Goal: Information Seeking & Learning: Learn about a topic

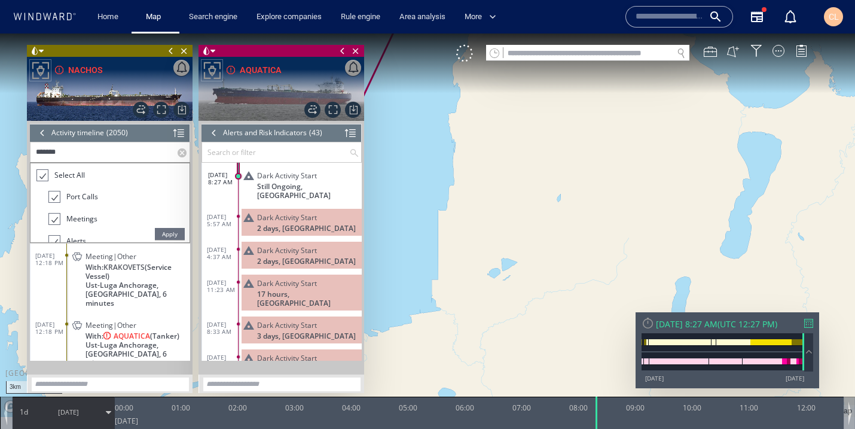
click at [114, 153] on input "*******" at bounding box center [103, 152] width 147 height 20
click at [164, 234] on span "Apply" at bounding box center [170, 234] width 30 height 12
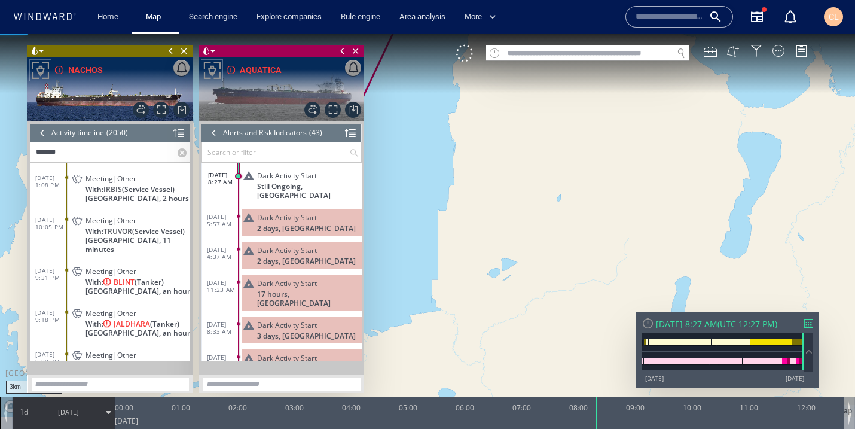
scroll to position [530, 0]
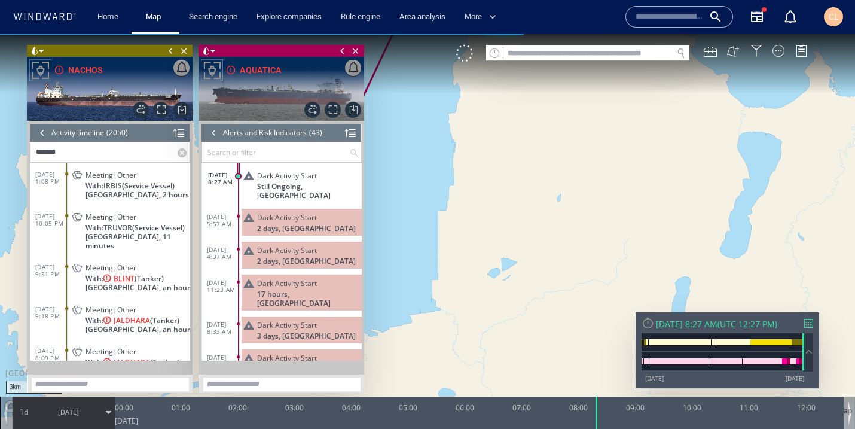
click at [121, 274] on span "BLINT" at bounding box center [124, 278] width 21 height 9
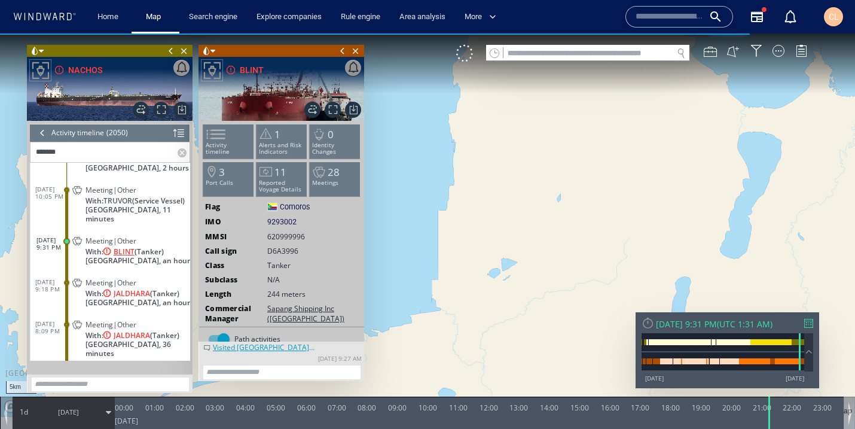
scroll to position [559, 0]
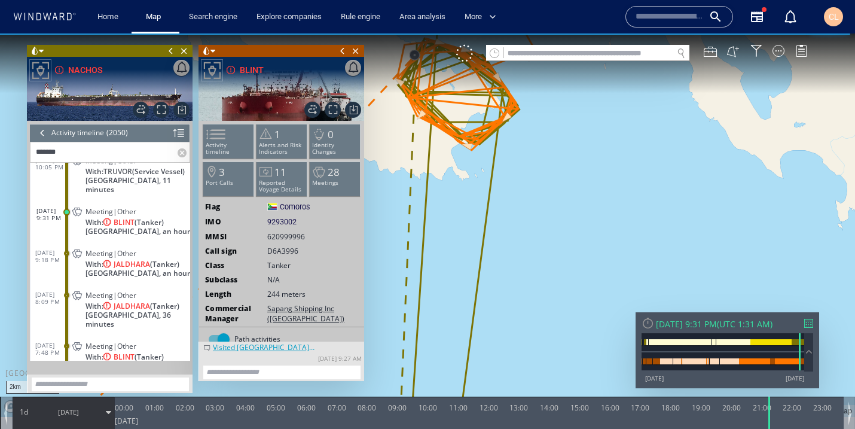
drag, startPoint x: 442, startPoint y: 138, endPoint x: 441, endPoint y: 234, distance: 95.7
click at [442, 234] on canvas "Map" at bounding box center [427, 224] width 855 height 383
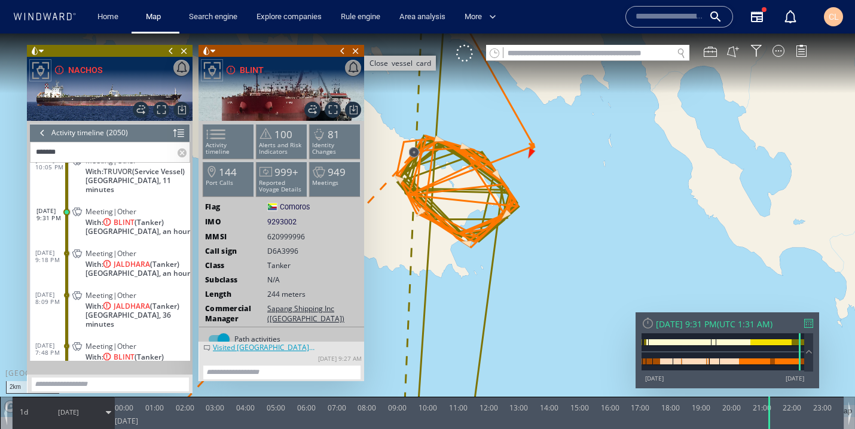
click at [354, 47] on span "Close vessel card" at bounding box center [355, 51] width 13 height 12
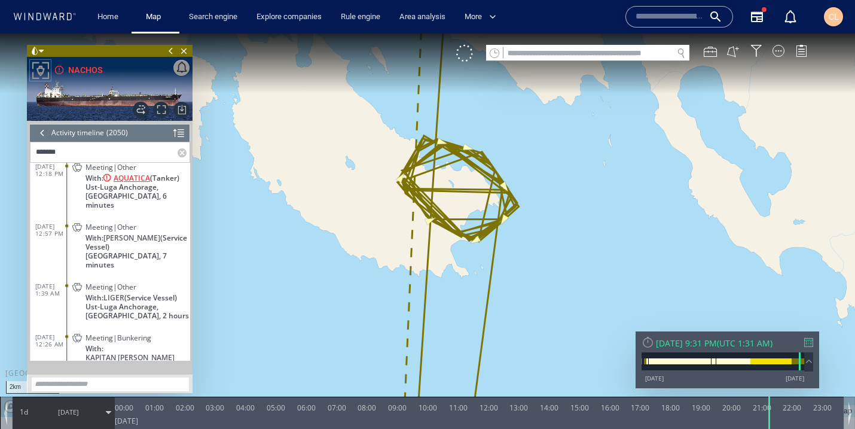
scroll to position [78, 0]
click at [112, 292] on span "LIGER" at bounding box center [113, 296] width 21 height 9
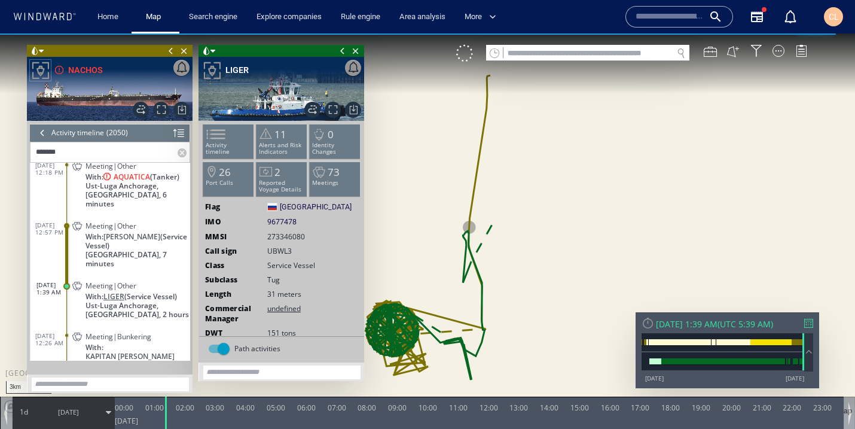
scroll to position [99, 0]
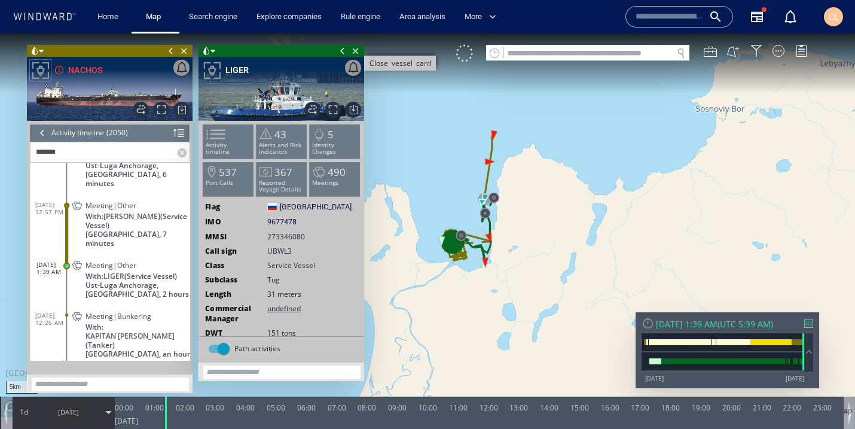
click at [353, 53] on span "Close vessel card" at bounding box center [355, 51] width 13 height 12
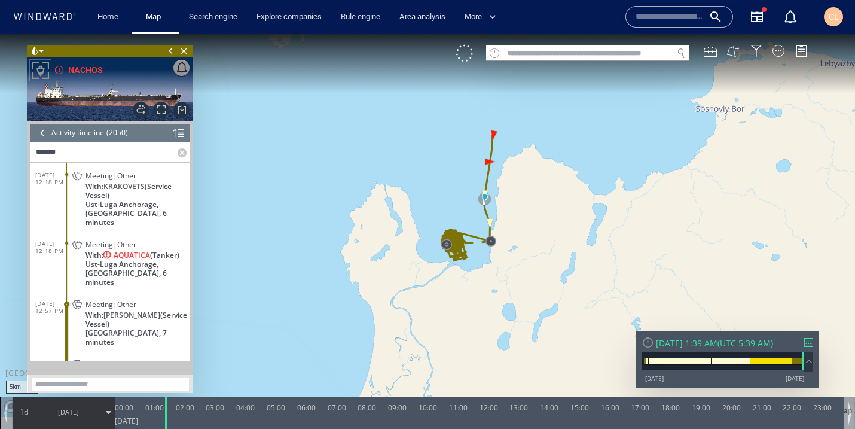
click at [39, 135] on div at bounding box center [42, 133] width 13 height 18
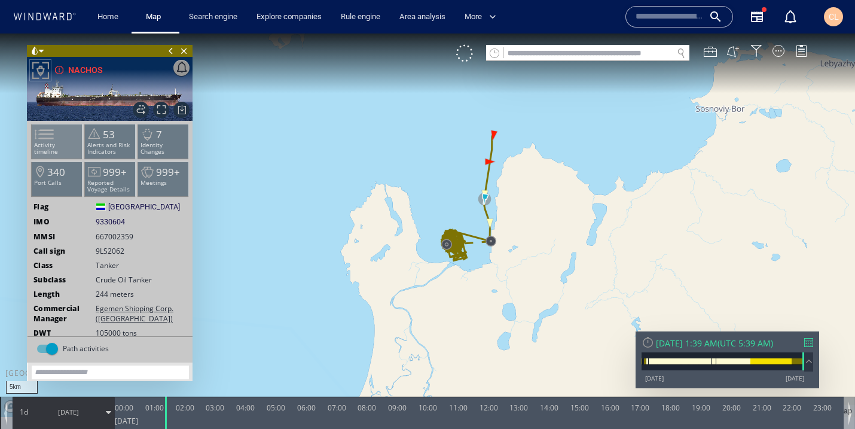
click at [46, 131] on span at bounding box center [37, 134] width 18 height 17
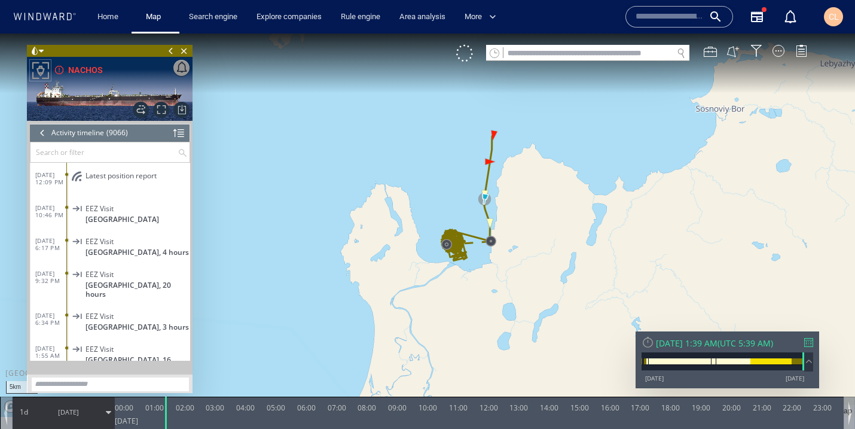
click at [121, 184] on p at bounding box center [138, 186] width 105 height 9
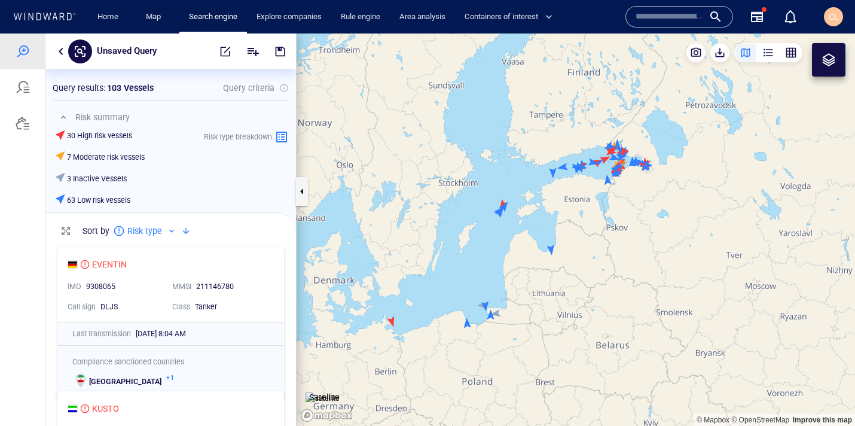
scroll to position [185, 251]
click at [65, 53] on button "button" at bounding box center [61, 51] width 14 height 14
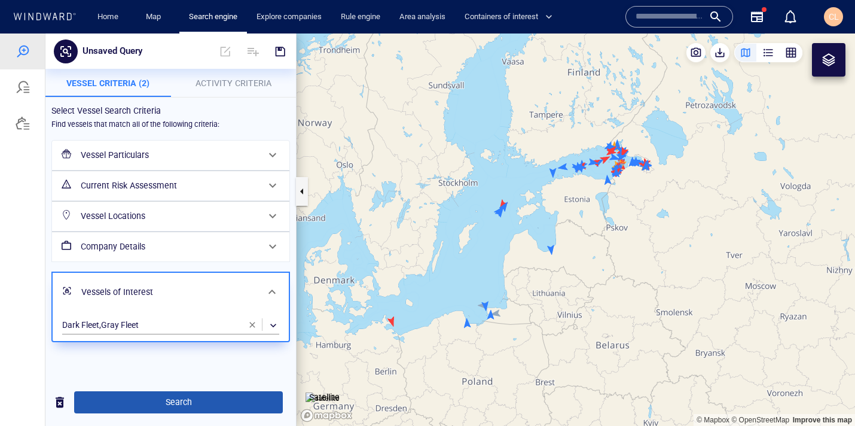
click at [182, 396] on span "Search" at bounding box center [179, 402] width 190 height 15
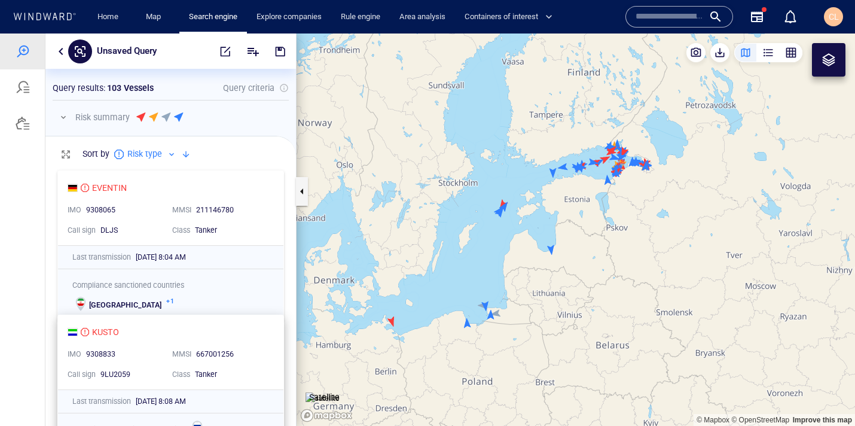
scroll to position [261, 251]
click at [56, 50] on button "button" at bounding box center [61, 51] width 14 height 14
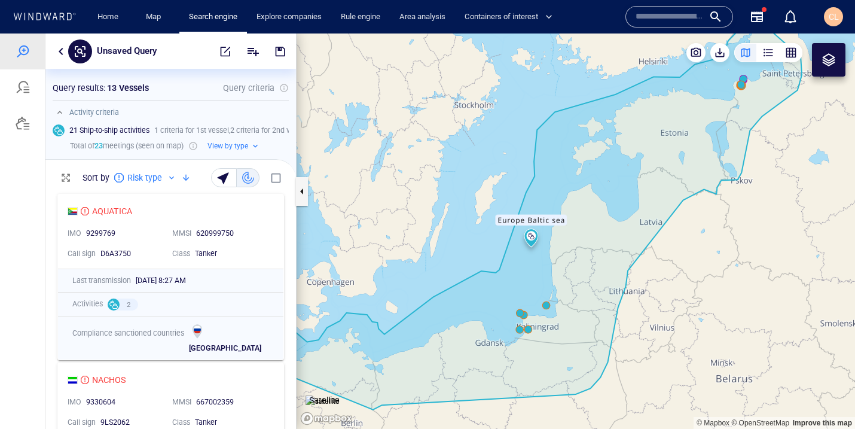
click at [69, 59] on div at bounding box center [80, 51] width 24 height 24
click at [61, 55] on button "button" at bounding box center [61, 51] width 14 height 14
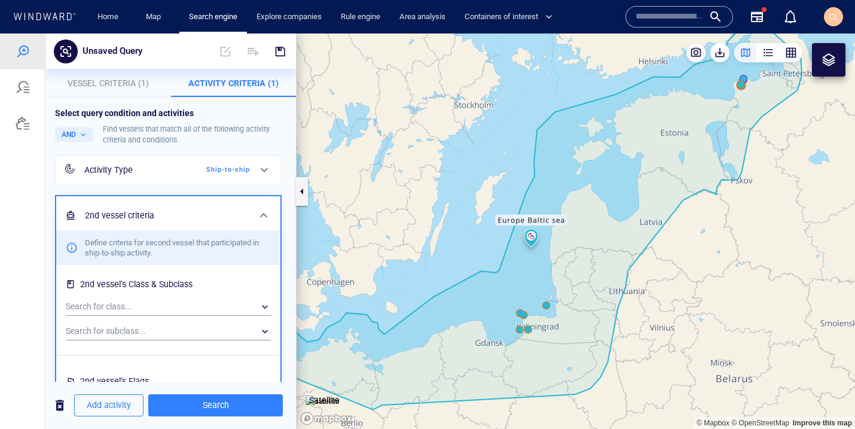
click at [126, 83] on span "Vessel Criteria (1)" at bounding box center [108, 83] width 81 height 10
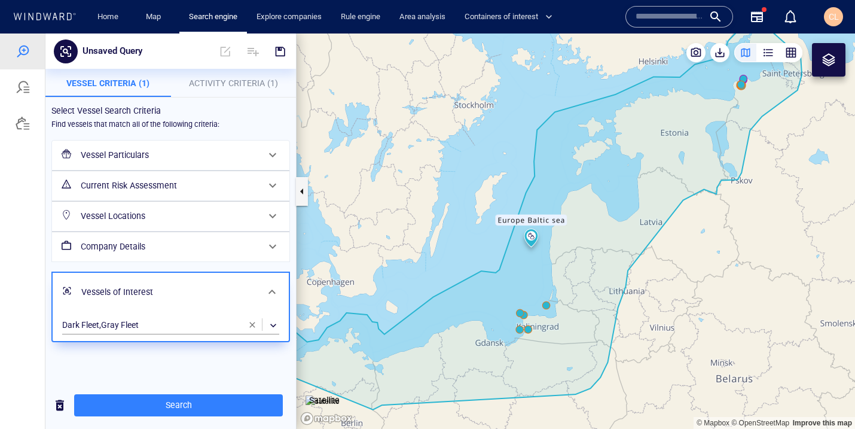
click at [235, 81] on span "Activity Criteria (1)" at bounding box center [233, 83] width 89 height 10
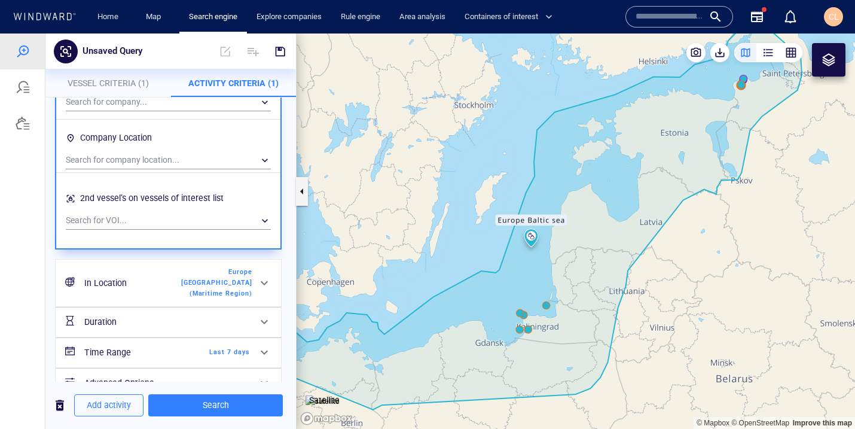
scroll to position [866, 0]
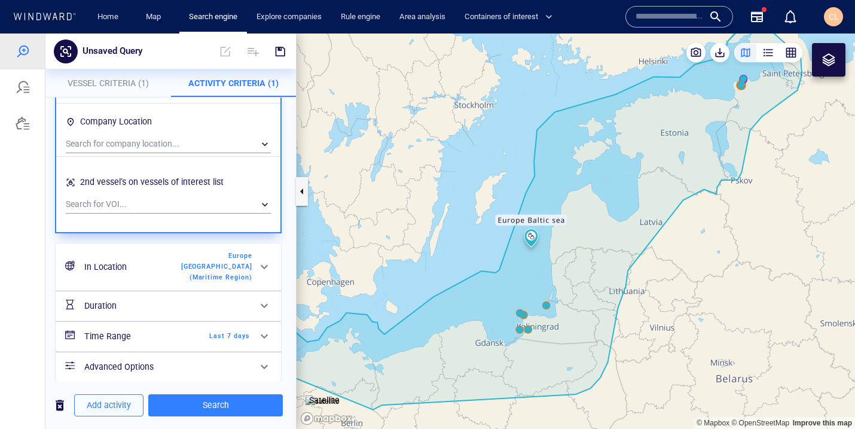
click at [191, 332] on div "Time Range Last 7 days" at bounding box center [167, 336] width 175 height 25
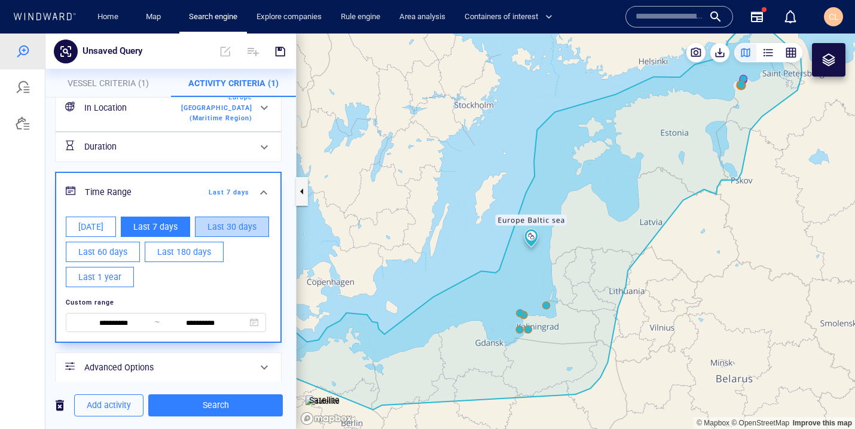
click at [233, 219] on span "Last 30 days" at bounding box center [231, 226] width 49 height 15
type input "**********"
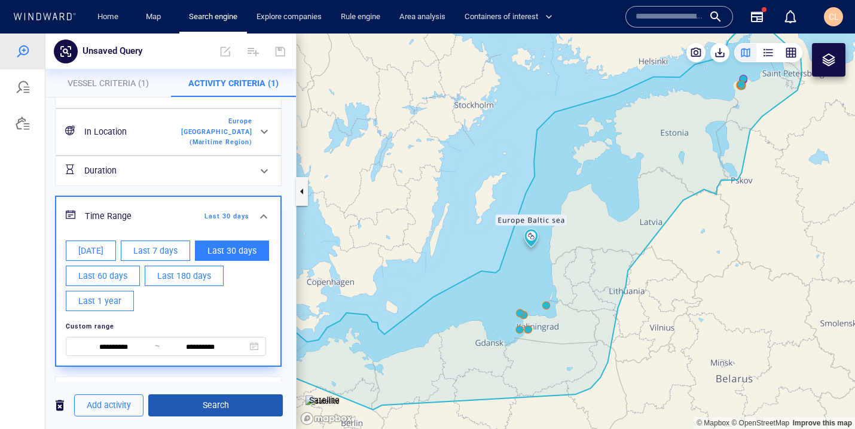
click at [226, 400] on span "Search" at bounding box center [215, 405] width 115 height 15
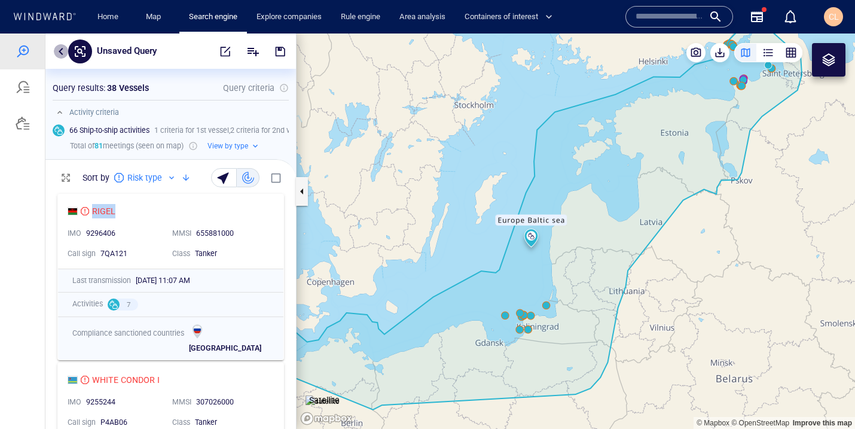
click at [61, 57] on button "button" at bounding box center [61, 51] width 14 height 14
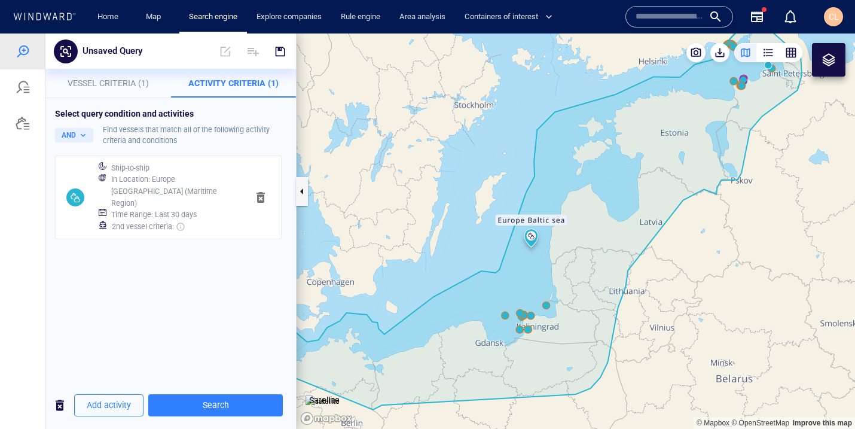
click at [142, 221] on h6 "2nd vessel criteria :" at bounding box center [149, 227] width 74 height 12
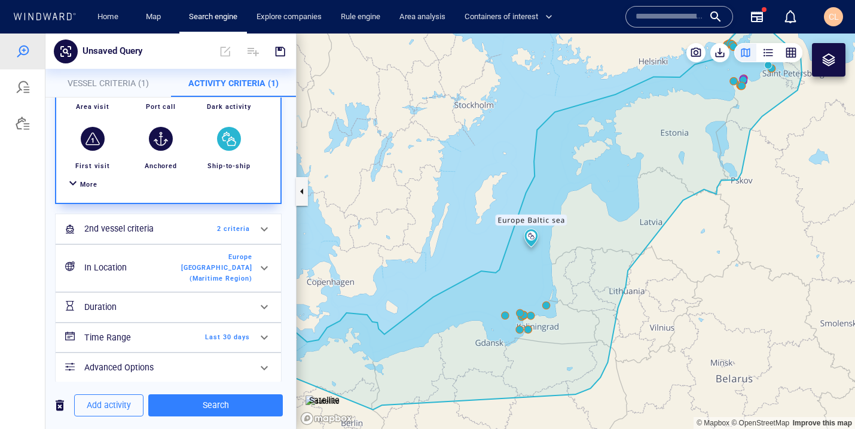
click at [179, 300] on h6 "Duration" at bounding box center [132, 307] width 97 height 15
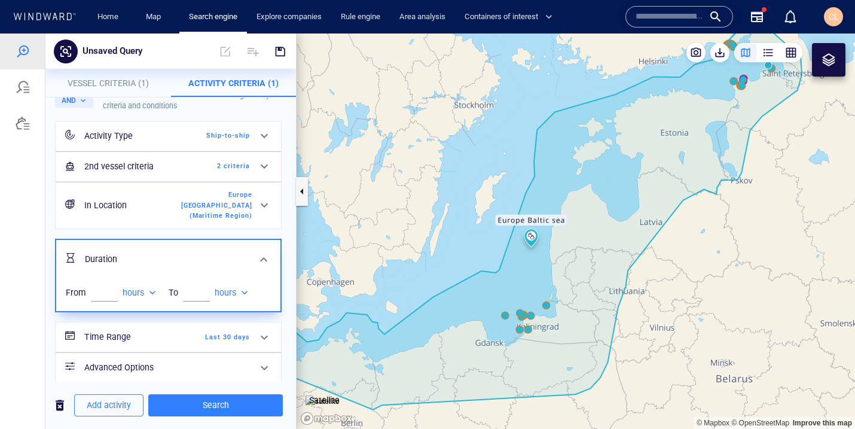
scroll to position [35, 0]
click at [108, 283] on input "number" at bounding box center [104, 292] width 27 height 18
type input "*"
click at [194, 283] on input "number" at bounding box center [196, 292] width 27 height 18
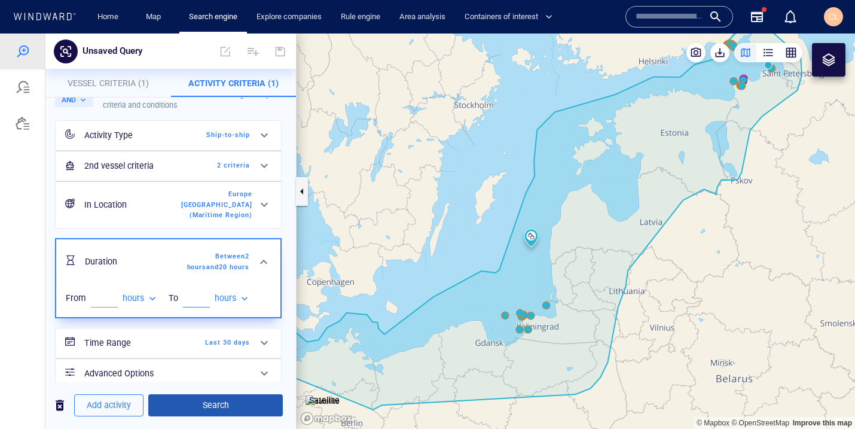
type input "**"
click at [235, 404] on span "Search" at bounding box center [215, 405] width 115 height 15
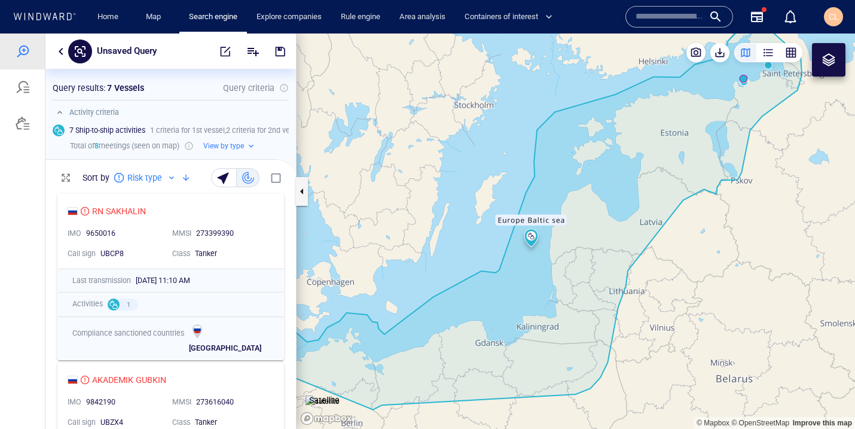
click at [63, 50] on button "button" at bounding box center [61, 51] width 14 height 14
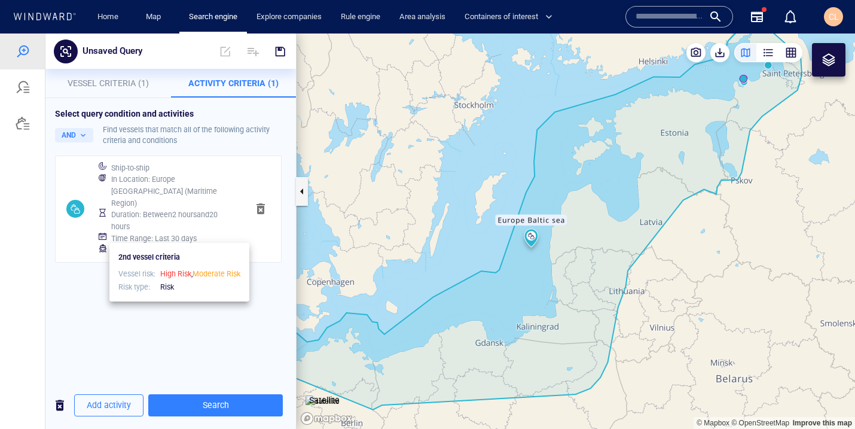
click at [181, 245] on div at bounding box center [181, 250] width 10 height 10
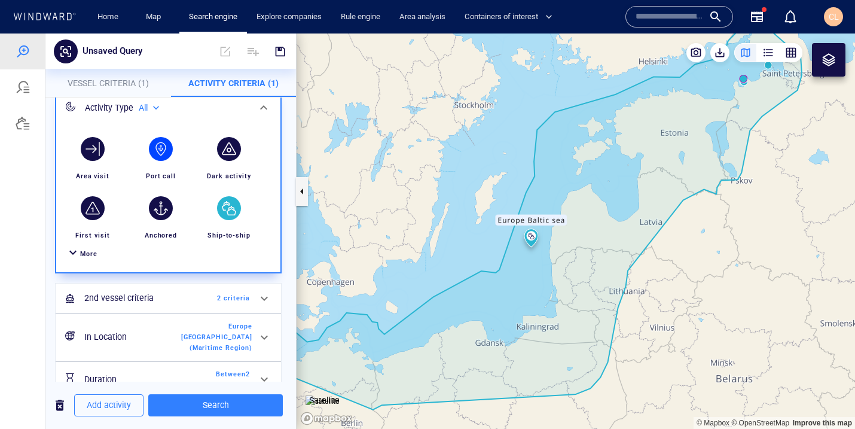
scroll to position [144, 0]
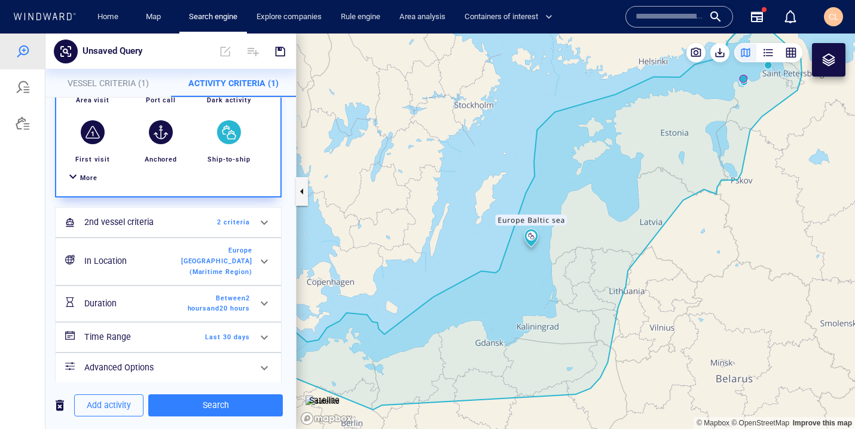
click at [178, 296] on h6 "Duration" at bounding box center [132, 303] width 97 height 15
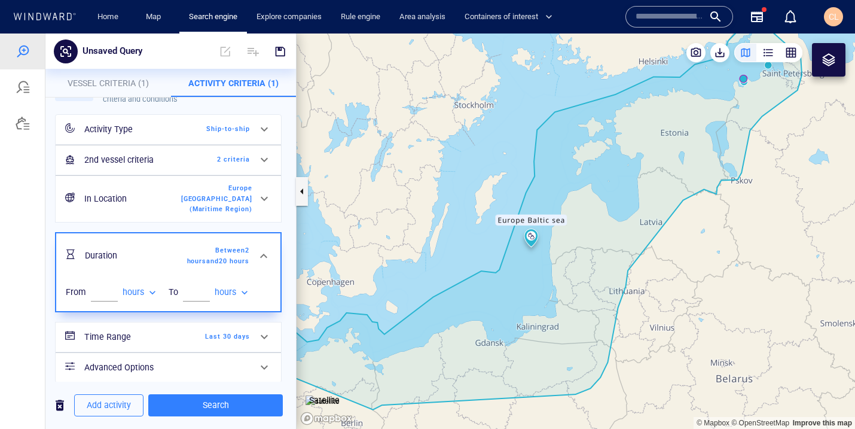
scroll to position [41, 0]
click at [195, 283] on input "**" at bounding box center [196, 292] width 27 height 18
type input "*"
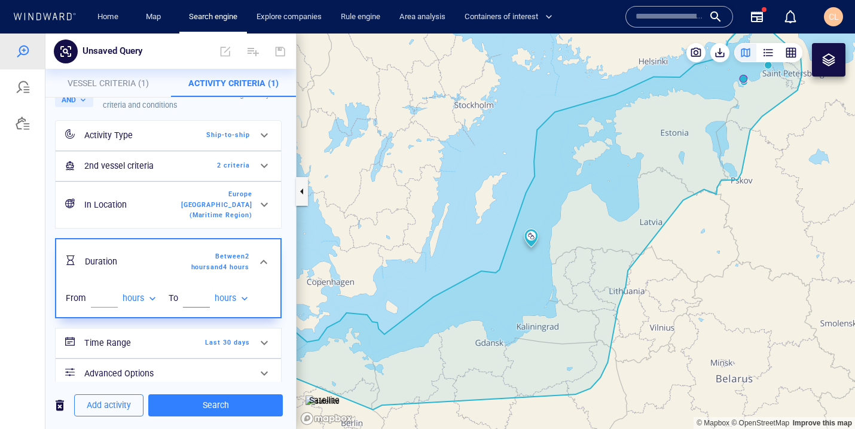
scroll to position [41, 0]
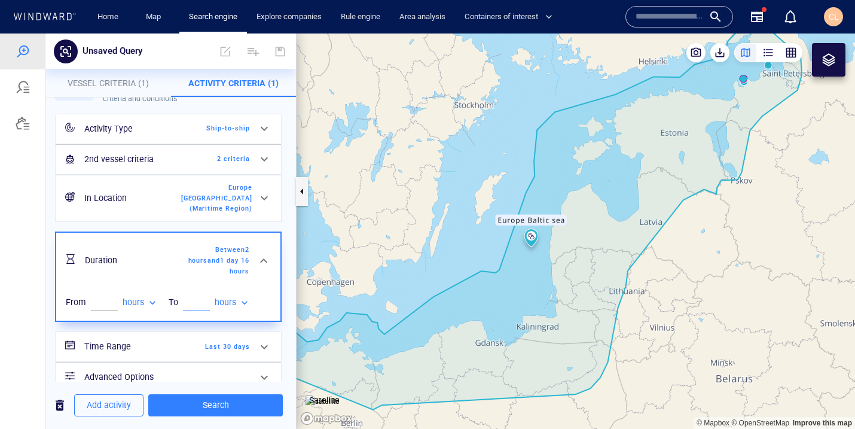
type input "**"
click at [143, 339] on h6 "Time Range" at bounding box center [132, 346] width 97 height 15
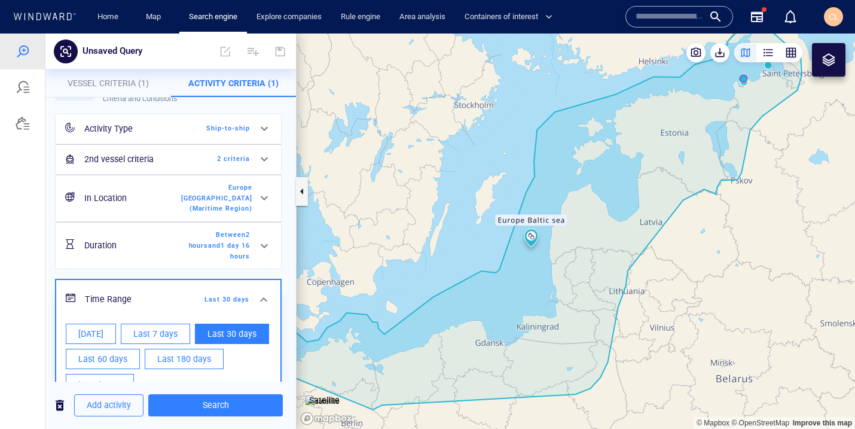
scroll to position [41, 0]
click at [112, 371] on div "Last 1 year" at bounding box center [99, 383] width 73 height 25
click at [117, 352] on span "Last 60 days" at bounding box center [102, 359] width 49 height 15
type input "**********"
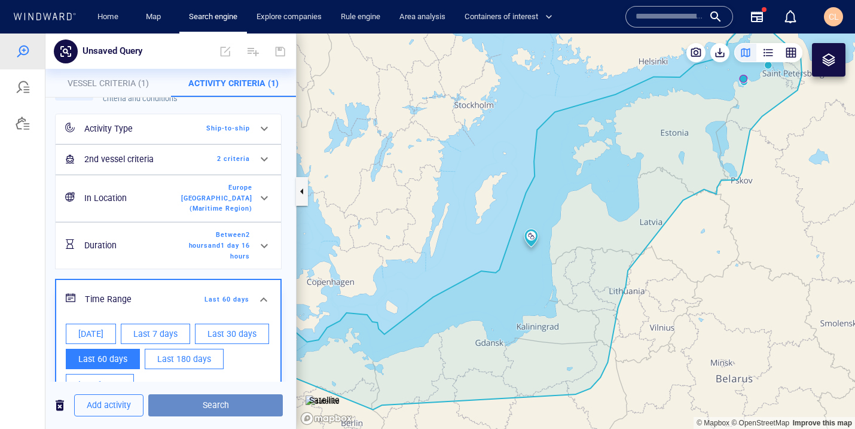
click at [207, 408] on span "Search" at bounding box center [215, 405] width 115 height 15
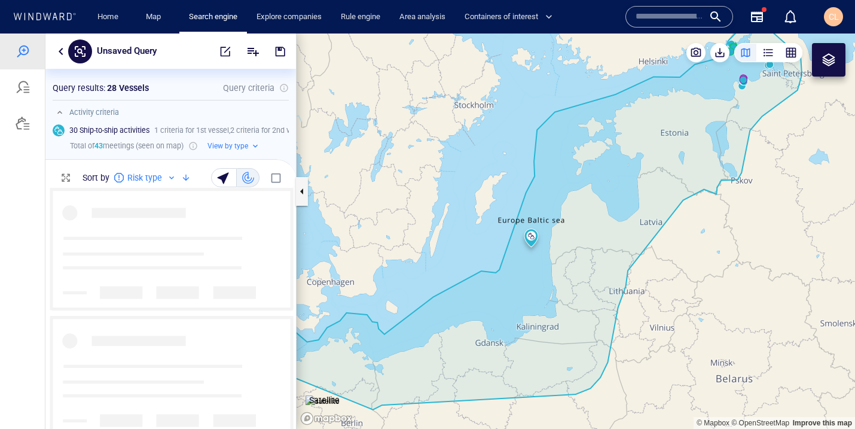
scroll to position [241, 251]
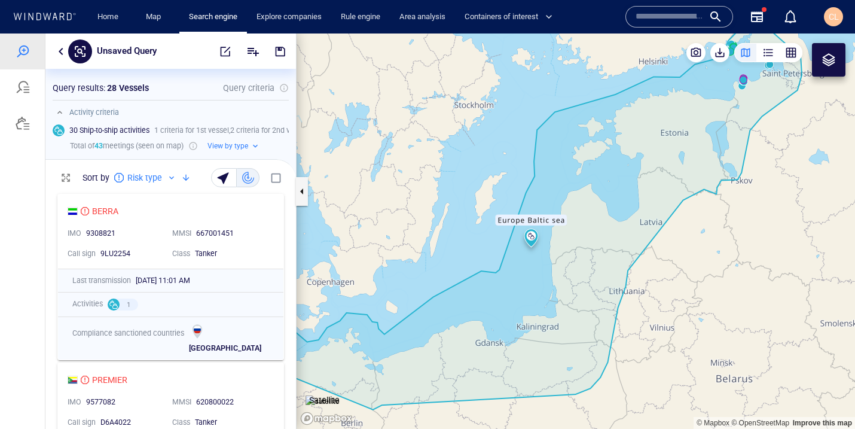
click at [63, 53] on button "button" at bounding box center [61, 51] width 14 height 14
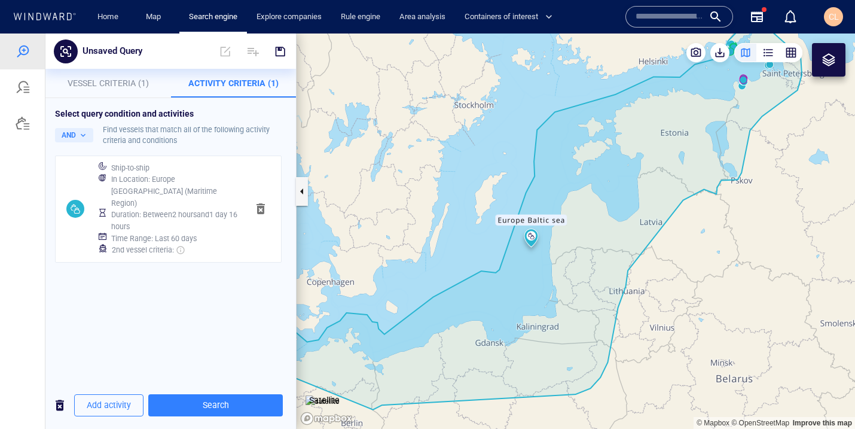
click at [139, 233] on h6 "Time Range : Last 60 days" at bounding box center [154, 239] width 86 height 12
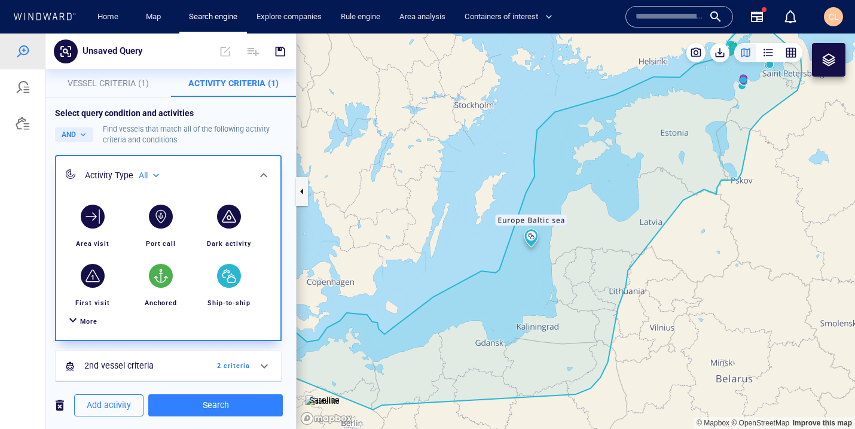
scroll to position [144, 0]
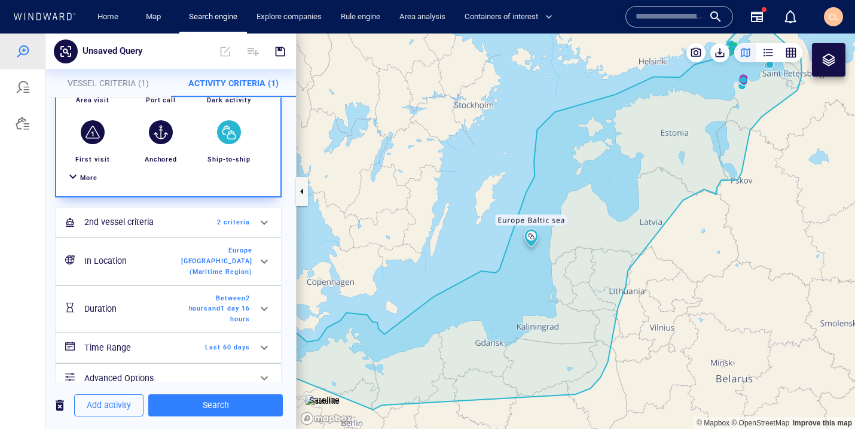
click at [144, 261] on h6 "In Location" at bounding box center [132, 261] width 97 height 15
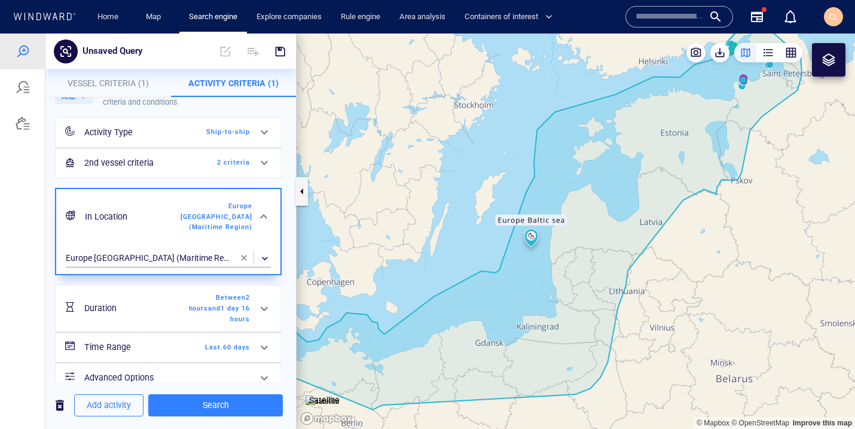
scroll to position [38, 0]
click at [202, 420] on div "Add activity Search" at bounding box center [170, 404] width 251 height 47
click at [213, 414] on button "Search" at bounding box center [215, 405] width 135 height 22
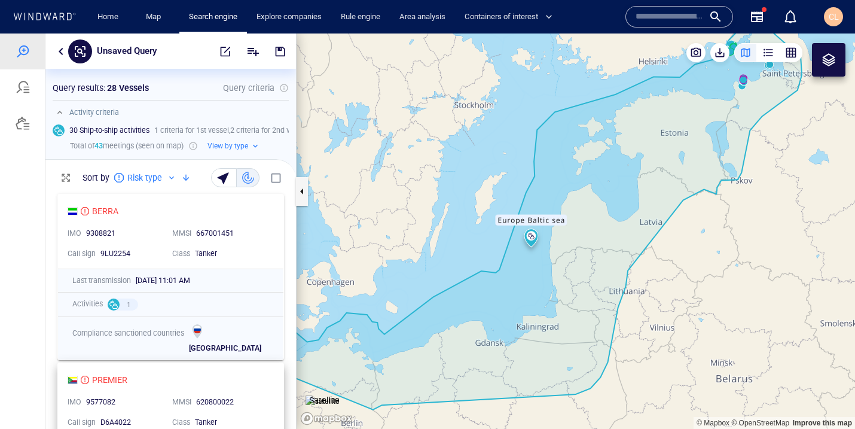
scroll to position [241, 251]
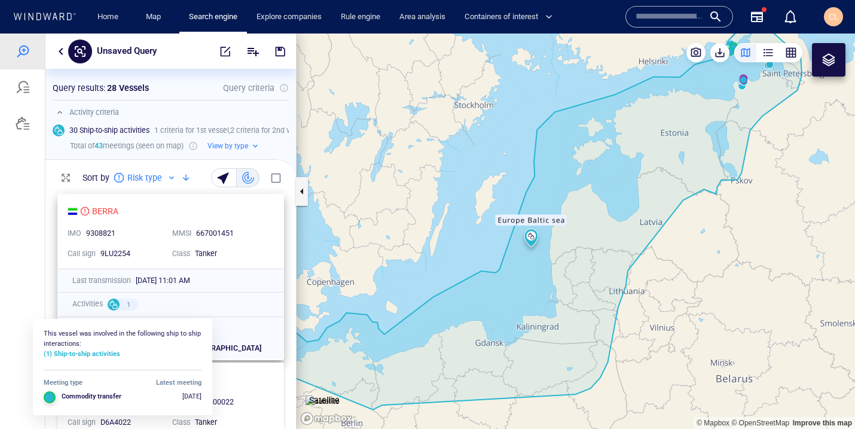
click at [112, 308] on div at bounding box center [114, 304] width 12 height 12
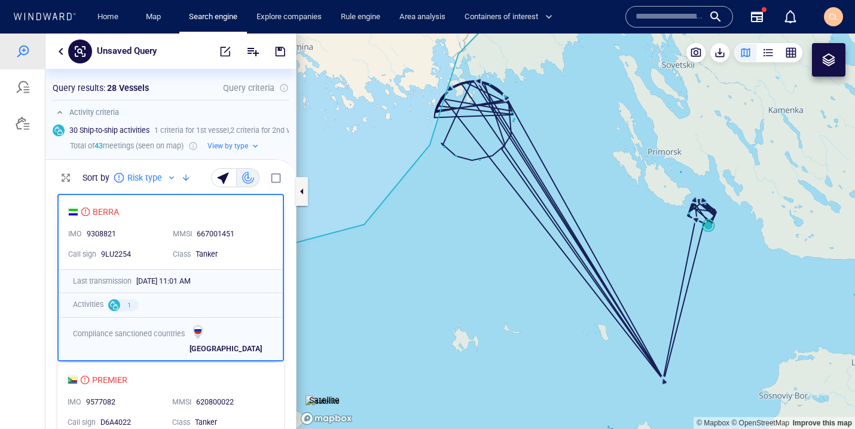
click at [9, 257] on div at bounding box center [22, 230] width 45 height 395
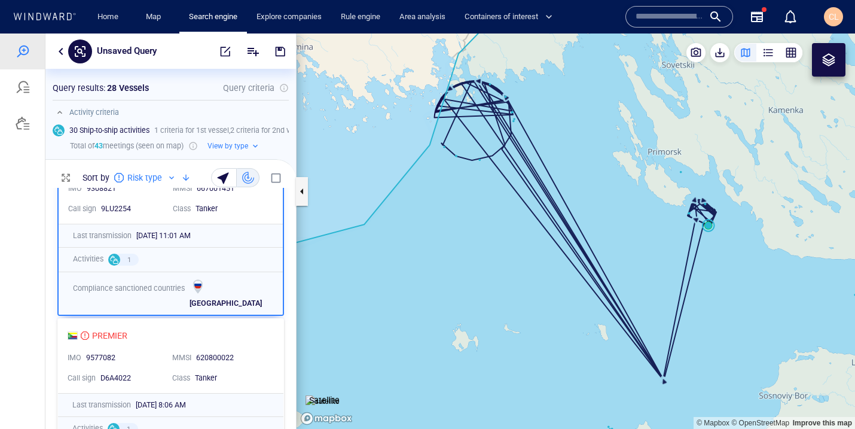
scroll to position [54, 0]
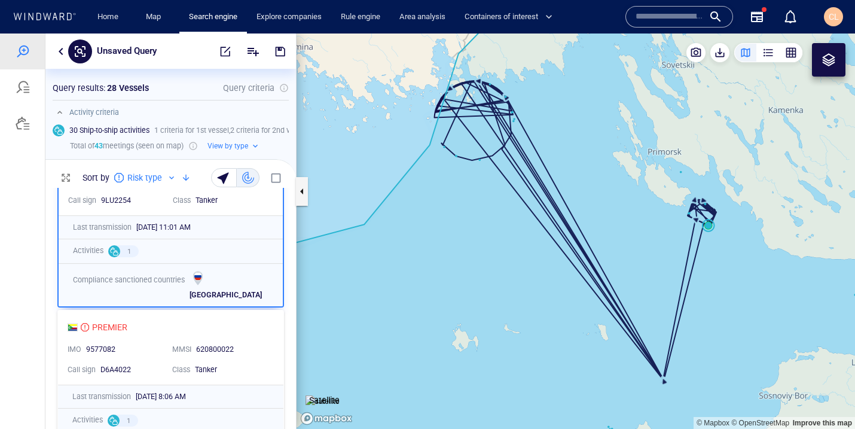
click at [65, 53] on button "button" at bounding box center [61, 51] width 14 height 14
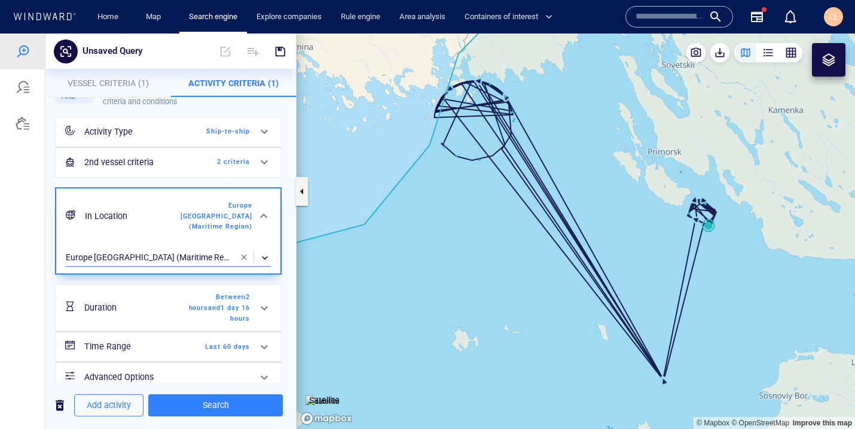
scroll to position [0, 0]
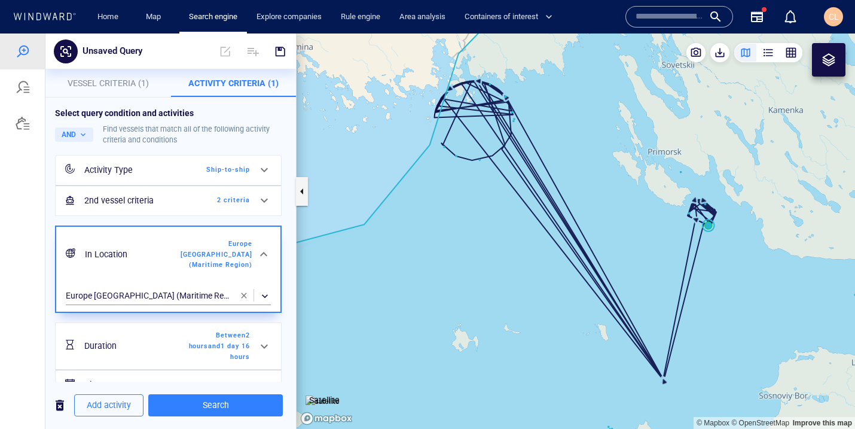
click at [106, 87] on span "Vessel Criteria (1)" at bounding box center [108, 83] width 81 height 10
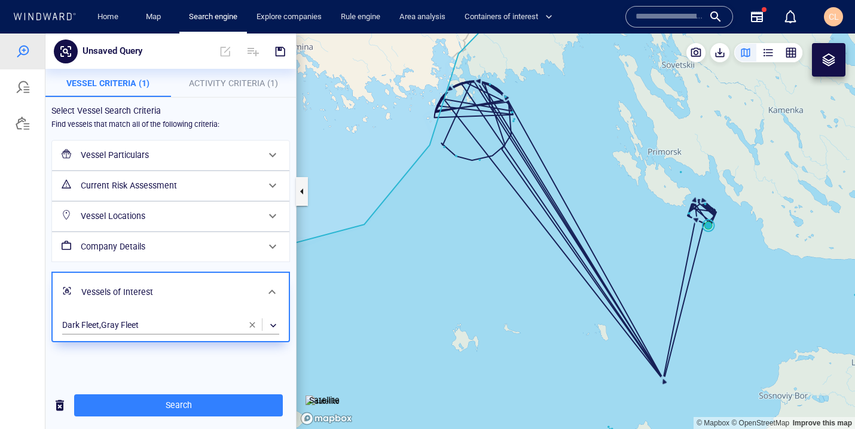
click at [227, 88] on span "Activity Criteria (1)" at bounding box center [233, 83] width 89 height 10
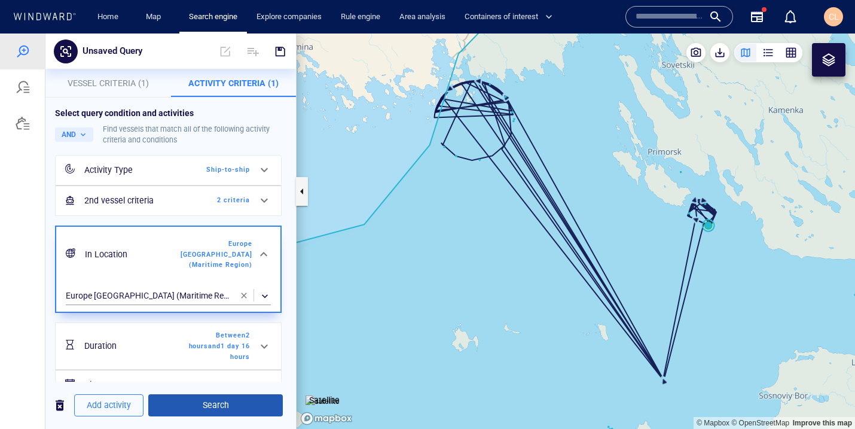
click at [209, 396] on button "Search" at bounding box center [215, 405] width 135 height 22
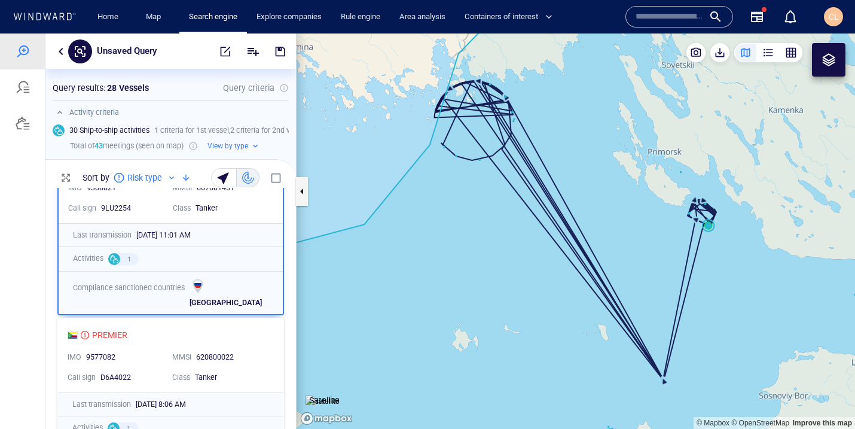
scroll to position [59, 0]
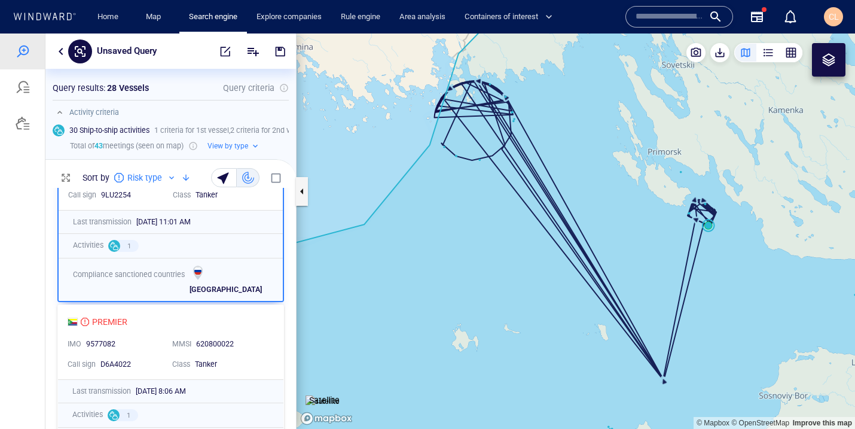
click at [423, 276] on canvas "Map" at bounding box center [576, 230] width 558 height 395
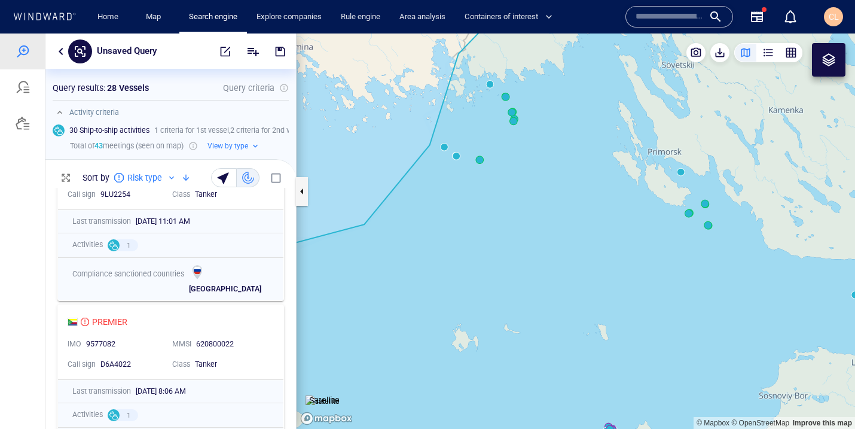
scroll to position [59, 0]
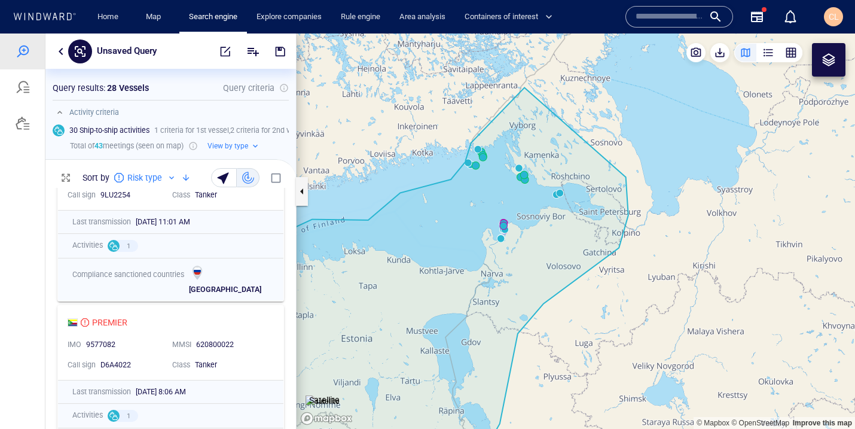
drag, startPoint x: 352, startPoint y: 101, endPoint x: 434, endPoint y: 154, distance: 97.2
click at [434, 154] on canvas "Map" at bounding box center [576, 230] width 558 height 395
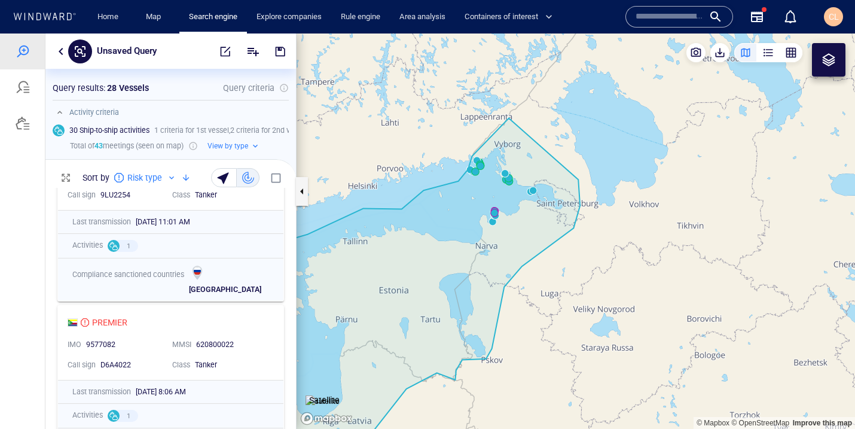
drag, startPoint x: 398, startPoint y: 165, endPoint x: 448, endPoint y: 176, distance: 51.5
click at [448, 176] on canvas "Map" at bounding box center [576, 230] width 558 height 395
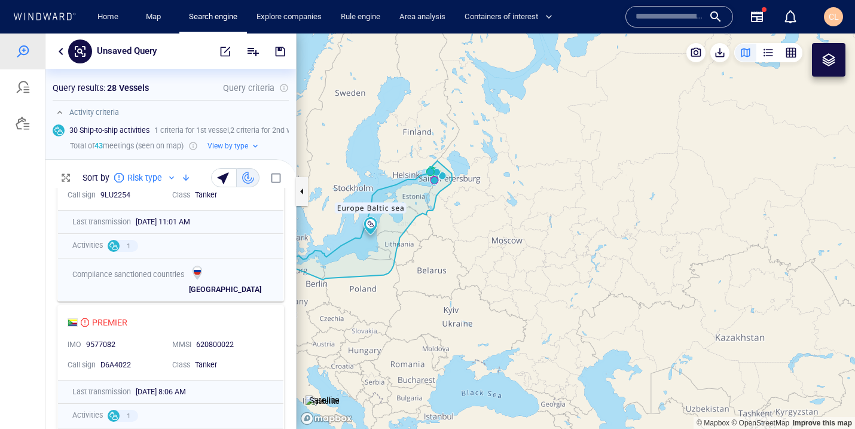
drag, startPoint x: 391, startPoint y: 166, endPoint x: 492, endPoint y: 130, distance: 107.4
click at [492, 130] on canvas "Map" at bounding box center [576, 230] width 558 height 395
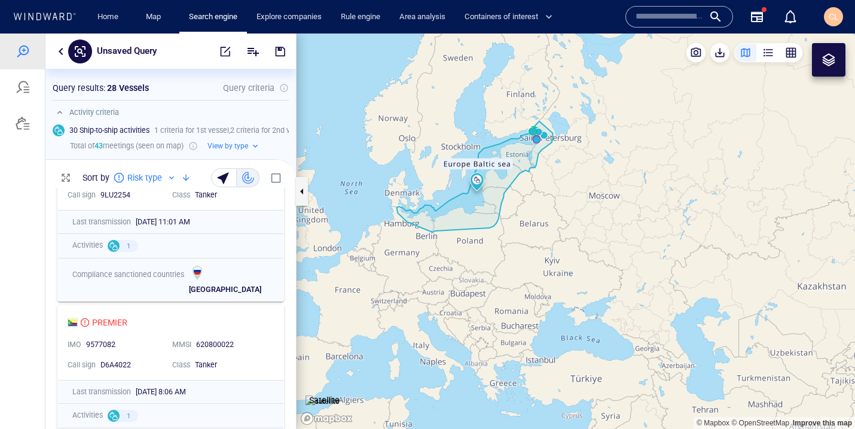
click at [64, 110] on button "button" at bounding box center [60, 112] width 14 height 14
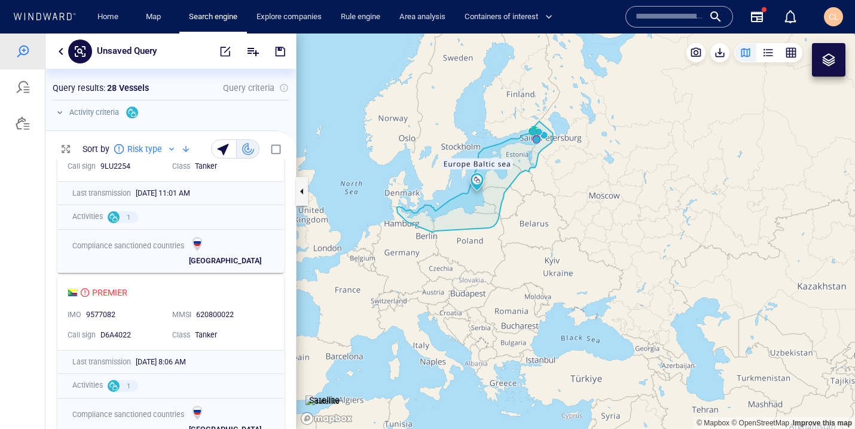
click at [64, 110] on button "button" at bounding box center [60, 112] width 14 height 14
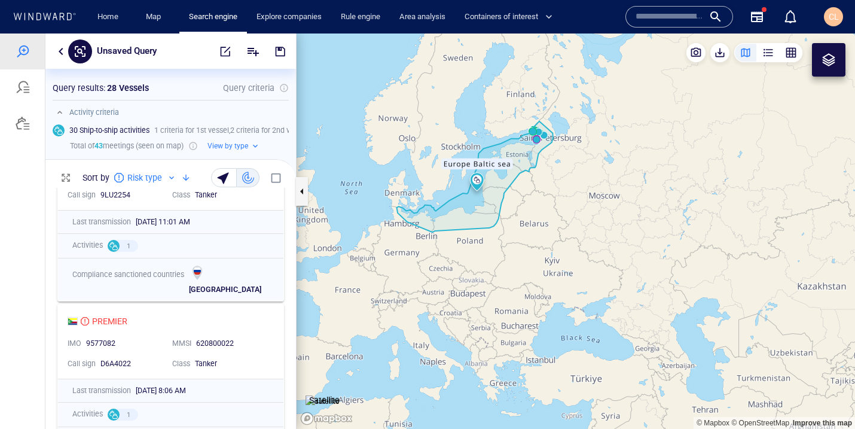
scroll to position [241, 251]
click at [170, 127] on span "1 criteria for 1st vessel , 2 criteria for 2nd vessel , Europe Baltic sea (Mari…" at bounding box center [390, 130] width 472 height 11
click at [56, 53] on button "button" at bounding box center [61, 51] width 14 height 14
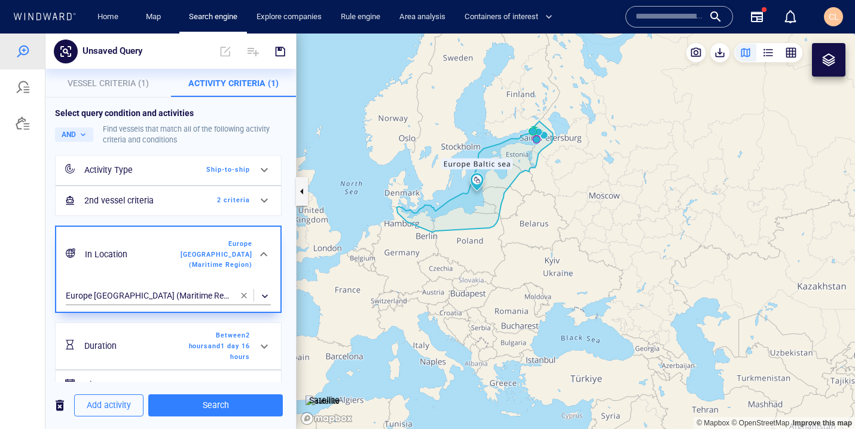
click at [156, 338] on h6 "Duration" at bounding box center [132, 345] width 97 height 15
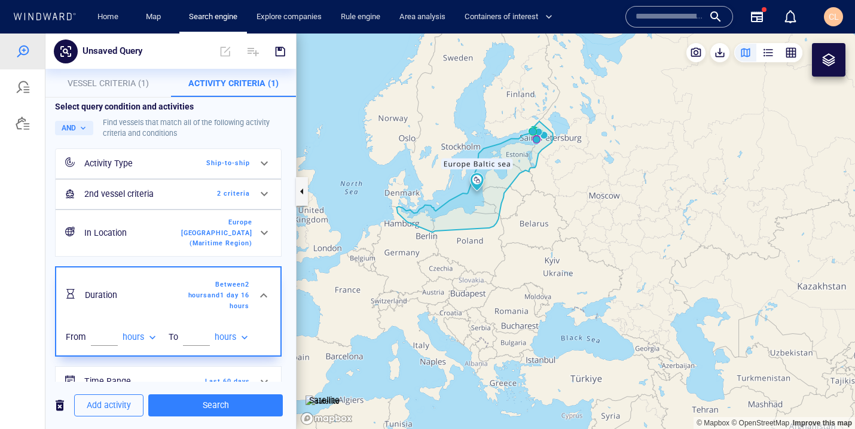
scroll to position [0, 0]
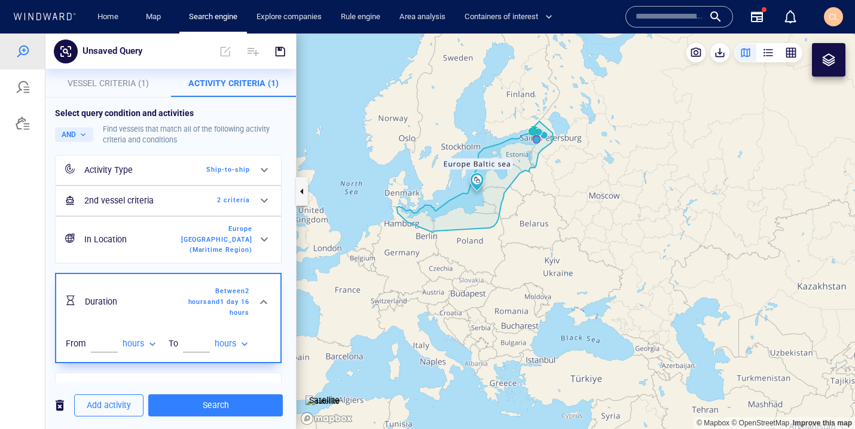
click at [204, 209] on div "2nd vessel criteria 2 criteria" at bounding box center [167, 200] width 175 height 25
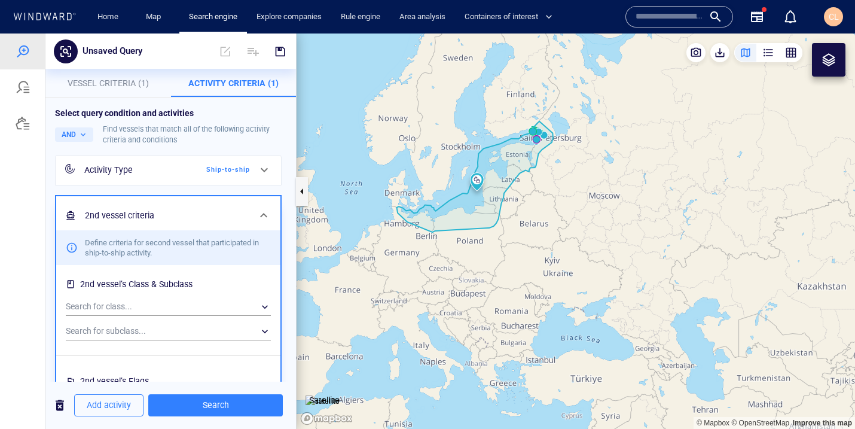
click at [204, 209] on h6 "2nd vessel criteria" at bounding box center [167, 215] width 164 height 15
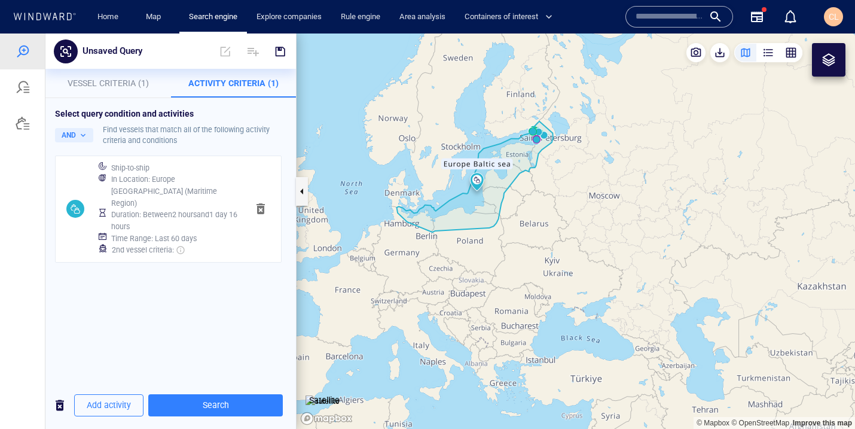
click at [184, 193] on h6 "In Location : Europe Baltic sea (Maritime Region)" at bounding box center [174, 190] width 127 height 35
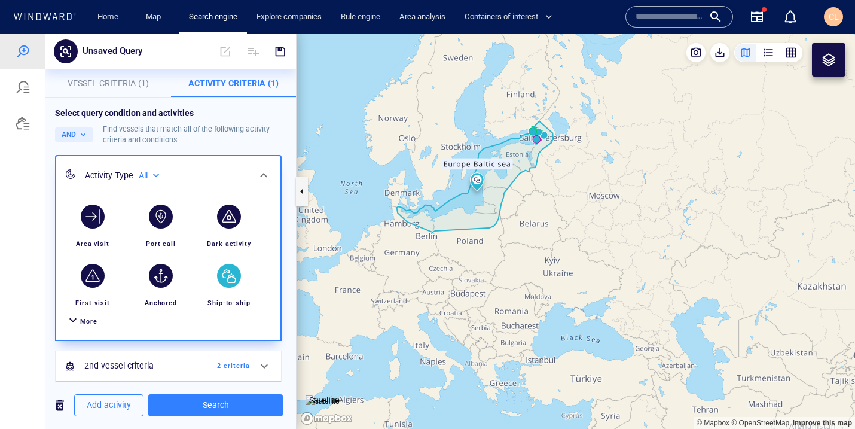
click at [184, 193] on div "Activity Type All ***" at bounding box center [168, 175] width 224 height 39
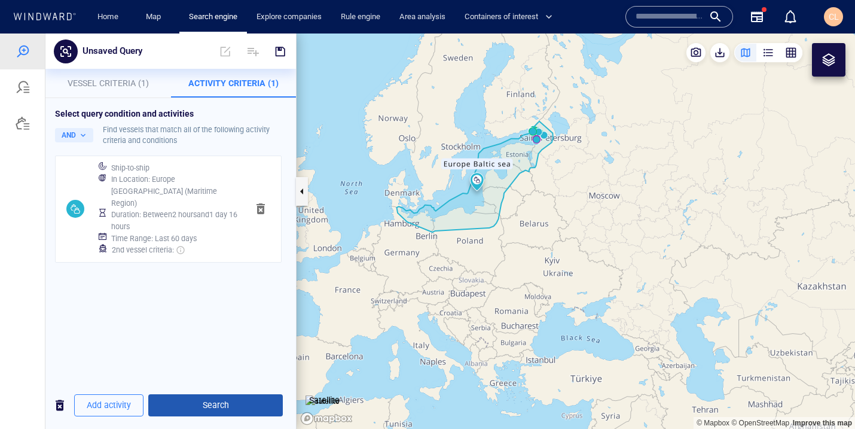
click at [222, 398] on span "Search" at bounding box center [215, 405] width 115 height 15
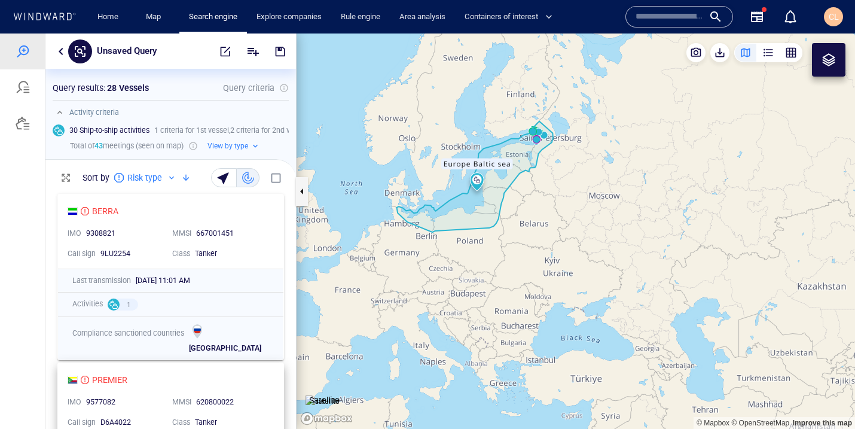
scroll to position [241, 251]
click at [184, 218] on div "BERRA IMO 9308821 MMSI 667001451 Call sign 9LU2254 Class Tanker" at bounding box center [170, 231] width 225 height 74
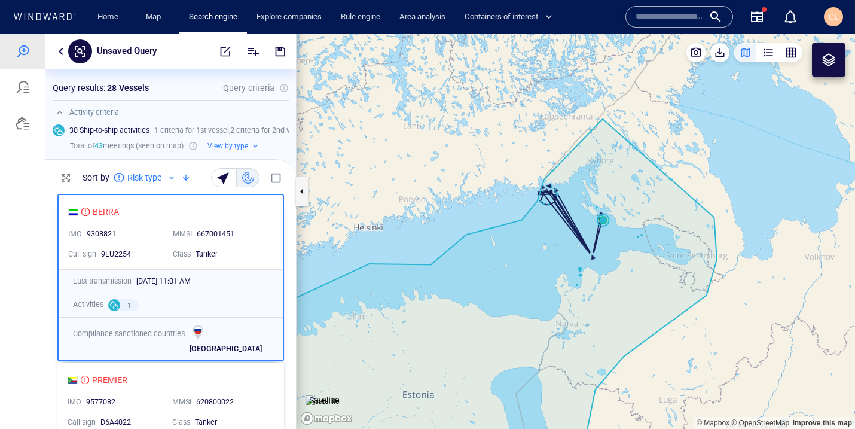
click at [377, 142] on canvas "Map" at bounding box center [576, 230] width 558 height 395
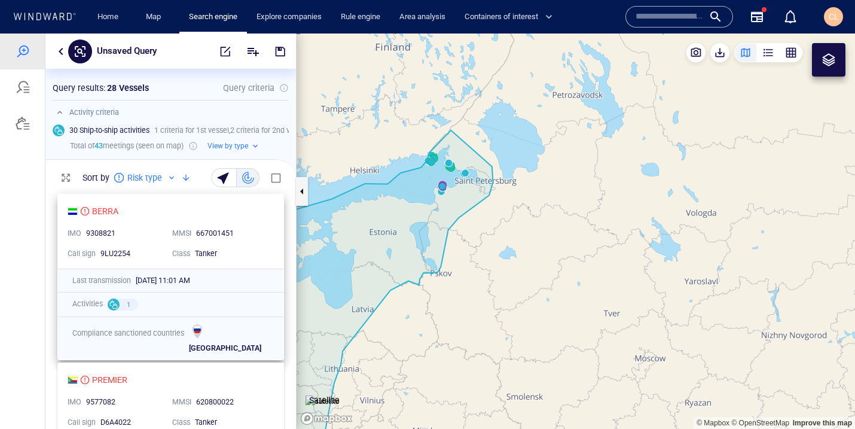
click at [244, 216] on div "BERRA" at bounding box center [166, 211] width 197 height 14
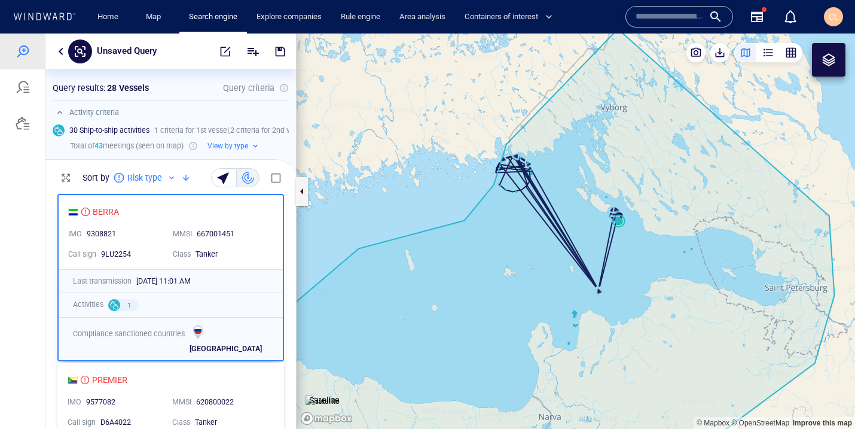
click at [390, 103] on canvas "Map" at bounding box center [576, 230] width 558 height 395
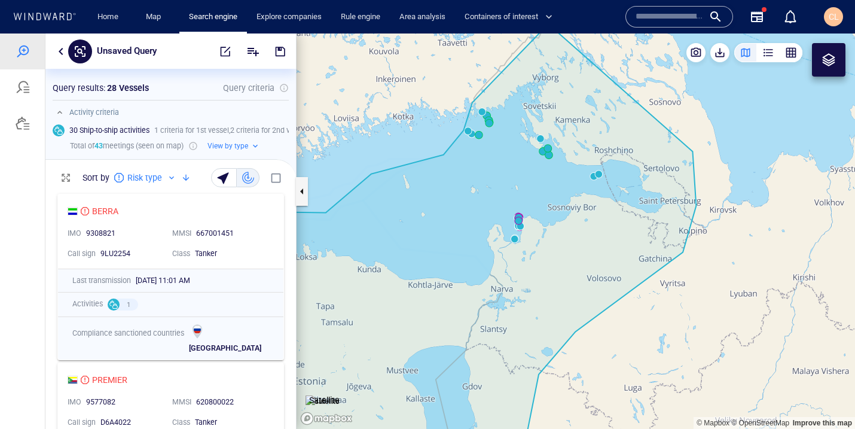
drag, startPoint x: 389, startPoint y: 172, endPoint x: 500, endPoint y: 187, distance: 112.2
click at [500, 187] on canvas "Map" at bounding box center [576, 230] width 558 height 395
click at [260, 388] on div "PREMIER IMO 9577082 MMSI 620800022 Call sign D6A4022 Class Tanker" at bounding box center [170, 400] width 225 height 74
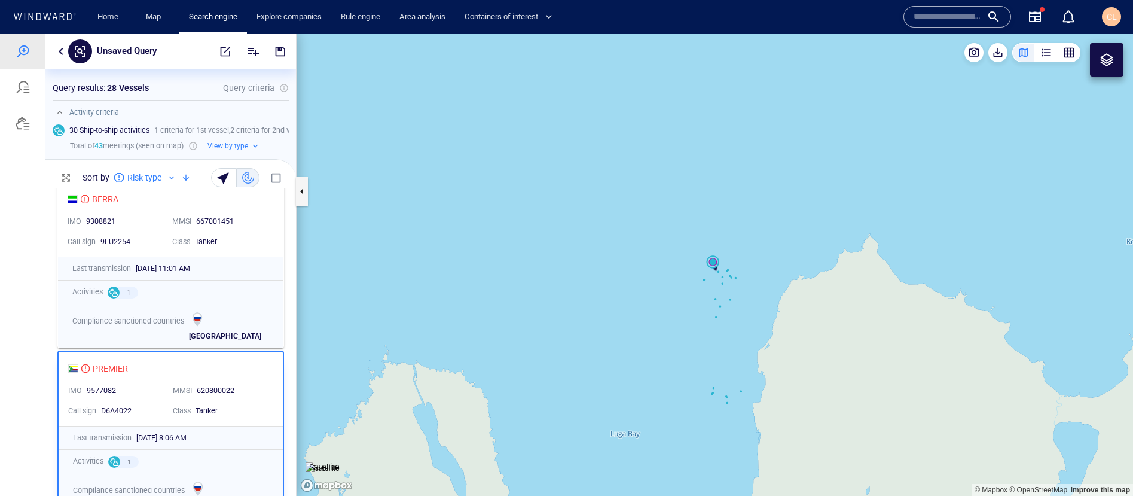
scroll to position [0, 0]
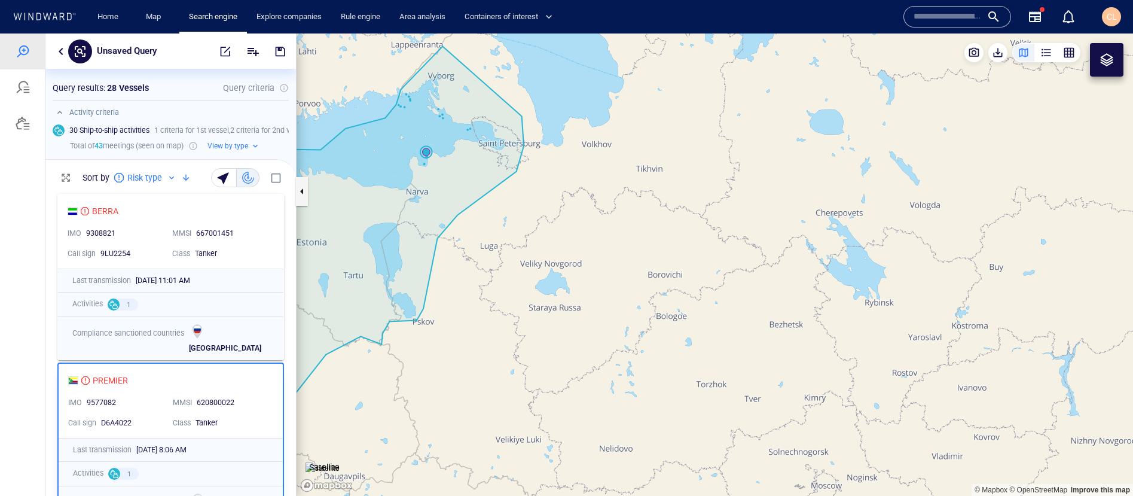
click at [550, 226] on canvas "Map" at bounding box center [715, 264] width 837 height 462
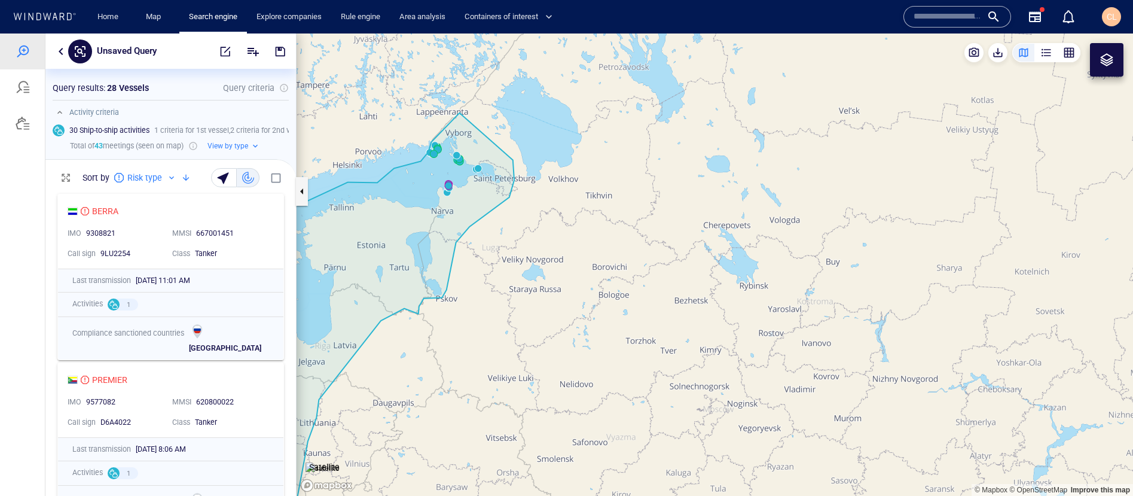
drag, startPoint x: 495, startPoint y: 251, endPoint x: 679, endPoint y: 233, distance: 185.6
click at [679, 233] on canvas "Map" at bounding box center [715, 264] width 837 height 462
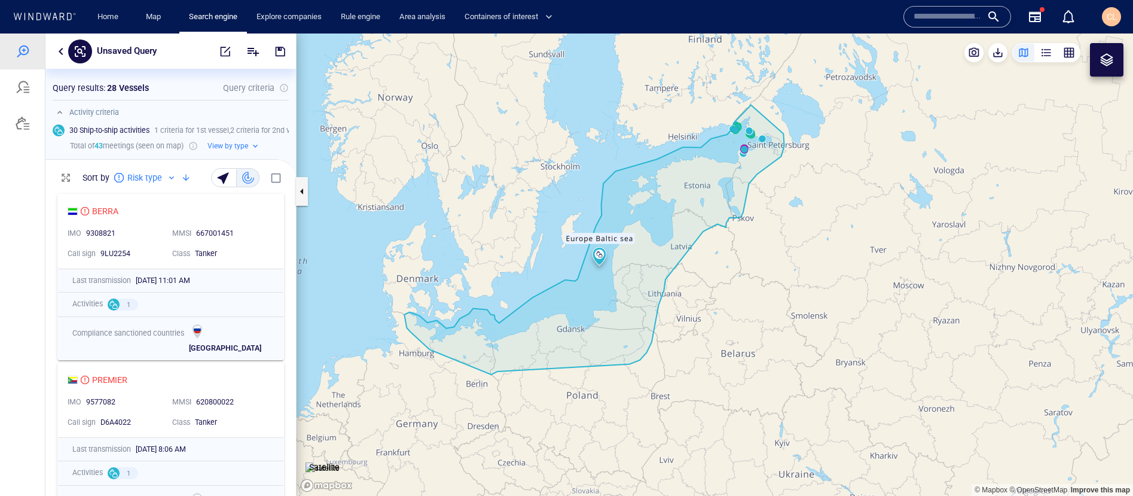
drag, startPoint x: 671, startPoint y: 322, endPoint x: 752, endPoint y: 283, distance: 89.6
click at [752, 283] on canvas "Map" at bounding box center [715, 264] width 837 height 462
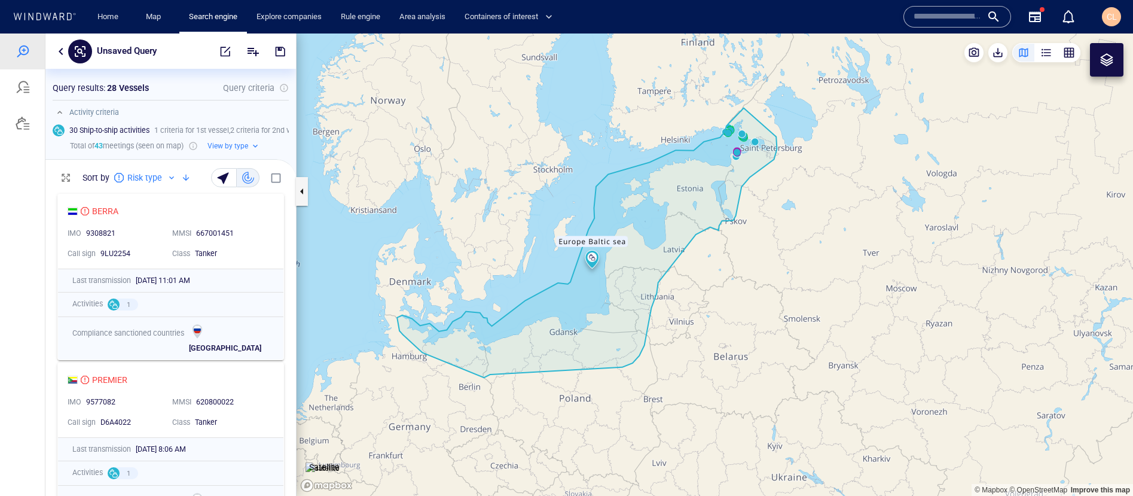
click at [66, 53] on button "button" at bounding box center [61, 51] width 14 height 14
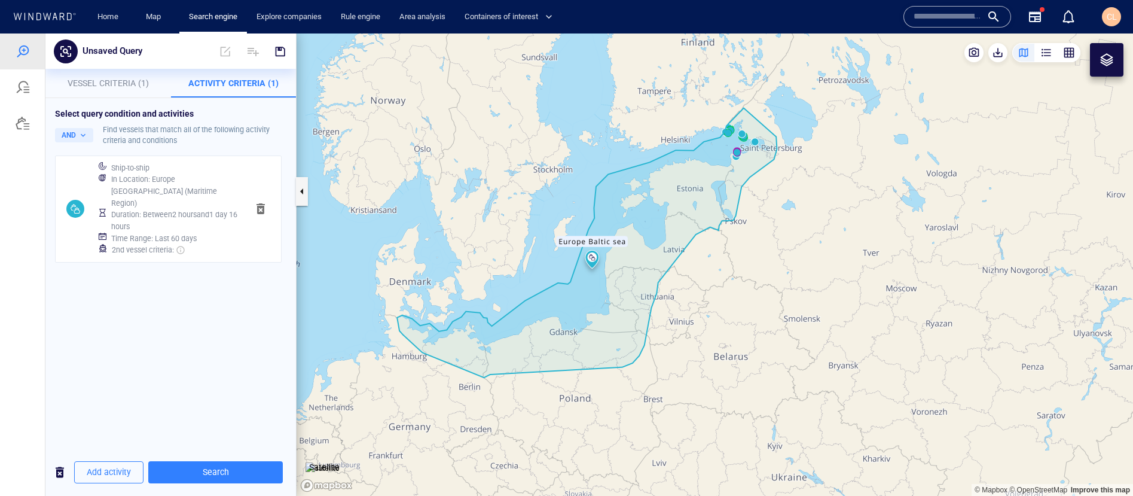
click at [137, 90] on p "Vessel Criteria (1)" at bounding box center [108, 83] width 111 height 14
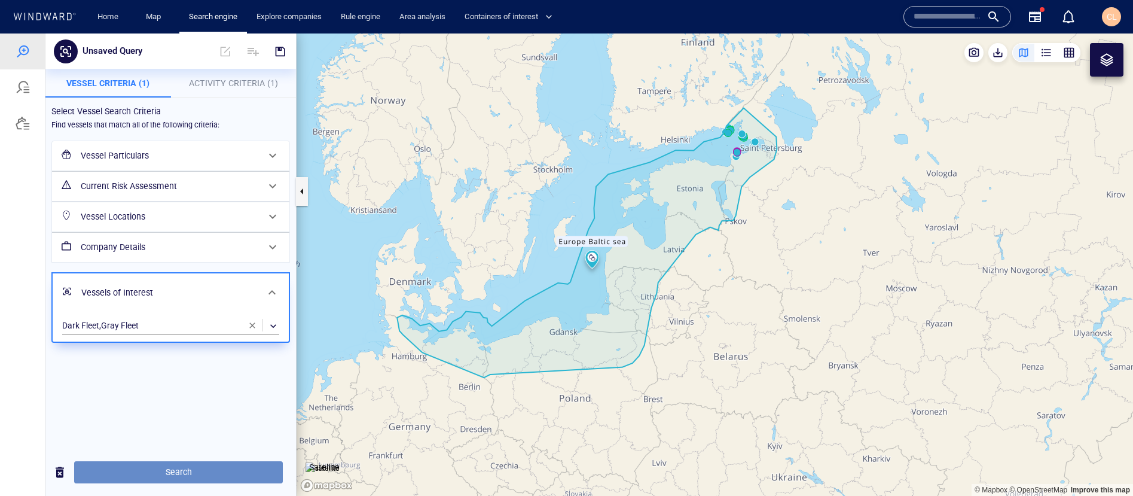
click at [227, 428] on span "Search" at bounding box center [179, 472] width 190 height 15
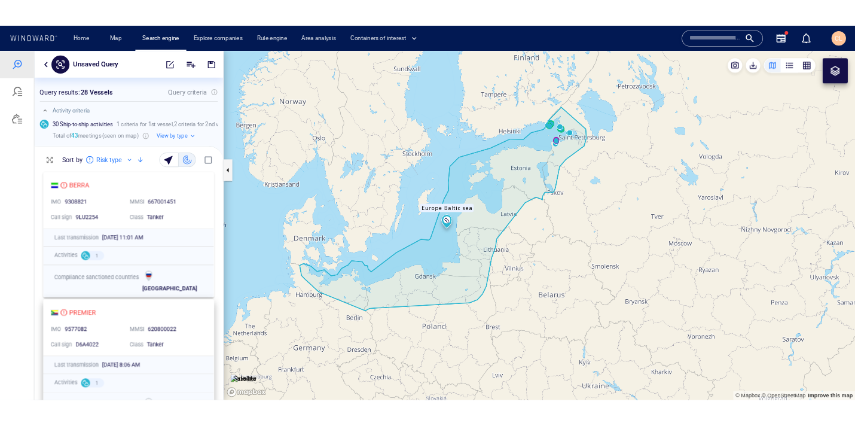
scroll to position [308, 251]
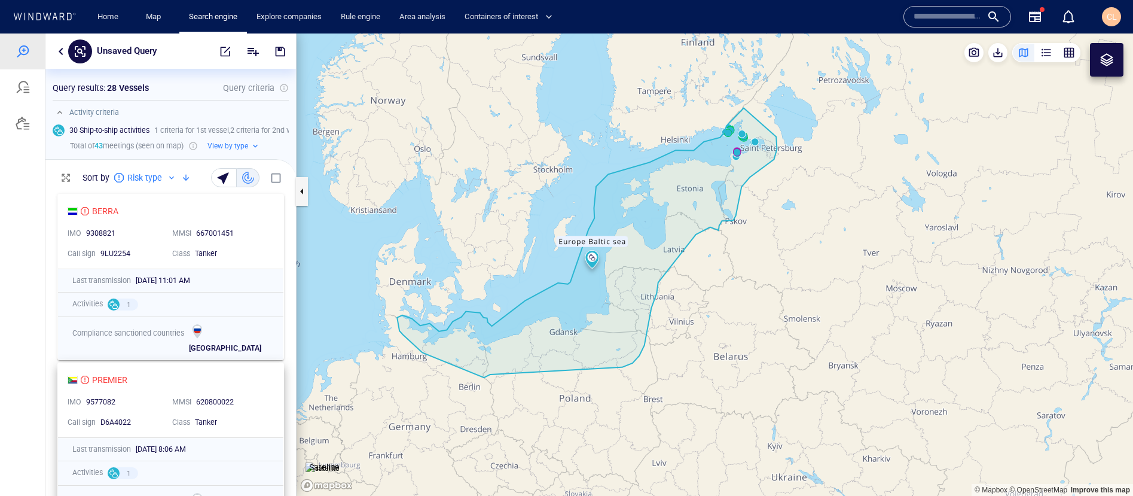
click at [160, 376] on div "PREMIER" at bounding box center [166, 380] width 197 height 14
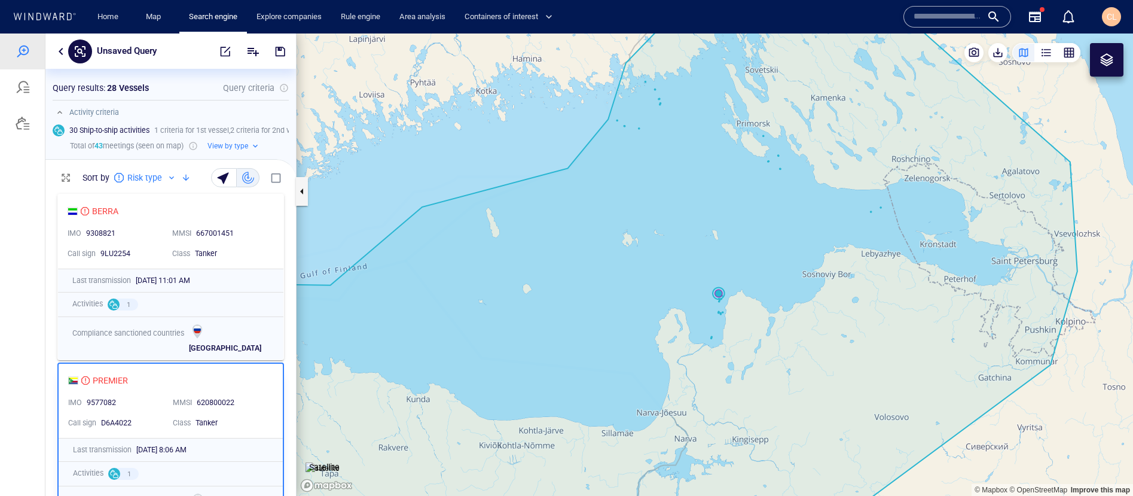
click at [854, 428] on canvas "Map" at bounding box center [715, 264] width 837 height 462
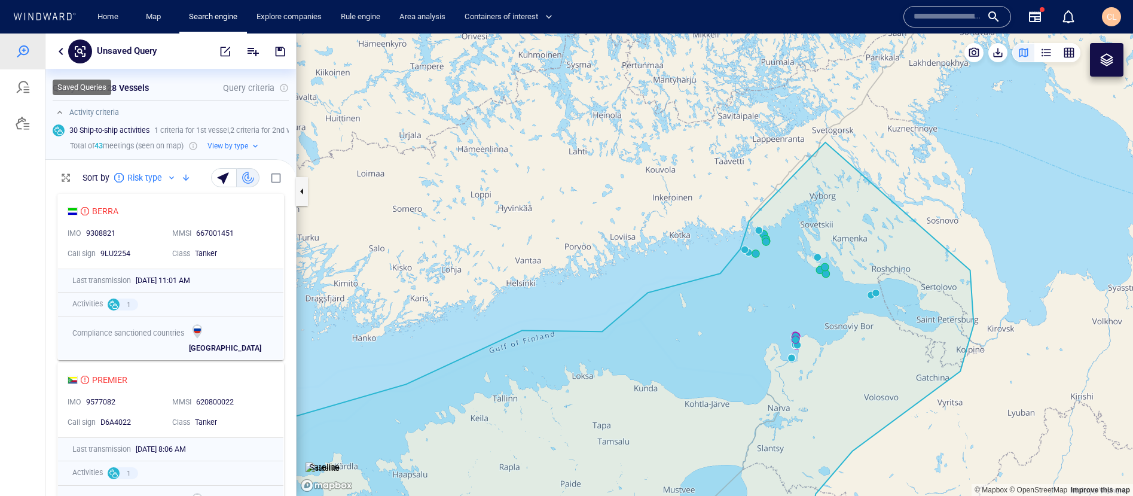
click at [26, 94] on div at bounding box center [23, 87] width 14 height 14
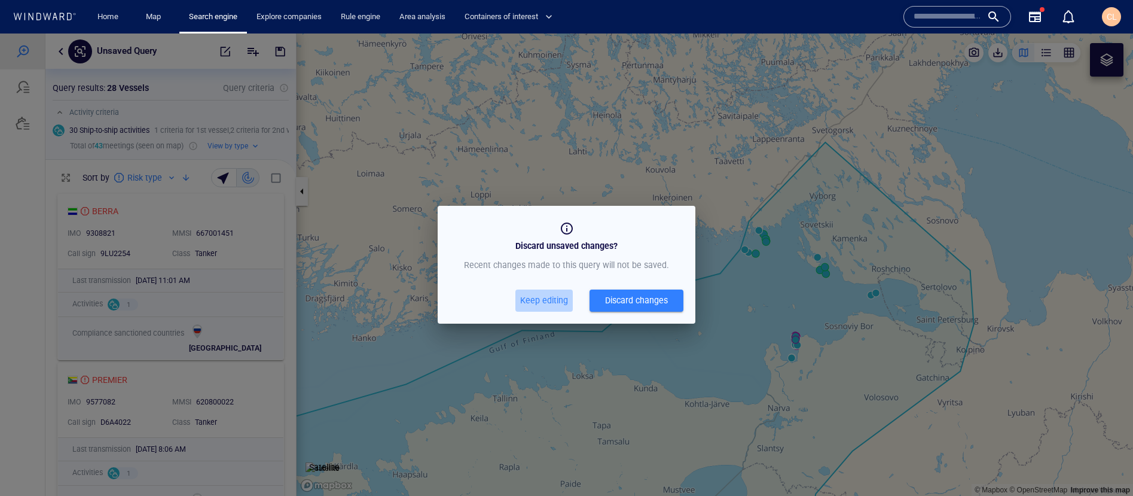
click at [550, 303] on span "Keep editing" at bounding box center [544, 300] width 48 height 15
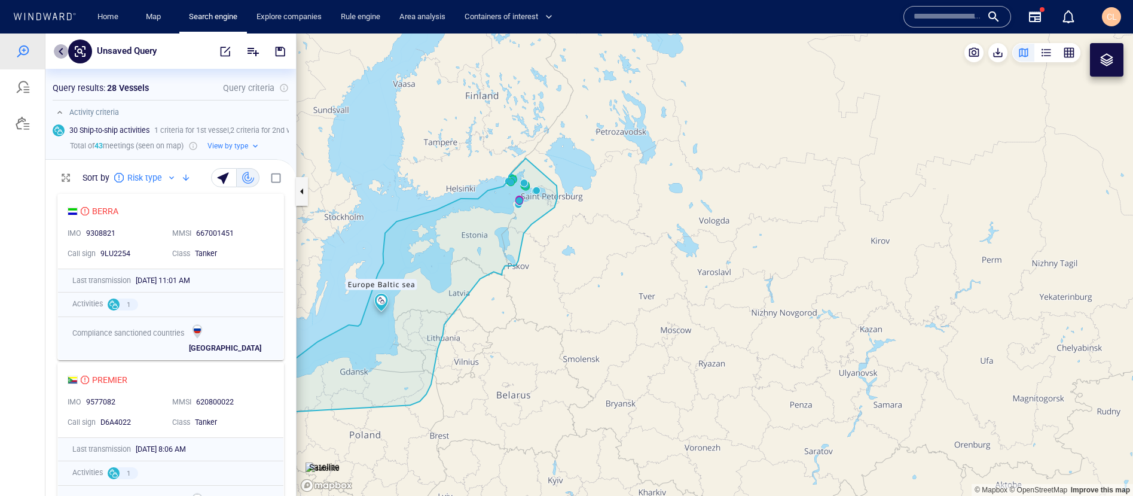
click at [61, 51] on button "button" at bounding box center [61, 51] width 14 height 14
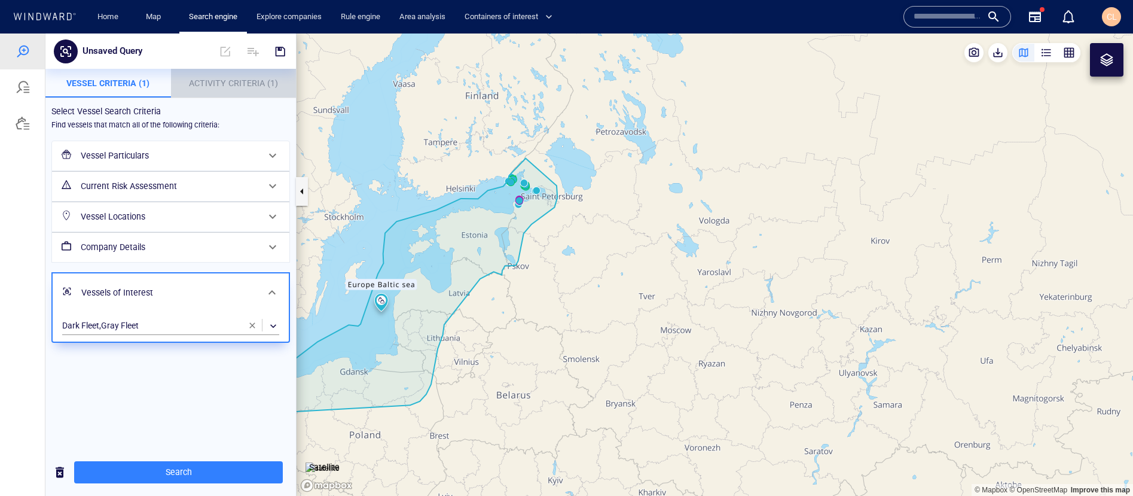
click at [248, 85] on span "Activity Criteria (1)" at bounding box center [233, 83] width 89 height 10
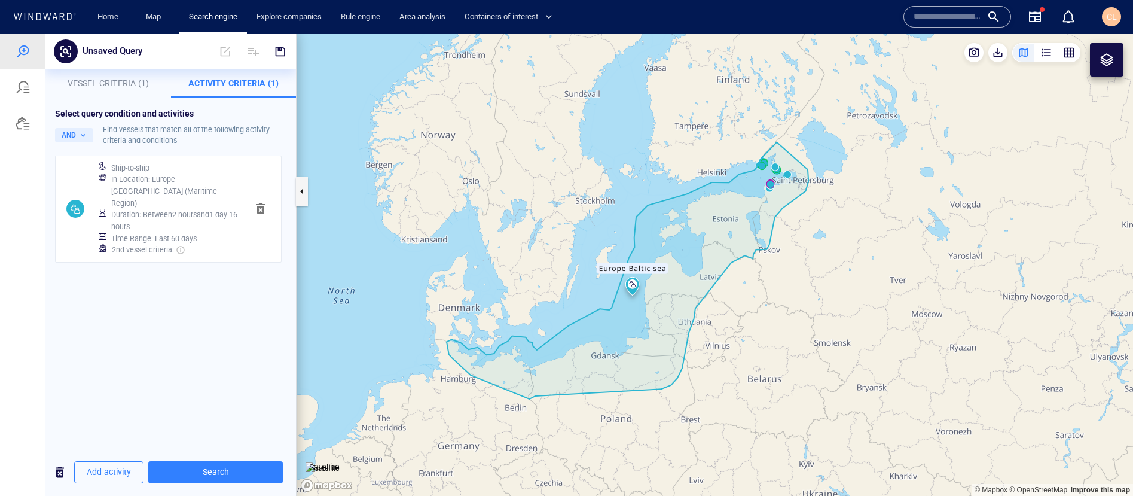
drag, startPoint x: 391, startPoint y: 157, endPoint x: 646, endPoint y: 165, distance: 255.4
click at [646, 165] on canvas "Map" at bounding box center [715, 264] width 837 height 462
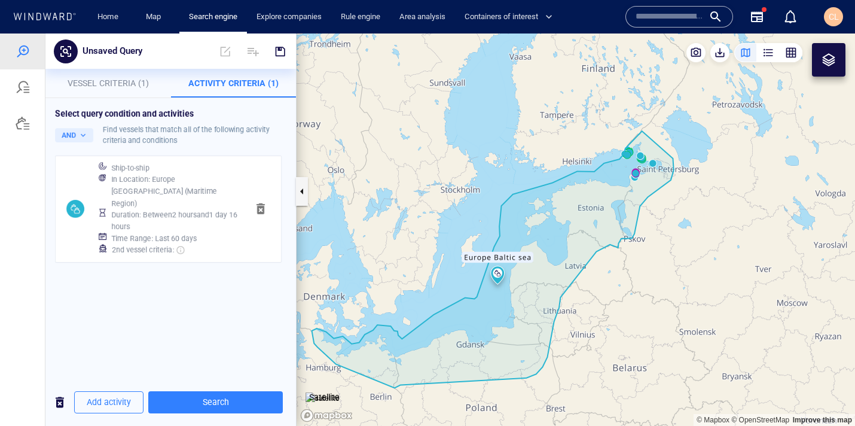
click at [160, 190] on h6 "In Location : Europe Baltic sea (Maritime Region)" at bounding box center [174, 190] width 127 height 35
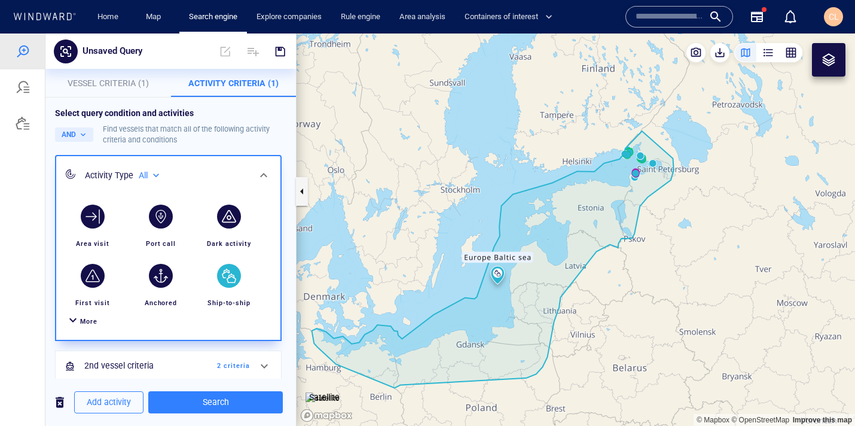
click at [84, 326] on div "More" at bounding box center [88, 321] width 17 height 11
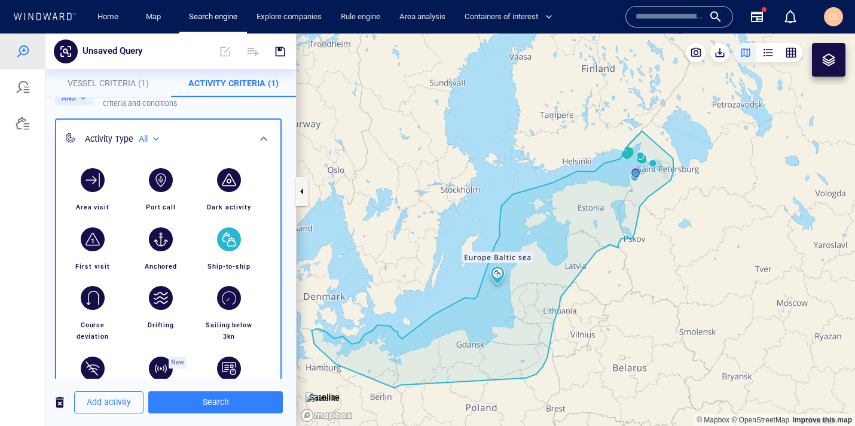
scroll to position [33, 0]
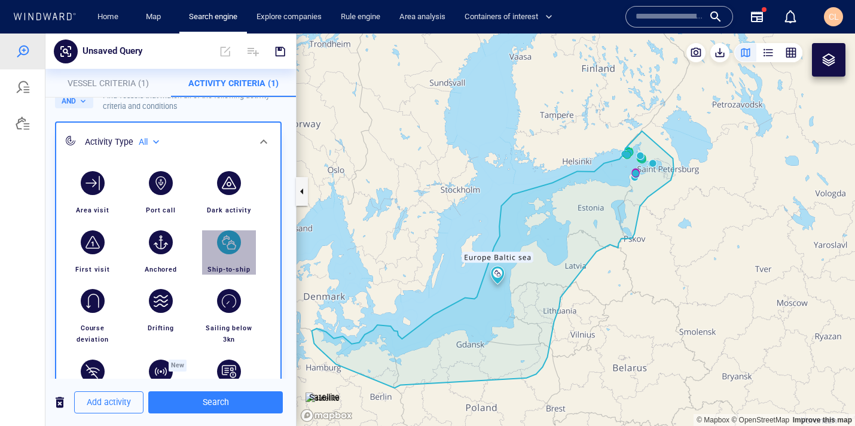
click at [230, 249] on div "button" at bounding box center [229, 242] width 24 height 24
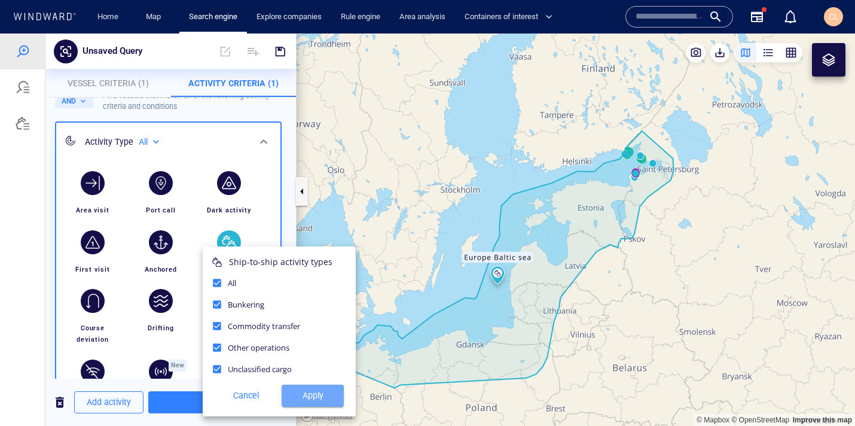
click at [314, 390] on span "Apply" at bounding box center [312, 395] width 43 height 15
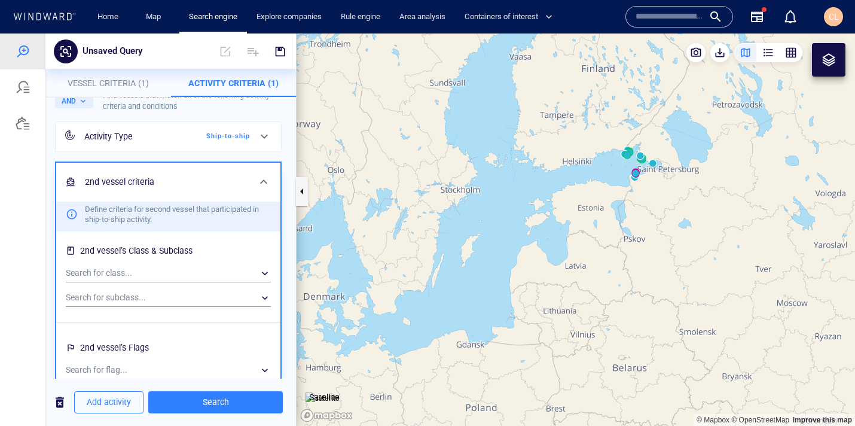
scroll to position [33, 0]
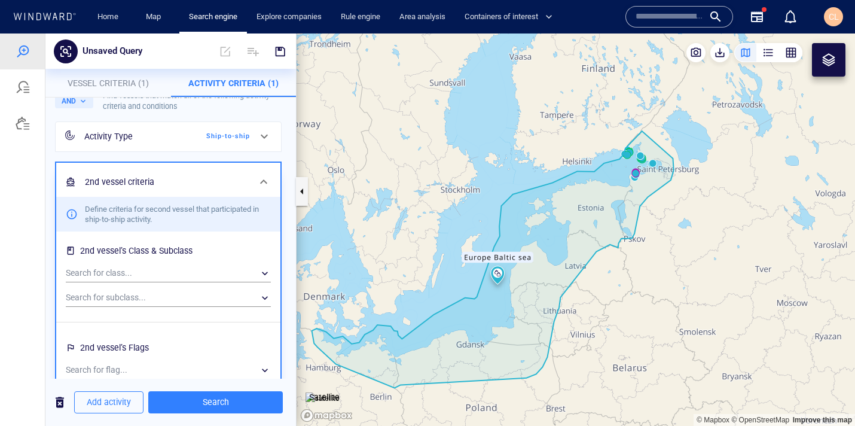
click at [239, 170] on div "2nd vessel criteria" at bounding box center [167, 182] width 174 height 25
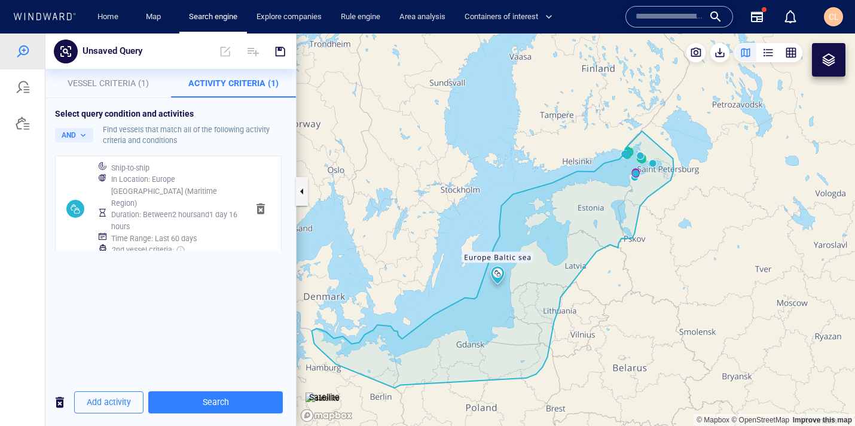
scroll to position [0, 0]
click at [187, 209] on h6 "Duration : Between 2 hours and 1 day 16 hours" at bounding box center [174, 220] width 127 height 23
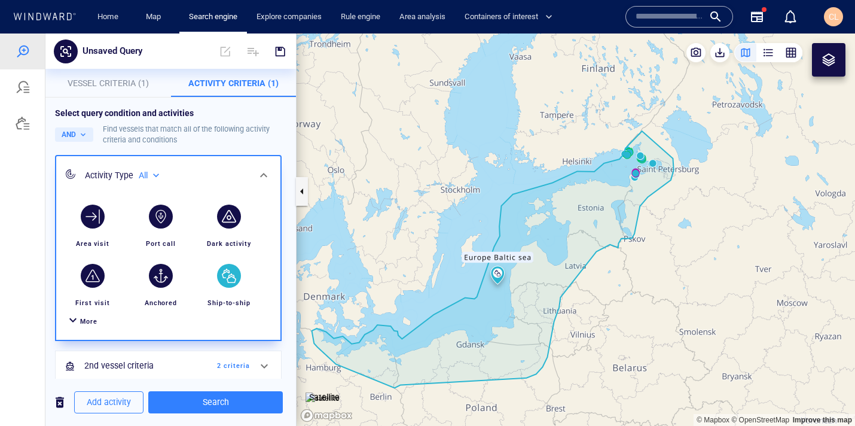
click at [86, 326] on div "More" at bounding box center [88, 321] width 17 height 11
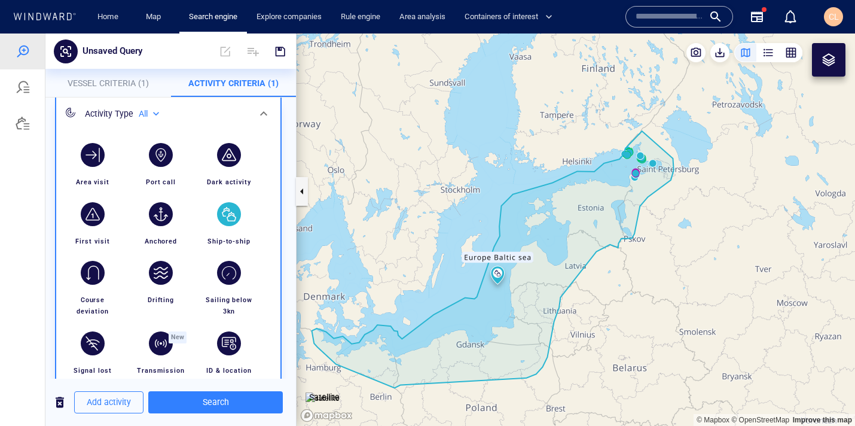
scroll to position [70, 0]
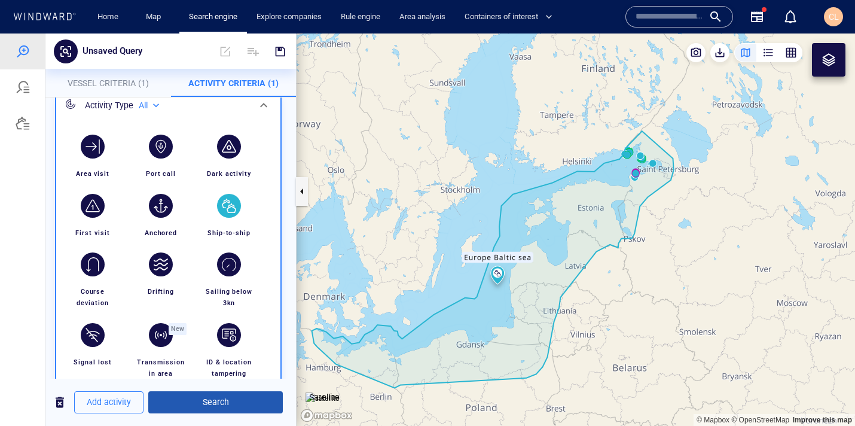
click at [203, 408] on span "Search" at bounding box center [215, 402] width 115 height 15
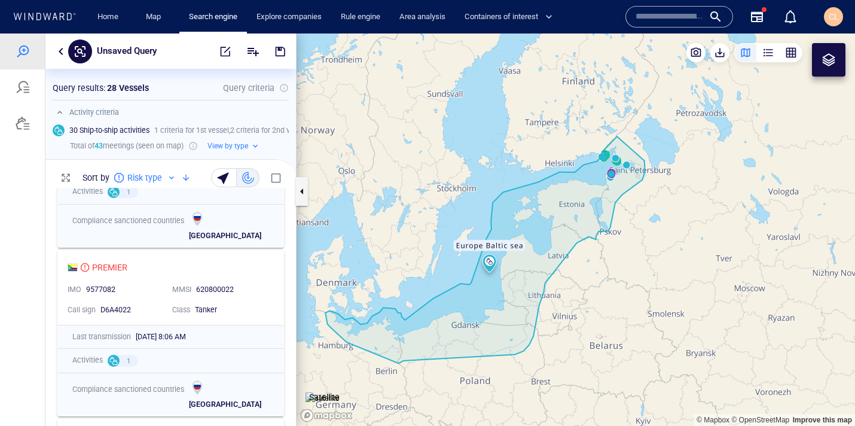
scroll to position [98, 0]
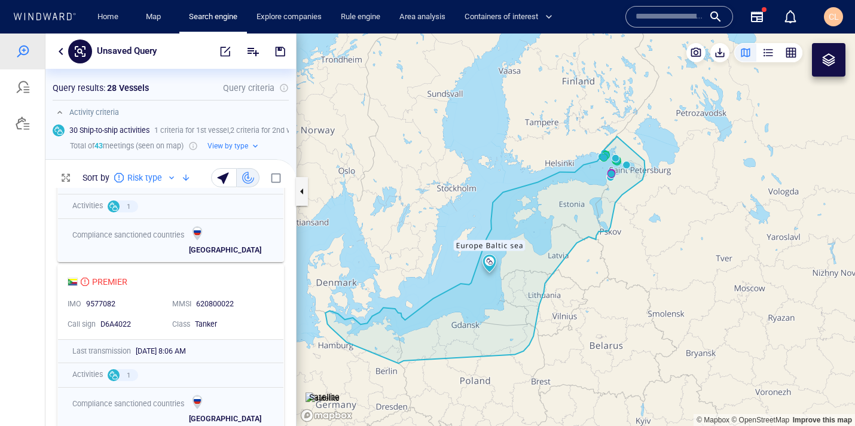
click at [59, 60] on div "Unsaved Query" at bounding box center [170, 50] width 251 height 35
click at [60, 51] on button "button" at bounding box center [61, 51] width 14 height 14
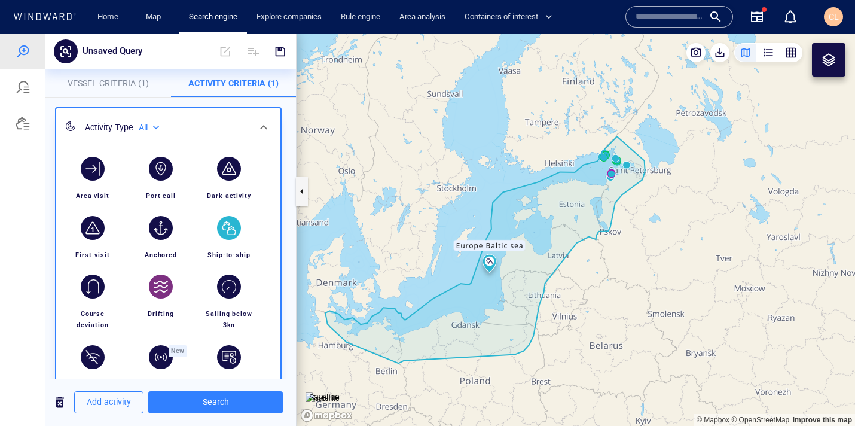
scroll to position [48, 0]
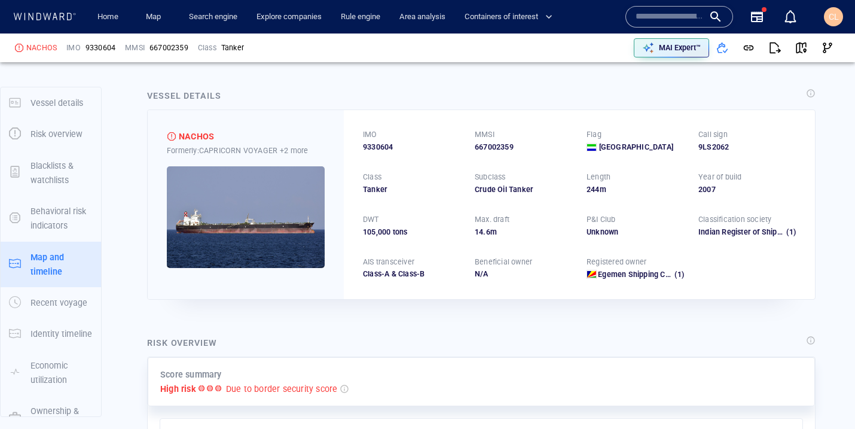
scroll to position [881, 0]
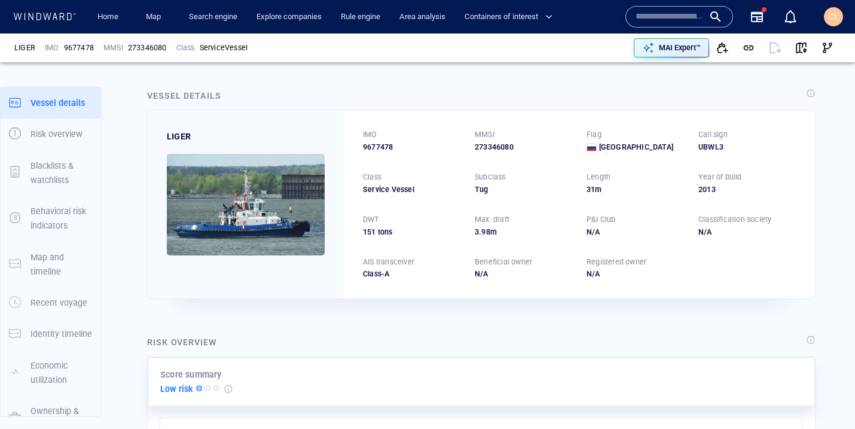
scroll to position [28, 0]
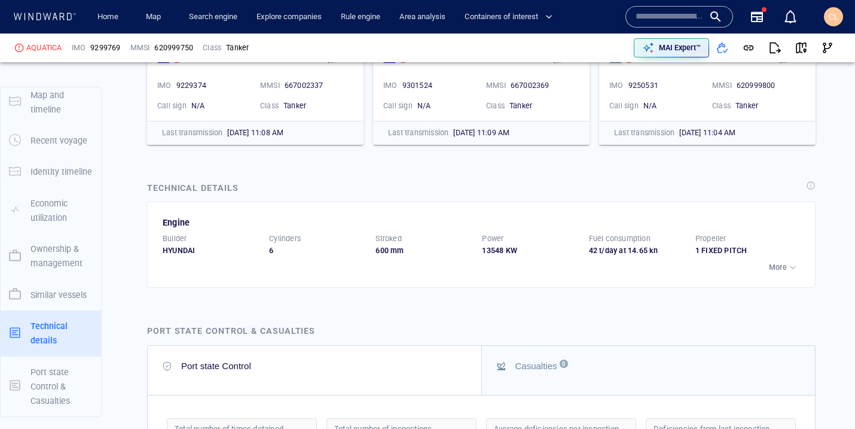
scroll to position [3071, 0]
click at [781, 268] on p "More" at bounding box center [778, 268] width 18 height 11
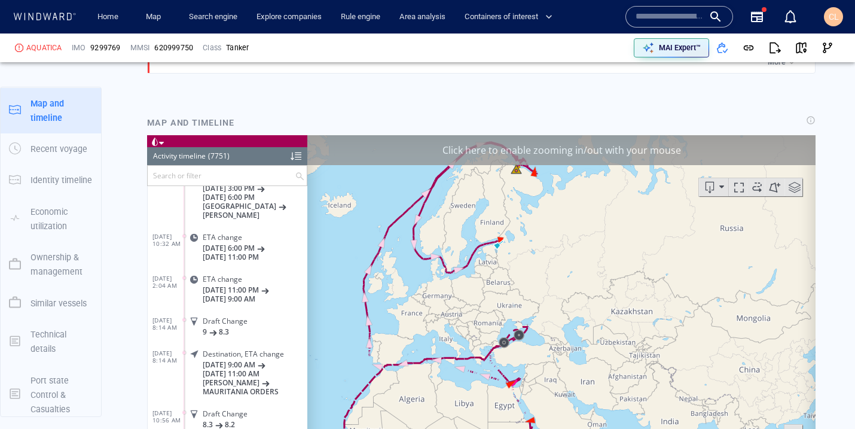
scroll to position [4941, 0]
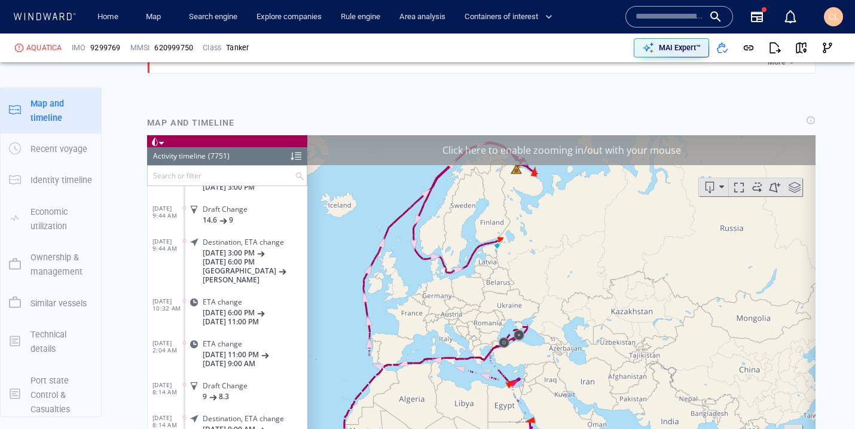
click at [292, 156] on div at bounding box center [296, 155] width 11 height 18
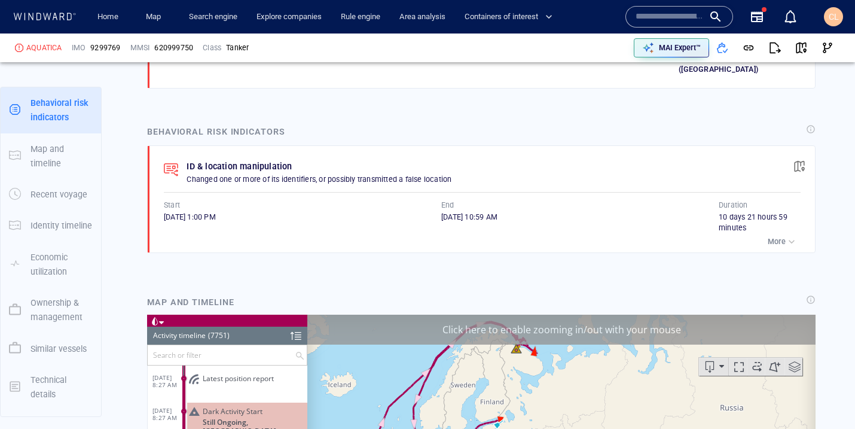
scroll to position [0, 0]
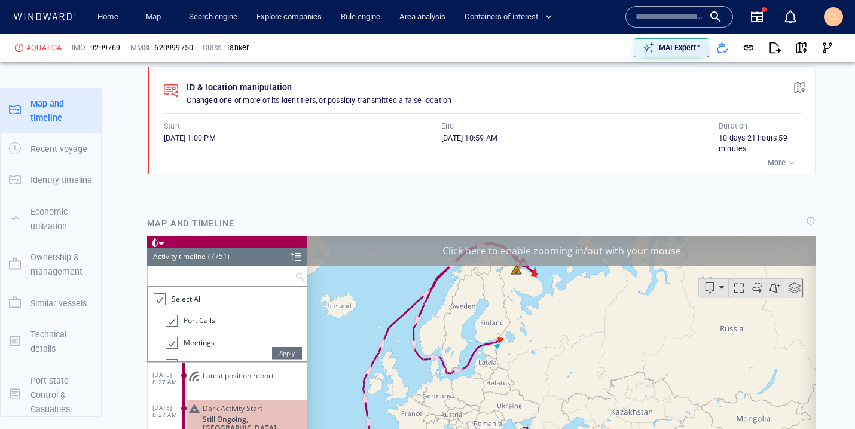
click at [258, 274] on input "text" at bounding box center [221, 275] width 147 height 20
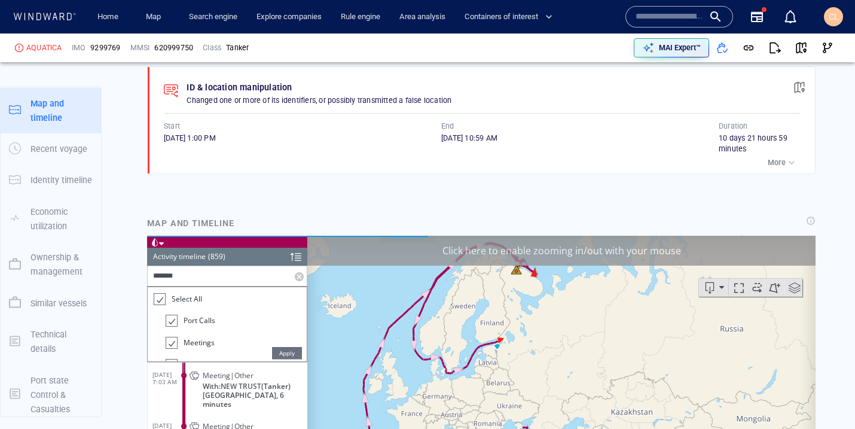
type input "*******"
click at [286, 350] on span "Apply" at bounding box center [287, 352] width 30 height 12
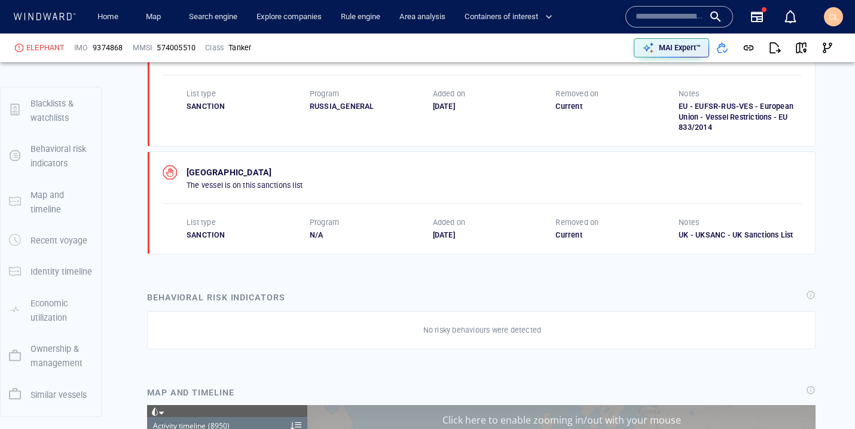
scroll to position [108, 0]
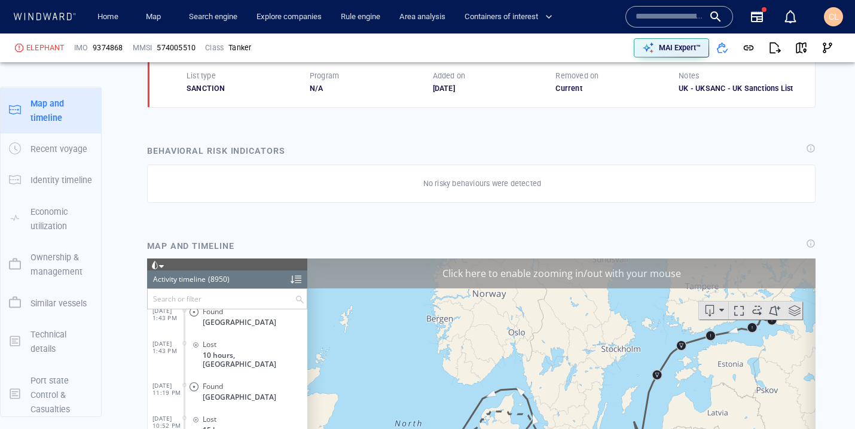
scroll to position [12660, 0]
click at [299, 283] on div at bounding box center [296, 279] width 11 height 18
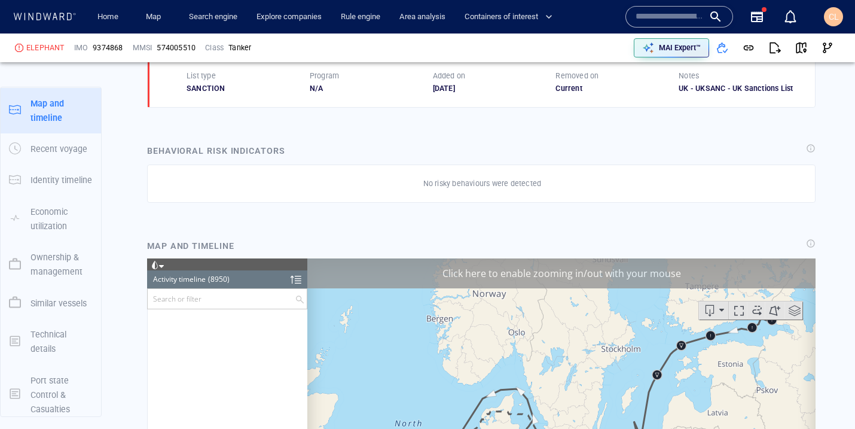
scroll to position [0, 0]
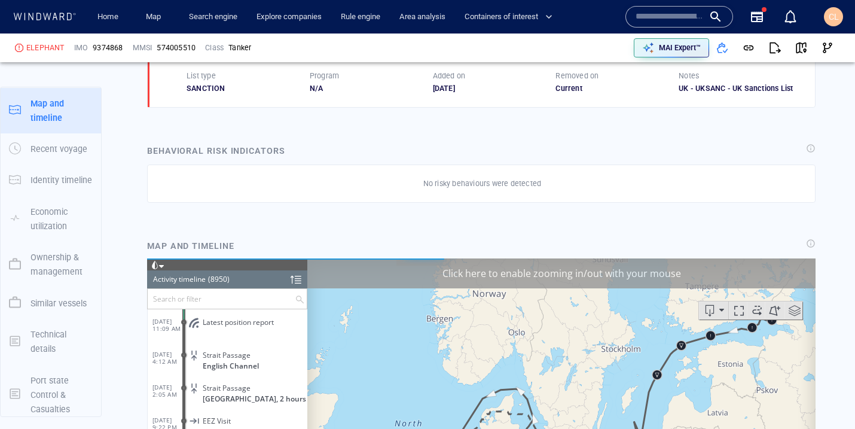
click at [251, 292] on input "text" at bounding box center [221, 298] width 147 height 20
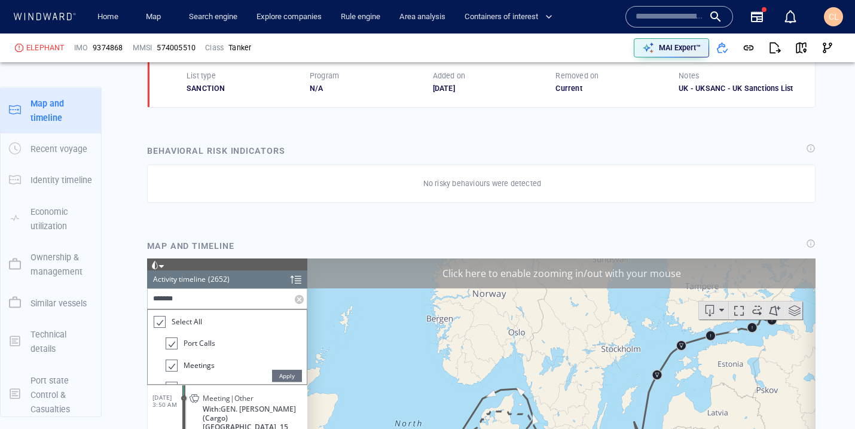
type input "*******"
click at [289, 370] on span "Apply" at bounding box center [287, 375] width 30 height 12
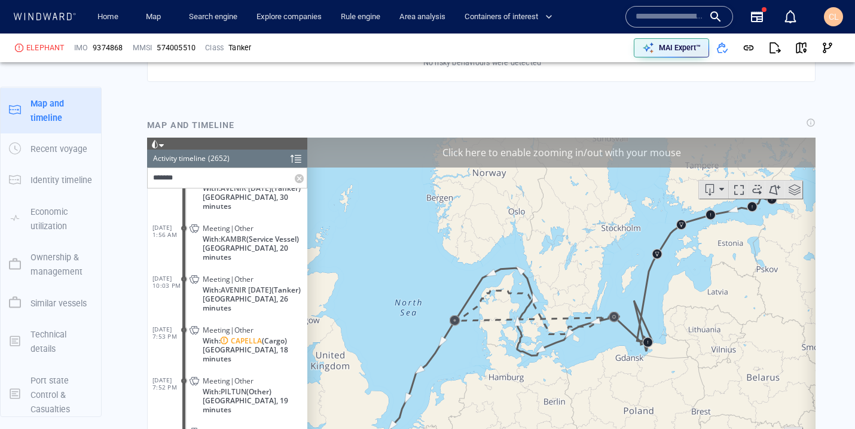
scroll to position [84, 0]
click at [239, 344] on span "[GEOGRAPHIC_DATA], 18 minutes" at bounding box center [255, 353] width 105 height 18
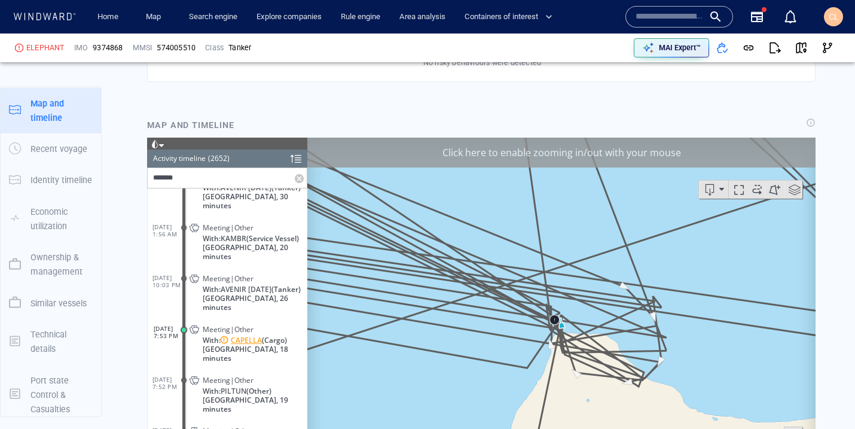
click at [248, 338] on span "CAPELLA" at bounding box center [246, 339] width 31 height 9
click at [804, 52] on span "button" at bounding box center [801, 48] width 12 height 12
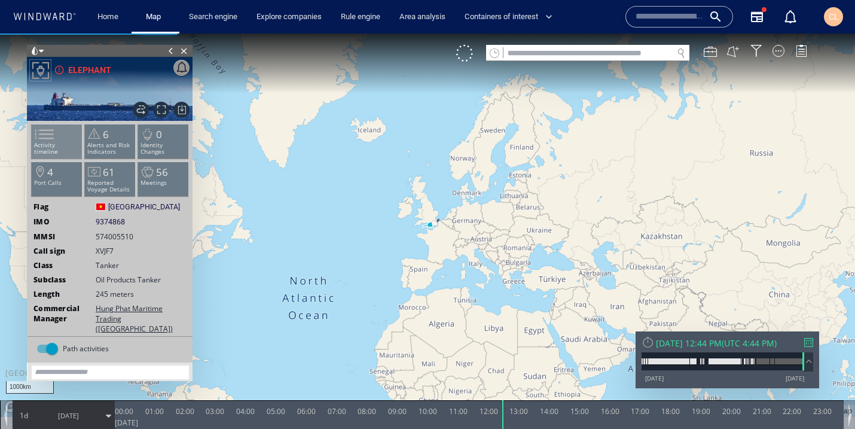
click at [65, 142] on p "Activity timeline" at bounding box center [57, 148] width 51 height 13
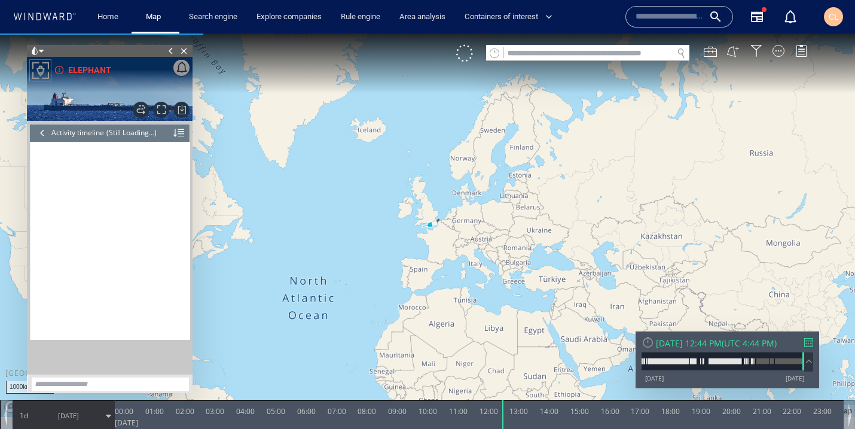
scroll to position [12332, 0]
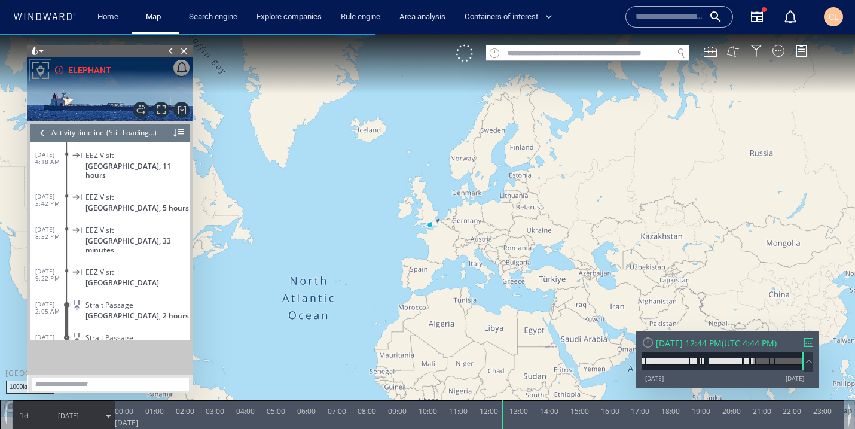
click at [181, 132] on div at bounding box center [178, 133] width 11 height 18
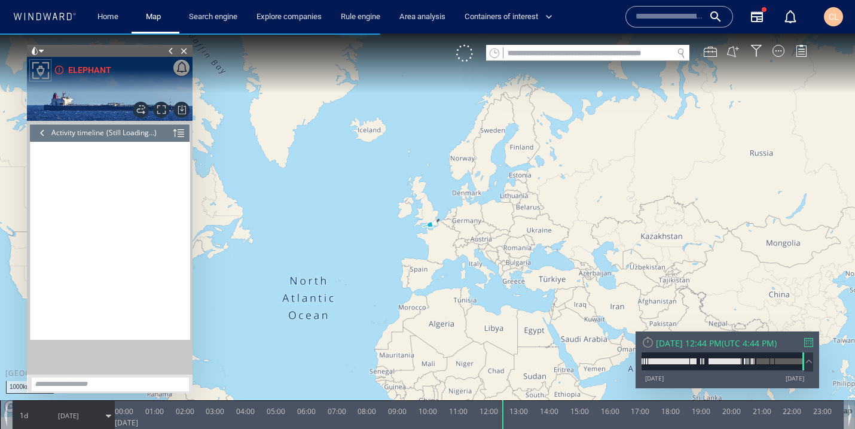
scroll to position [0, 0]
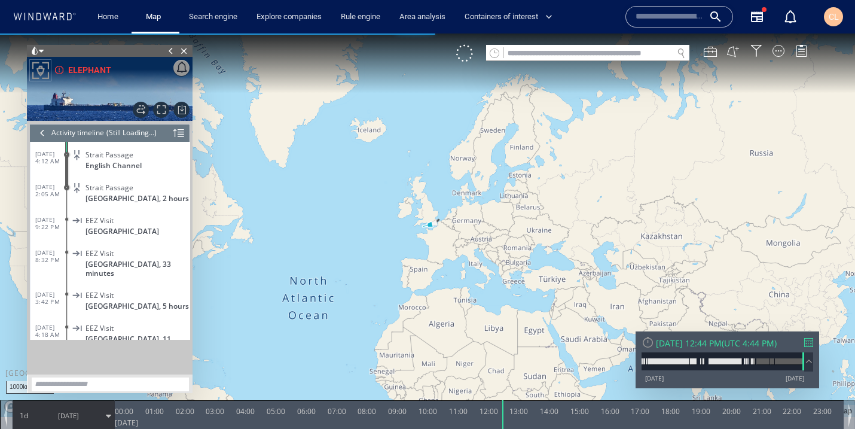
click at [43, 131] on div at bounding box center [42, 133] width 13 height 18
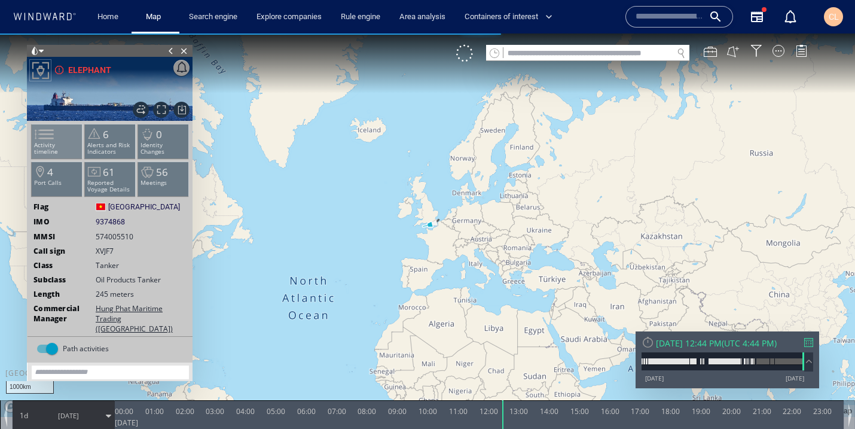
click at [46, 138] on span at bounding box center [37, 134] width 18 height 17
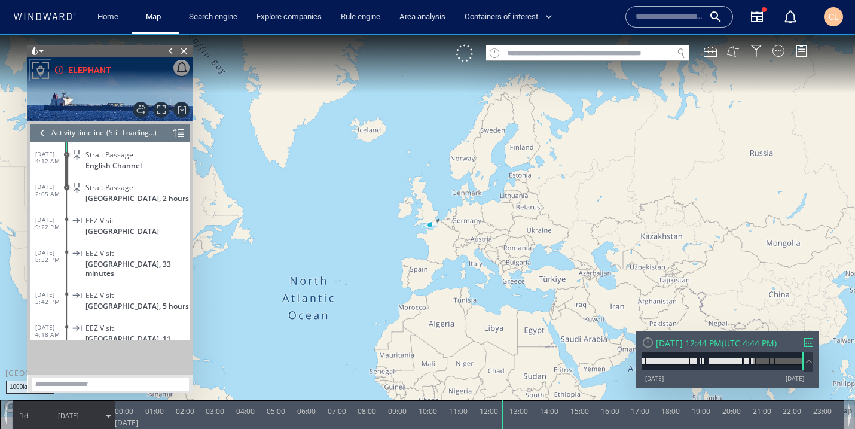
scroll to position [294142, 0]
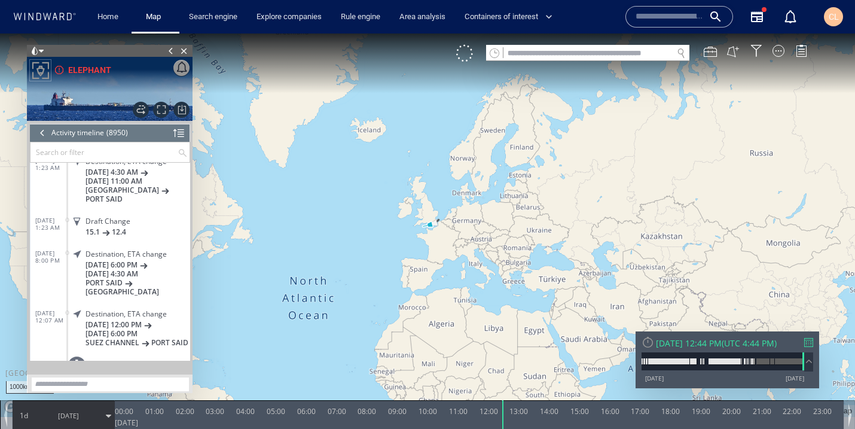
click at [98, 152] on input "text" at bounding box center [103, 152] width 147 height 20
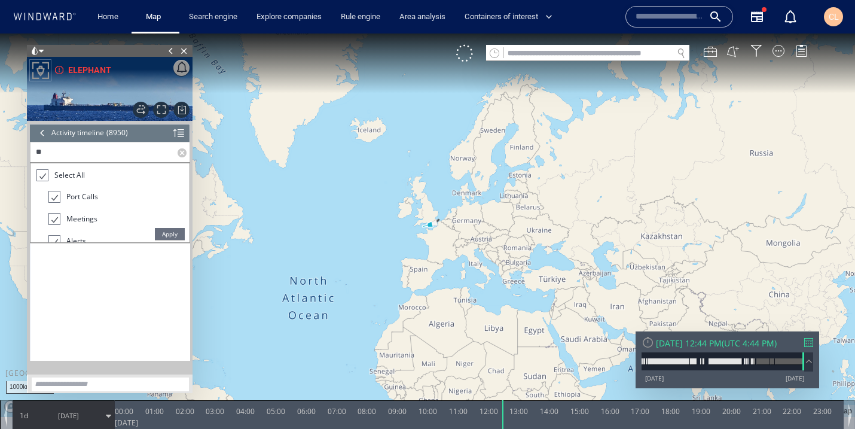
scroll to position [0, 0]
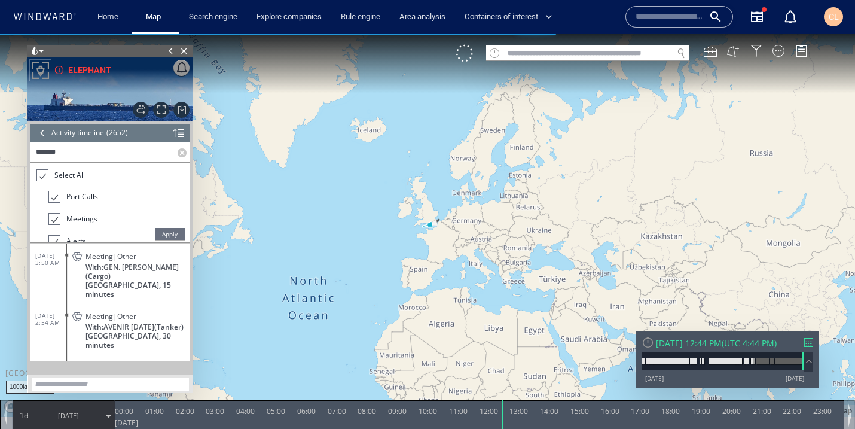
type input "*******"
click at [172, 234] on span "Apply" at bounding box center [170, 234] width 30 height 12
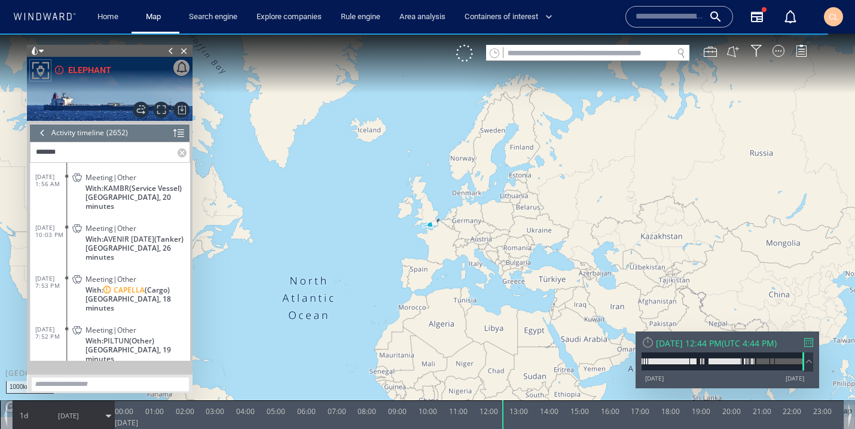
scroll to position [118, 0]
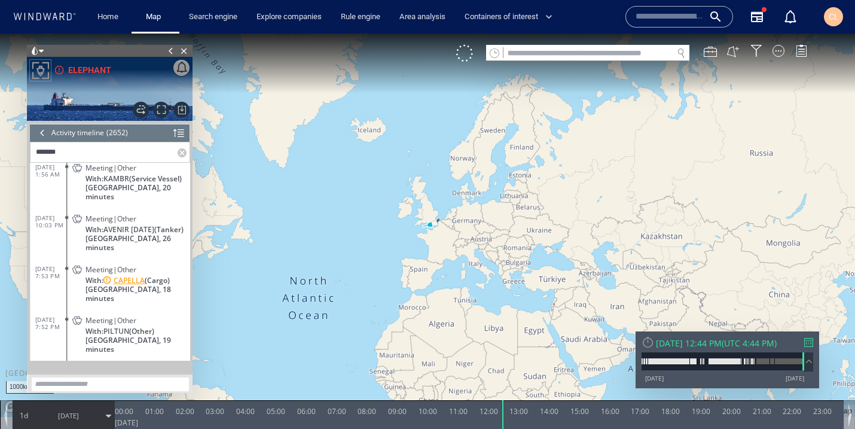
click at [129, 279] on span "CAPELLA" at bounding box center [129, 280] width 31 height 9
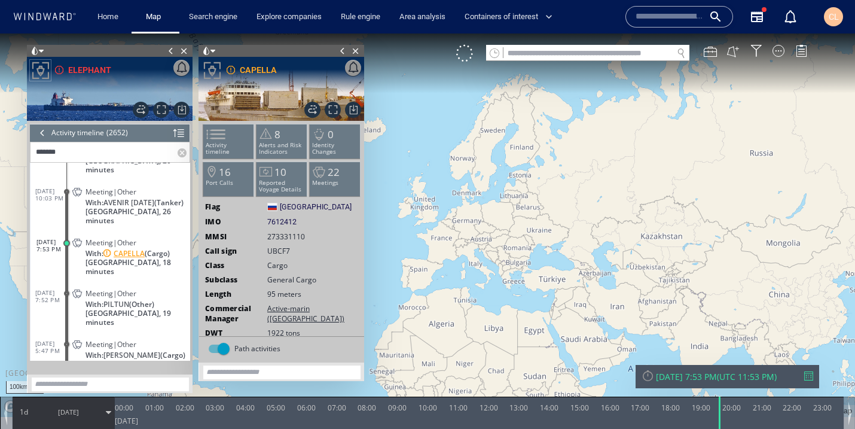
scroll to position [132, 0]
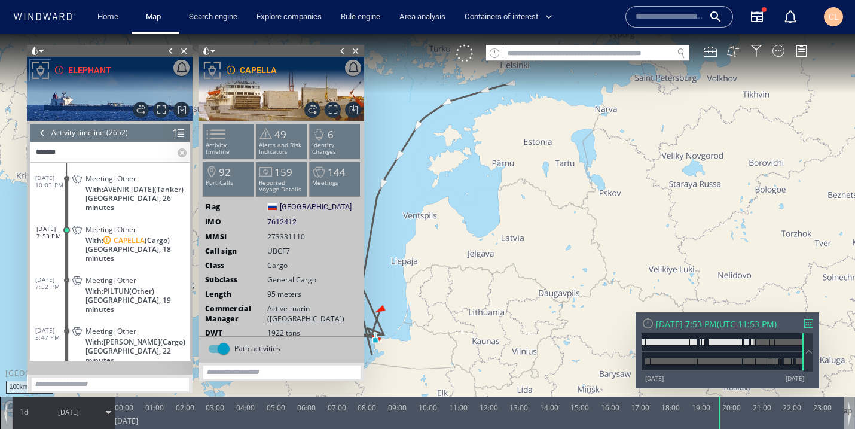
drag, startPoint x: 408, startPoint y: 313, endPoint x: 477, endPoint y: 252, distance: 91.9
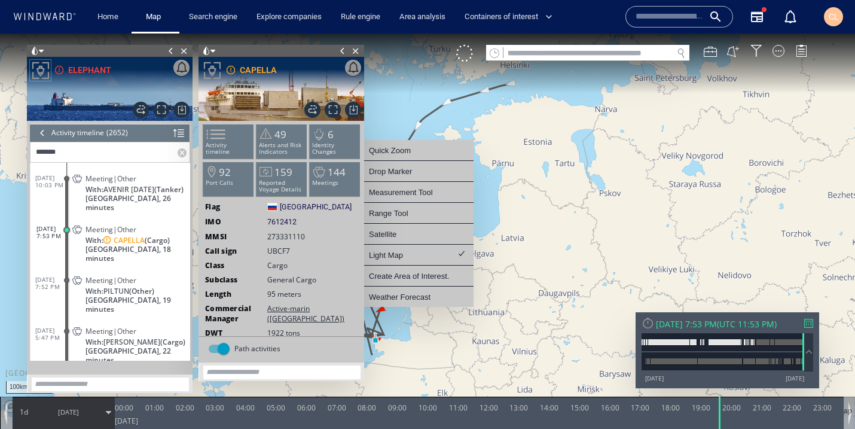
click at [495, 331] on canvas "Map" at bounding box center [427, 224] width 855 height 383
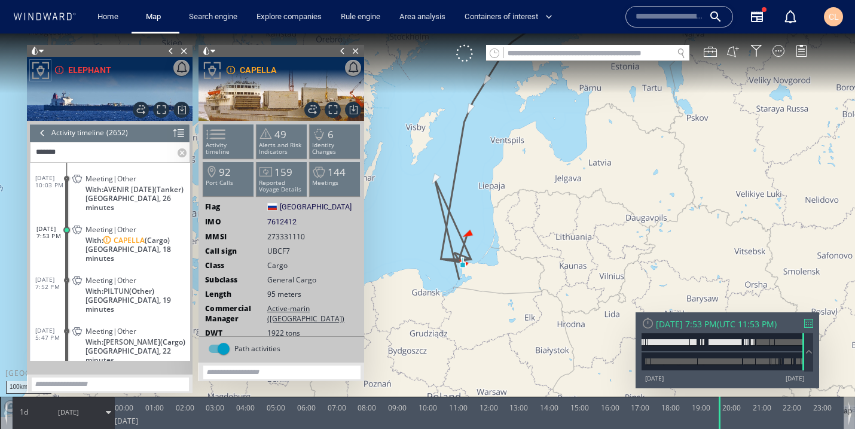
drag, startPoint x: 454, startPoint y: 323, endPoint x: 519, endPoint y: 262, distance: 89.7
click at [519, 262] on canvas "Map" at bounding box center [427, 224] width 855 height 383
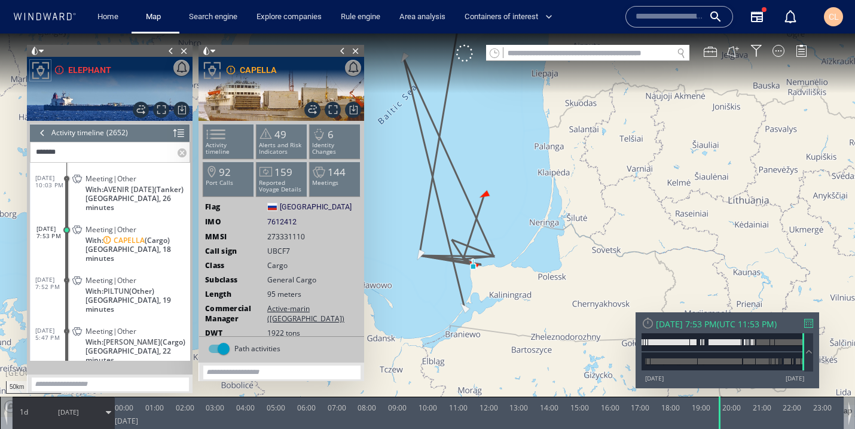
drag, startPoint x: 492, startPoint y: 294, endPoint x: 519, endPoint y: 273, distance: 34.6
click at [519, 273] on canvas "Map" at bounding box center [427, 224] width 855 height 383
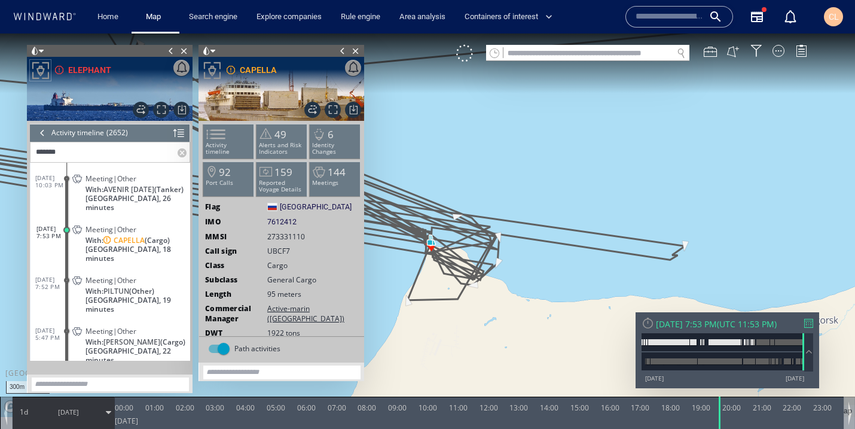
drag, startPoint x: 470, startPoint y: 254, endPoint x: 512, endPoint y: 251, distance: 41.9
click at [512, 251] on canvas "Map" at bounding box center [427, 224] width 855 height 383
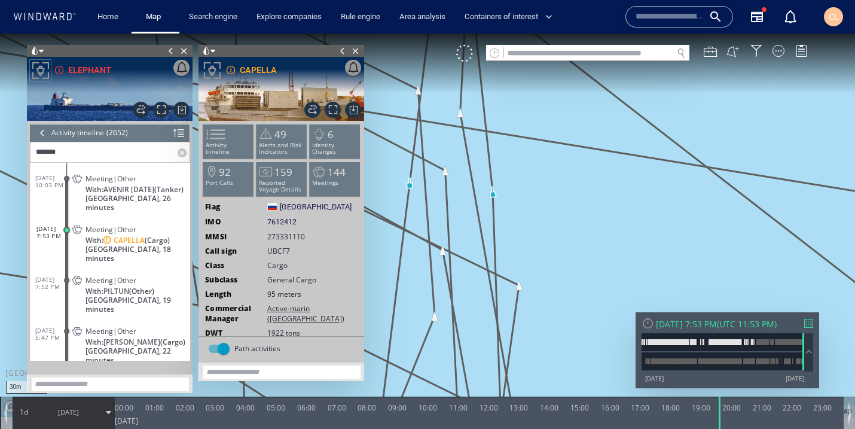
click at [211, 54] on span at bounding box center [212, 51] width 5 height 12
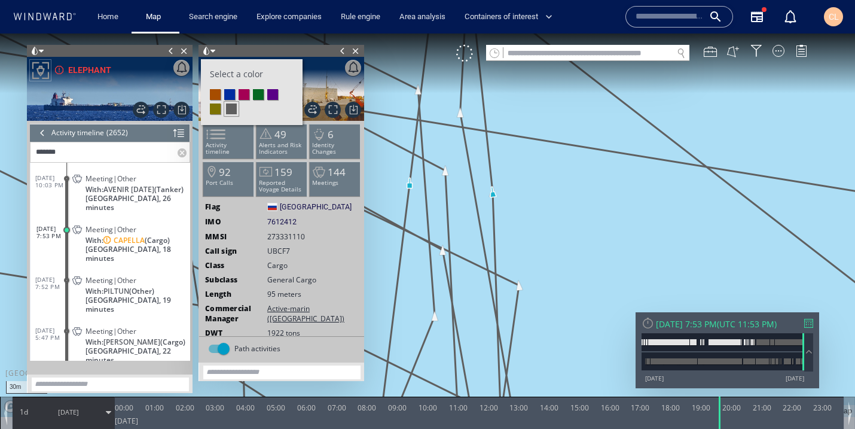
click at [228, 89] on li at bounding box center [229, 94] width 11 height 11
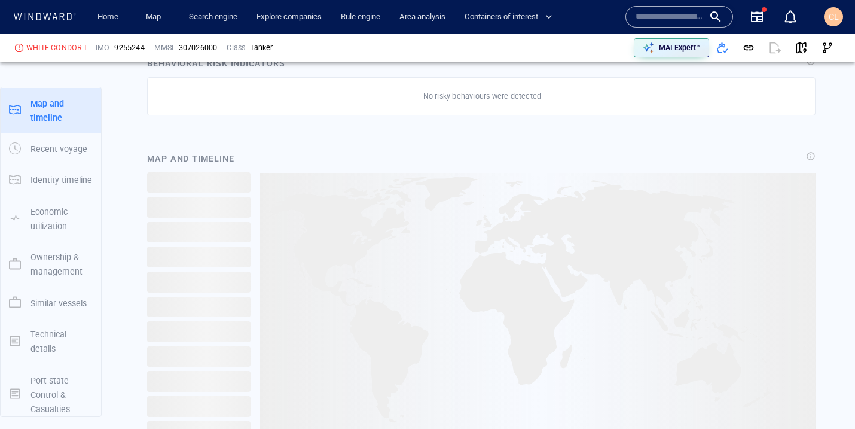
scroll to position [1082, 0]
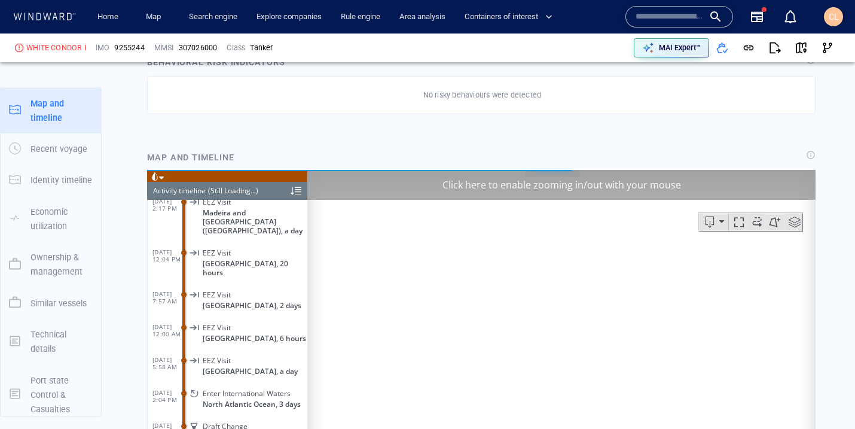
scroll to position [7638, 0]
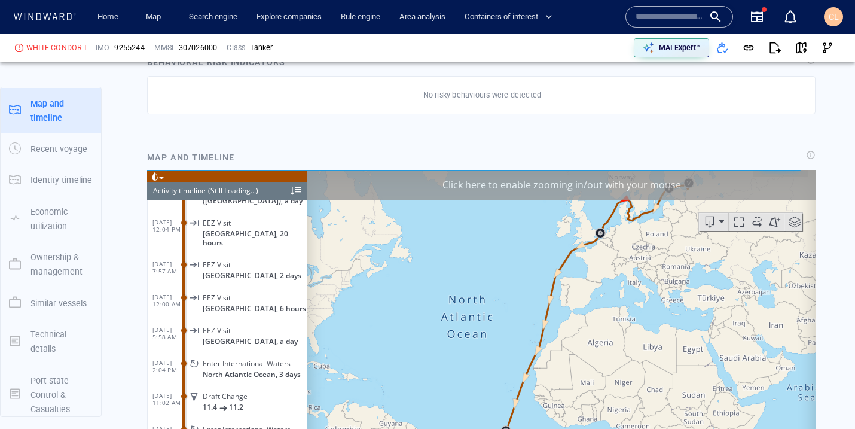
click at [295, 185] on div at bounding box center [296, 190] width 11 height 18
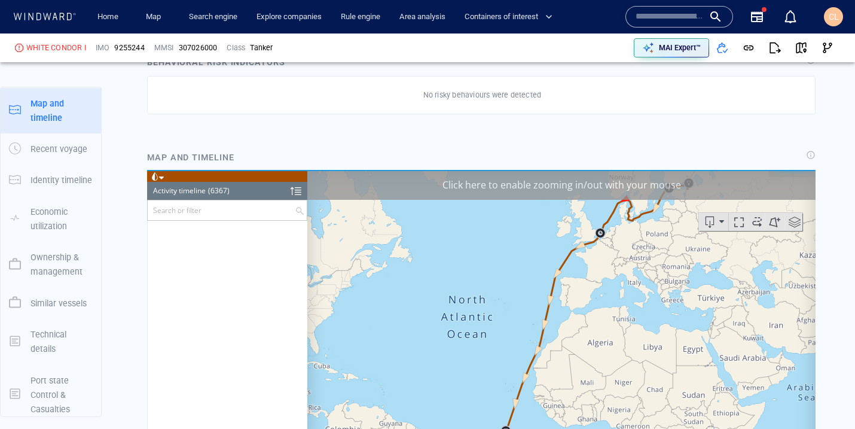
scroll to position [209074, 0]
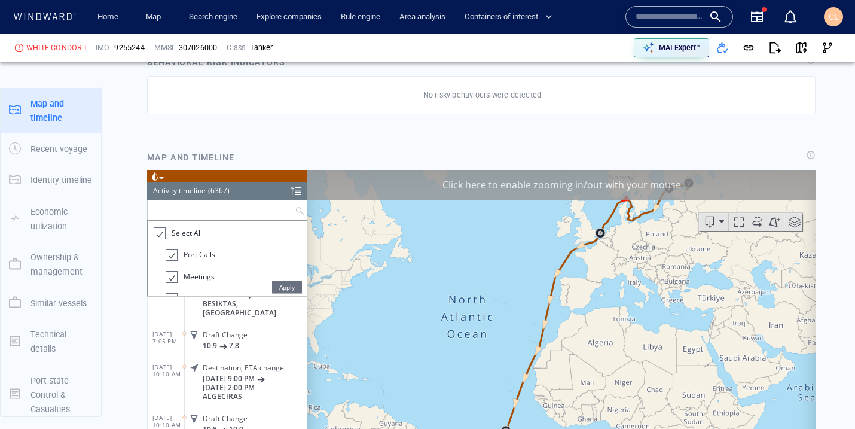
click at [252, 204] on input "text" at bounding box center [221, 210] width 147 height 20
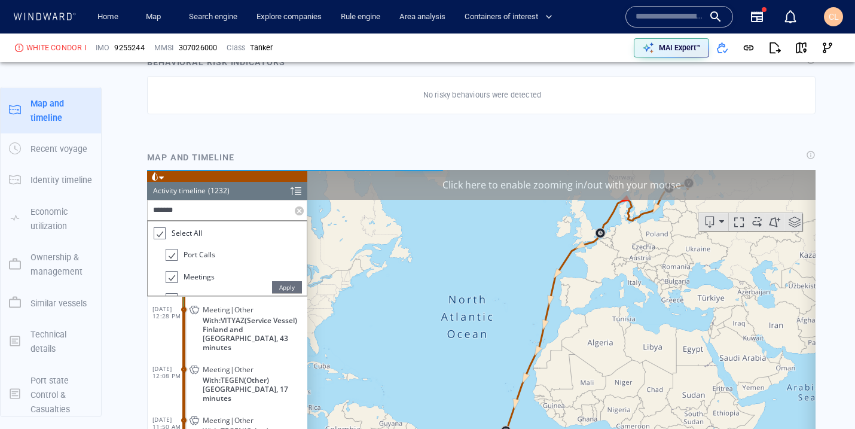
type input "*******"
click at [289, 282] on span "Apply" at bounding box center [287, 286] width 30 height 12
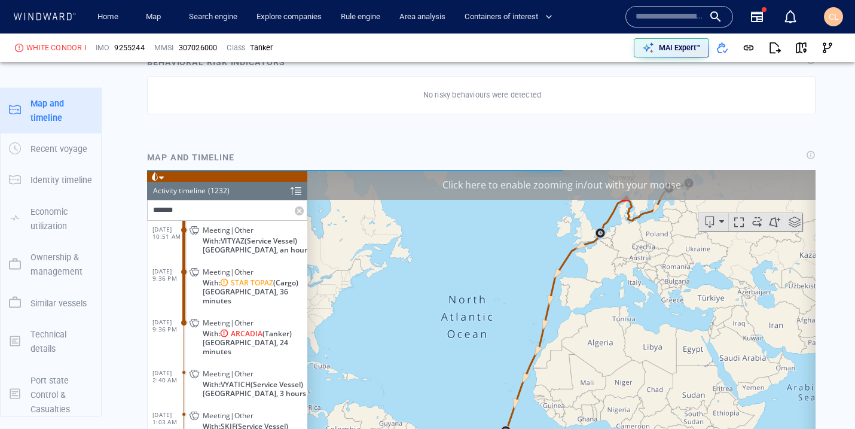
scroll to position [173, 0]
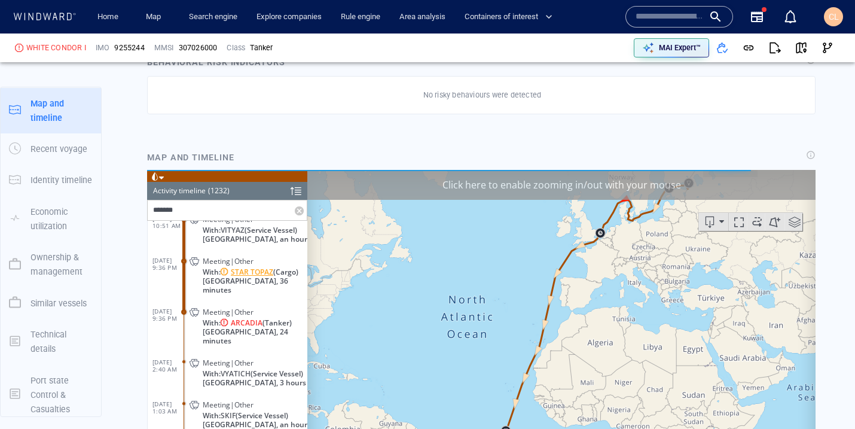
click at [239, 267] on span "STAR TOPAZ" at bounding box center [252, 271] width 42 height 9
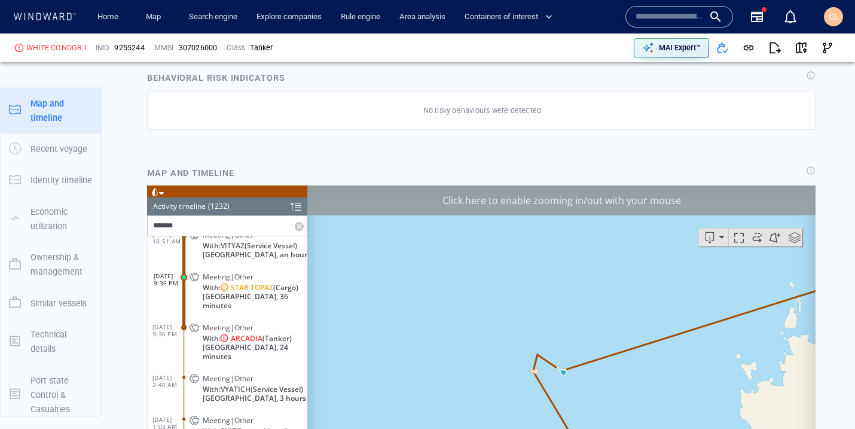
scroll to position [1064, 0]
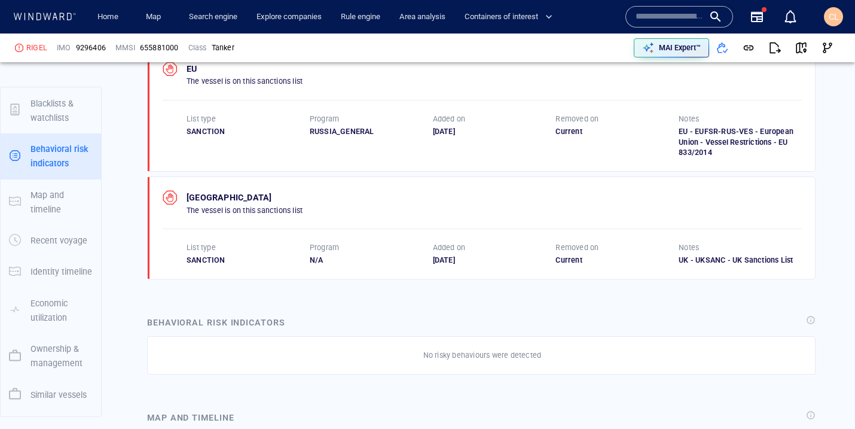
scroll to position [154, 0]
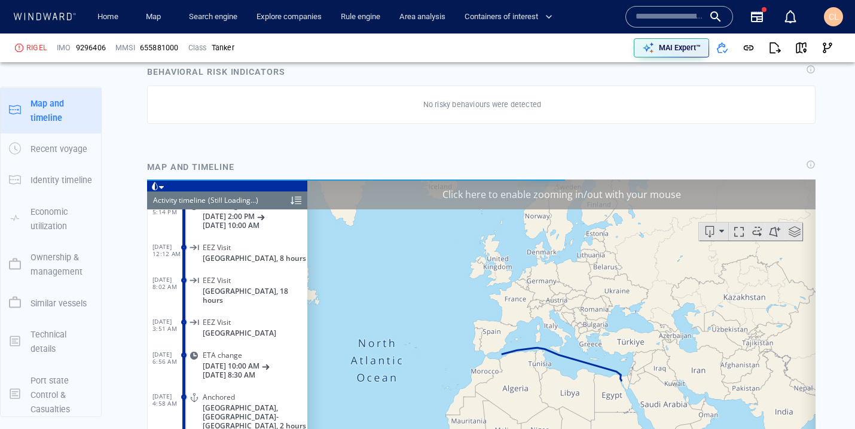
scroll to position [1079, 0]
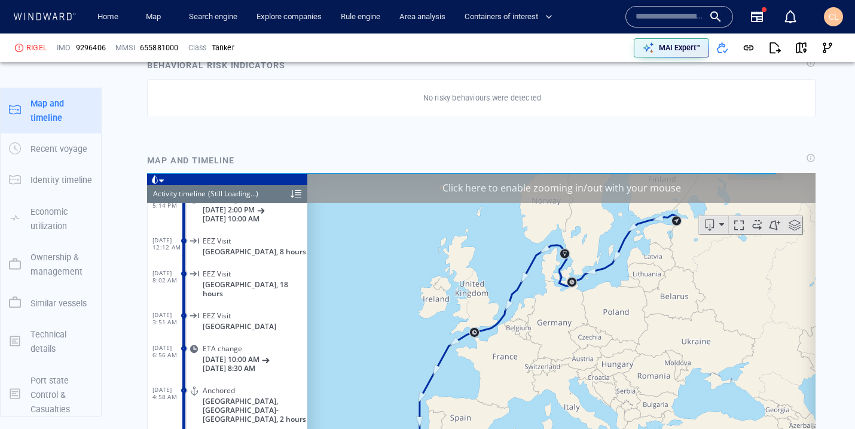
click at [293, 188] on div at bounding box center [296, 193] width 11 height 18
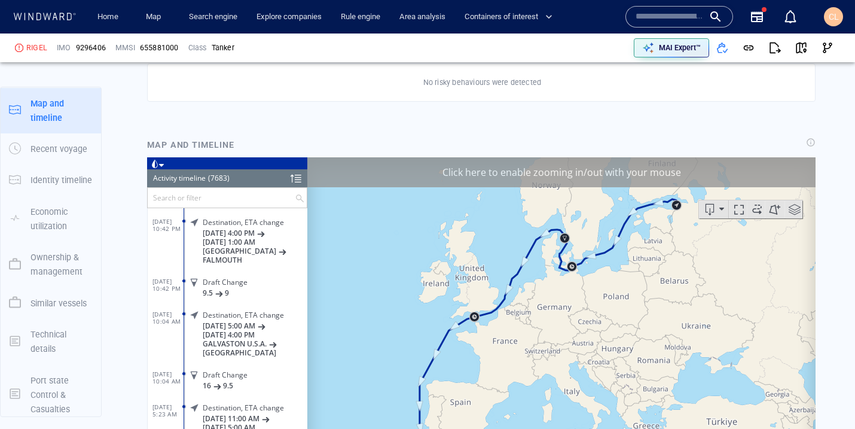
scroll to position [1095, 0]
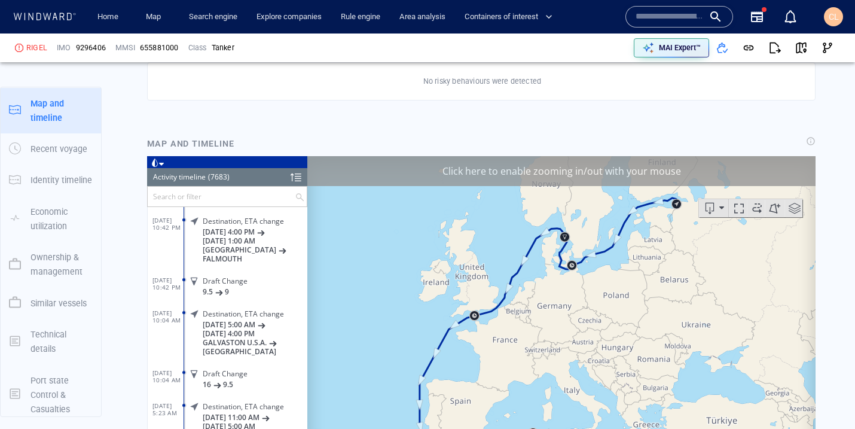
click at [256, 200] on input "text" at bounding box center [221, 196] width 147 height 20
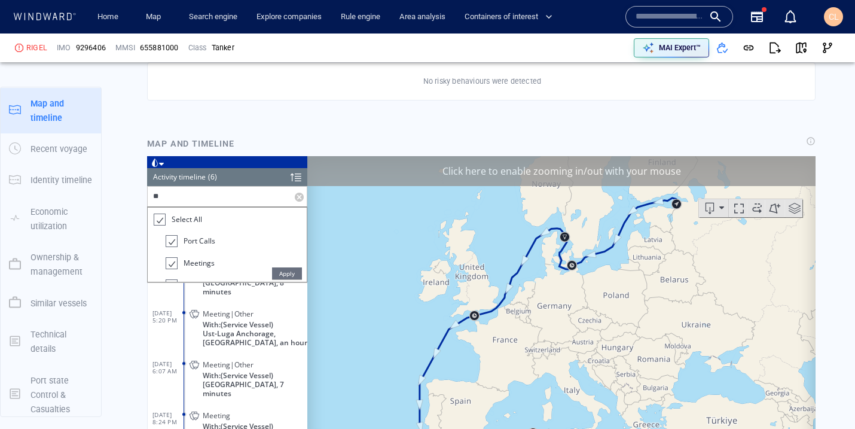
scroll to position [0, 0]
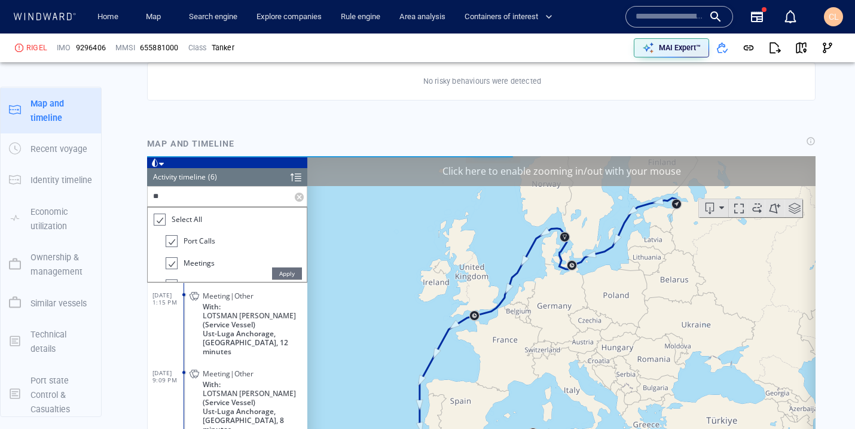
type input "*"
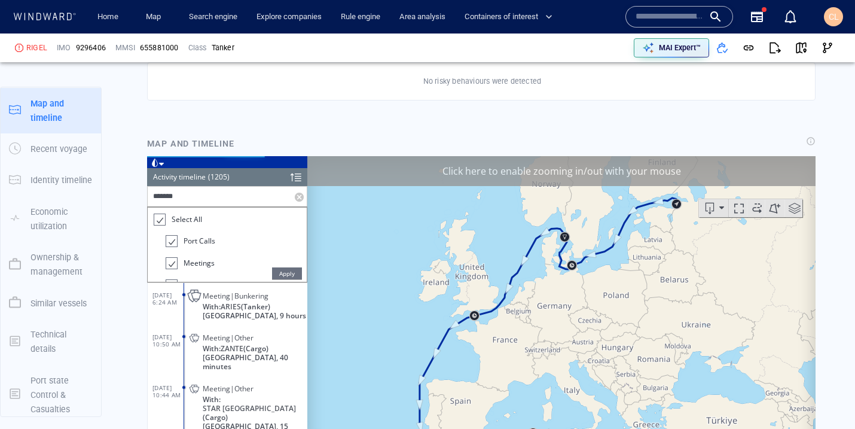
type input "*******"
click at [284, 273] on span "Apply" at bounding box center [287, 273] width 30 height 12
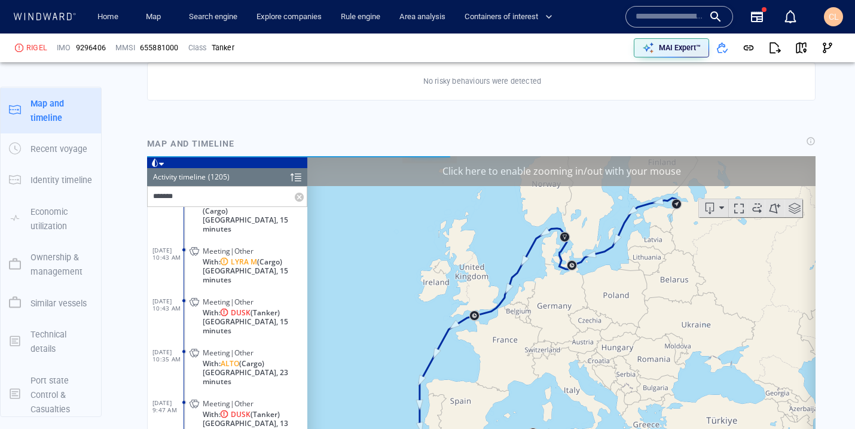
scroll to position [144, 0]
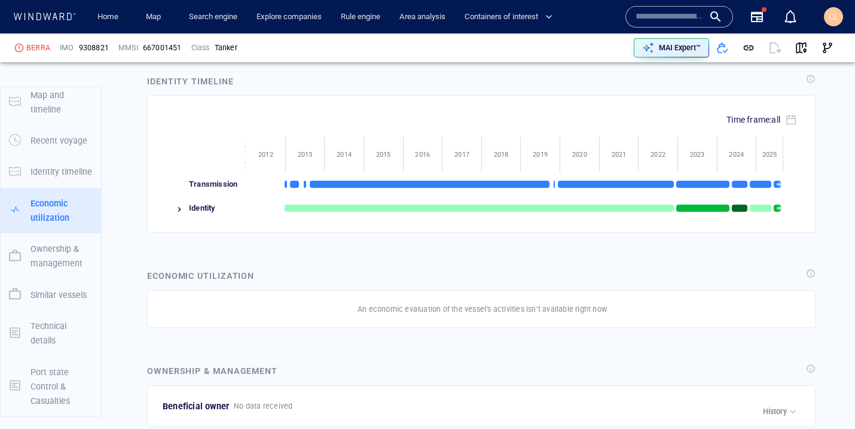
scroll to position [1629, 0]
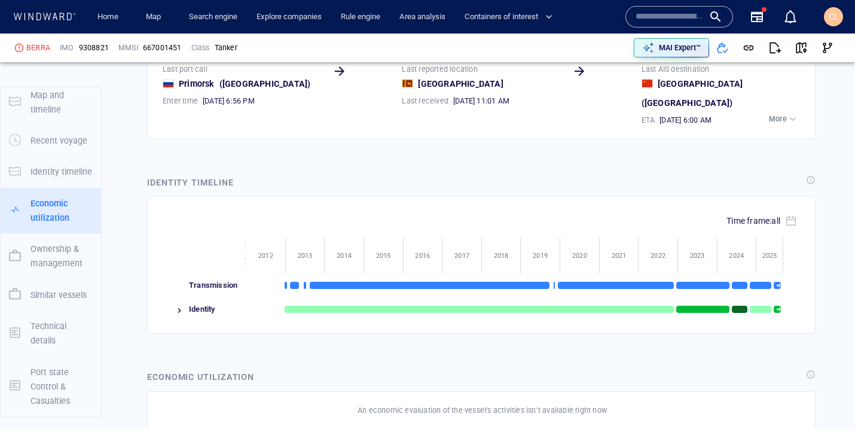
click at [176, 306] on img at bounding box center [180, 311] width 10 height 10
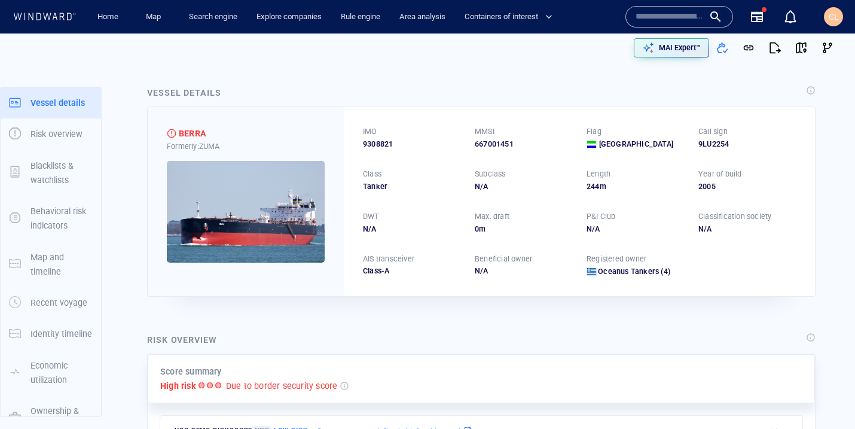
scroll to position [0, 0]
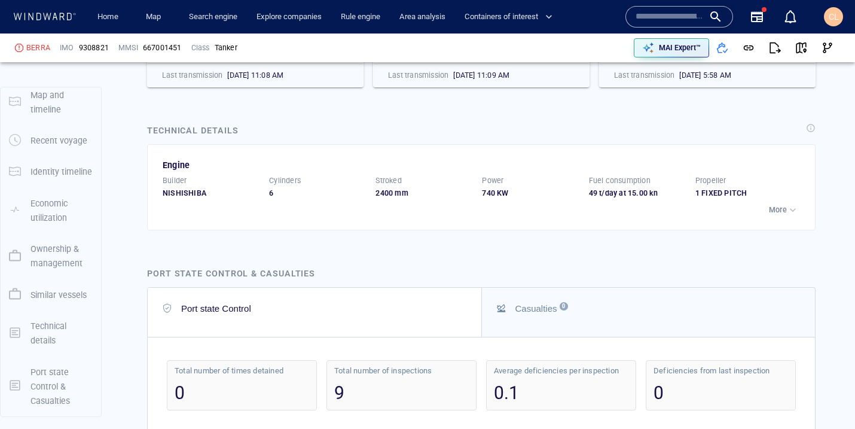
click at [786, 204] on p "More" at bounding box center [778, 209] width 18 height 11
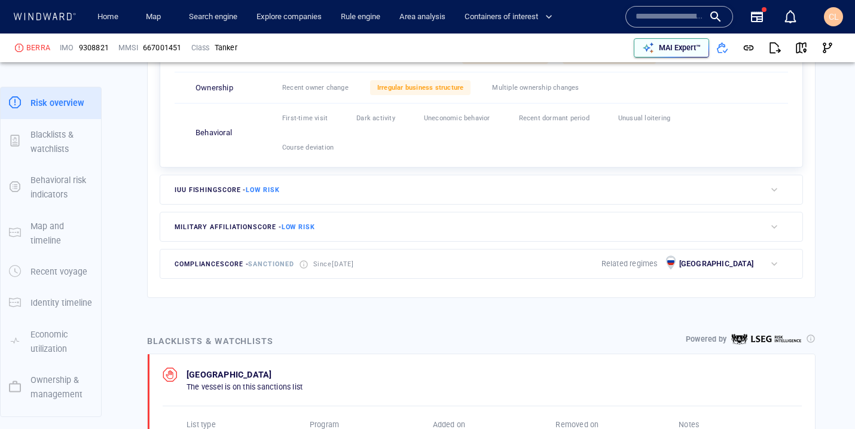
click at [670, 50] on p "MAI Expert™" at bounding box center [680, 47] width 42 height 11
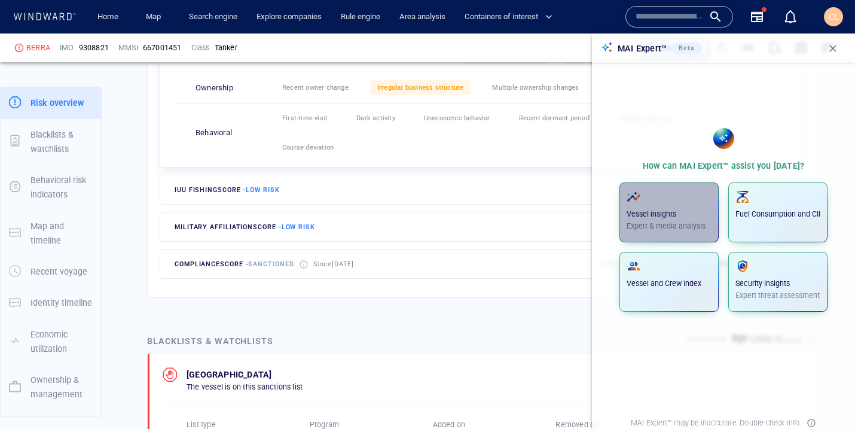
click at [645, 238] on button "Vessel insights Expert & media analysis" at bounding box center [668, 212] width 99 height 60
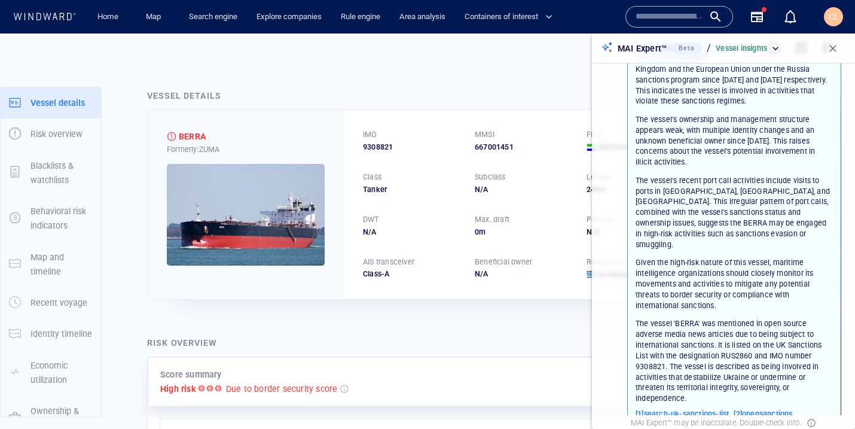
scroll to position [66, 0]
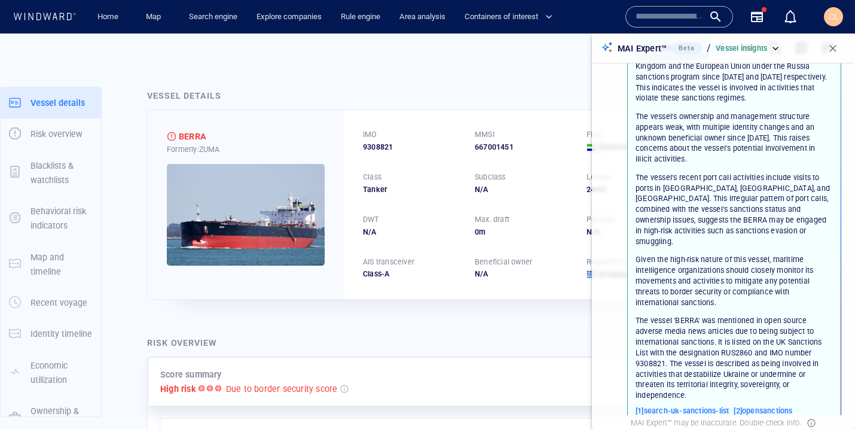
click at [831, 56] on button "button" at bounding box center [833, 48] width 26 height 26
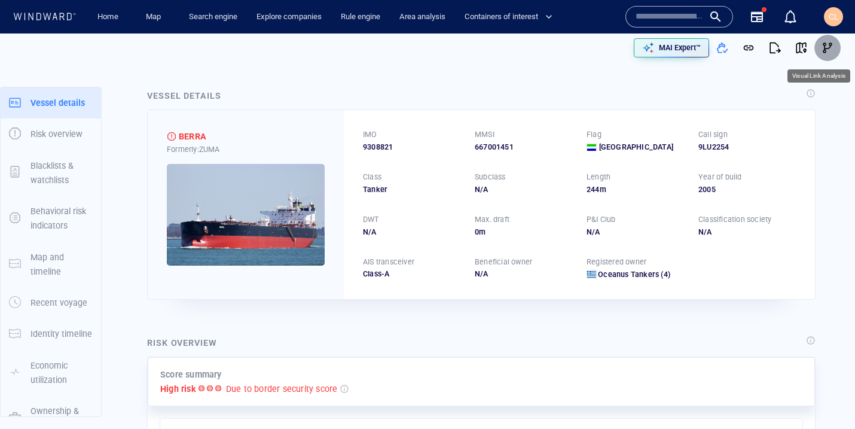
click at [826, 48] on span "button" at bounding box center [828, 48] width 12 height 12
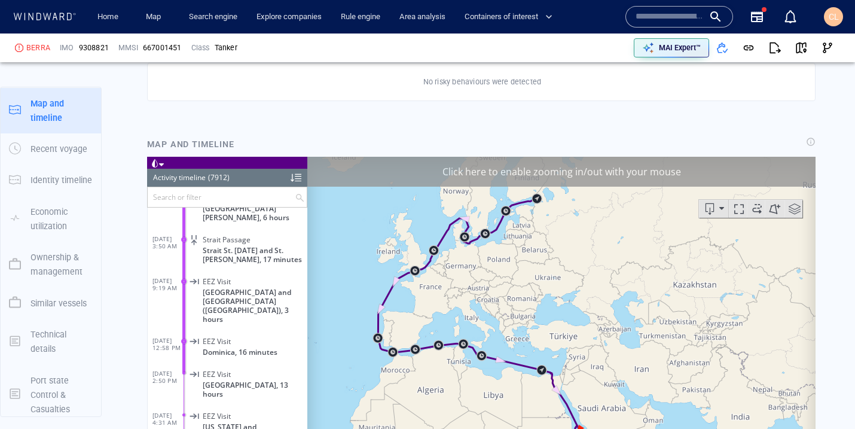
scroll to position [1097, 0]
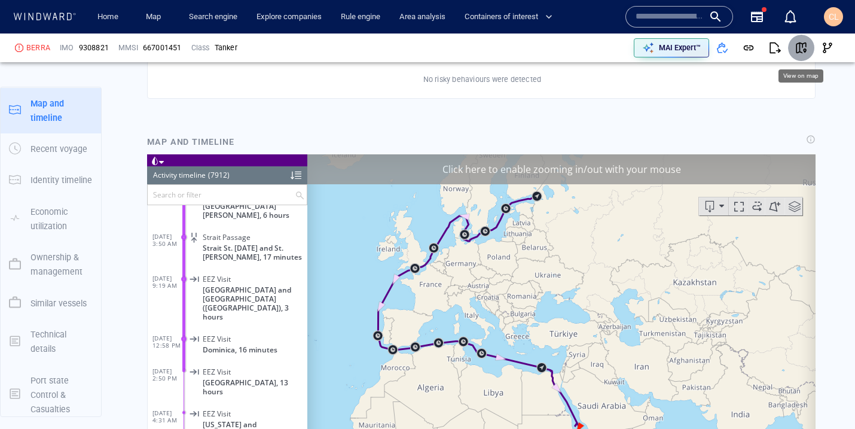
click at [798, 51] on span "button" at bounding box center [801, 48] width 12 height 12
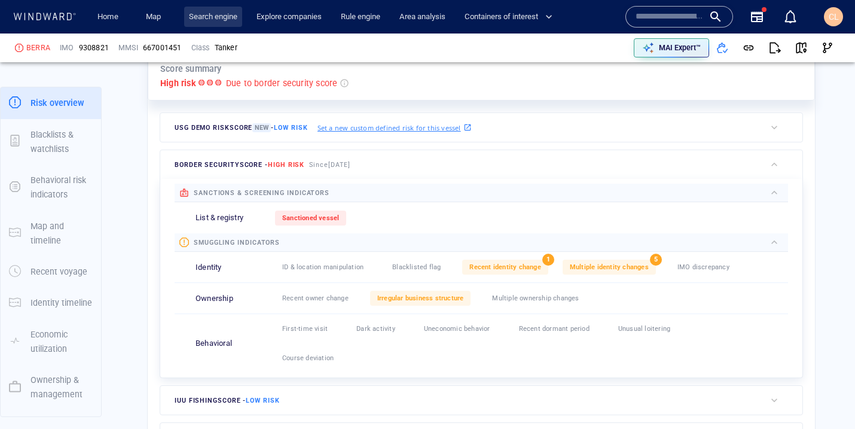
scroll to position [310, 0]
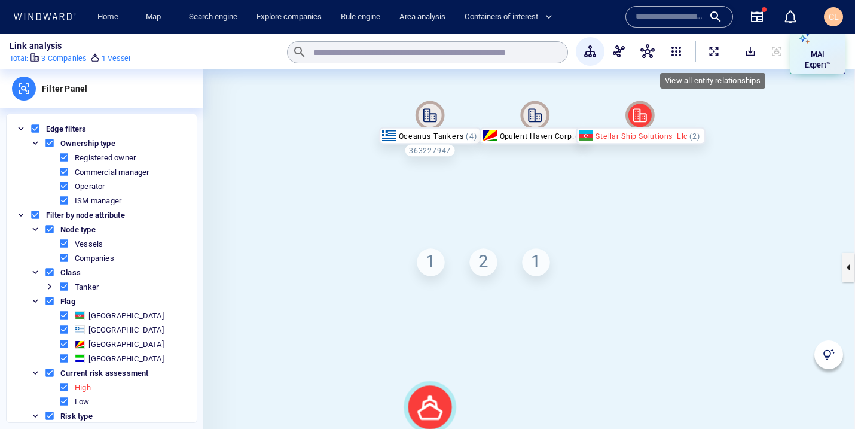
click at [712, 52] on span "ExpandAllNodes" at bounding box center [714, 51] width 12 height 12
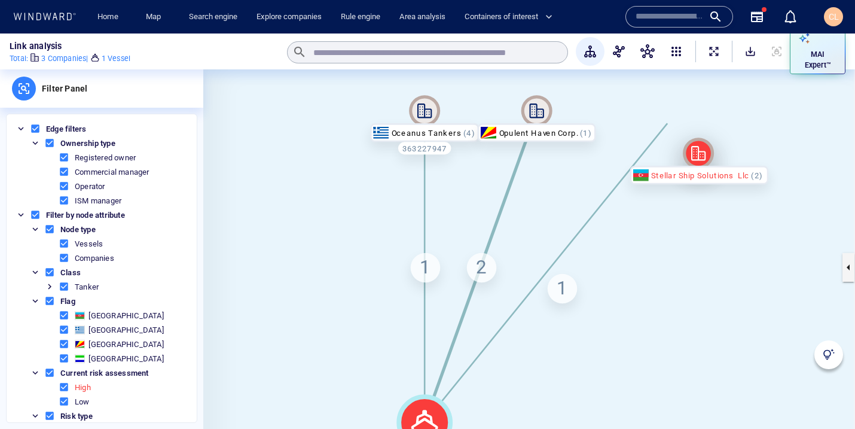
drag, startPoint x: 639, startPoint y: 114, endPoint x: 690, endPoint y: 157, distance: 67.5
click at [690, 157] on icon at bounding box center [698, 153] width 31 height 31
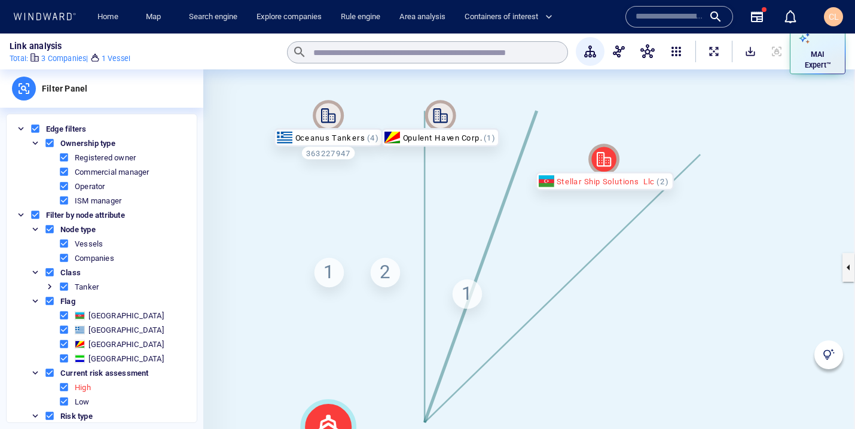
drag, startPoint x: 399, startPoint y: 117, endPoint x: 303, endPoint y: 121, distance: 96.4
click at [303, 121] on canvas at bounding box center [529, 266] width 652 height 395
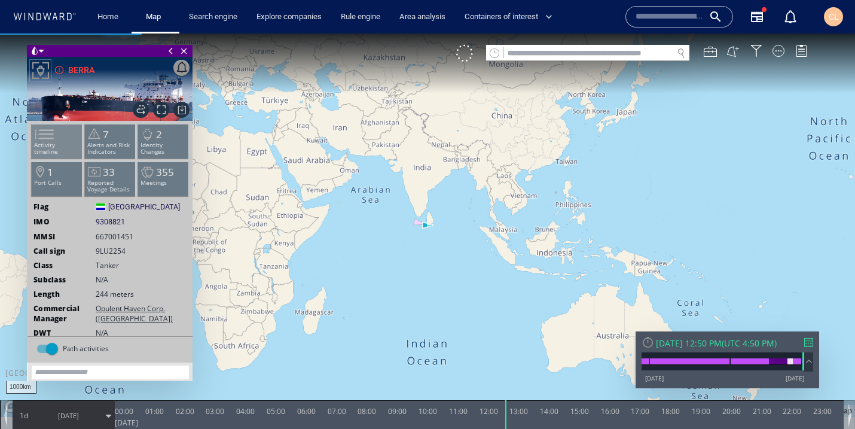
click at [60, 146] on p "Activity timeline" at bounding box center [57, 148] width 51 height 13
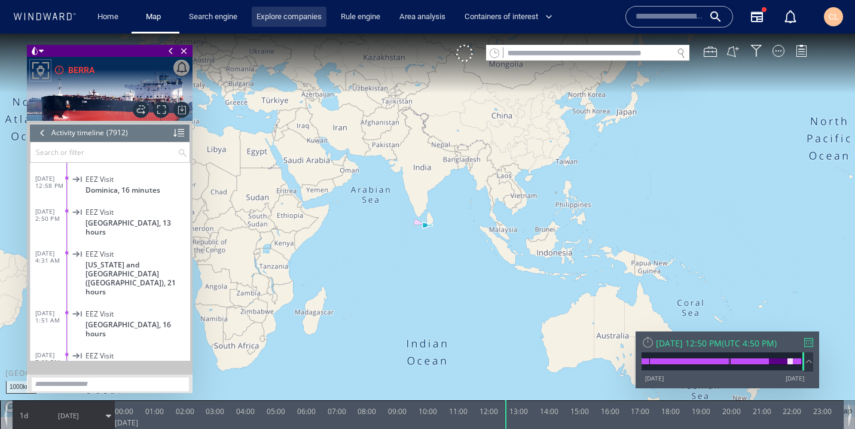
scroll to position [24958, 0]
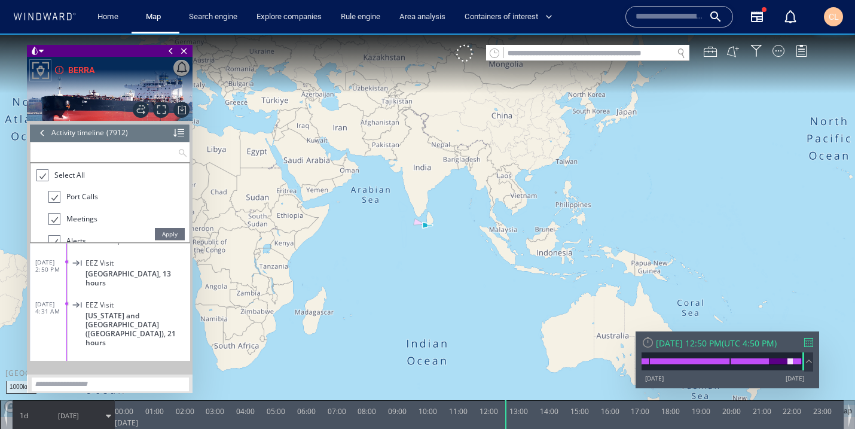
click at [93, 154] on input "text" at bounding box center [103, 152] width 147 height 20
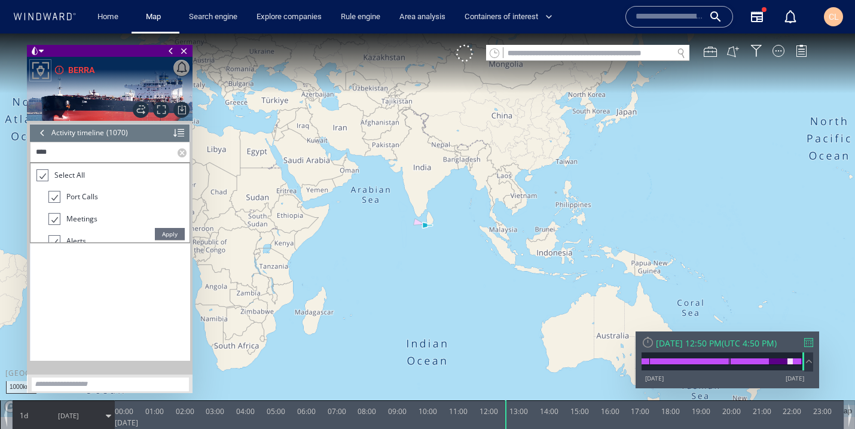
scroll to position [35072, 0]
type input "*******"
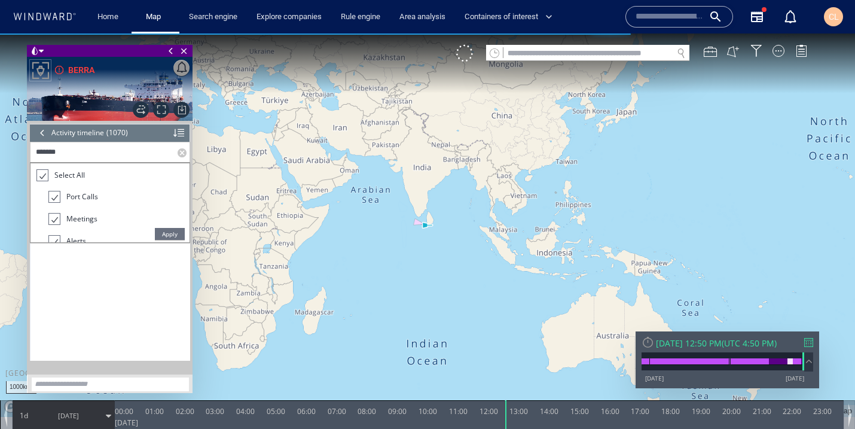
click at [159, 230] on span "Apply" at bounding box center [170, 234] width 30 height 12
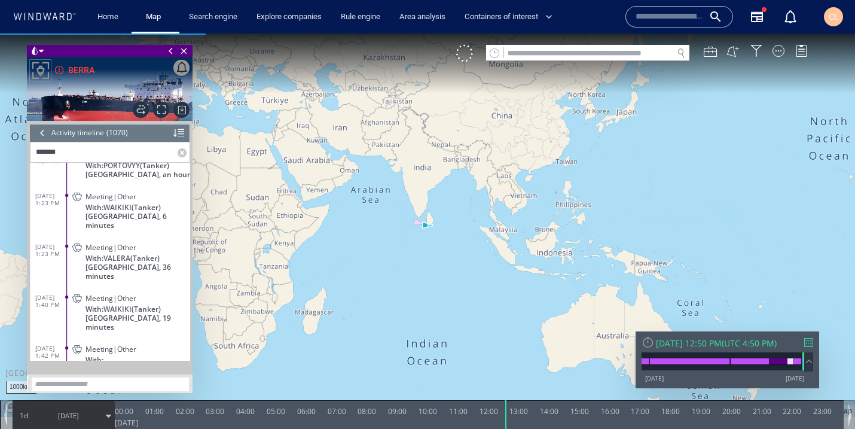
scroll to position [34246, 0]
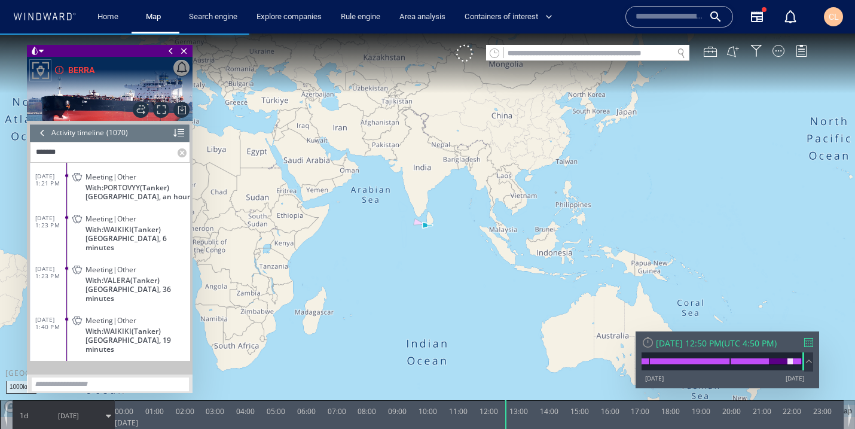
click at [179, 138] on div at bounding box center [178, 133] width 11 height 18
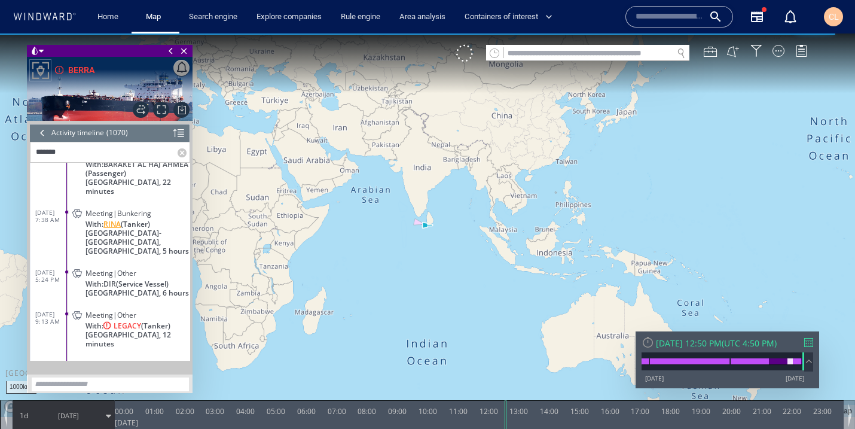
scroll to position [0, 0]
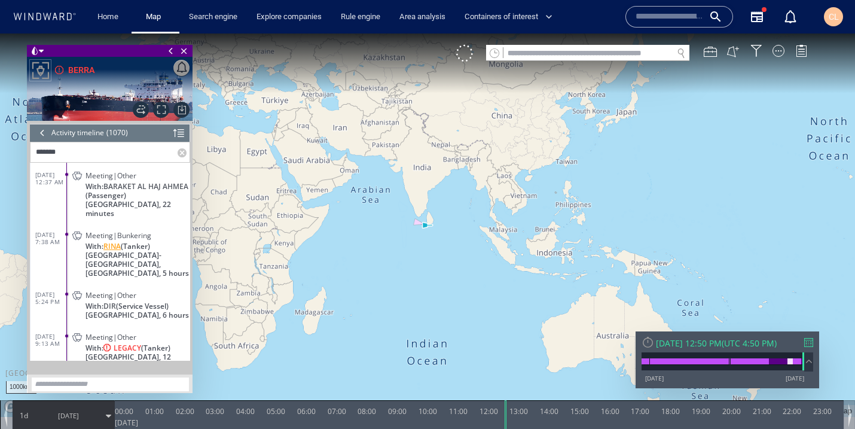
click at [111, 247] on span "RINA" at bounding box center [111, 246] width 17 height 9
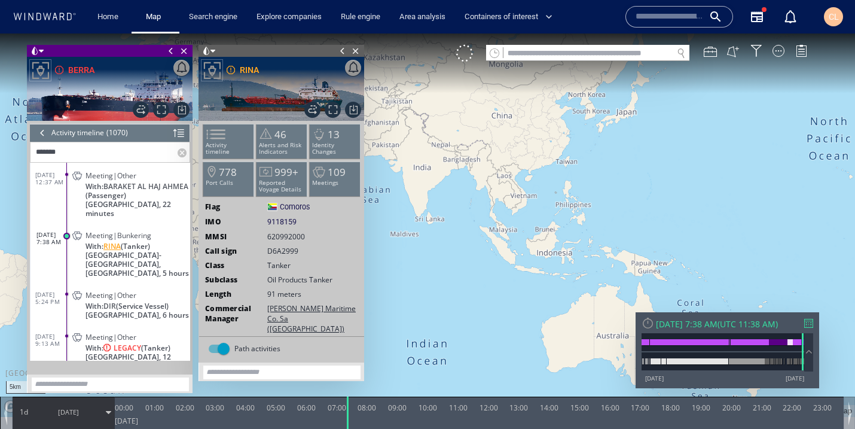
scroll to position [33, 0]
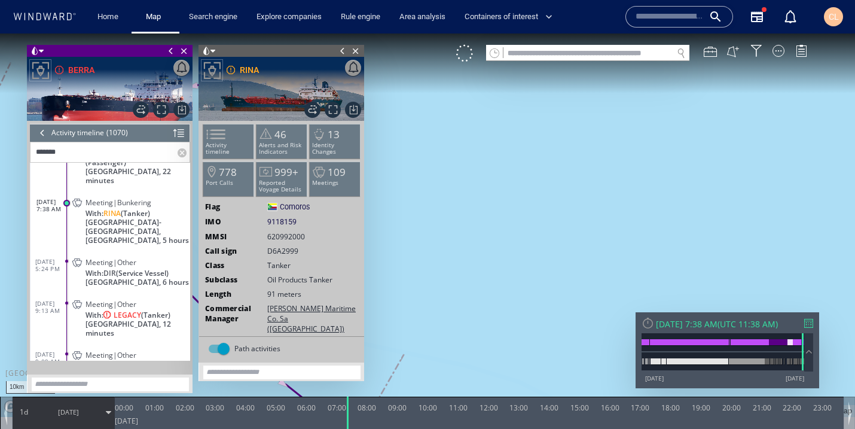
drag, startPoint x: 495, startPoint y: 237, endPoint x: 567, endPoint y: 281, distance: 84.8
click at [567, 281] on canvas "Map" at bounding box center [427, 224] width 855 height 383
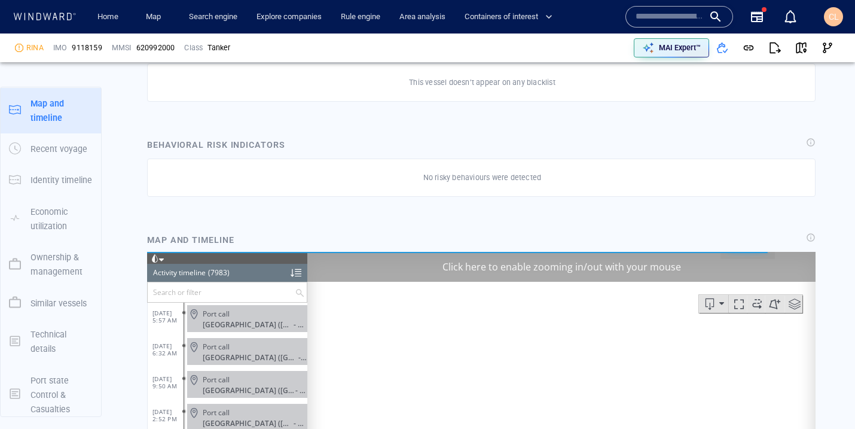
scroll to position [898, 0]
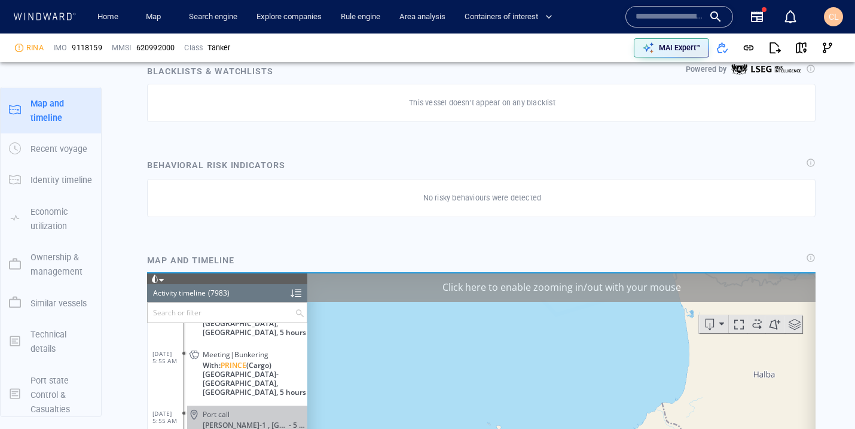
scroll to position [758, 0]
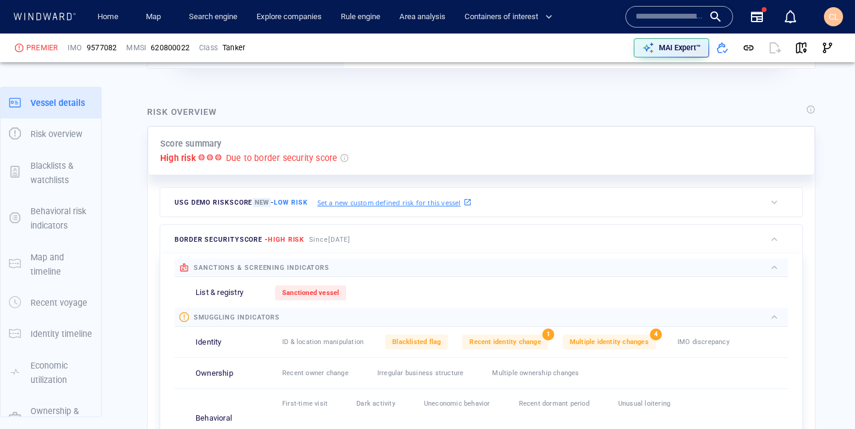
scroll to position [31, 0]
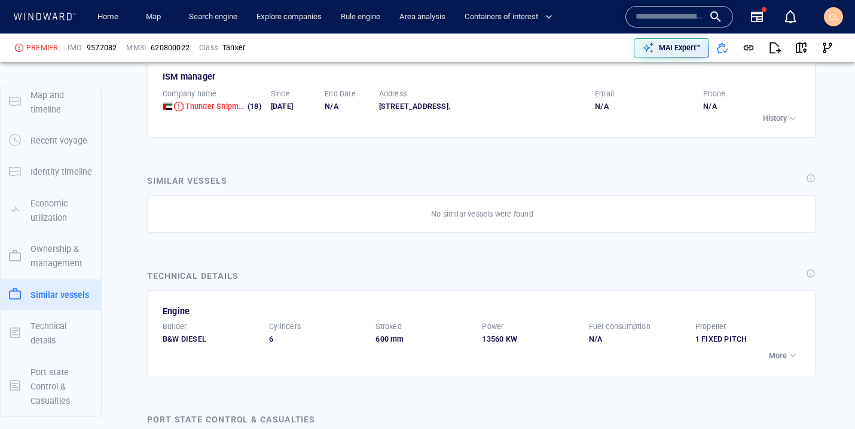
scroll to position [2984, 0]
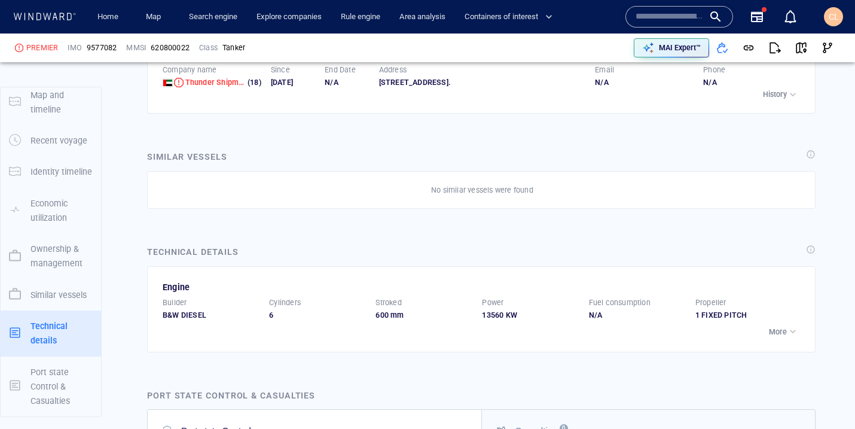
click at [776, 326] on p "More" at bounding box center [778, 331] width 18 height 11
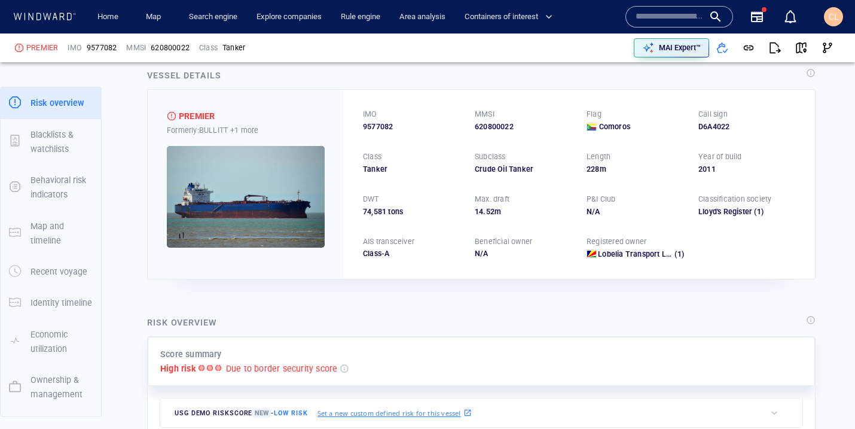
scroll to position [0, 0]
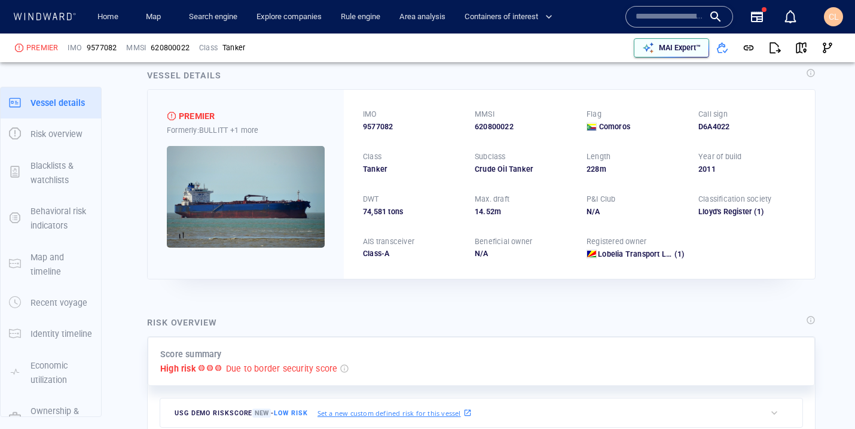
click at [655, 47] on div "button" at bounding box center [648, 47] width 17 height 17
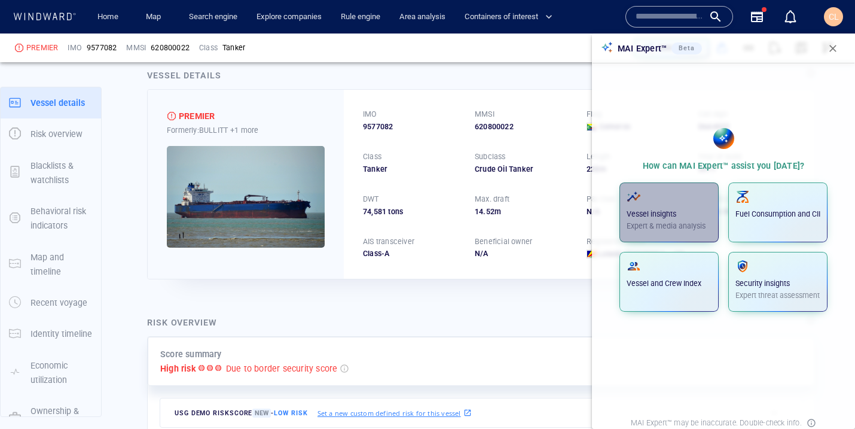
click at [669, 224] on p "Expert & media analysis" at bounding box center [669, 226] width 85 height 11
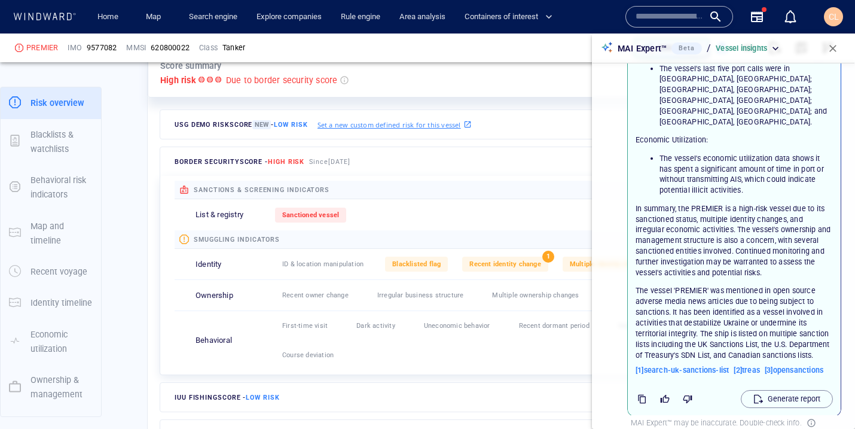
click at [835, 48] on span "button" at bounding box center [833, 48] width 12 height 12
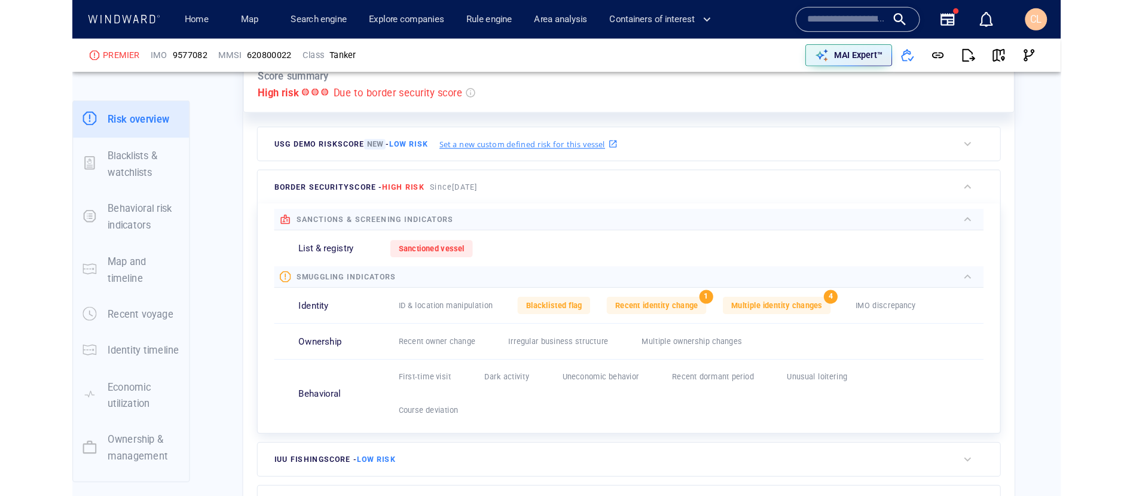
scroll to position [322, 0]
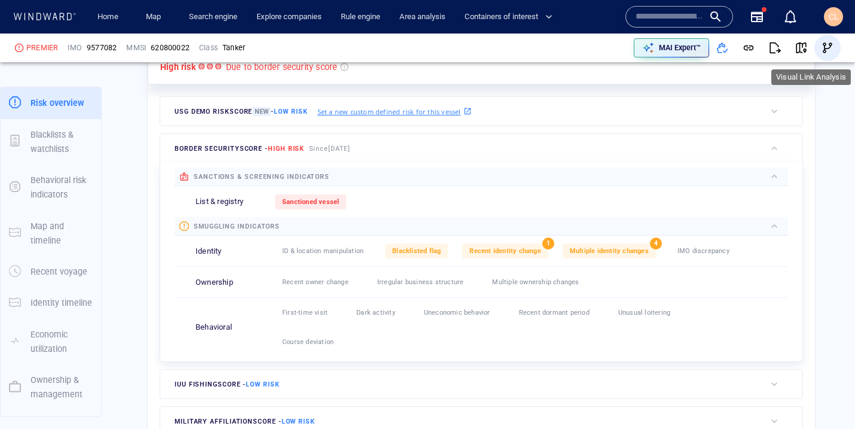
click at [824, 47] on span "button" at bounding box center [828, 48] width 12 height 12
click at [804, 47] on span "button" at bounding box center [801, 48] width 12 height 12
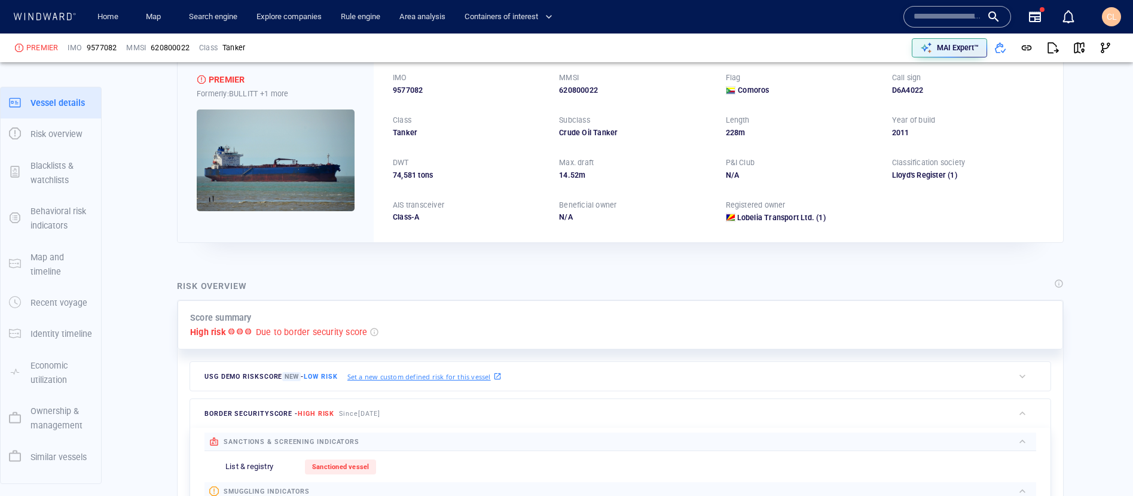
scroll to position [0, 0]
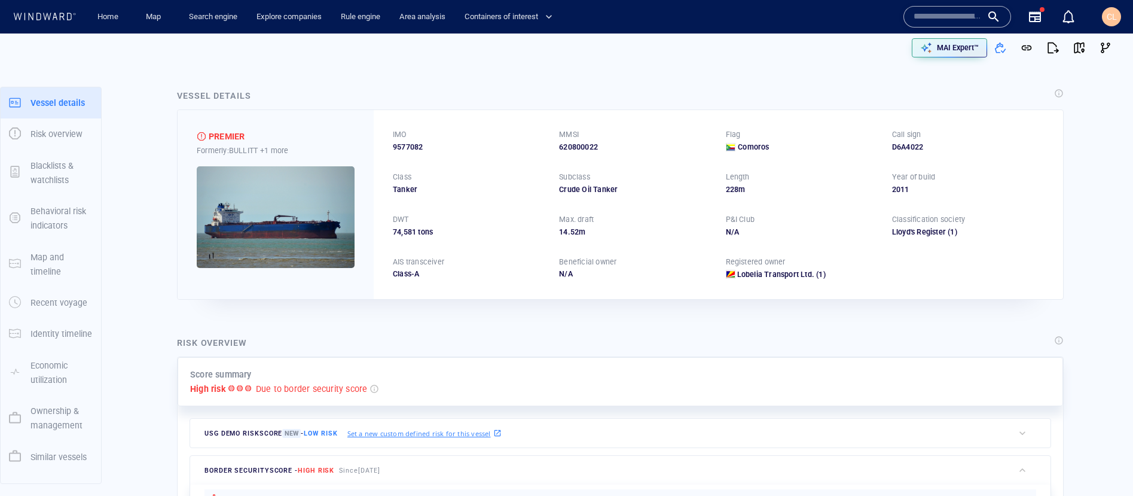
click at [312, 205] on img at bounding box center [276, 217] width 158 height 102
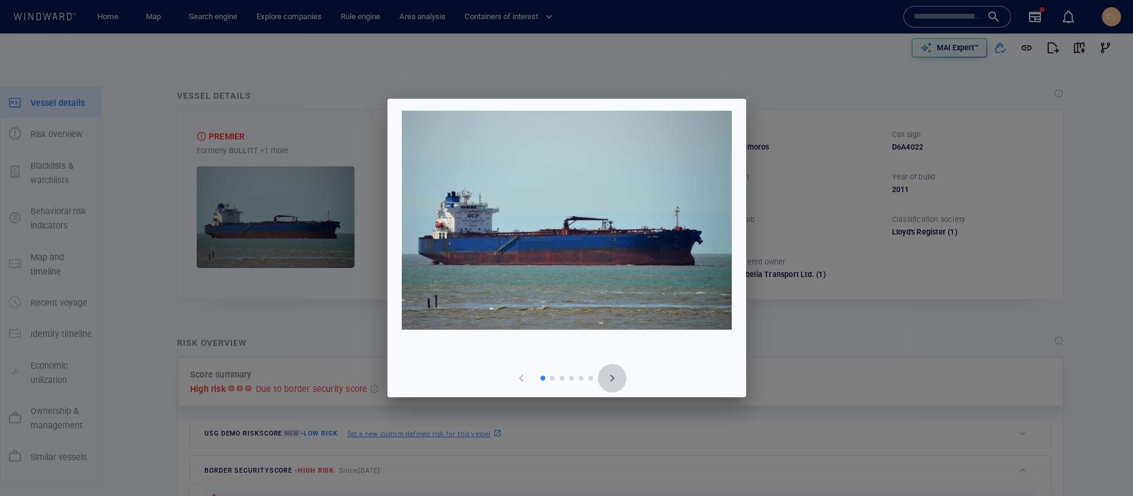
click at [606, 386] on button "button" at bounding box center [612, 378] width 29 height 29
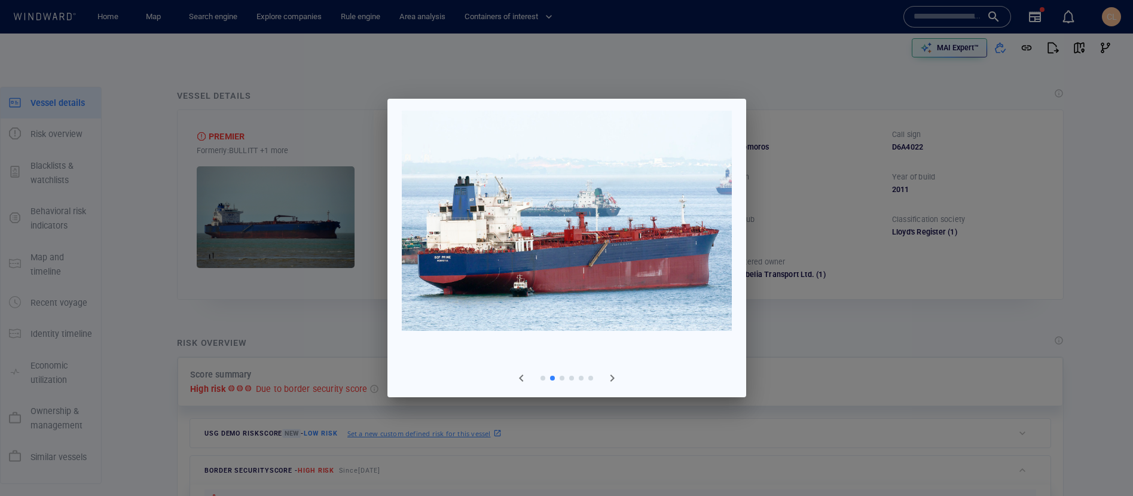
click at [231, 331] on div at bounding box center [566, 248] width 1133 height 496
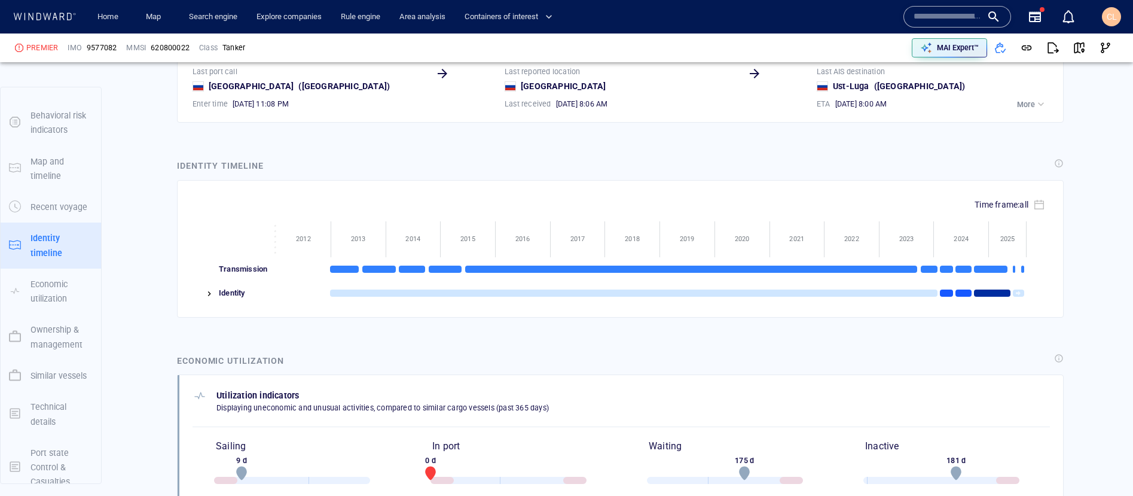
scroll to position [1845, 0]
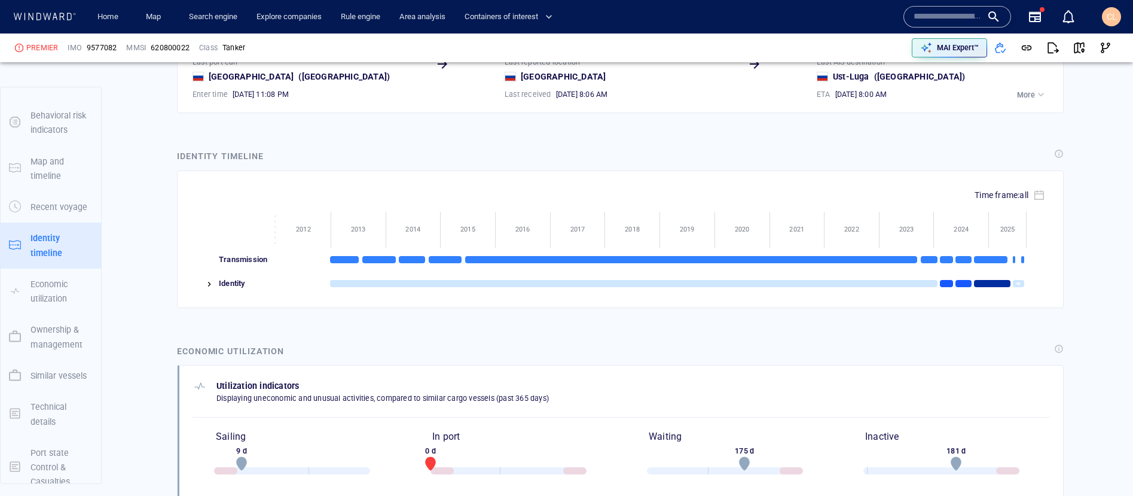
click at [207, 288] on div at bounding box center [204, 283] width 23 height 24
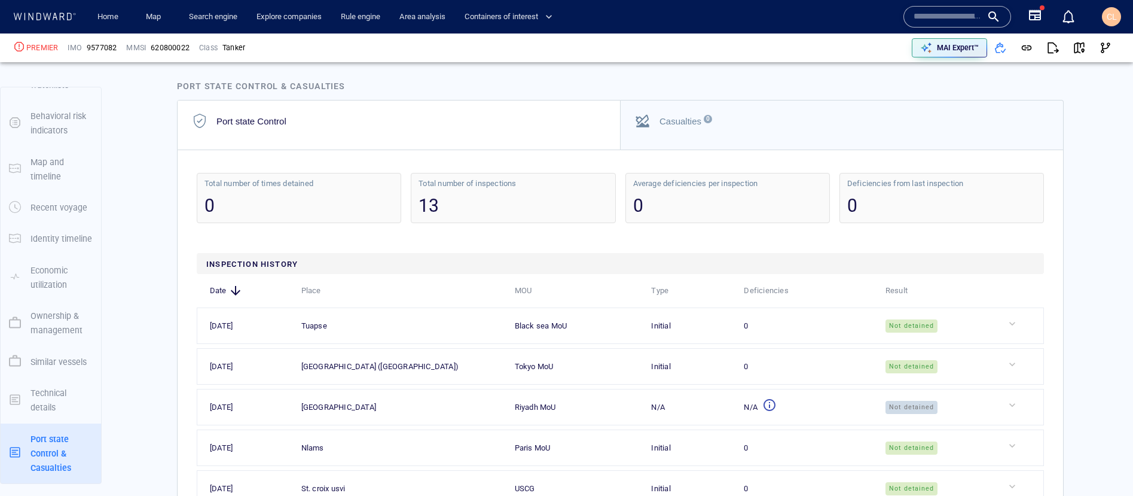
scroll to position [3913, 0]
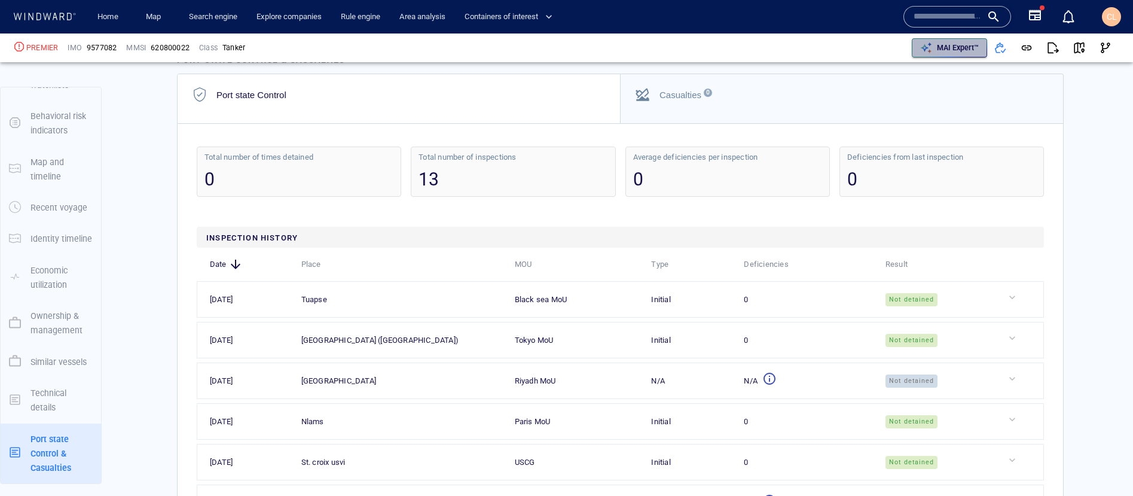
click at [854, 43] on p "MAI Expert™" at bounding box center [958, 47] width 42 height 11
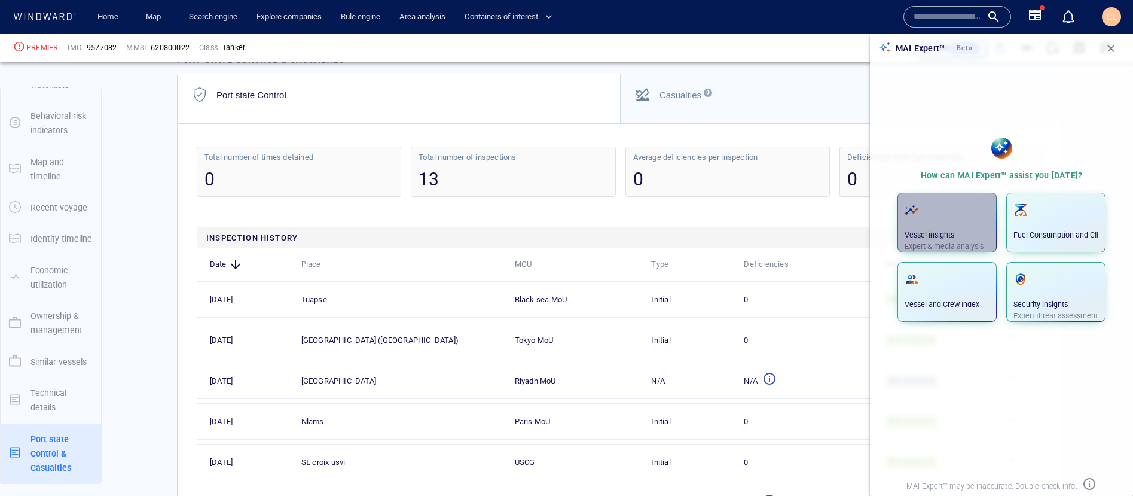
click at [854, 213] on div "Vessel insights Expert & media analysis" at bounding box center [947, 226] width 85 height 53
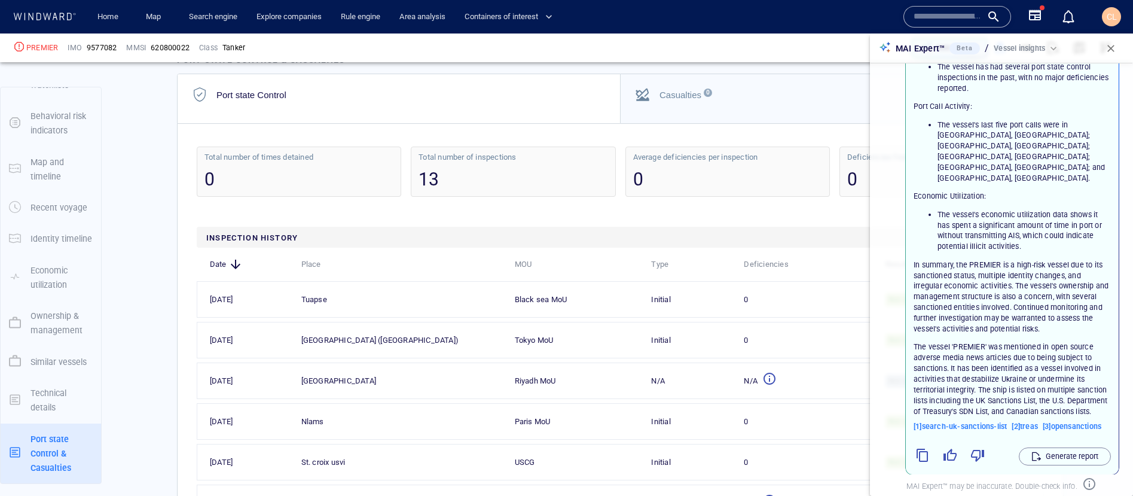
scroll to position [444, 0]
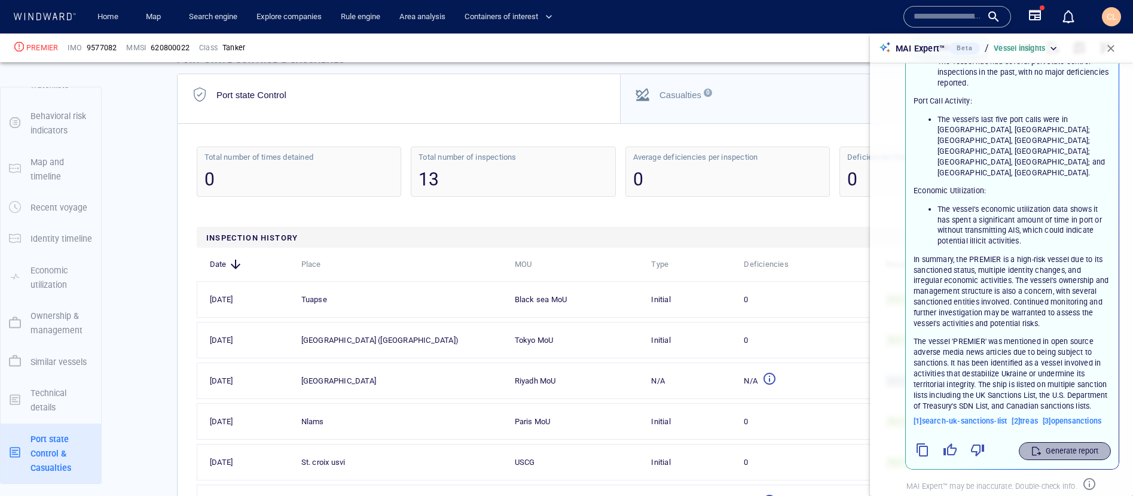
click at [854, 428] on p "Generate report" at bounding box center [1072, 450] width 53 height 11
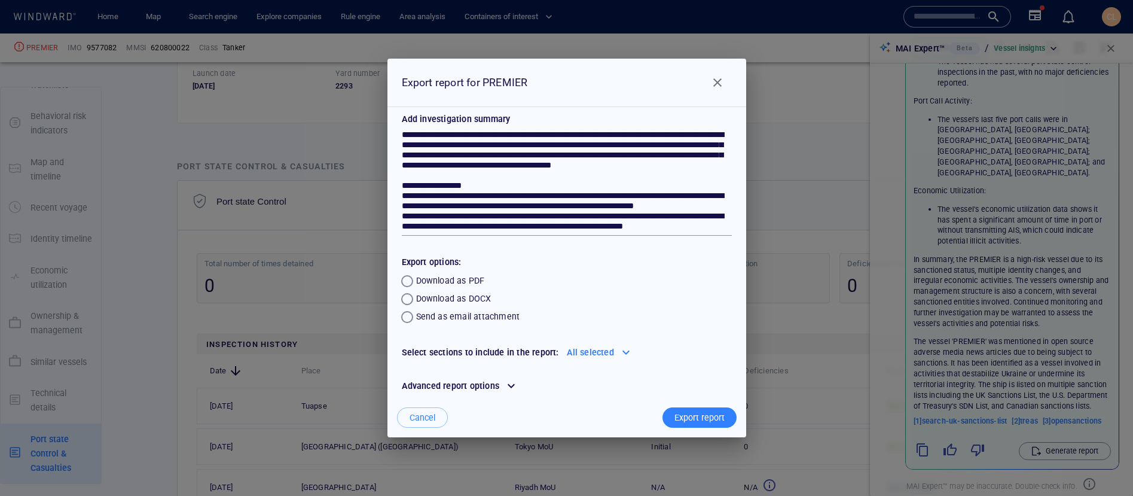
click at [621, 353] on div at bounding box center [625, 352] width 19 height 19
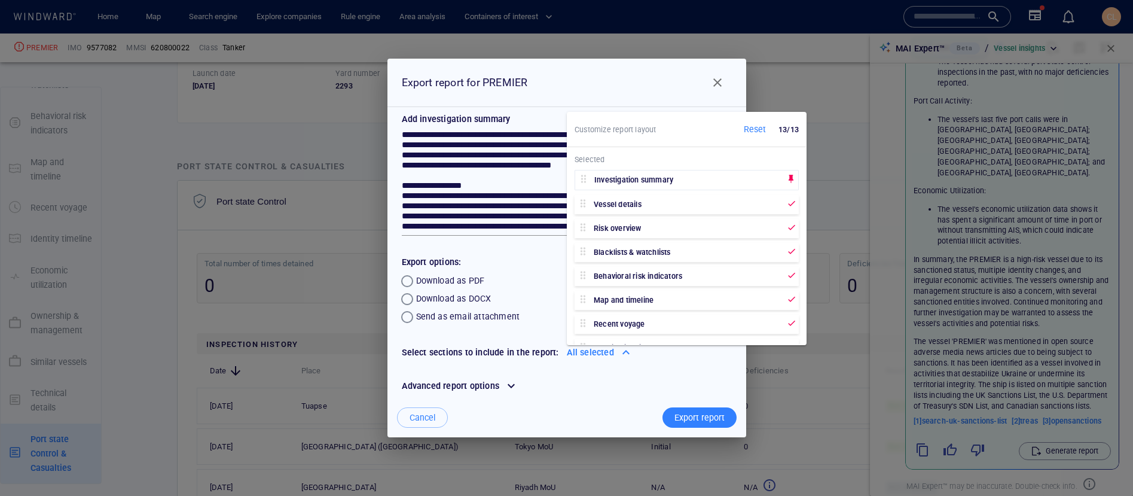
click at [532, 306] on div "Download as DOCX" at bounding box center [565, 299] width 334 height 18
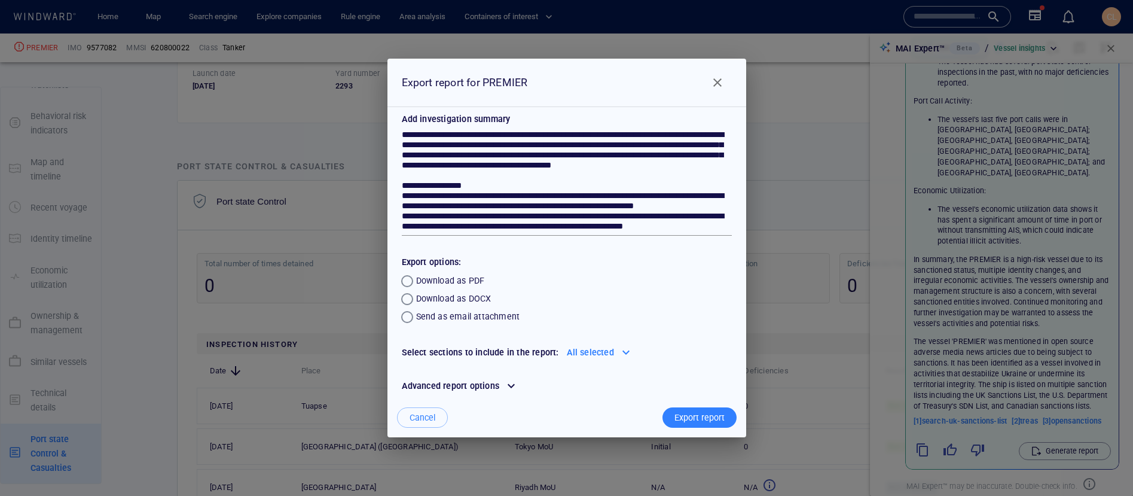
click at [719, 85] on span "Close" at bounding box center [717, 82] width 14 height 14
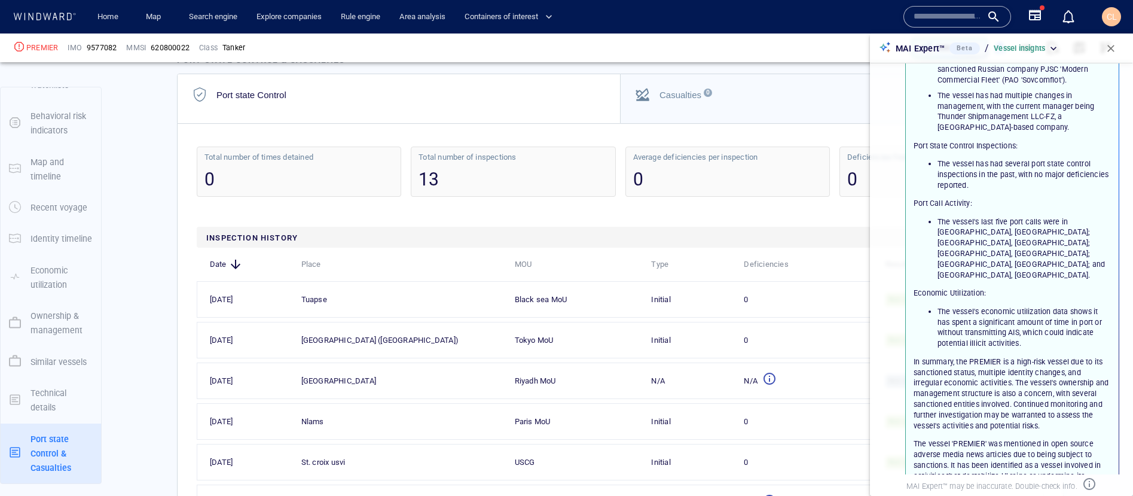
scroll to position [299, 0]
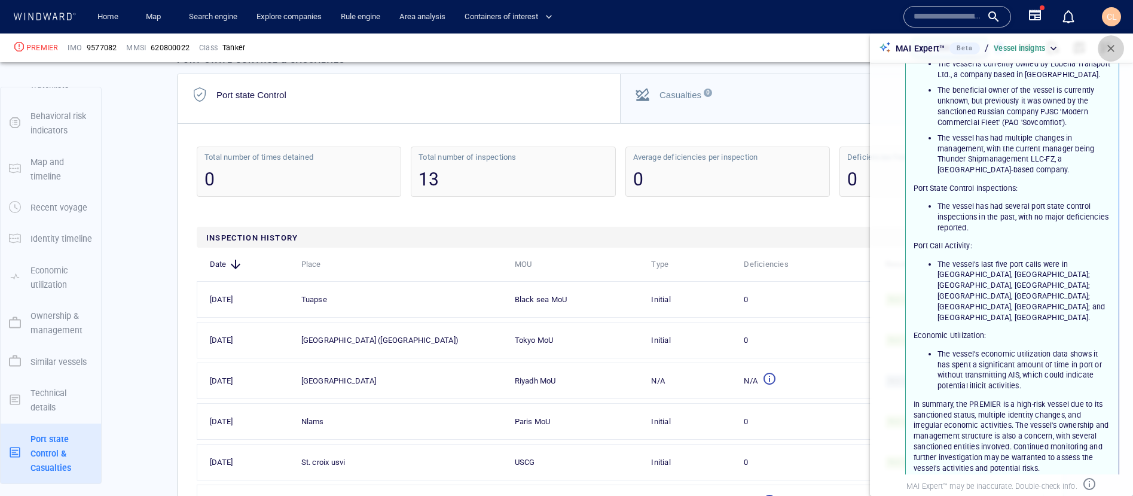
click at [854, 48] on span "button" at bounding box center [1111, 48] width 12 height 12
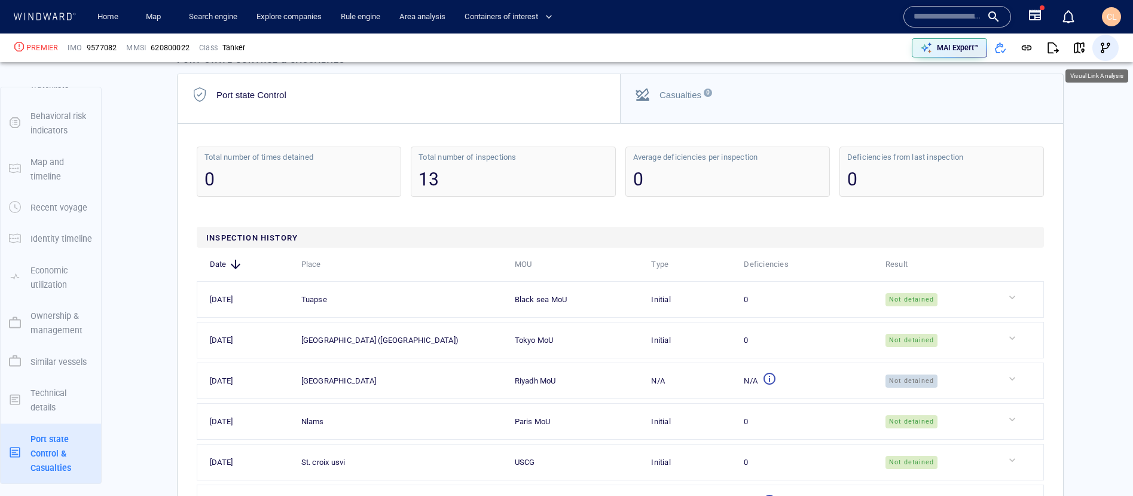
click at [854, 48] on span "button" at bounding box center [1106, 48] width 12 height 12
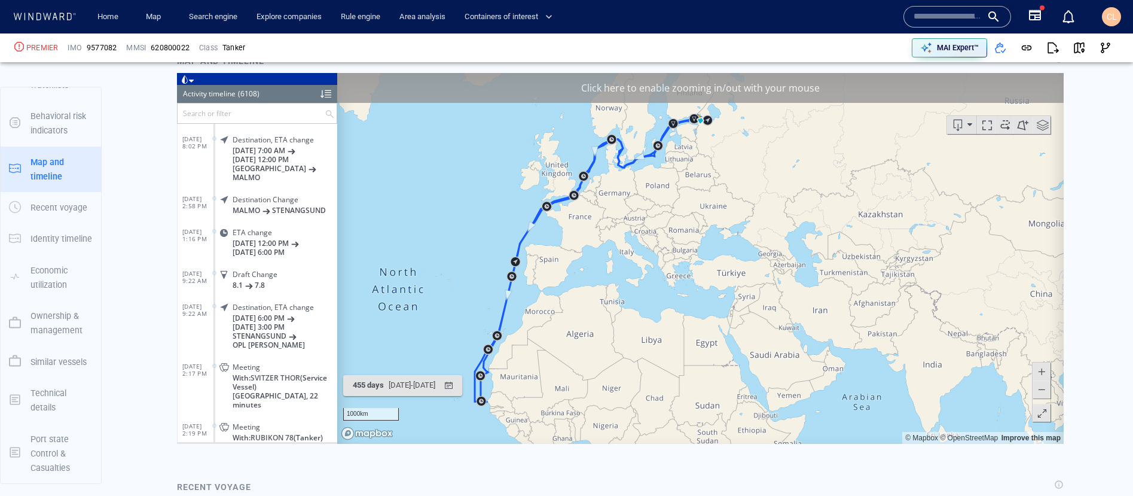
scroll to position [1387, 0]
click at [631, 89] on div "Click here to enable zooming in/out with your mouse" at bounding box center [700, 89] width 727 height 30
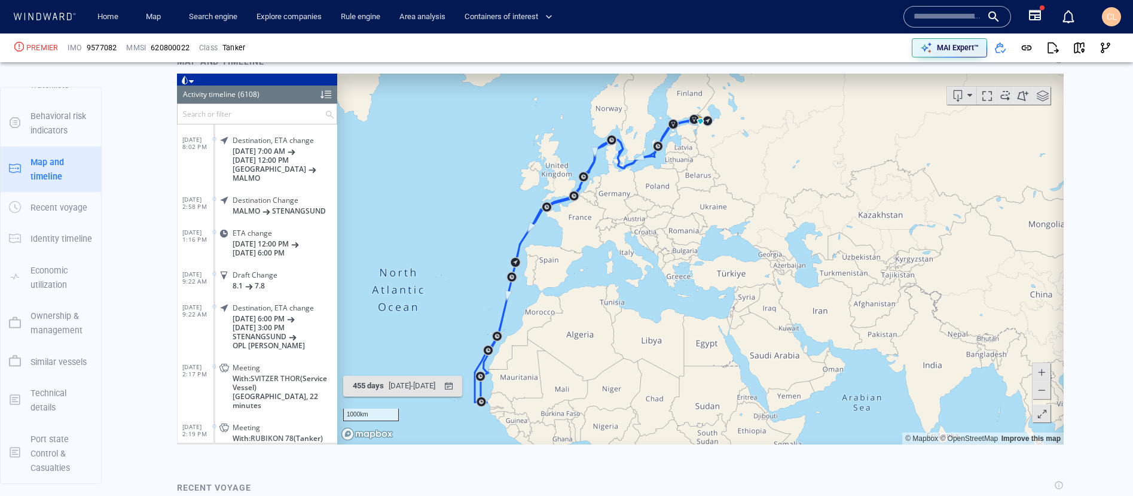
click at [329, 88] on div at bounding box center [325, 95] width 11 height 18
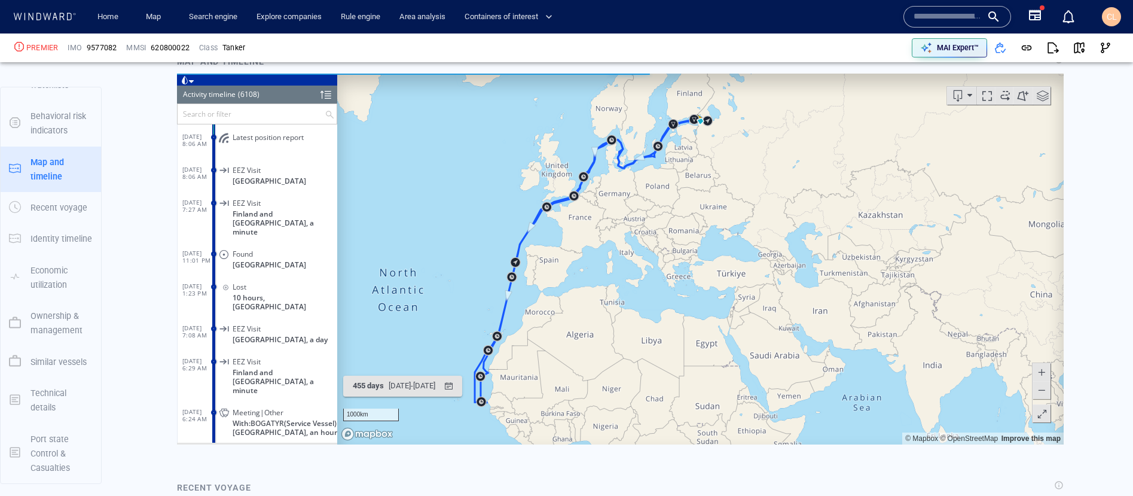
scroll to position [1366, 0]
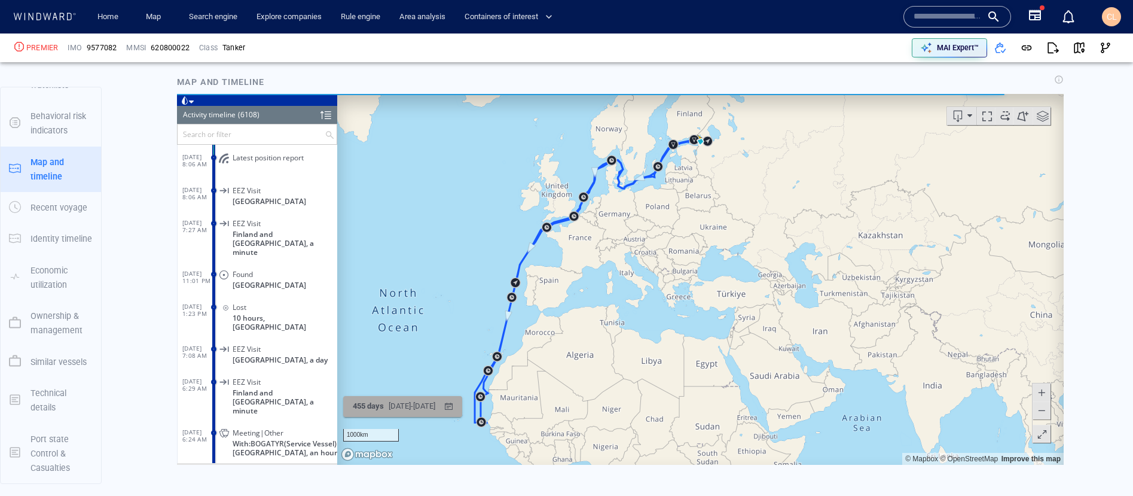
click at [387, 403] on div "6/10/2024 - 9/9/2025" at bounding box center [411, 406] width 51 height 19
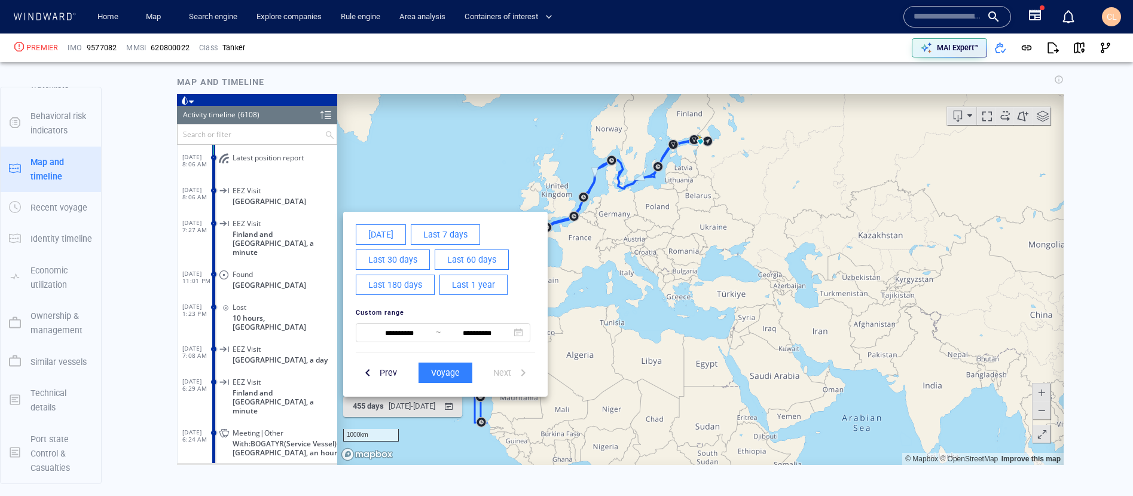
click at [406, 286] on span "Last 180 days" at bounding box center [395, 284] width 54 height 15
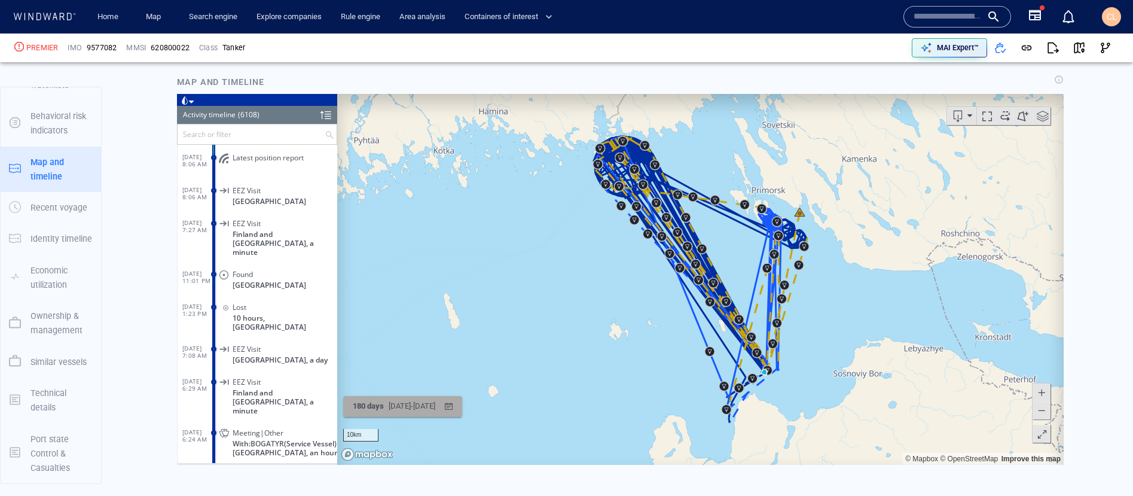
click at [411, 405] on div "3/13/2025 - 9/9/2025" at bounding box center [411, 406] width 51 height 19
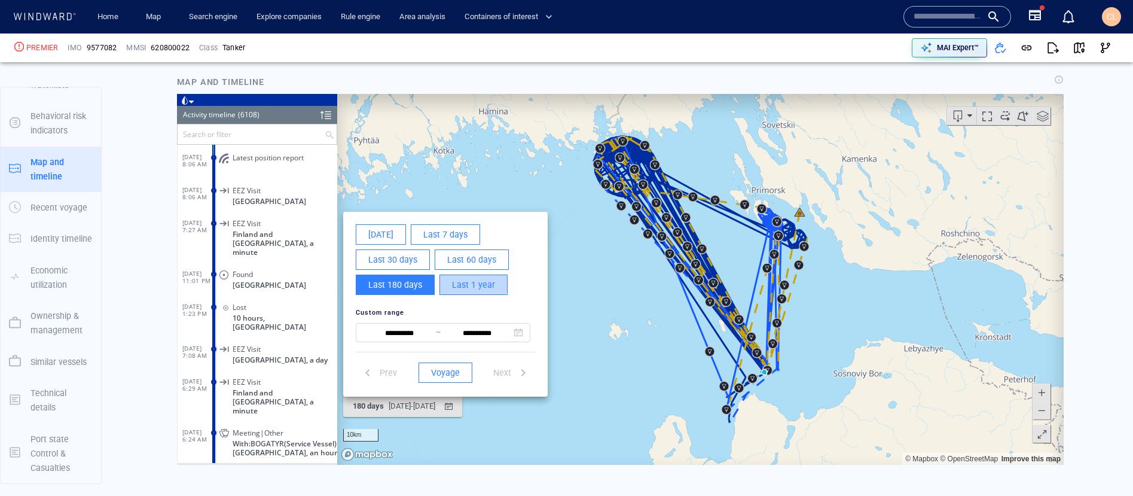
click at [469, 280] on span "Last 1 year" at bounding box center [473, 284] width 43 height 15
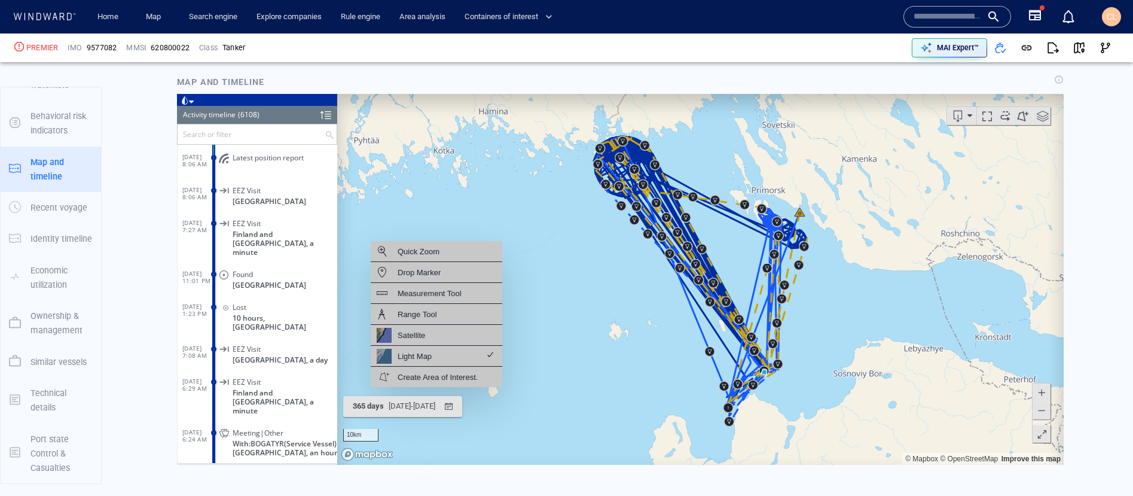
click at [408, 418] on canvas "Map" at bounding box center [700, 279] width 727 height 371
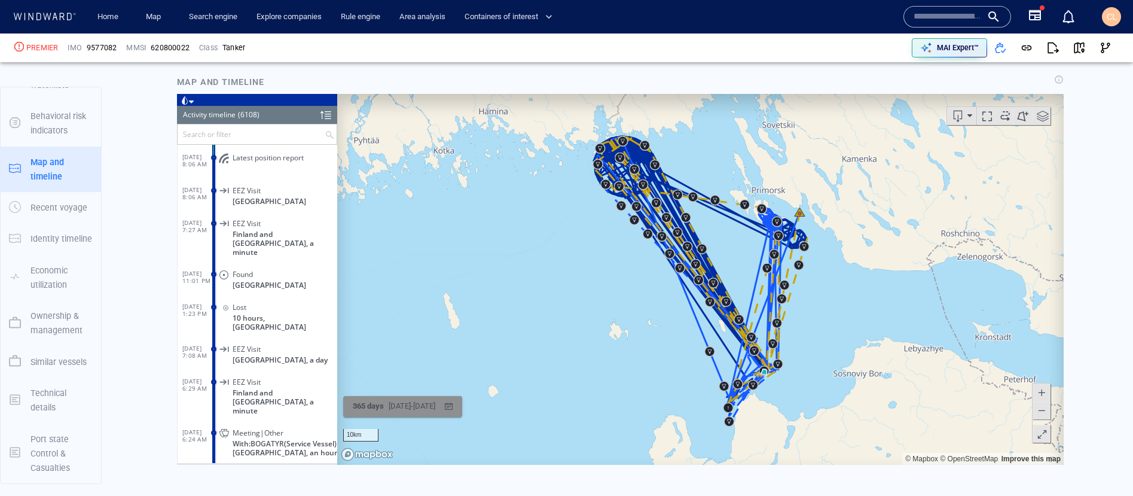
click at [401, 410] on div "9/9/2024 - 9/9/2025" at bounding box center [411, 406] width 51 height 19
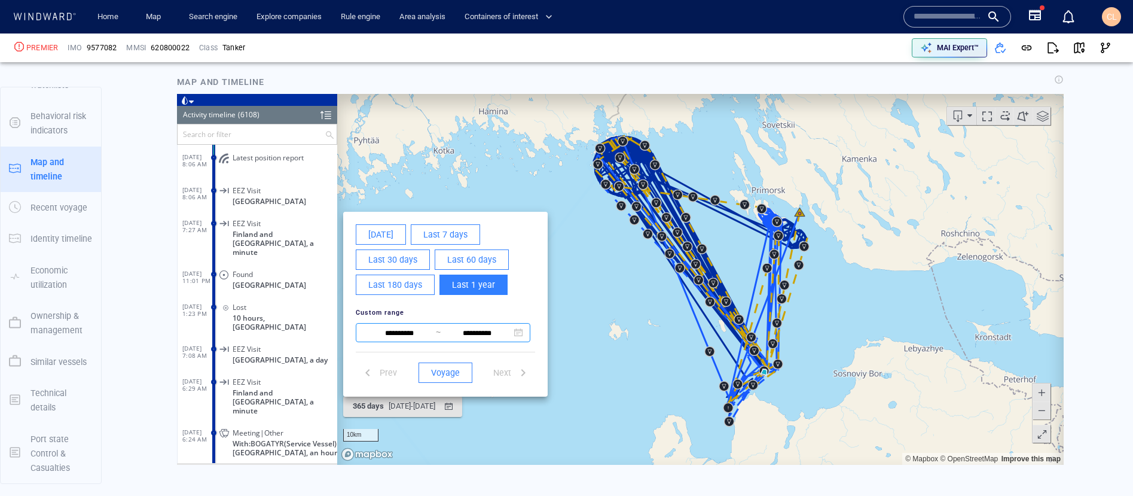
click at [411, 333] on input "**********" at bounding box center [399, 333] width 73 height 14
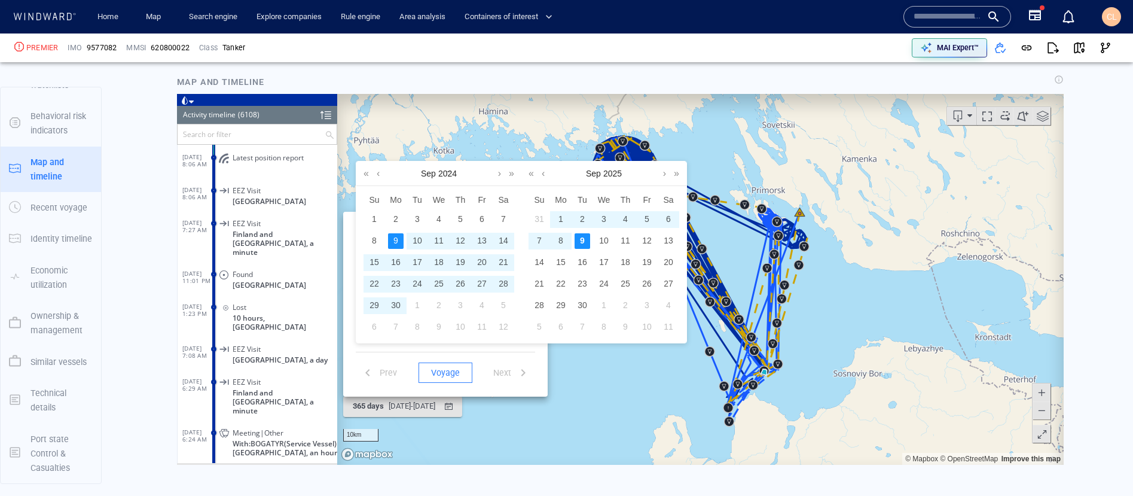
click at [445, 177] on span "~" at bounding box center [448, 171] width 12 height 20
click at [445, 173] on span "~" at bounding box center [448, 171] width 12 height 20
click at [451, 173] on span "~" at bounding box center [448, 171] width 12 height 20
click at [461, 176] on div "Sep 2024" at bounding box center [438, 173] width 165 height 24
click at [443, 172] on span "~" at bounding box center [448, 171] width 12 height 20
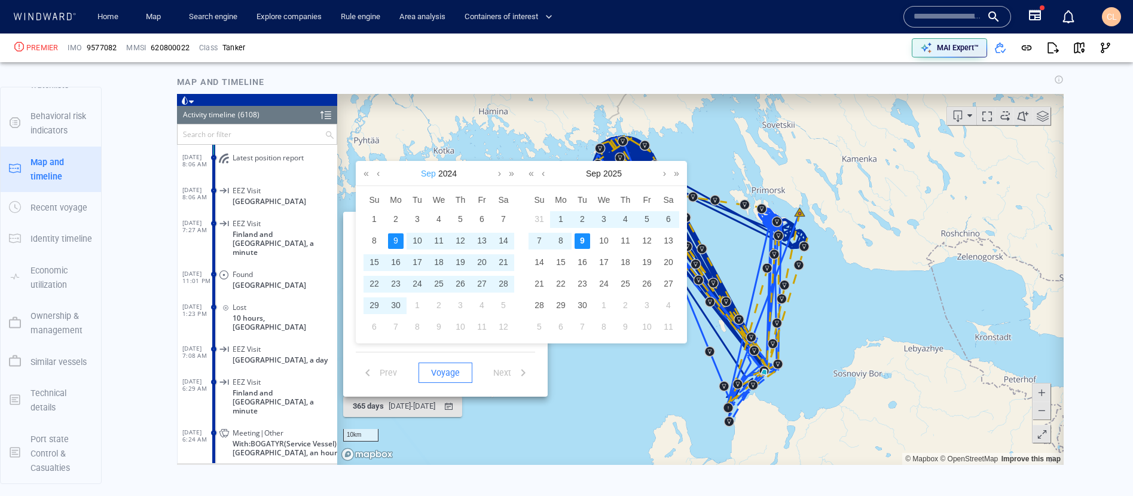
click at [427, 174] on link "Sep" at bounding box center [428, 173] width 17 height 24
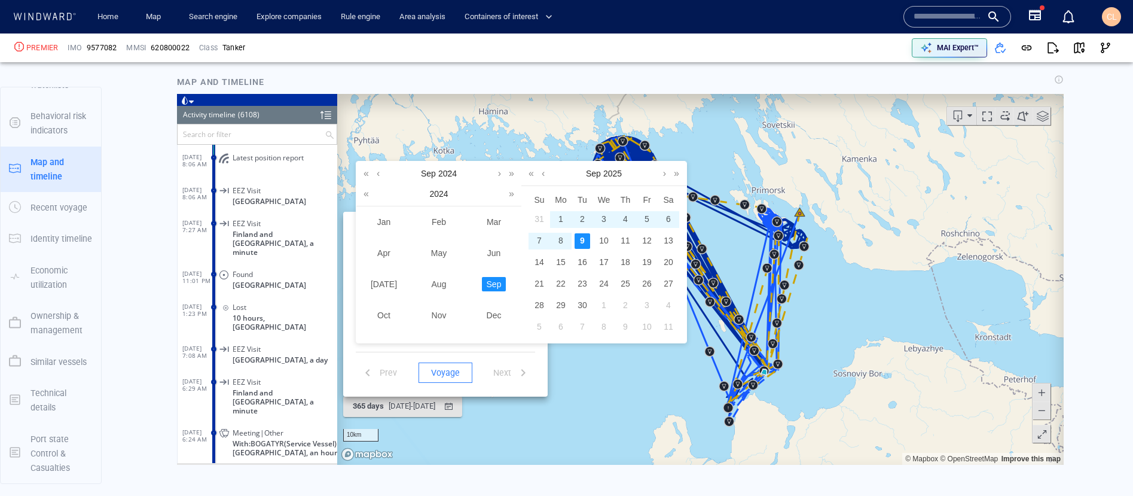
click at [449, 172] on span "~" at bounding box center [448, 171] width 12 height 20
click at [458, 178] on link "2024" at bounding box center [447, 173] width 21 height 24
click at [442, 244] on td "2023" at bounding box center [438, 252] width 55 height 31
click at [438, 242] on div "6" at bounding box center [439, 241] width 16 height 16
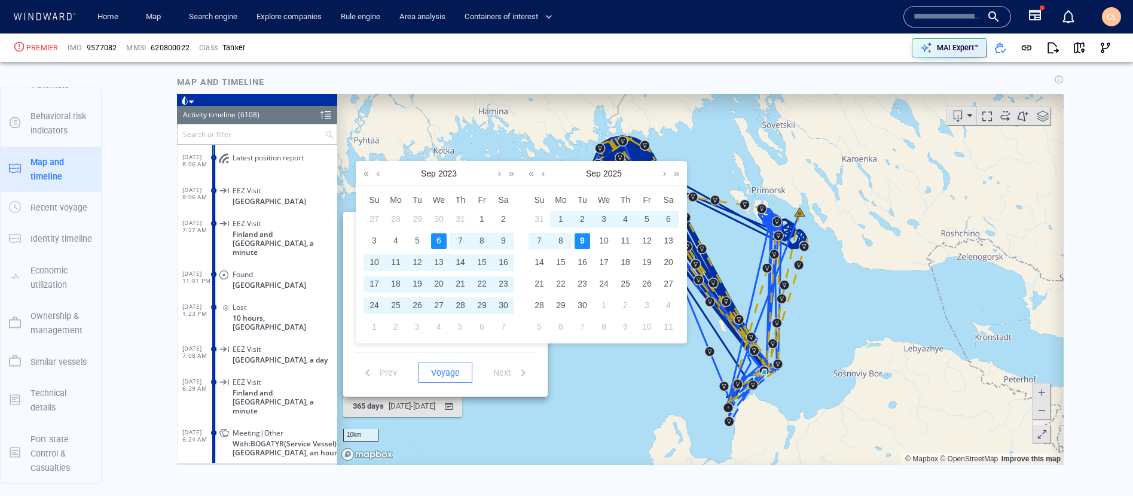
click at [584, 243] on div "9" at bounding box center [583, 241] width 16 height 16
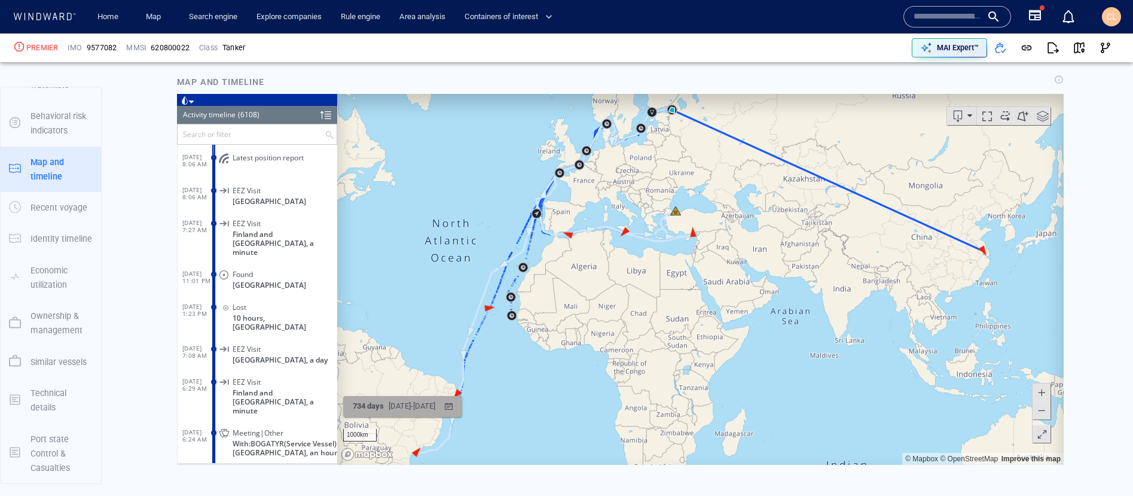
click at [392, 406] on div "9/6/2023 - 9/9/2025" at bounding box center [411, 406] width 51 height 19
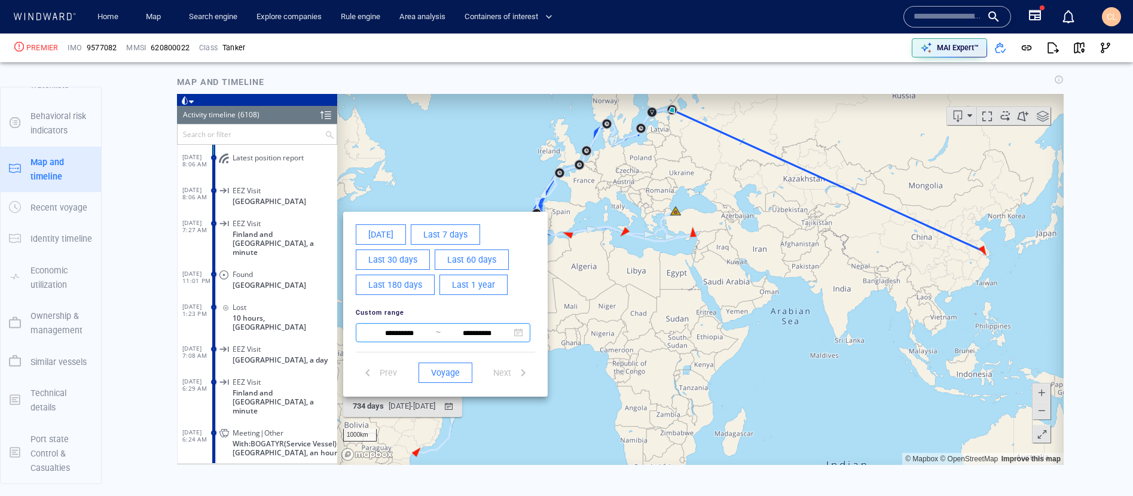
click at [413, 336] on input "**********" at bounding box center [399, 333] width 73 height 14
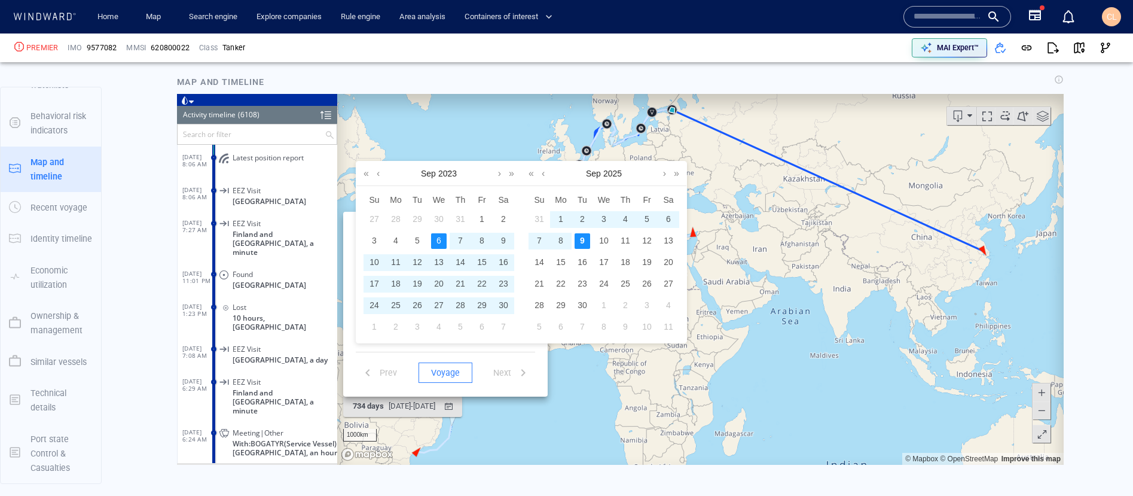
click at [446, 173] on span "~" at bounding box center [448, 171] width 12 height 20
click at [456, 173] on link "2023" at bounding box center [447, 173] width 21 height 24
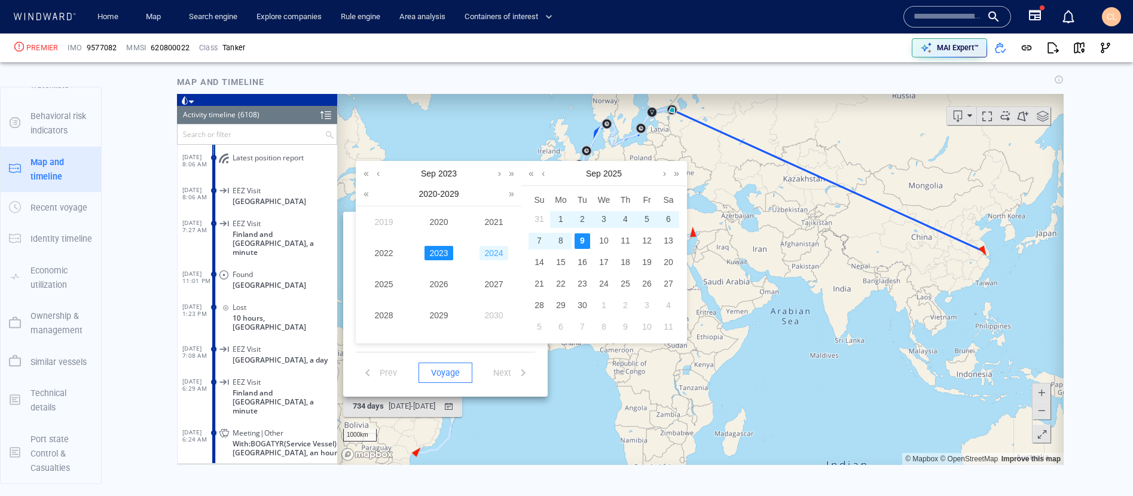
click at [495, 256] on link "2024" at bounding box center [494, 253] width 28 height 14
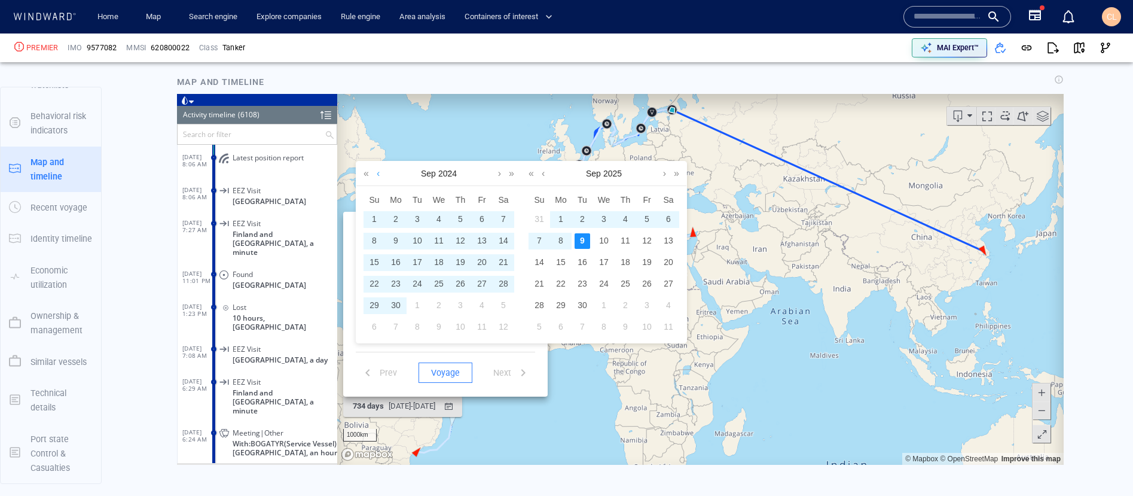
click at [382, 175] on link at bounding box center [378, 173] width 9 height 24
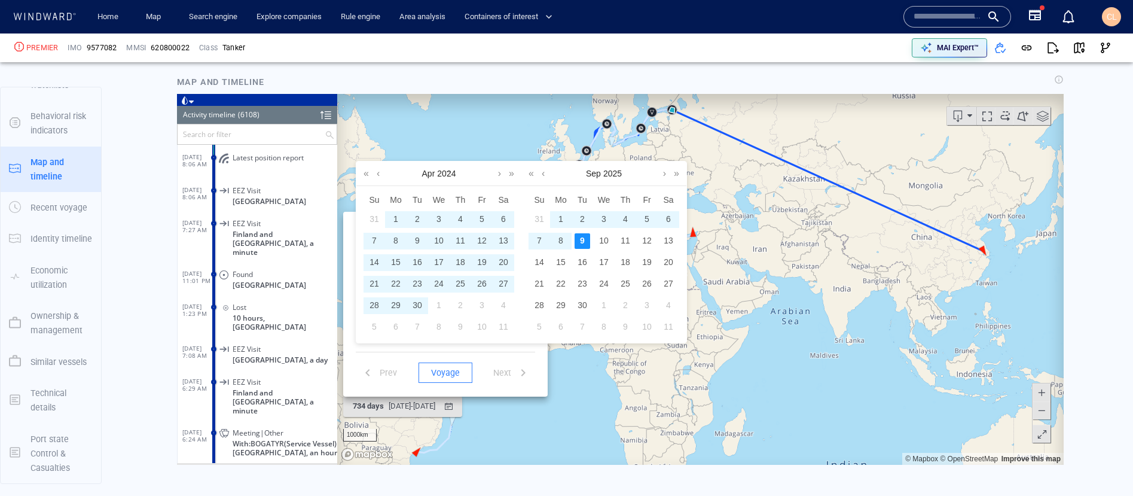
click at [398, 216] on div "1" at bounding box center [396, 220] width 16 height 16
click at [576, 243] on div "9" at bounding box center [583, 241] width 16 height 16
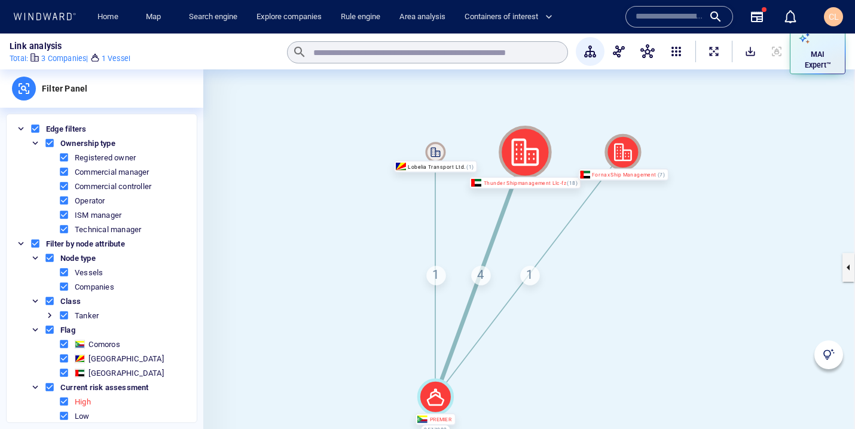
click at [717, 60] on button "ExpandAllNodes" at bounding box center [714, 51] width 26 height 26
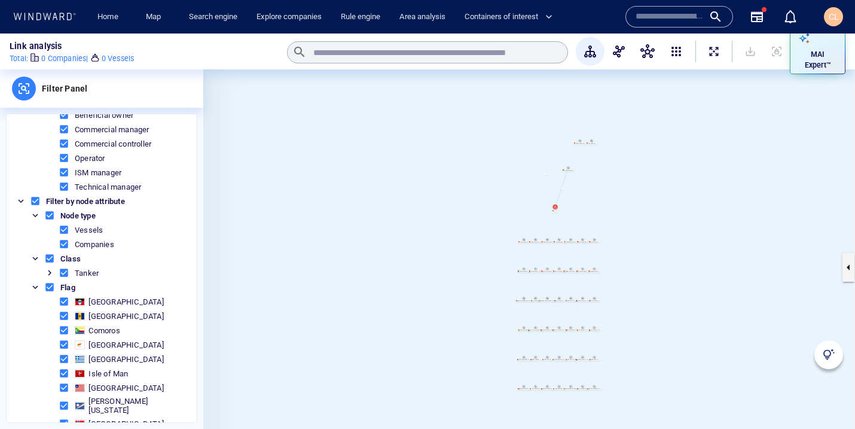
scroll to position [88, 0]
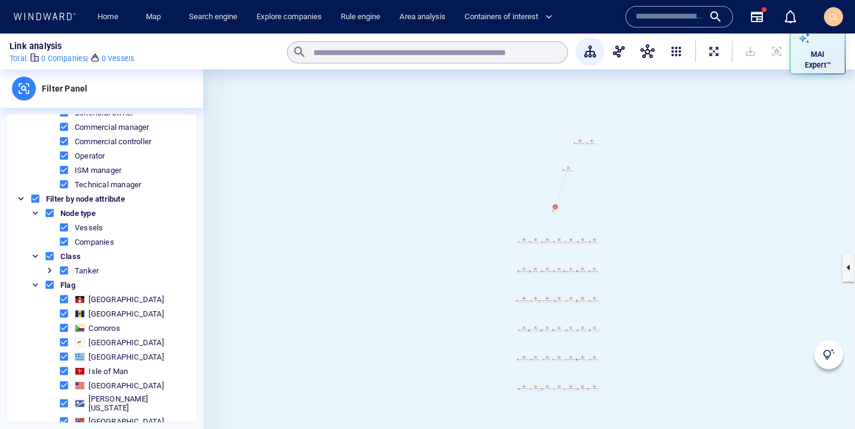
click at [35, 199] on span at bounding box center [35, 198] width 11 height 11
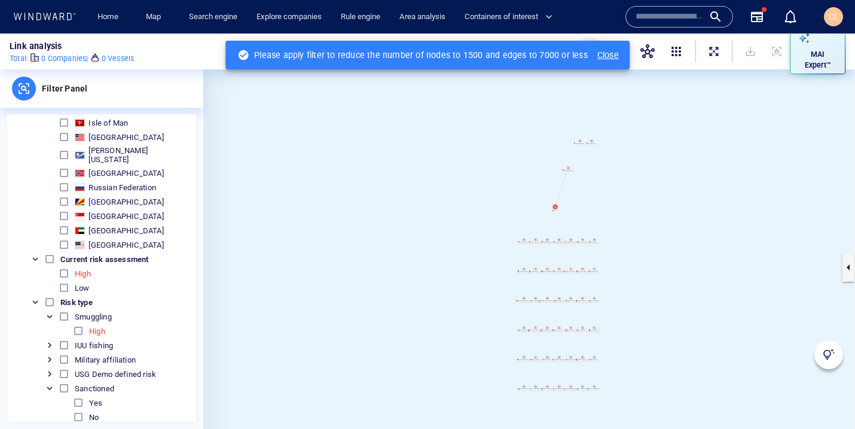
scroll to position [338, 0]
click at [63, 266] on span at bounding box center [64, 271] width 11 height 11
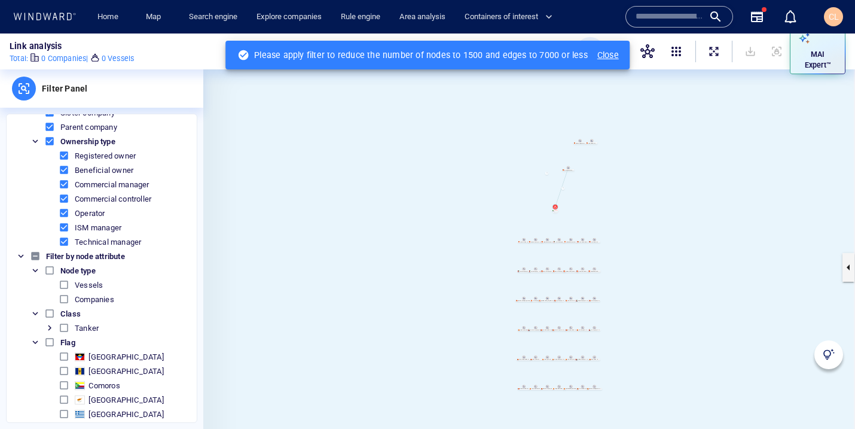
scroll to position [44, 0]
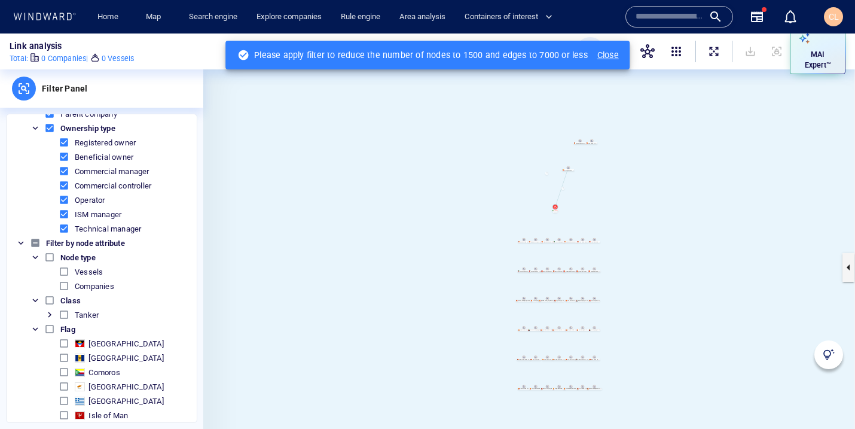
click at [49, 298] on span at bounding box center [49, 300] width 11 height 11
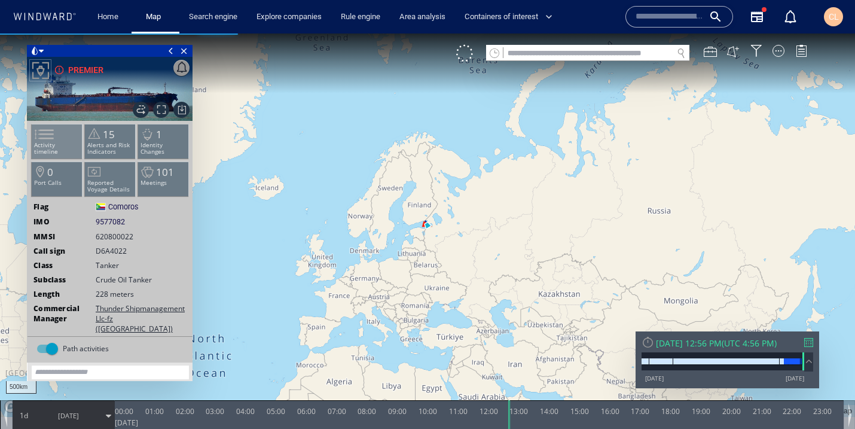
click at [60, 142] on p "Activity timeline" at bounding box center [57, 148] width 51 height 13
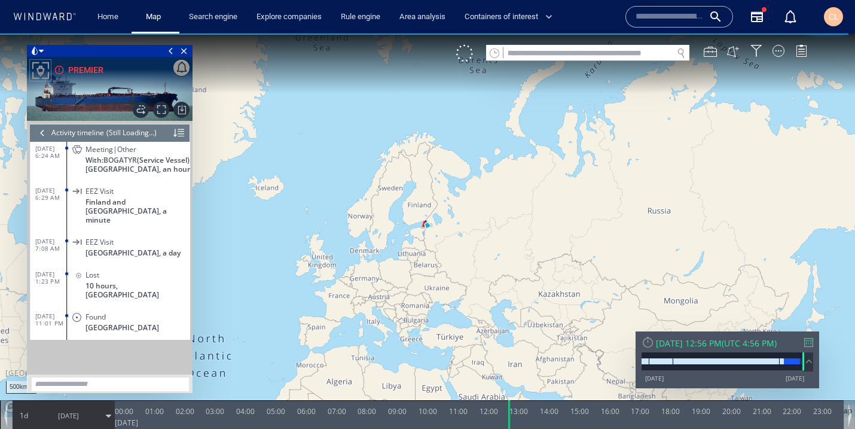
scroll to position [200676, 0]
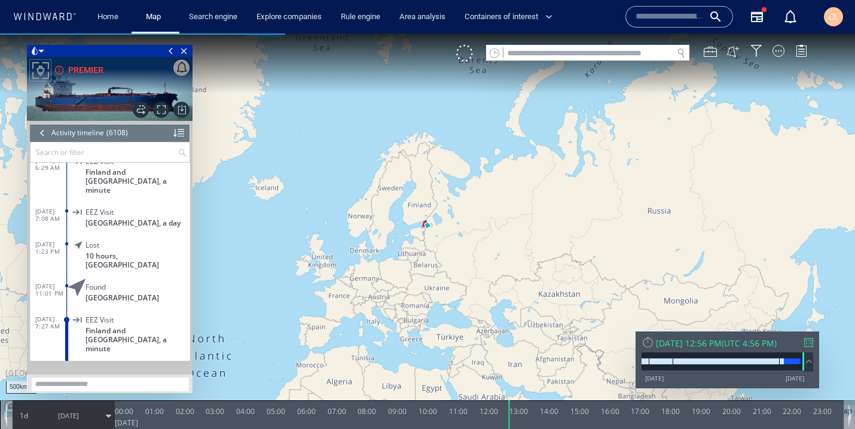
click at [148, 154] on input "text" at bounding box center [103, 152] width 147 height 20
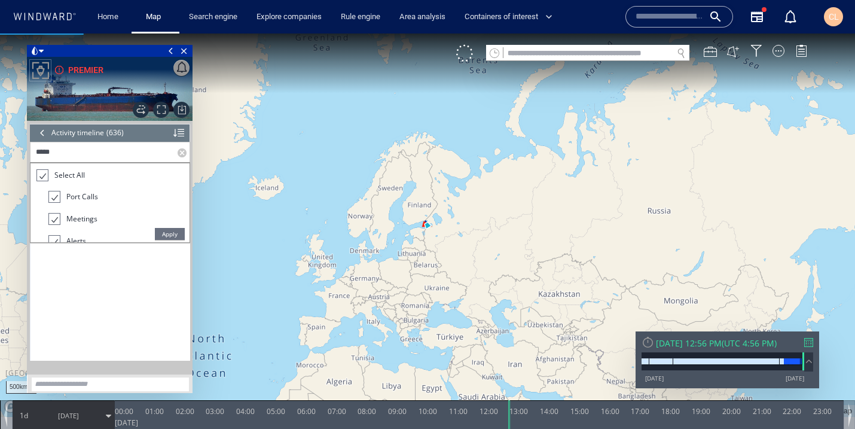
scroll to position [20799, 0]
type input "*******"
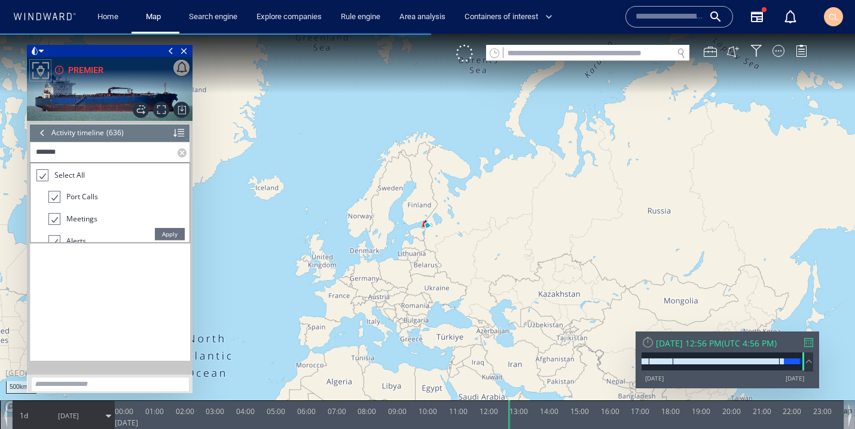
click at [172, 231] on span "Apply" at bounding box center [170, 234] width 30 height 12
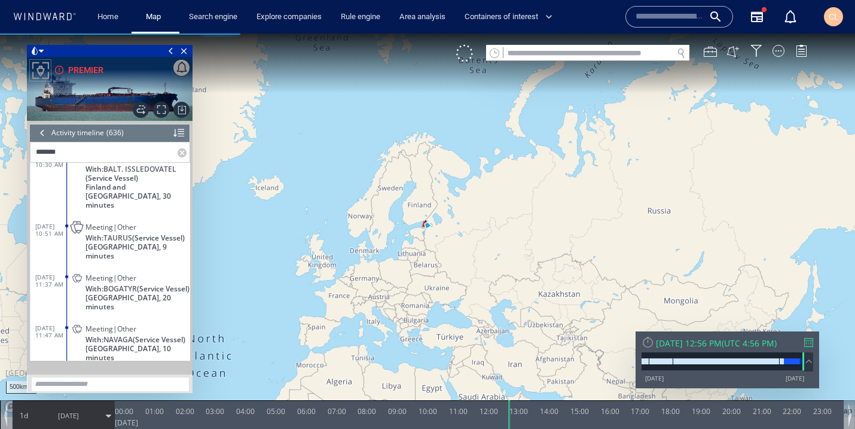
scroll to position [20243, 0]
click at [182, 134] on div at bounding box center [178, 133] width 11 height 18
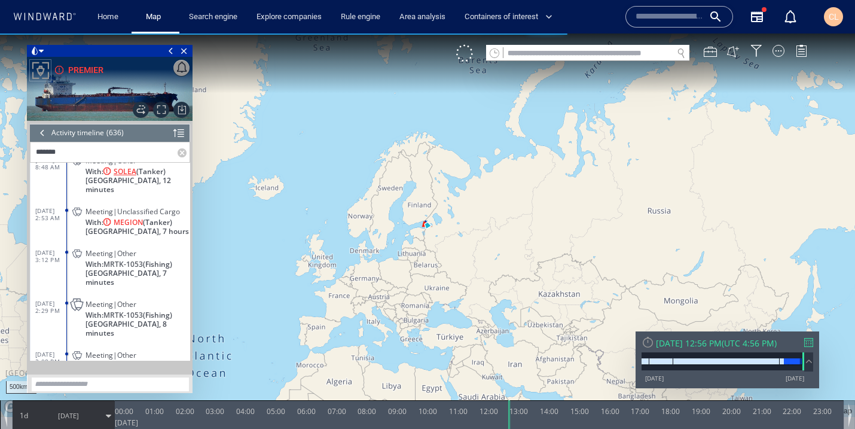
scroll to position [247, 0]
click at [121, 219] on span "MEGION" at bounding box center [128, 223] width 29 height 9
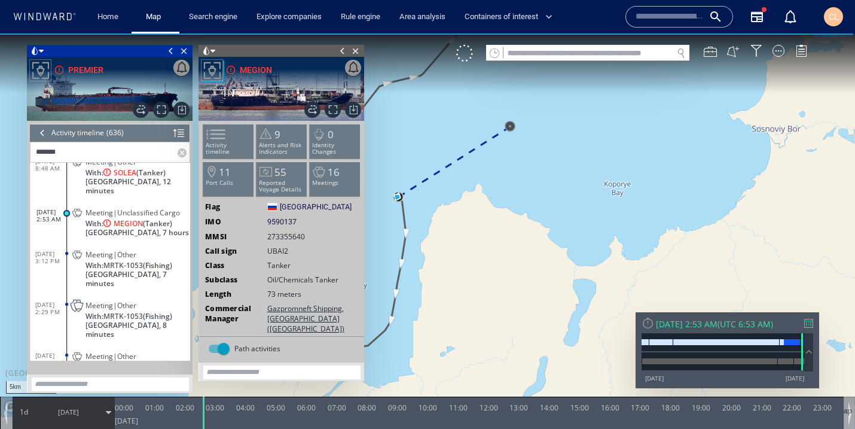
scroll to position [245, 0]
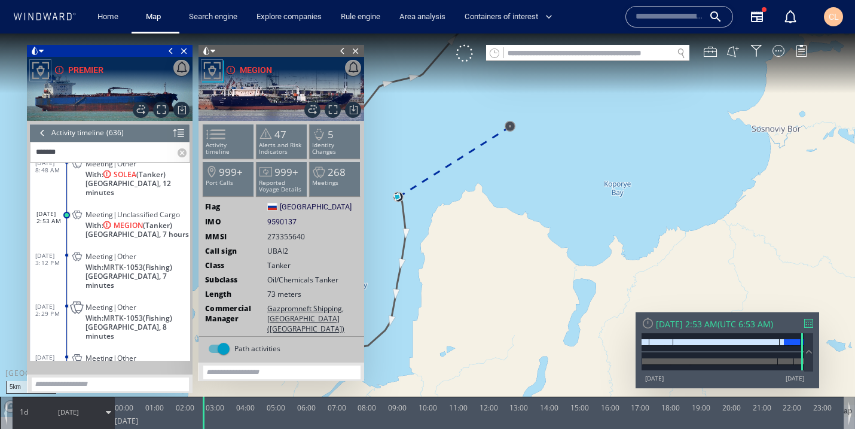
drag, startPoint x: 445, startPoint y: 113, endPoint x: 507, endPoint y: 114, distance: 61.6
click at [507, 114] on canvas "Map" at bounding box center [427, 224] width 855 height 383
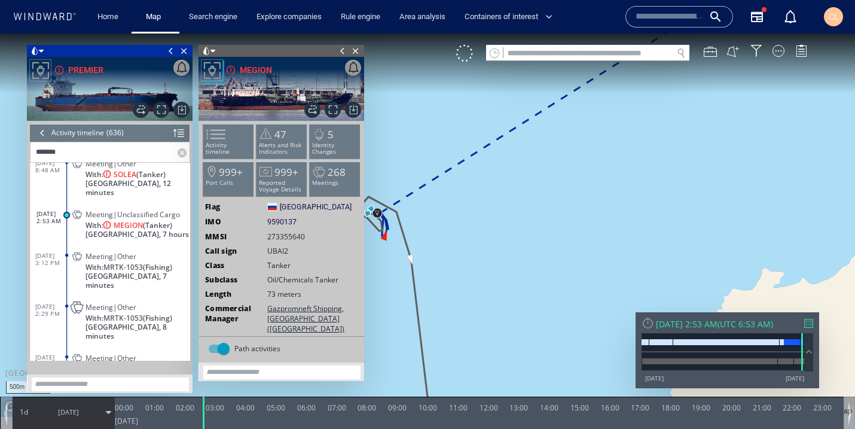
drag, startPoint x: 462, startPoint y: 206, endPoint x: 539, endPoint y: 196, distance: 78.5
click at [539, 196] on canvas "Map" at bounding box center [427, 224] width 855 height 383
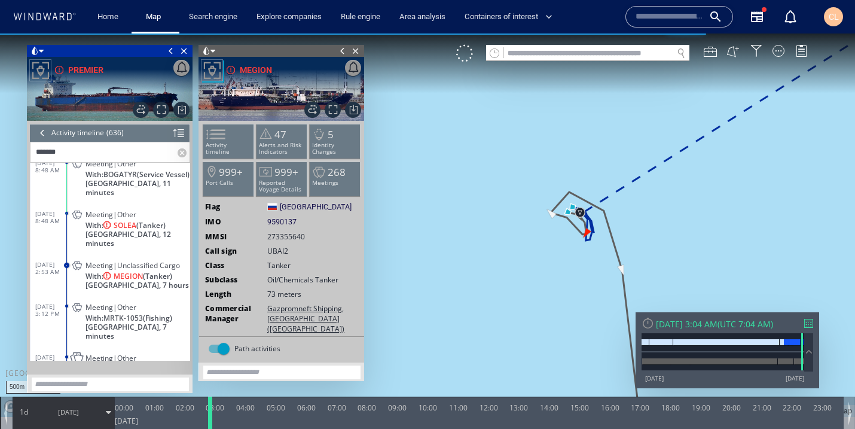
scroll to position [164, 0]
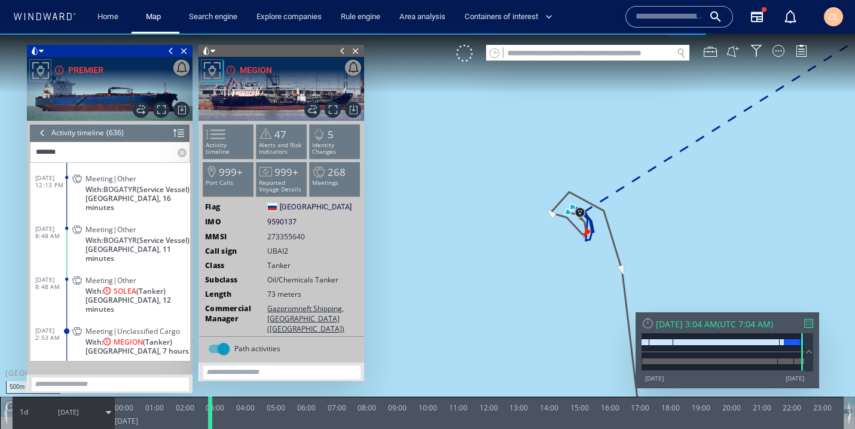
drag, startPoint x: 202, startPoint y: 409, endPoint x: 209, endPoint y: 427, distance: 19.1
click at [209, 427] on div at bounding box center [212, 412] width 12 height 32
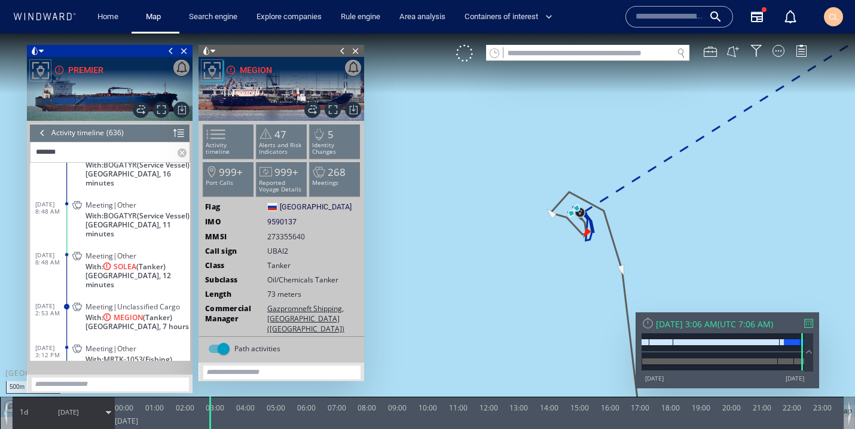
scroll to position [193, 0]
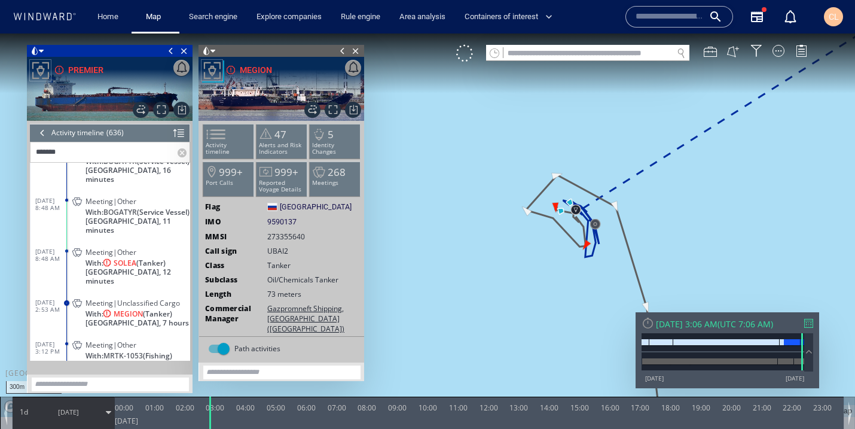
click at [41, 137] on div at bounding box center [42, 133] width 13 height 18
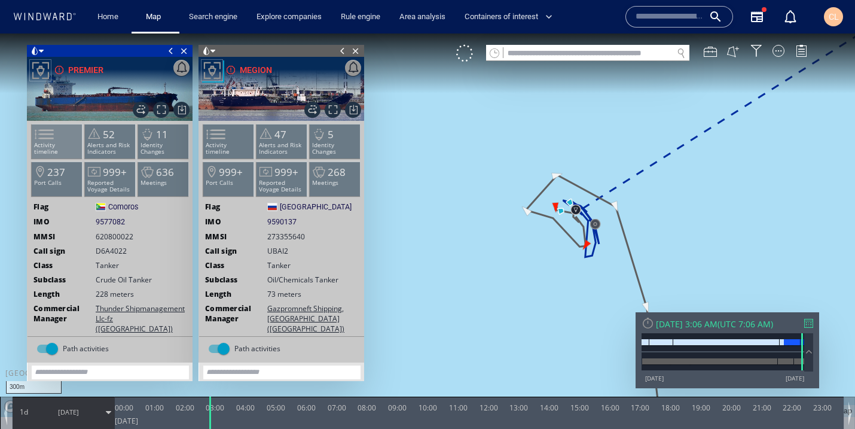
click at [68, 151] on li "Activity timeline" at bounding box center [57, 141] width 51 height 35
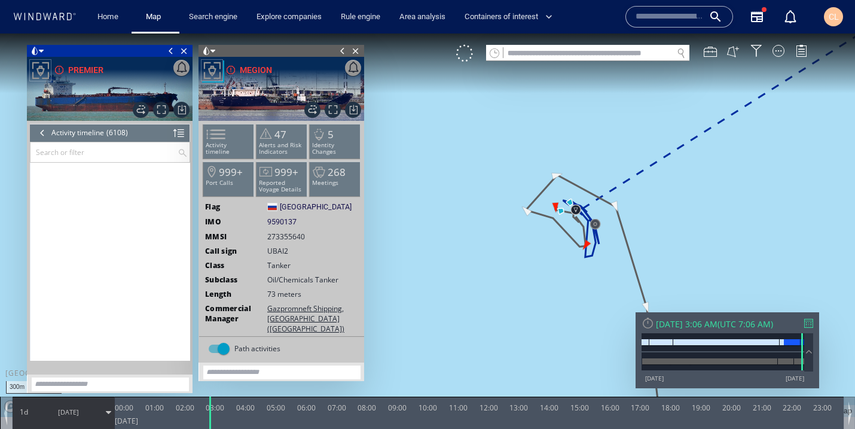
scroll to position [1973, 0]
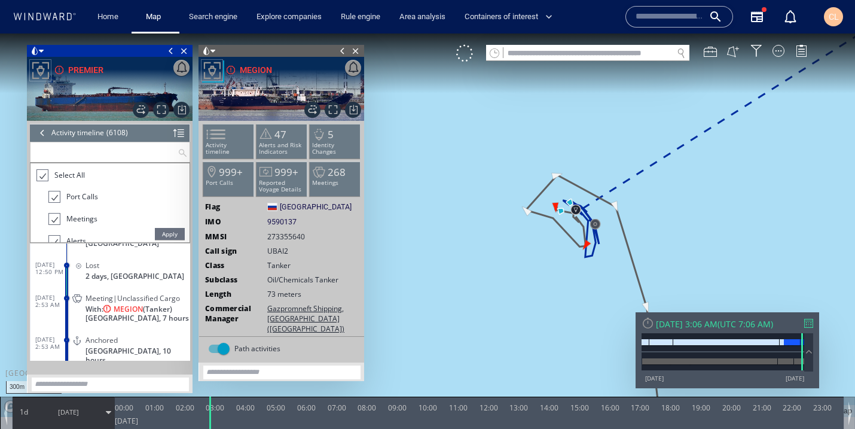
click at [99, 151] on input "text" at bounding box center [103, 152] width 147 height 20
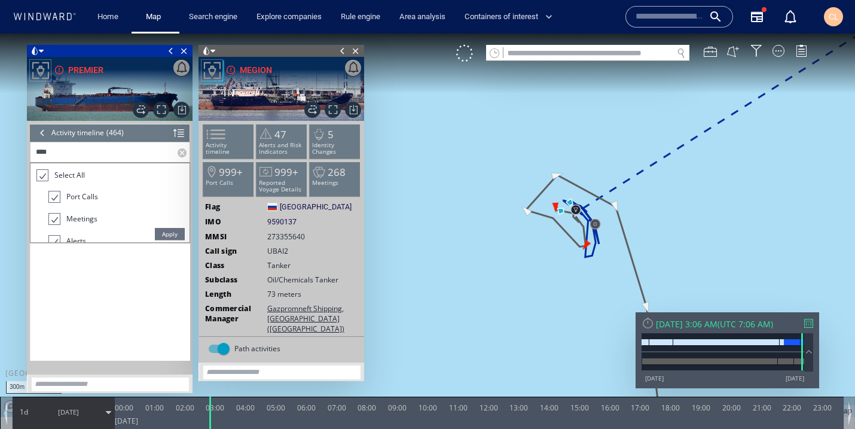
scroll to position [0, 0]
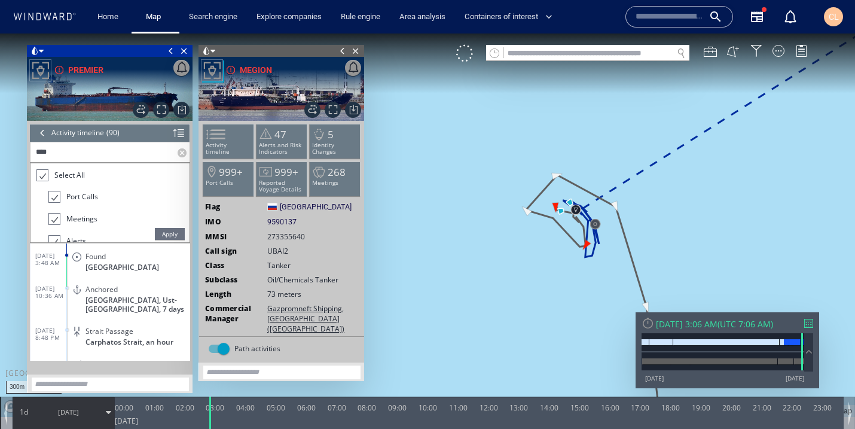
click at [169, 231] on span "Apply" at bounding box center [170, 234] width 30 height 12
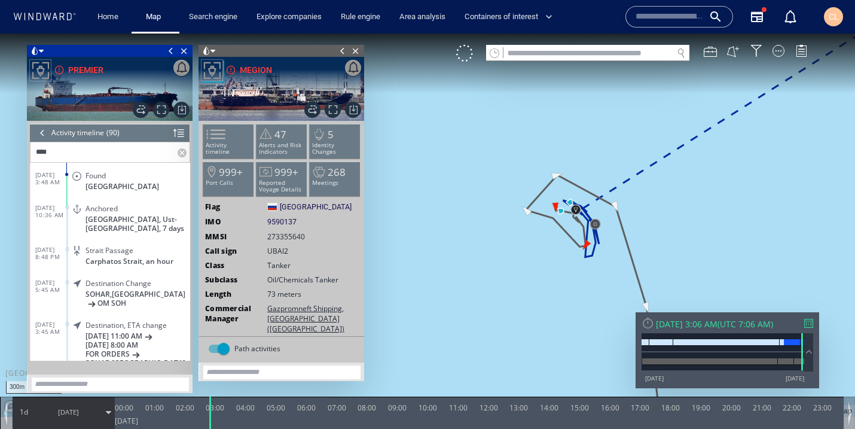
click at [77, 151] on input "****" at bounding box center [103, 152] width 147 height 20
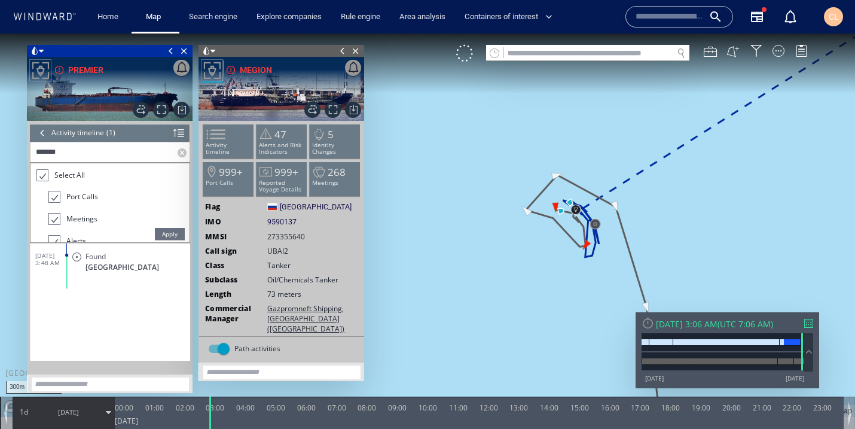
type input "*******"
click at [160, 232] on span "Apply" at bounding box center [170, 234] width 30 height 12
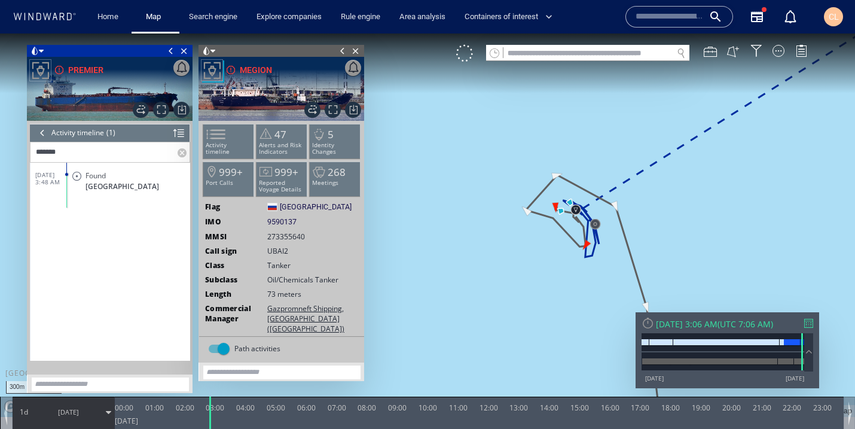
click at [46, 134] on div at bounding box center [42, 133] width 13 height 18
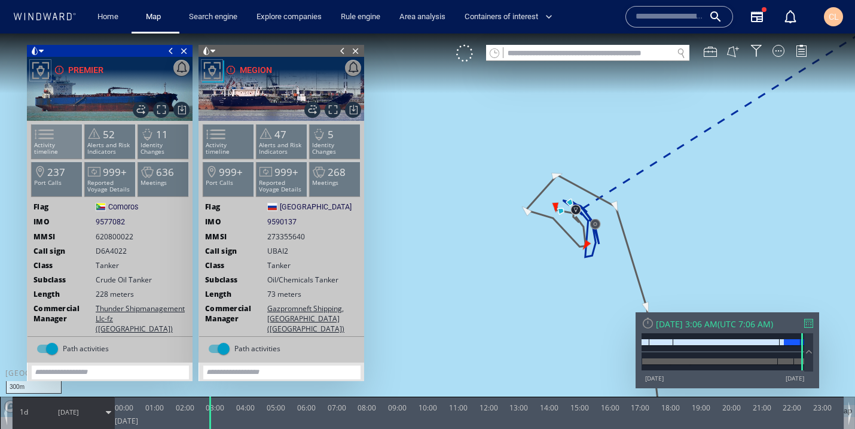
click at [68, 149] on li "Activity timeline" at bounding box center [57, 141] width 51 height 35
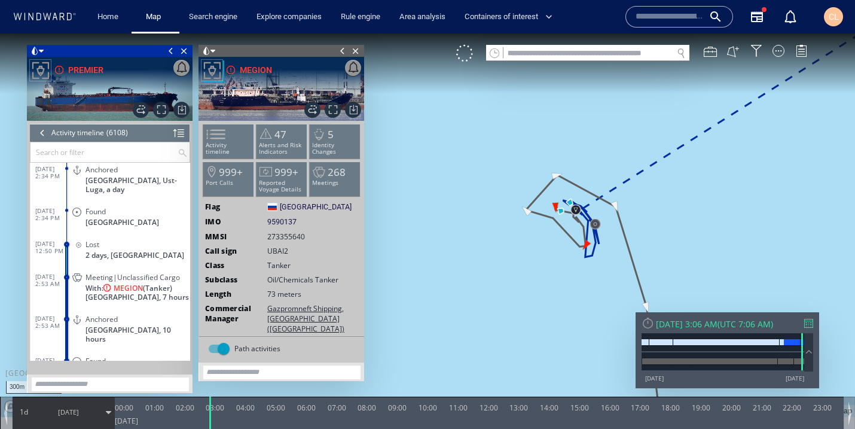
scroll to position [1918, 0]
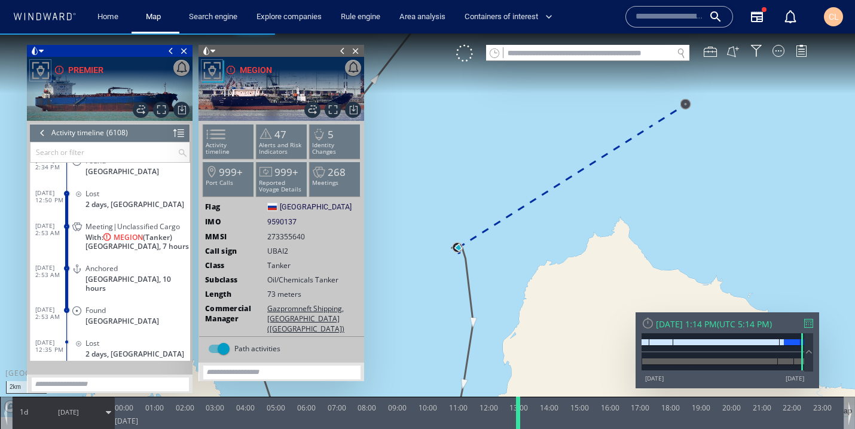
scroll to position [1907, 0]
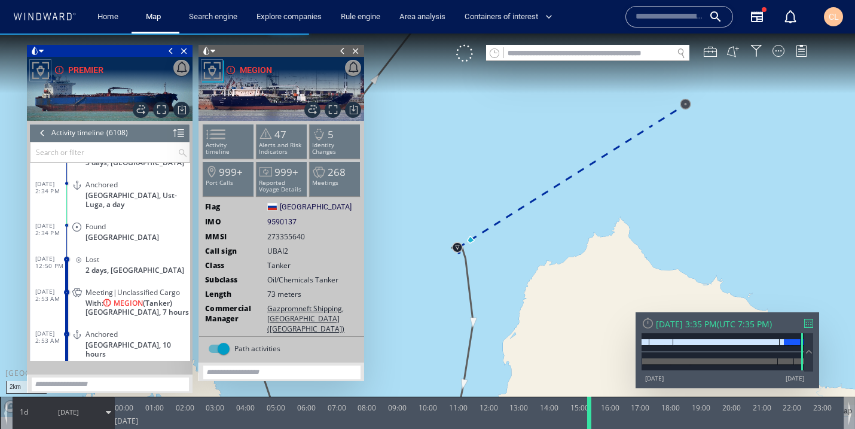
drag, startPoint x: 209, startPoint y: 416, endPoint x: 588, endPoint y: 427, distance: 379.3
click at [588, 427] on div at bounding box center [591, 412] width 12 height 32
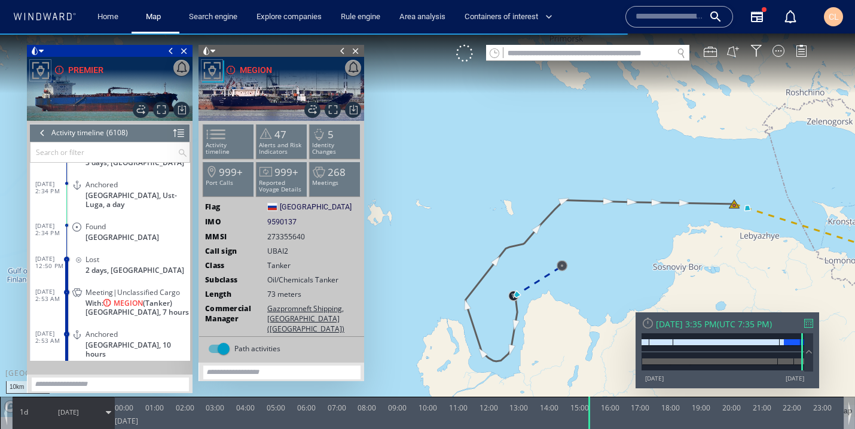
click at [215, 49] on span at bounding box center [212, 51] width 5 height 12
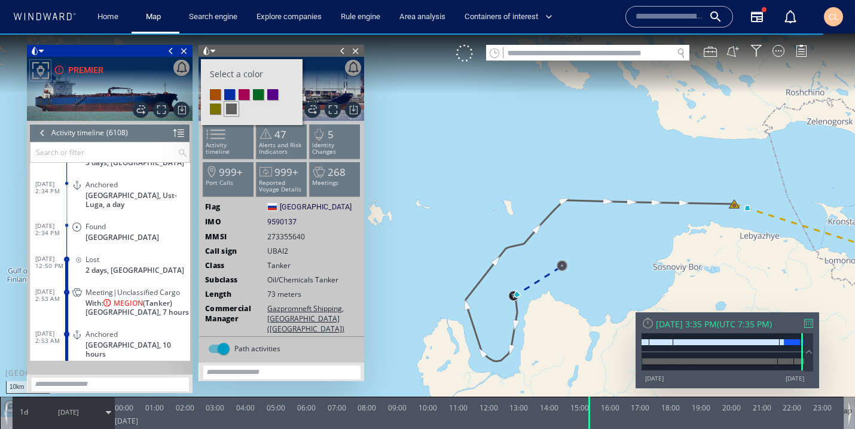
click at [262, 94] on li at bounding box center [258, 94] width 11 height 11
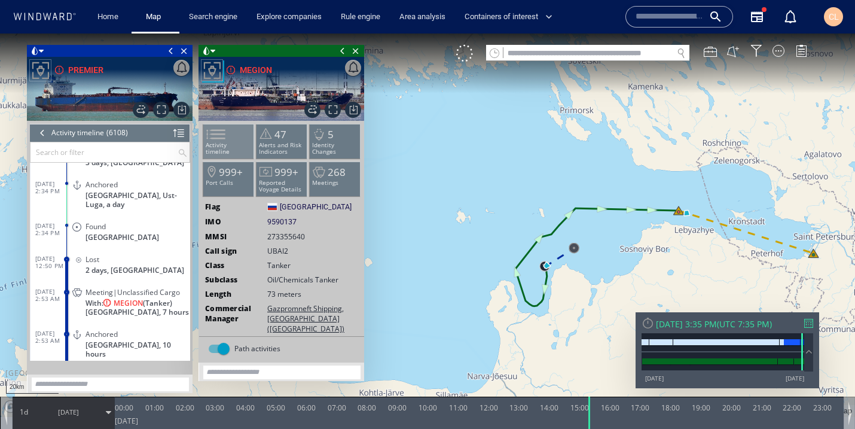
click at [232, 142] on p "Activity timeline" at bounding box center [228, 148] width 51 height 13
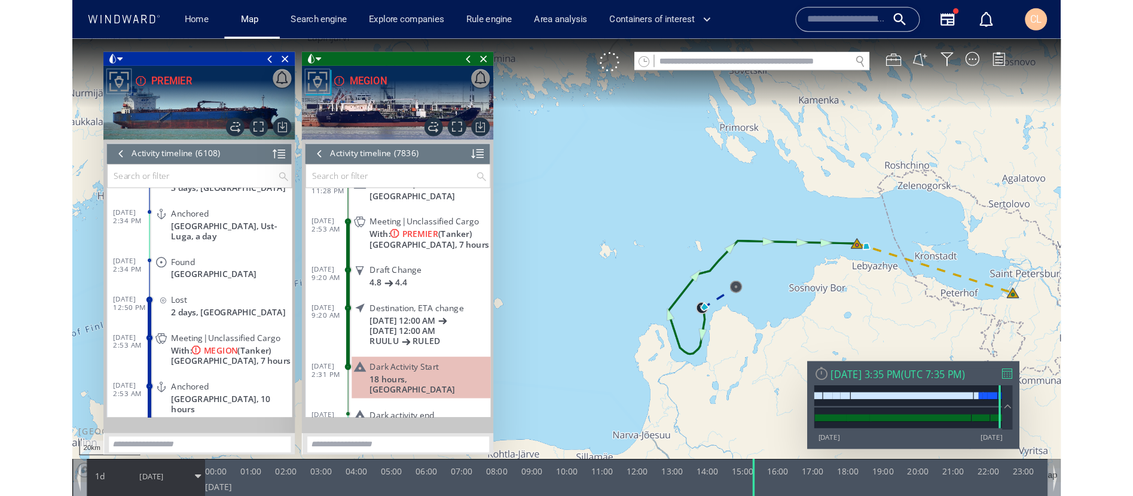
scroll to position [255459, 0]
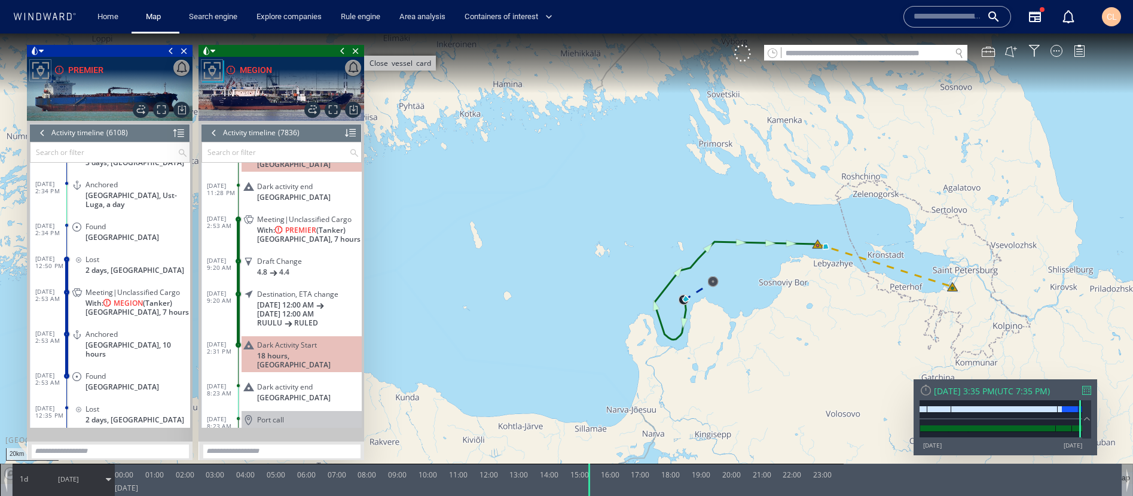
click at [351, 52] on span "Close vessel card" at bounding box center [355, 51] width 13 height 12
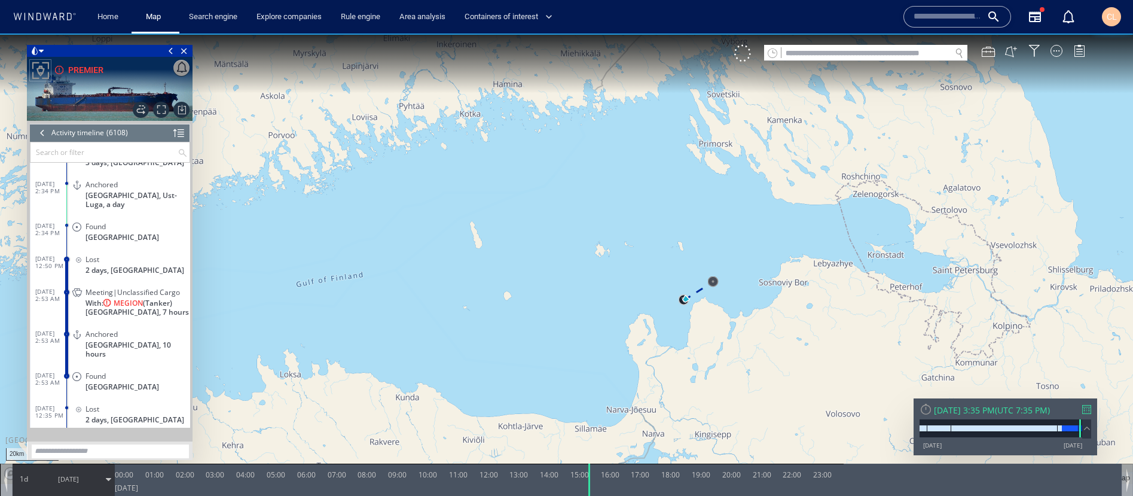
click at [73, 428] on span "8/8/25" at bounding box center [68, 478] width 21 height 9
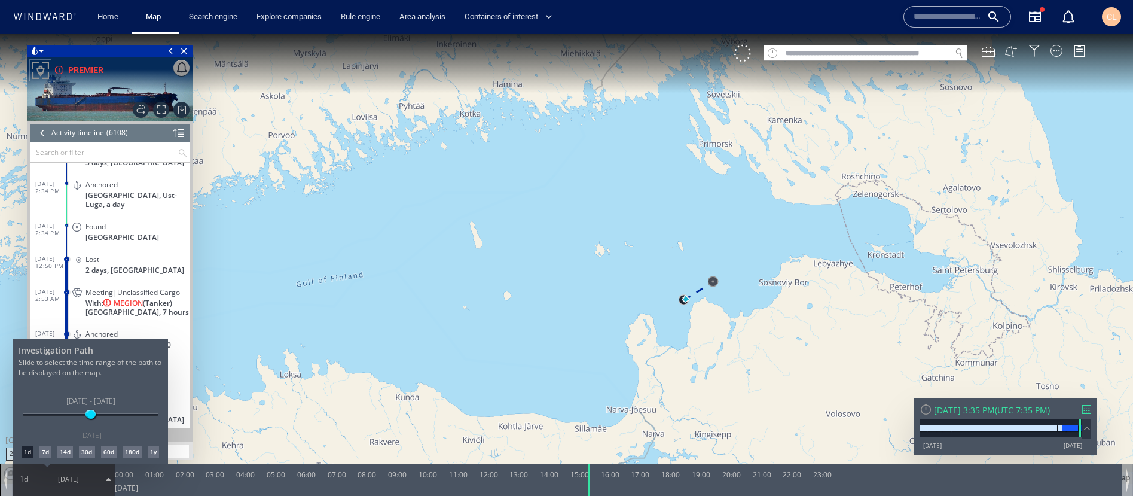
click at [47, 428] on div "7d" at bounding box center [45, 451] width 12 height 12
click at [399, 361] on div at bounding box center [566, 264] width 1133 height 462
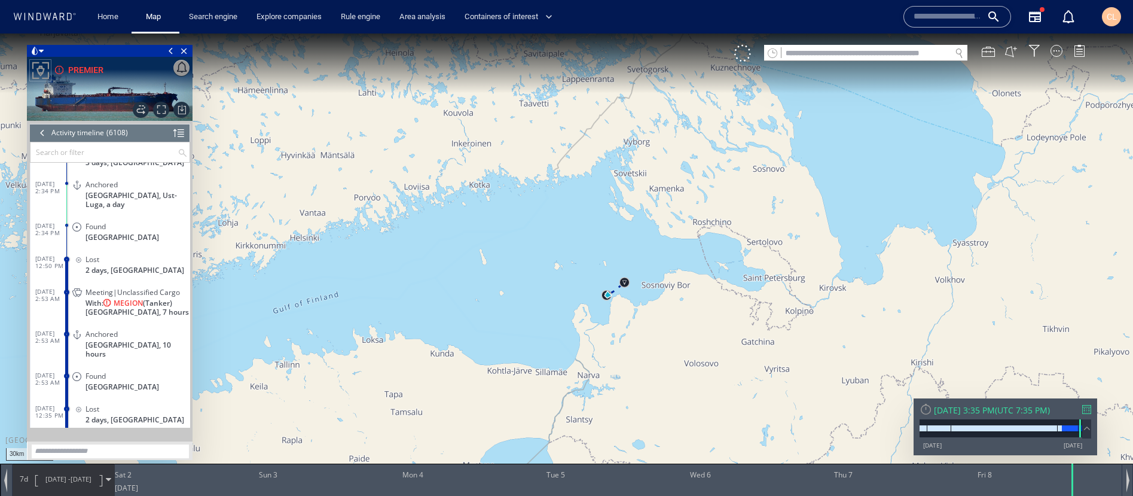
click at [66, 428] on span "8/1/25 - 8/8/25" at bounding box center [68, 479] width 60 height 30
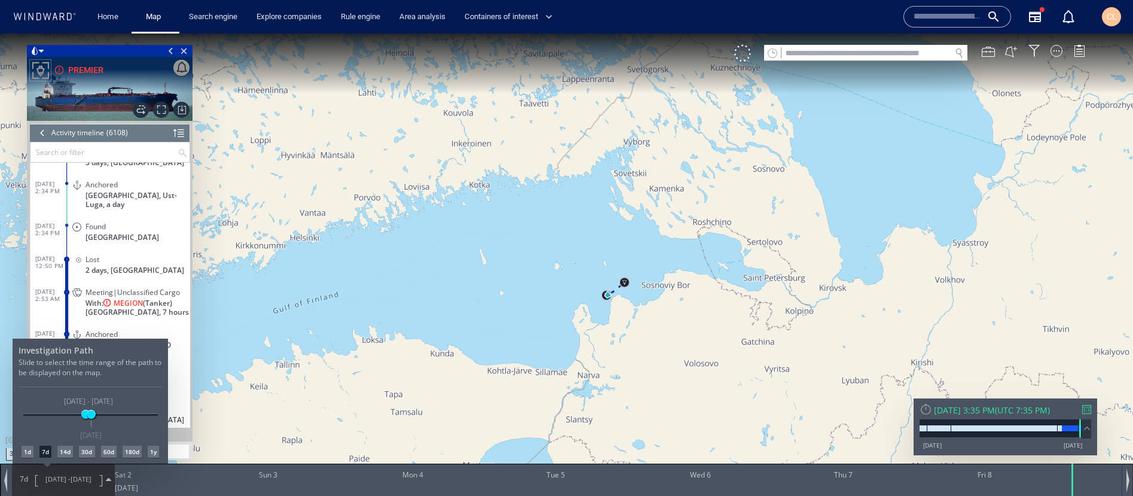
click at [68, 428] on div "14d" at bounding box center [65, 451] width 16 height 12
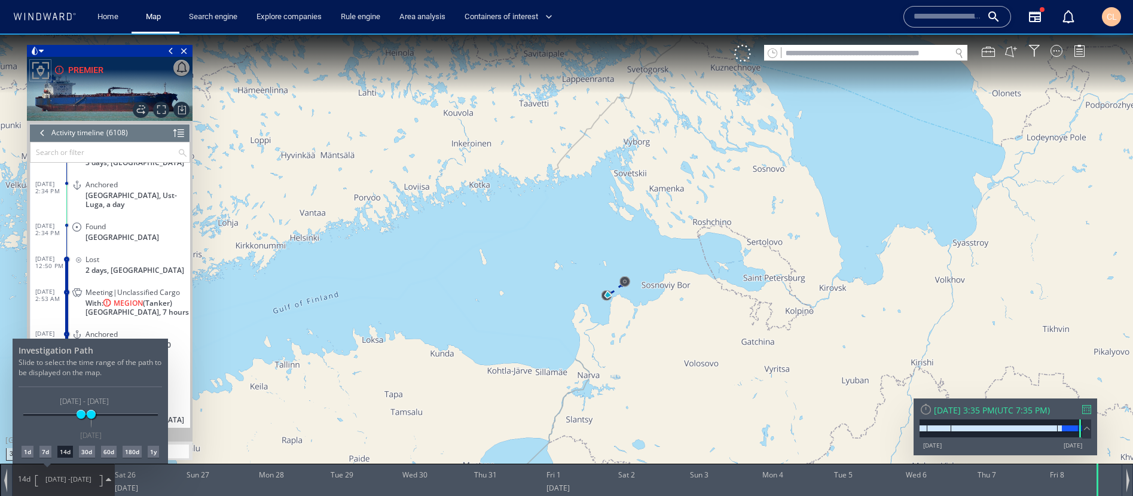
click at [84, 428] on div "30d" at bounding box center [87, 451] width 16 height 12
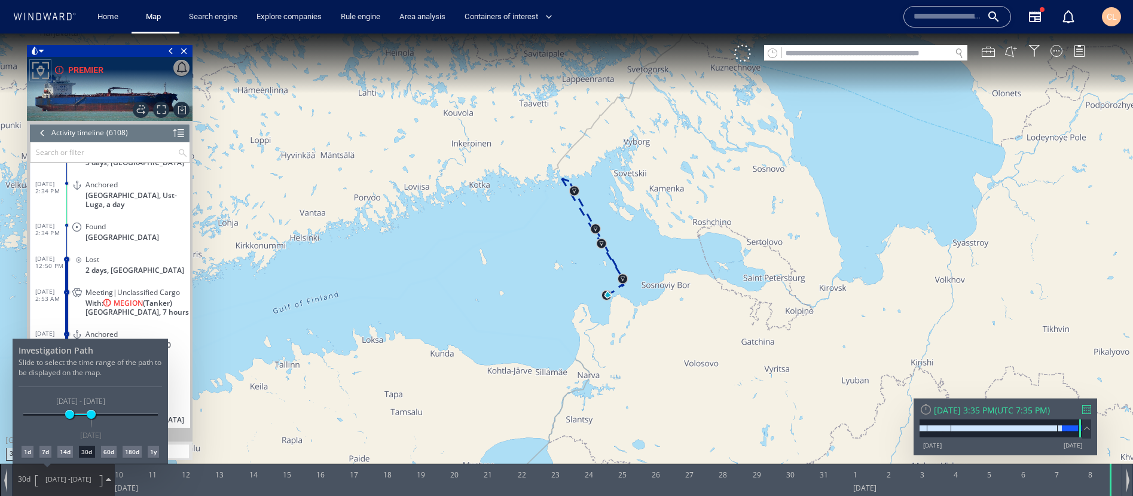
click at [29, 428] on div "1d" at bounding box center [28, 451] width 12 height 12
click at [145, 279] on div at bounding box center [566, 264] width 1133 height 462
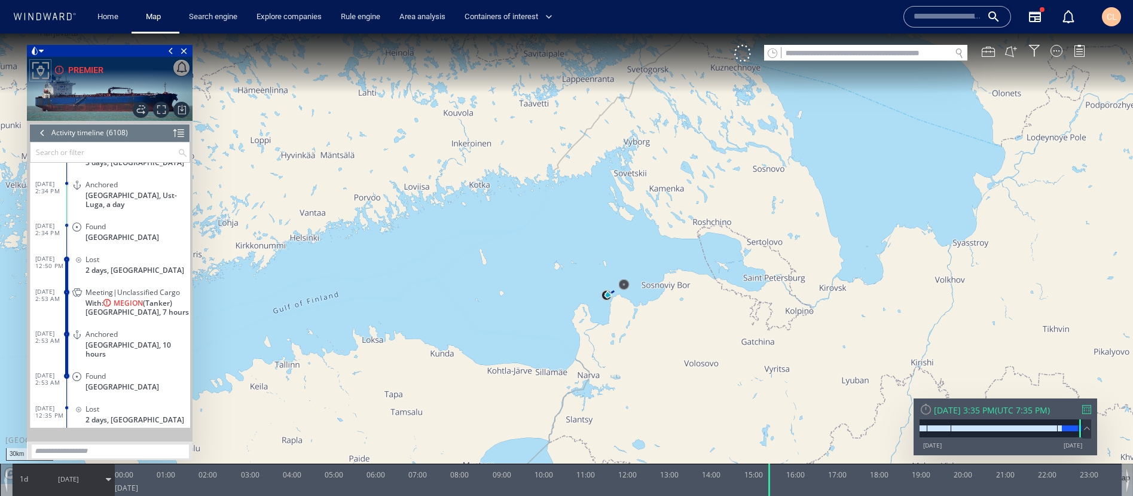
click at [78, 428] on span "8/8/25" at bounding box center [68, 478] width 21 height 9
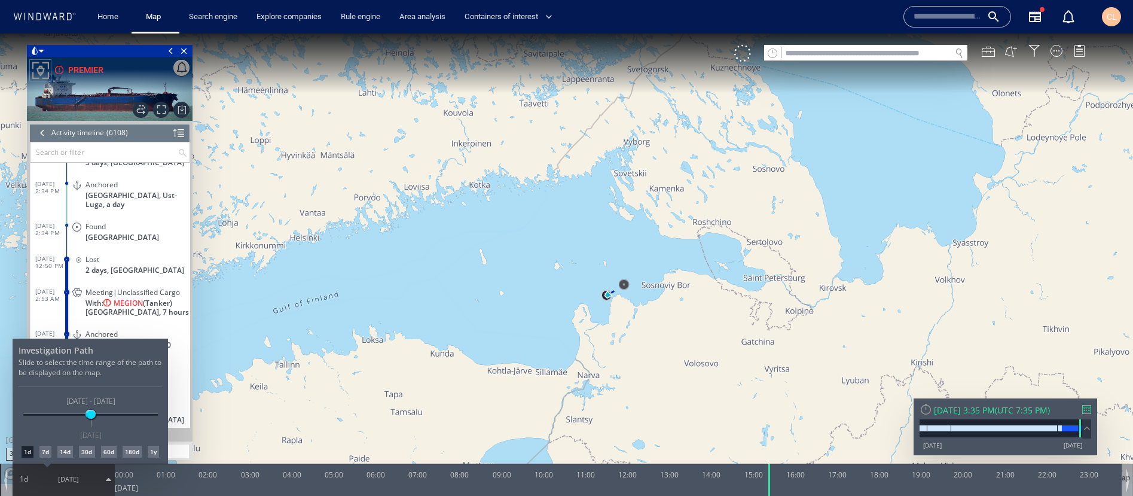
click at [83, 428] on div "30d" at bounding box center [87, 451] width 16 height 12
click at [44, 428] on div "7d" at bounding box center [45, 451] width 12 height 12
click at [23, 428] on div "Investigation Path Slide to select the time range of the path to be displayed o…" at bounding box center [90, 400] width 155 height 125
click at [27, 428] on div "1d" at bounding box center [28, 451] width 12 height 12
click at [625, 315] on div at bounding box center [566, 264] width 1133 height 462
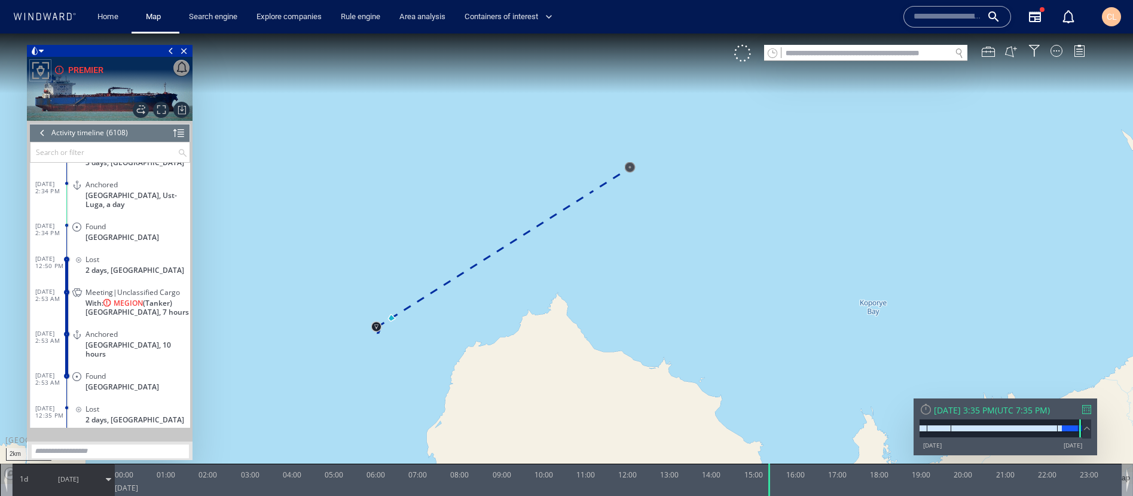
drag, startPoint x: 389, startPoint y: 285, endPoint x: 405, endPoint y: 306, distance: 26.9
click at [405, 306] on canvas "Map" at bounding box center [566, 258] width 1133 height 450
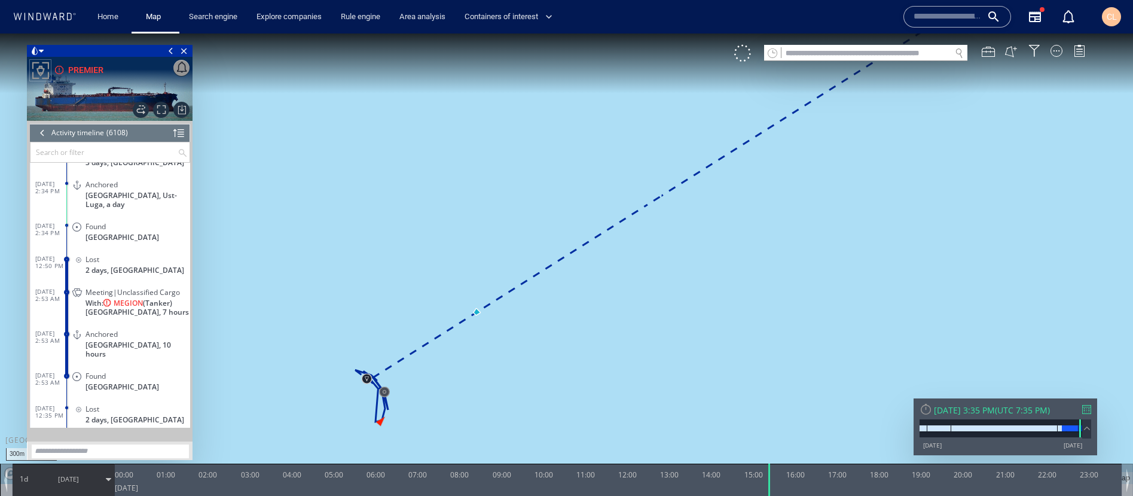
drag, startPoint x: 387, startPoint y: 384, endPoint x: 461, endPoint y: 351, distance: 81.1
click at [461, 351] on canvas "Map" at bounding box center [566, 258] width 1133 height 450
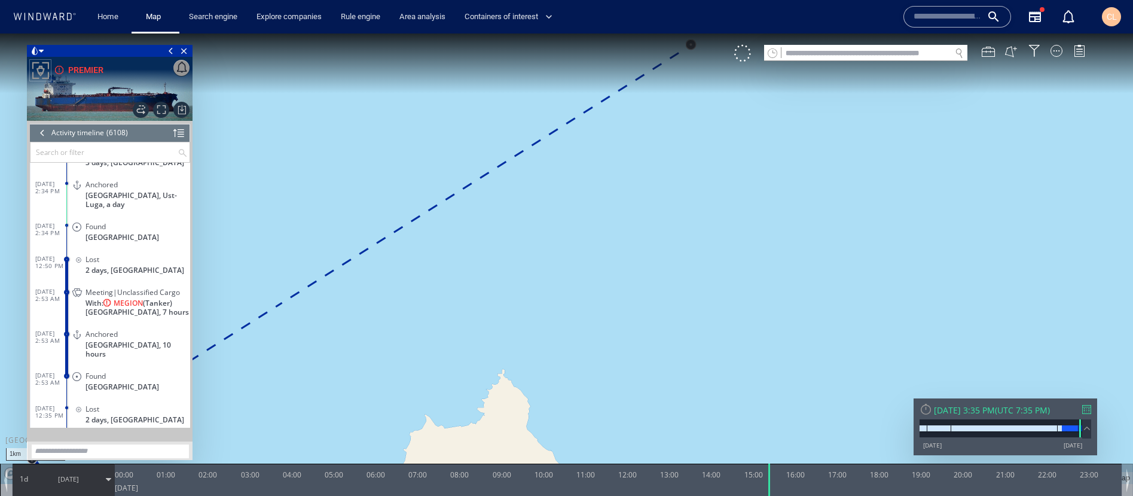
drag, startPoint x: 525, startPoint y: 356, endPoint x: 712, endPoint y: 262, distance: 208.6
click at [712, 262] on canvas "Map" at bounding box center [566, 258] width 1133 height 450
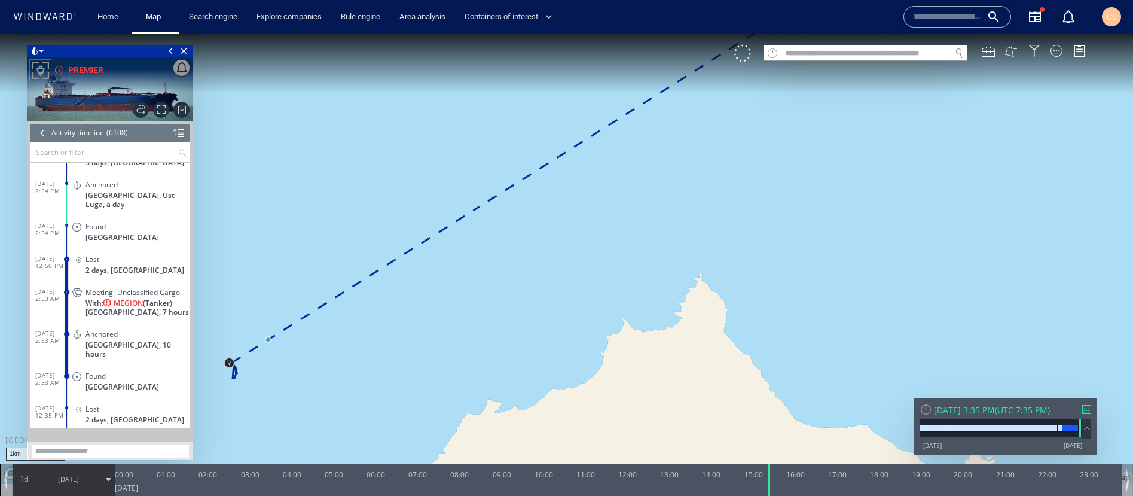
drag, startPoint x: 286, startPoint y: 401, endPoint x: 409, endPoint y: 359, distance: 130.1
click at [409, 359] on canvas "Map" at bounding box center [566, 258] width 1133 height 450
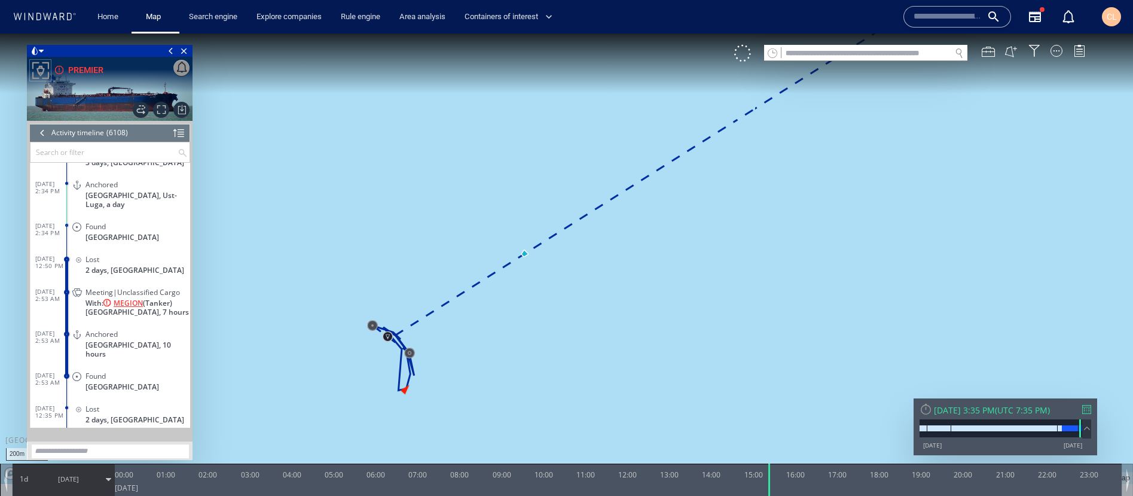
click at [126, 298] on span "MEGION" at bounding box center [128, 302] width 29 height 9
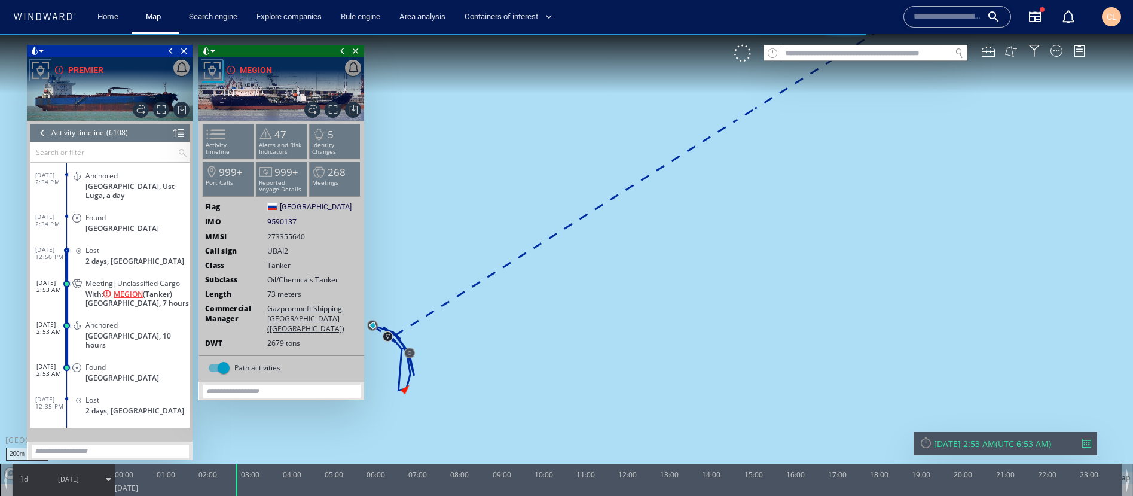
scroll to position [2006, 0]
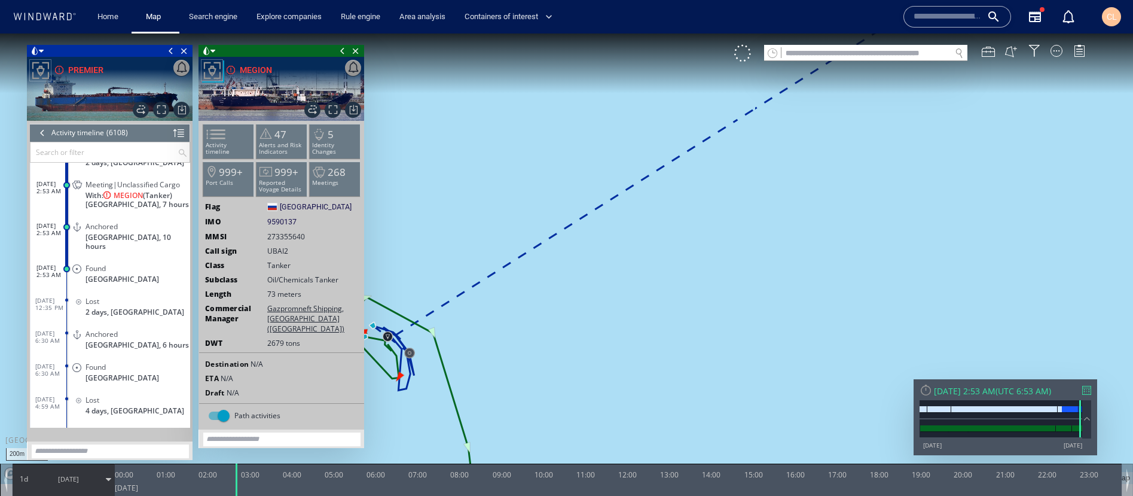
click at [340, 54] on span at bounding box center [342, 51] width 13 height 12
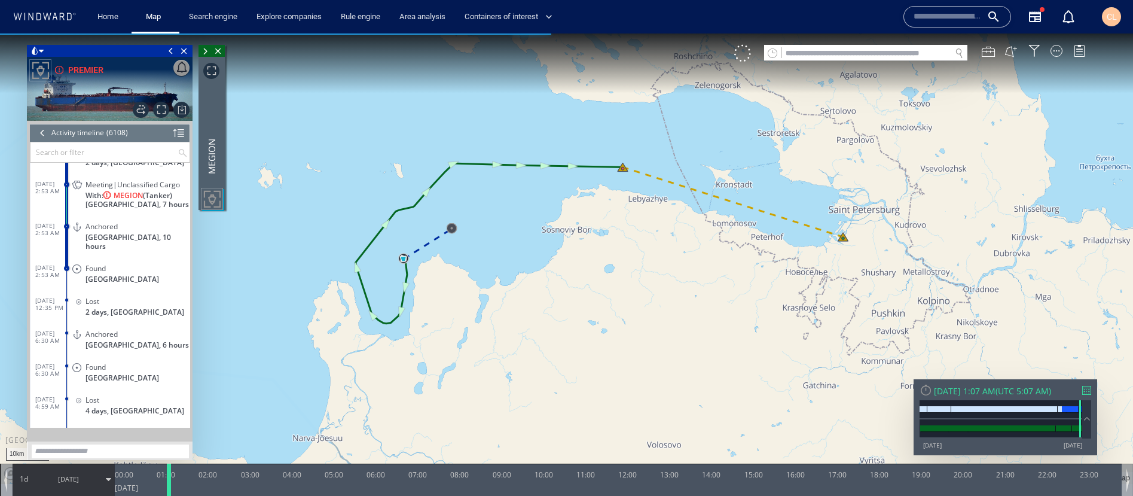
drag, startPoint x: 237, startPoint y: 485, endPoint x: 174, endPoint y: 484, distance: 63.4
click at [174, 428] on div at bounding box center [171, 479] width 12 height 32
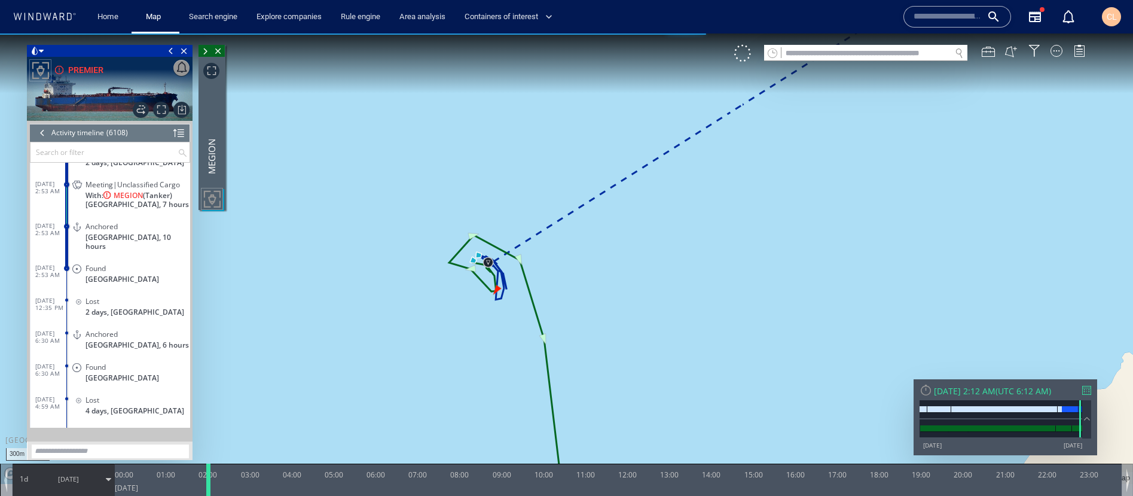
drag, startPoint x: 173, startPoint y: 481, endPoint x: 209, endPoint y: 476, distance: 35.7
click at [209, 428] on div at bounding box center [210, 479] width 12 height 32
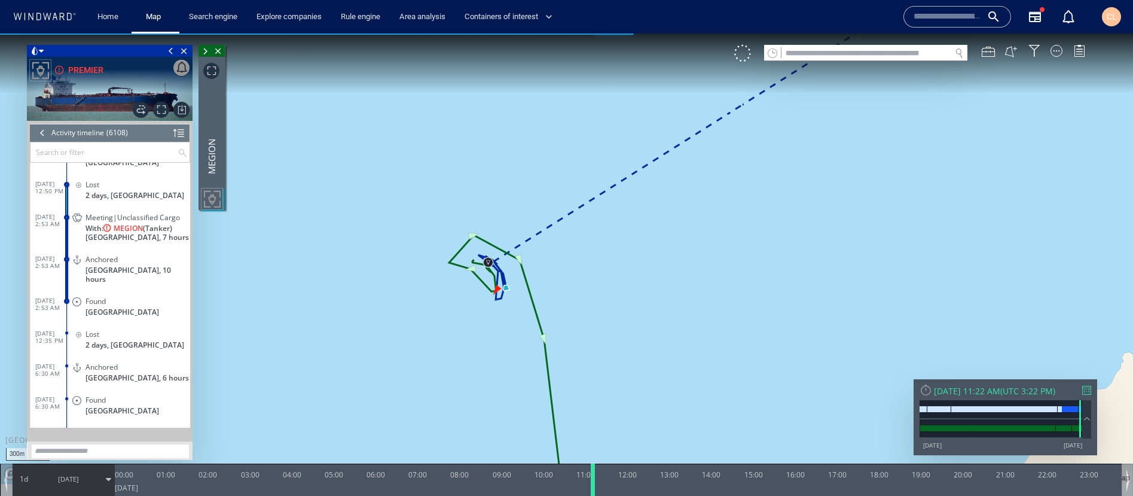
drag, startPoint x: 209, startPoint y: 476, endPoint x: 591, endPoint y: 484, distance: 382.8
click at [591, 428] on div at bounding box center [595, 479] width 12 height 32
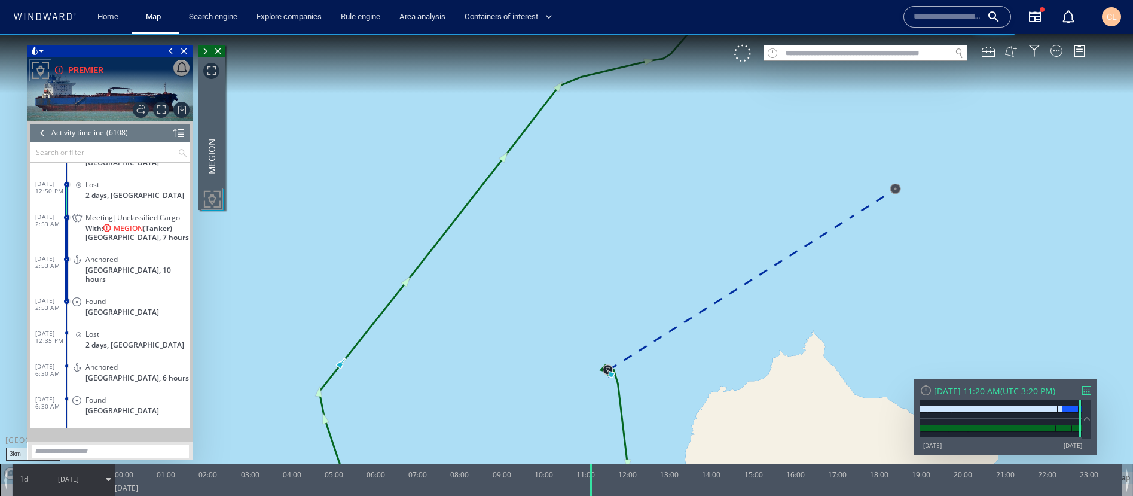
drag, startPoint x: 665, startPoint y: 401, endPoint x: 608, endPoint y: 355, distance: 73.2
click at [608, 355] on canvas "Map" at bounding box center [566, 258] width 1133 height 450
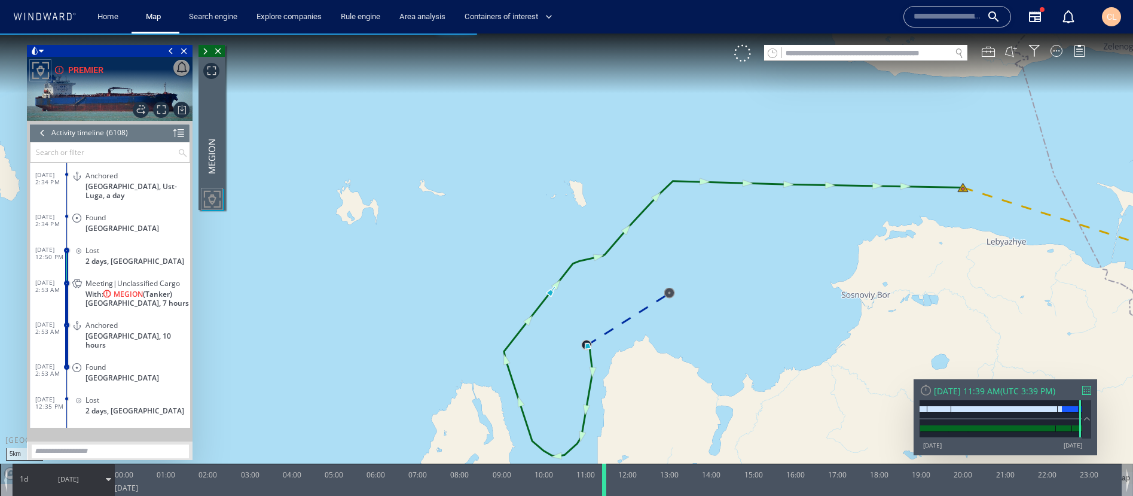
scroll to position [1973, 0]
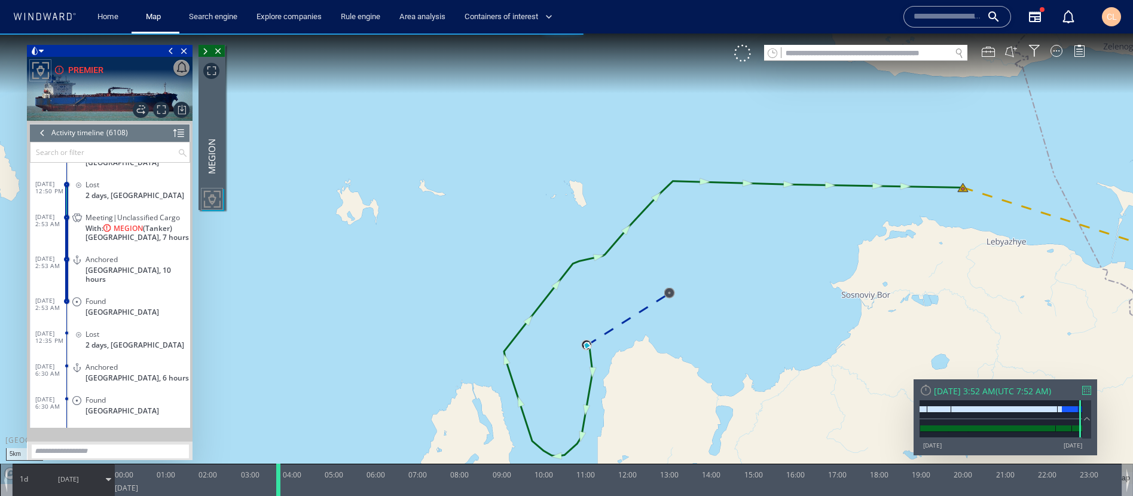
drag, startPoint x: 591, startPoint y: 484, endPoint x: 279, endPoint y: 476, distance: 312.8
click at [279, 428] on div at bounding box center [280, 479] width 12 height 32
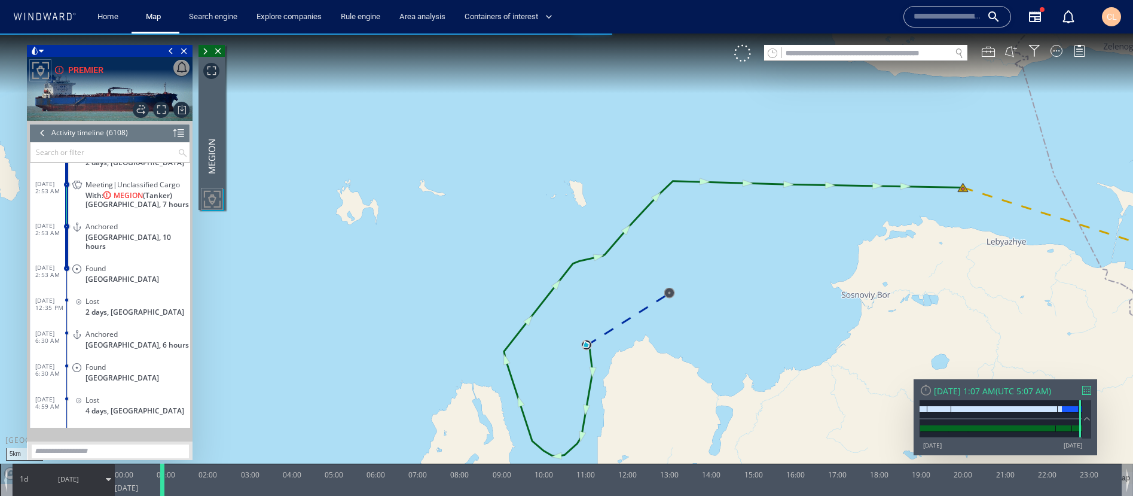
drag, startPoint x: 279, startPoint y: 480, endPoint x: 163, endPoint y: 493, distance: 116.7
click at [163, 428] on div at bounding box center [164, 479] width 12 height 32
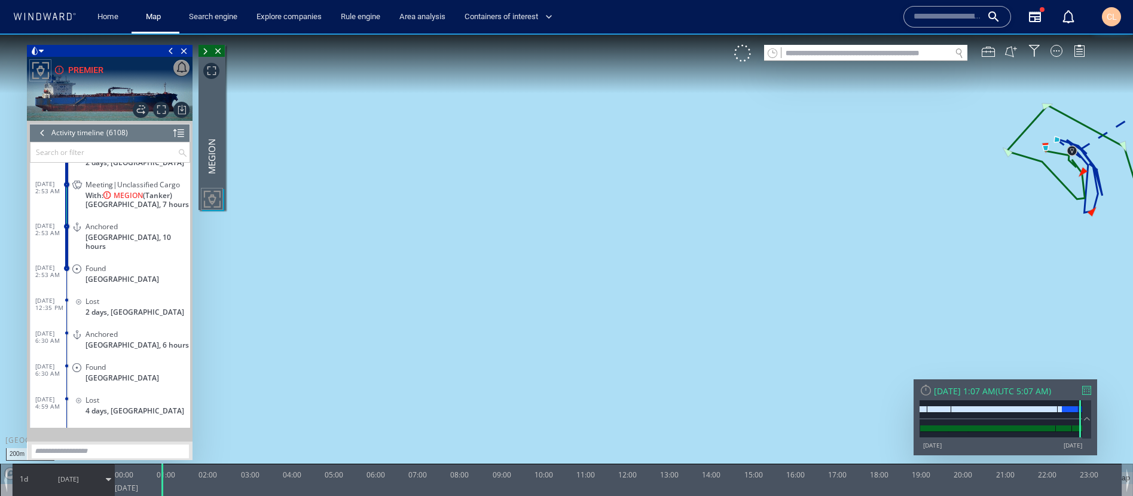
drag, startPoint x: 930, startPoint y: 200, endPoint x: 738, endPoint y: 257, distance: 200.7
click at [738, 257] on canvas "Map" at bounding box center [566, 258] width 1133 height 450
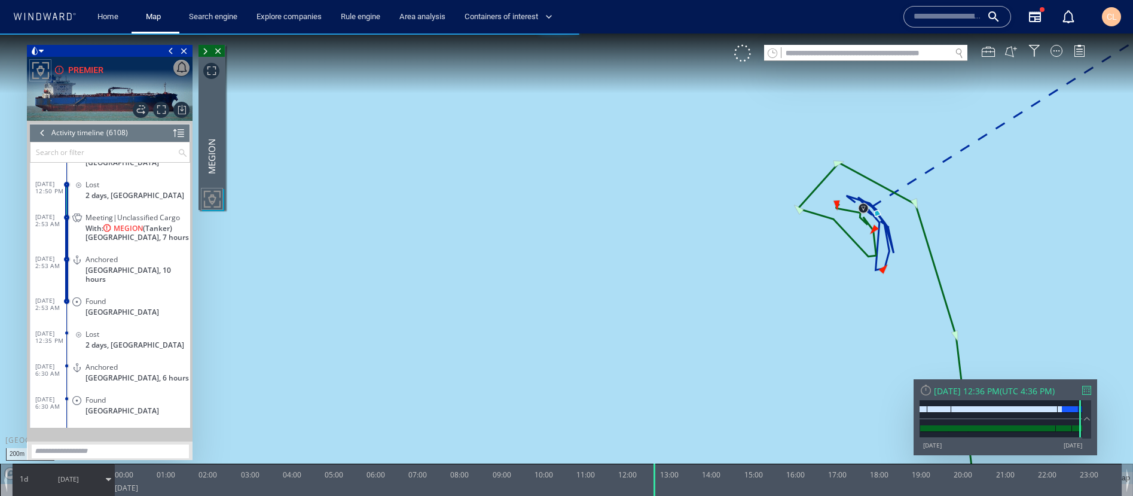
scroll to position [1907, 0]
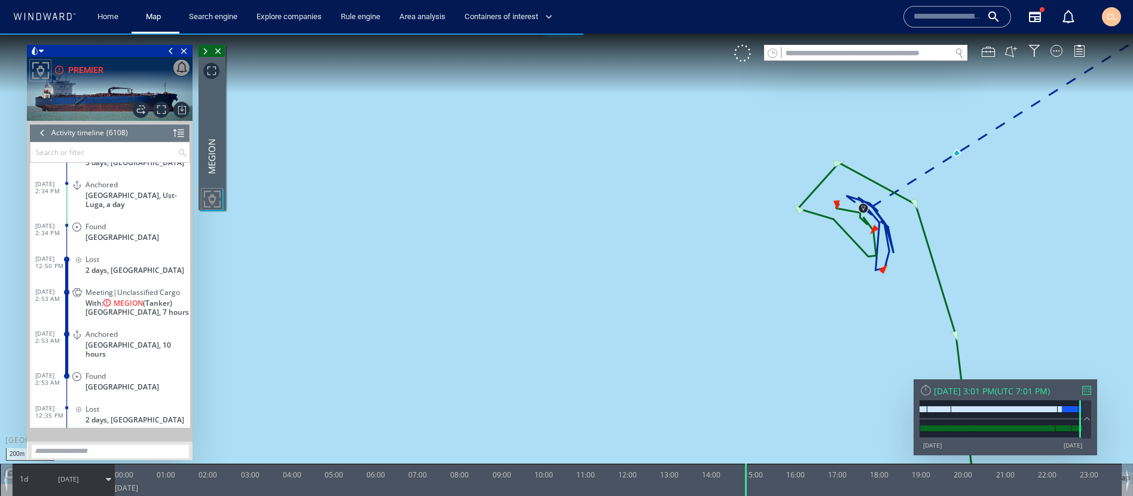
drag, startPoint x: 160, startPoint y: 476, endPoint x: 743, endPoint y: 551, distance: 588.4
click at [743, 428] on html "200m © Mapbox © OpenStreetMap Improve this map 0 0 23:00 Friday 8 August 2025 0…" at bounding box center [566, 264] width 1133 height 462
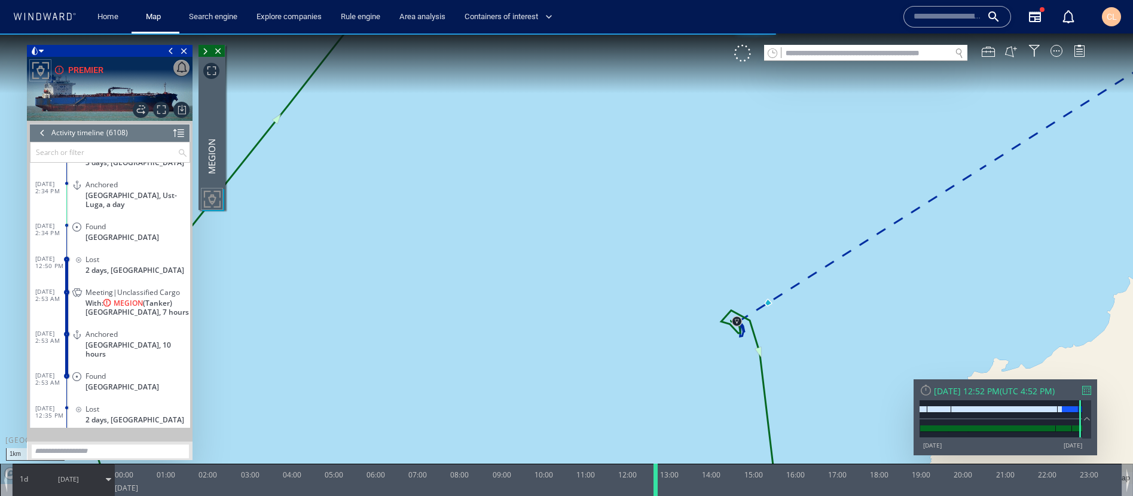
scroll to position [1973, 0]
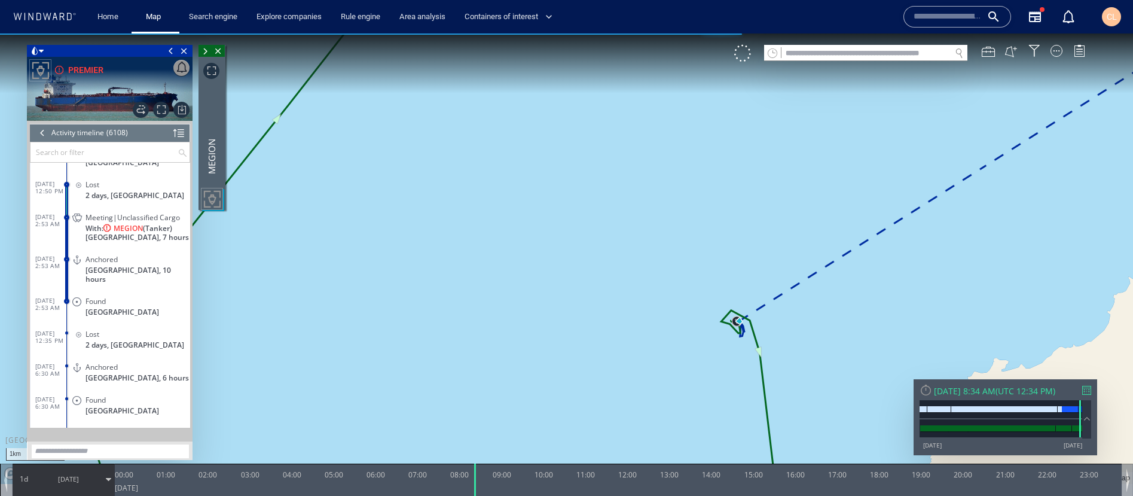
drag, startPoint x: 745, startPoint y: 486, endPoint x: 468, endPoint y: 457, distance: 278.9
click at [468, 33] on div "1km © Mapbox © OpenStreetMap Improve this map 0 0 23:00 Friday 8 August 2025 00…" at bounding box center [566, 33] width 1133 height 0
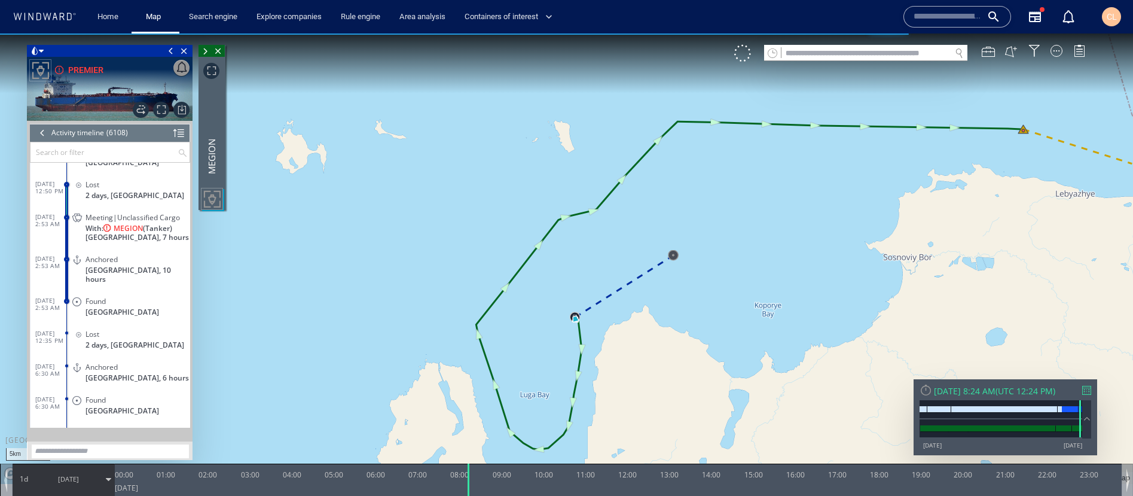
drag, startPoint x: 547, startPoint y: 316, endPoint x: 530, endPoint y: 328, distance: 20.1
click at [530, 328] on canvas "Map" at bounding box center [566, 258] width 1133 height 450
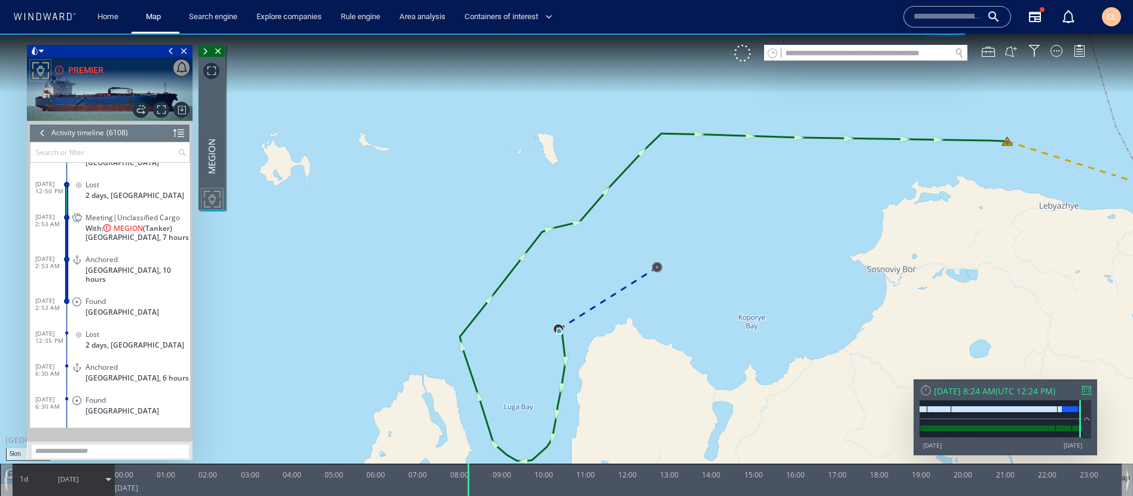
drag, startPoint x: 530, startPoint y: 328, endPoint x: 523, endPoint y: 312, distance: 17.9
click at [523, 312] on canvas "Map" at bounding box center [566, 258] width 1133 height 450
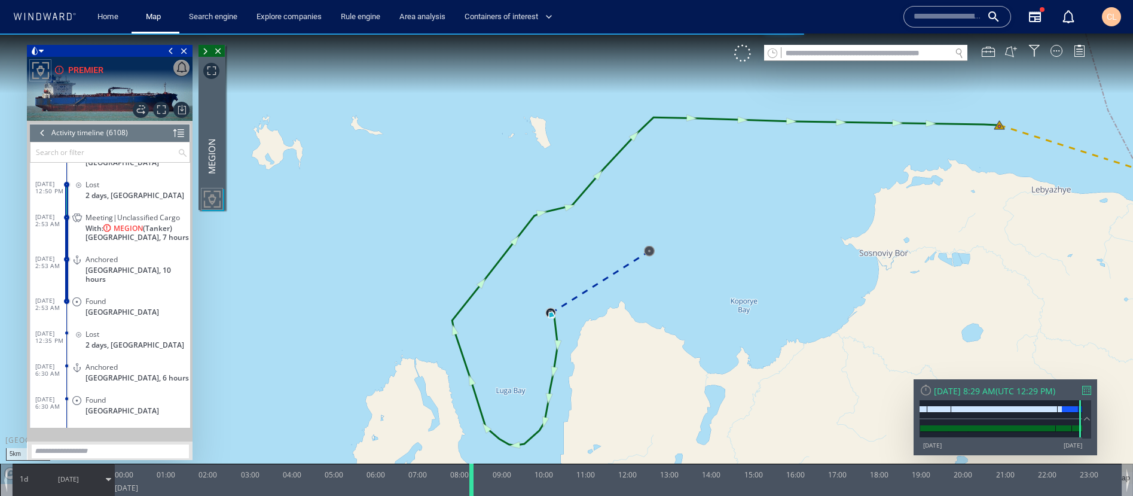
drag, startPoint x: 469, startPoint y: 475, endPoint x: 472, endPoint y: 469, distance: 6.2
click at [472, 428] on div at bounding box center [474, 479] width 12 height 32
drag, startPoint x: 472, startPoint y: 469, endPoint x: 272, endPoint y: 467, distance: 200.3
click at [272, 428] on div at bounding box center [273, 479] width 12 height 32
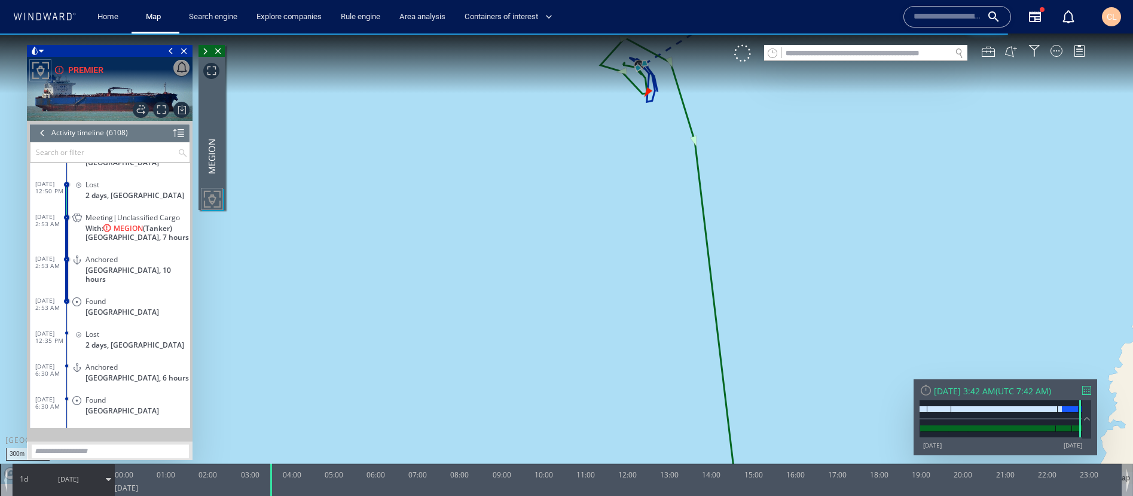
drag, startPoint x: 578, startPoint y: 231, endPoint x: 538, endPoint y: 395, distance: 168.5
click at [538, 395] on canvas "Map" at bounding box center [566, 258] width 1133 height 450
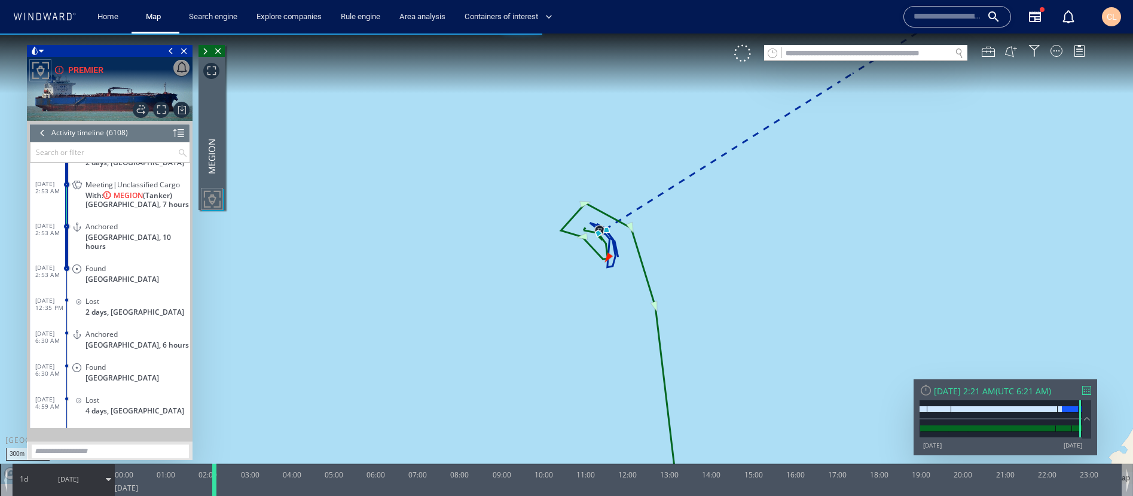
scroll to position [1973, 0]
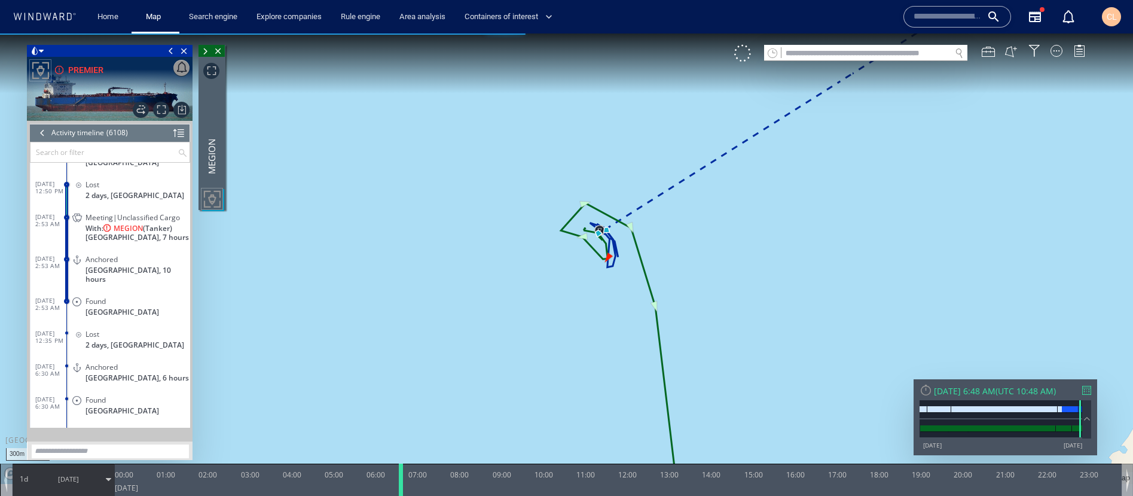
drag, startPoint x: 277, startPoint y: 478, endPoint x: 416, endPoint y: 492, distance: 138.8
click at [409, 428] on div at bounding box center [403, 479] width 12 height 32
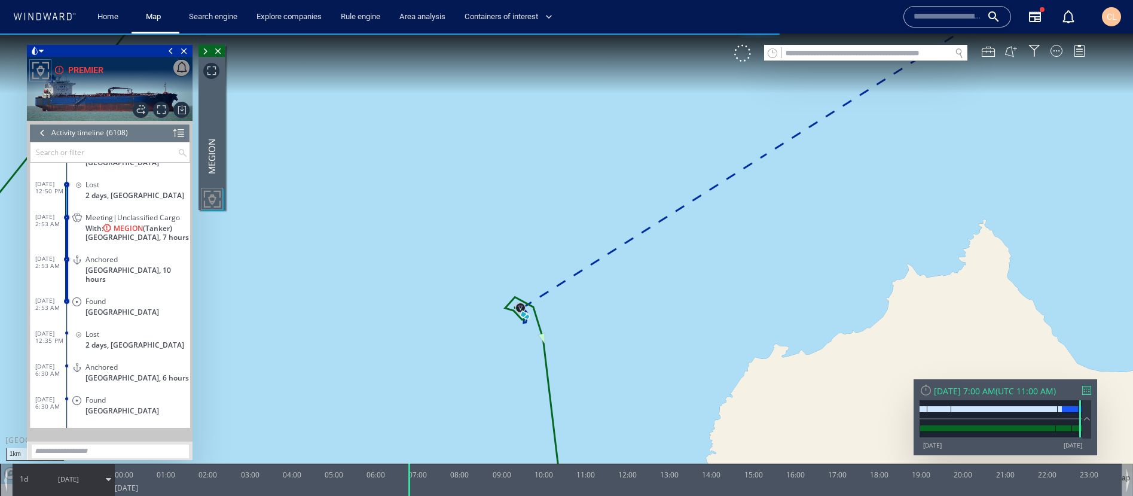
click at [204, 52] on span at bounding box center [205, 51] width 13 height 12
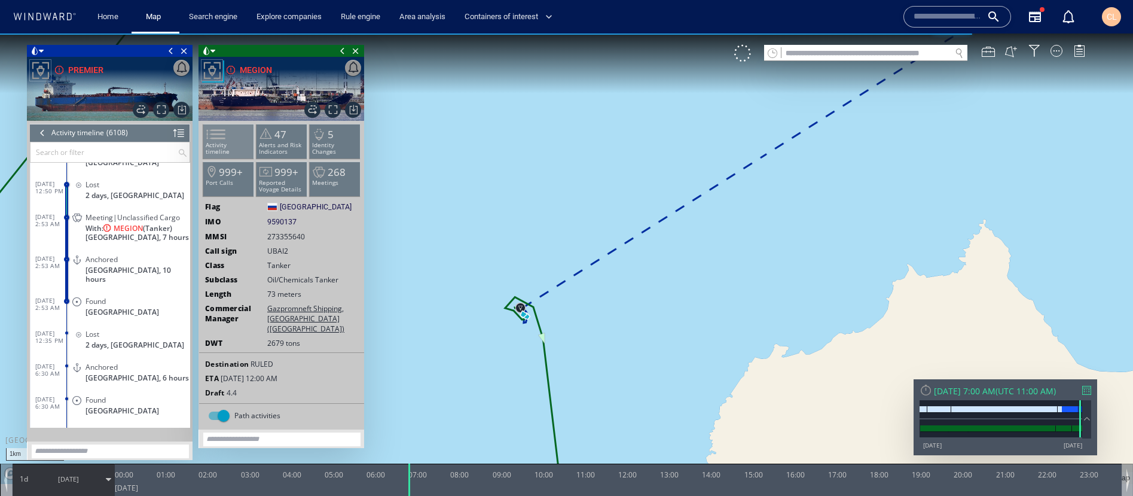
click at [234, 129] on li "Activity timeline" at bounding box center [228, 141] width 51 height 35
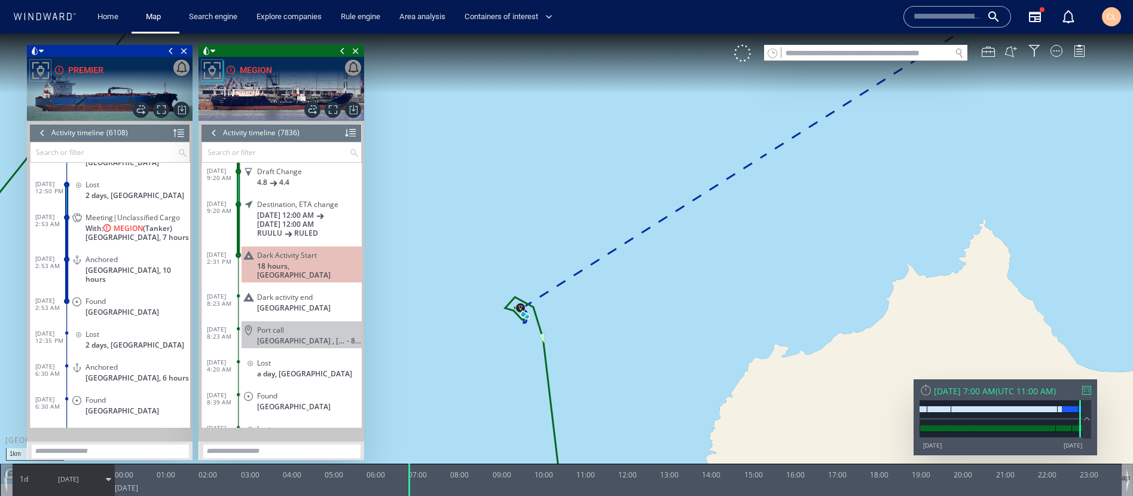
scroll to position [255526, 0]
click at [349, 135] on div at bounding box center [350, 133] width 11 height 18
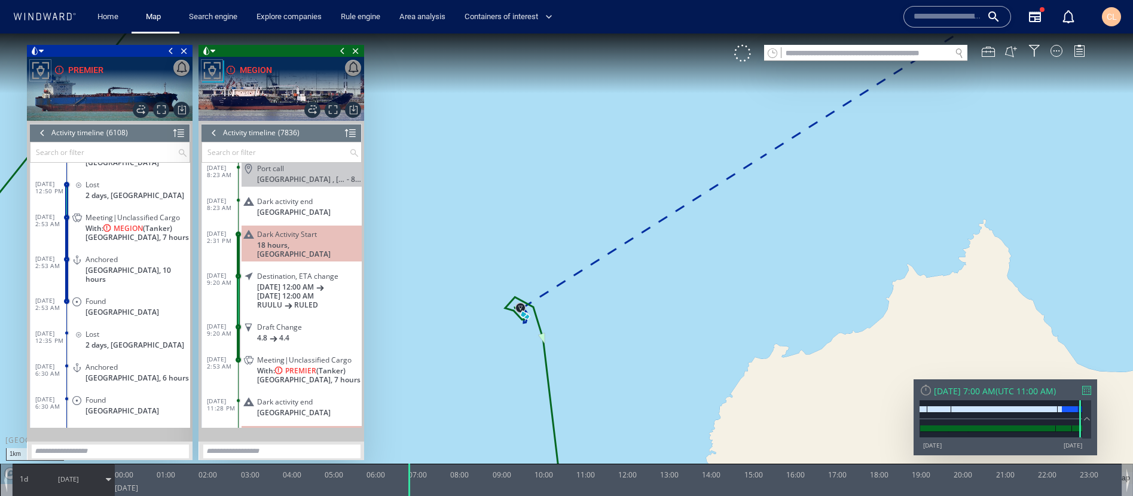
scroll to position [2065, 0]
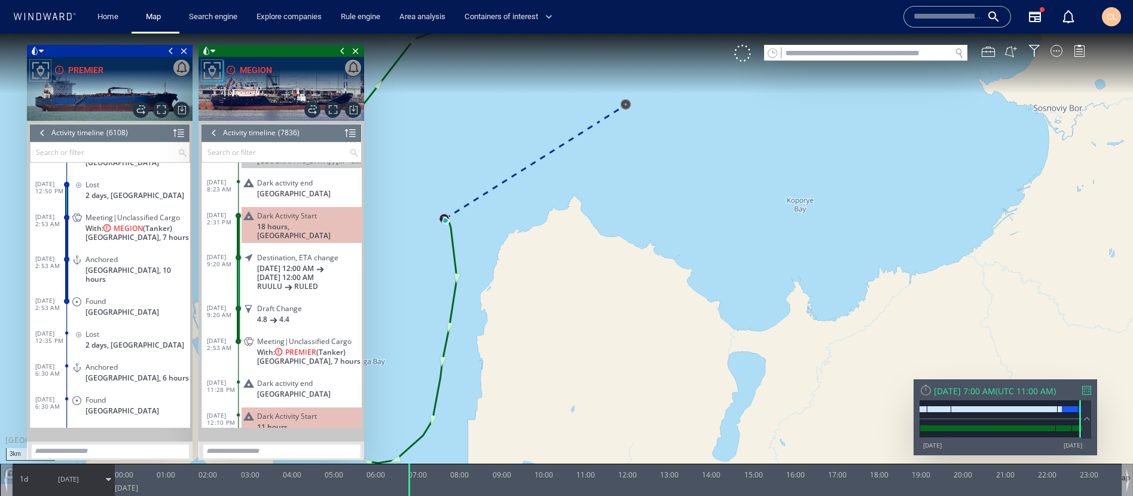
click at [343, 51] on span at bounding box center [342, 51] width 13 height 12
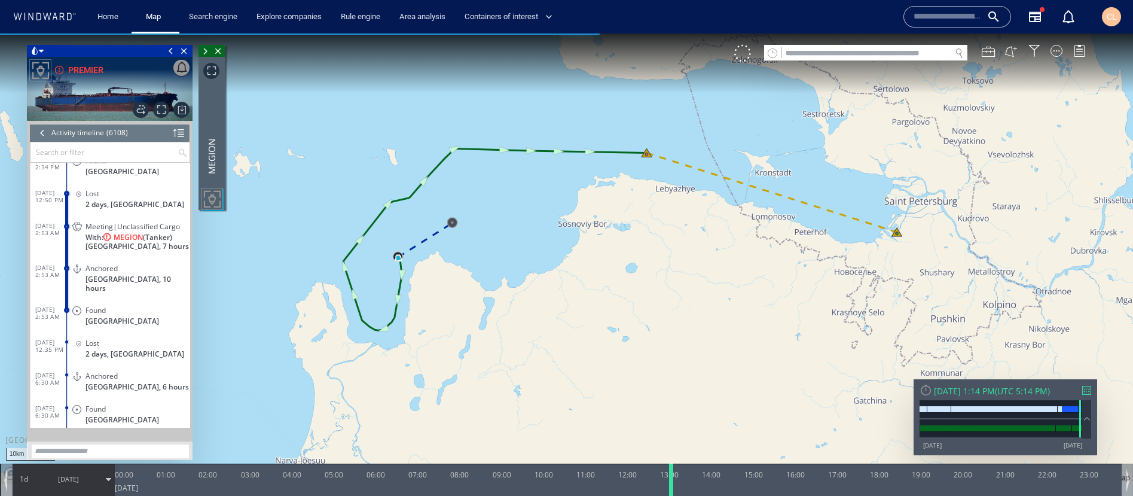
scroll to position [1907, 0]
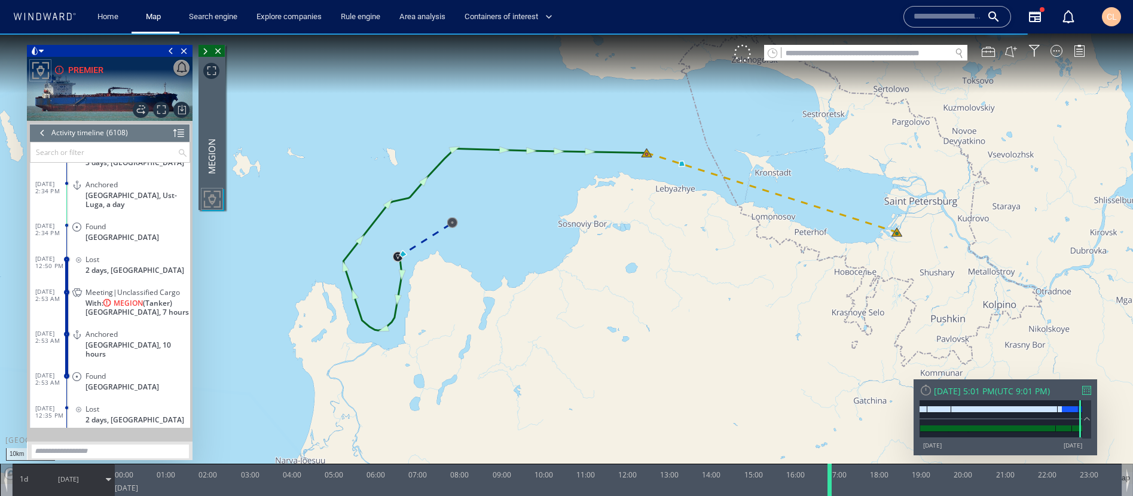
drag, startPoint x: 408, startPoint y: 478, endPoint x: 828, endPoint y: 471, distance: 420.4
click at [828, 428] on div at bounding box center [832, 479] width 12 height 32
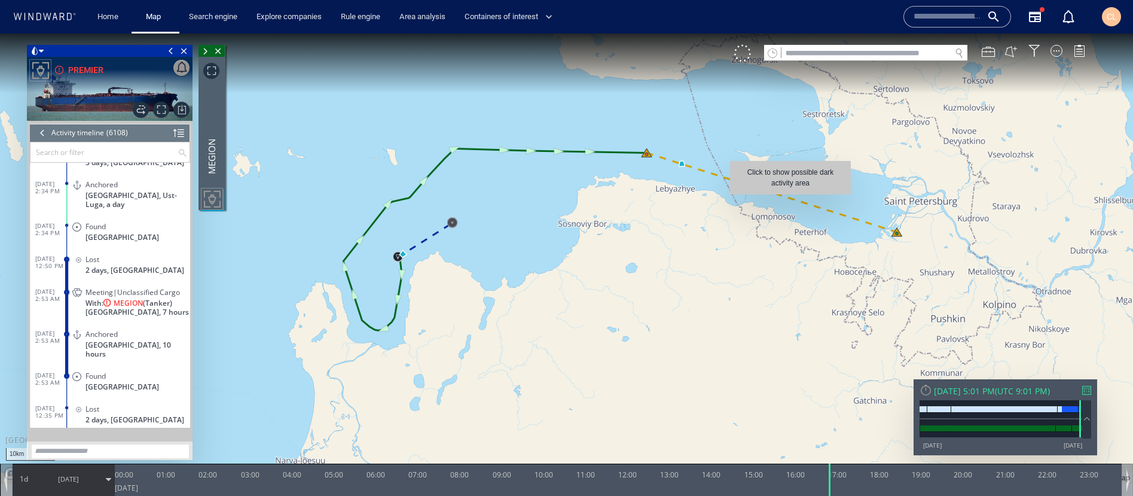
click at [790, 200] on canvas "Map" at bounding box center [566, 258] width 1133 height 450
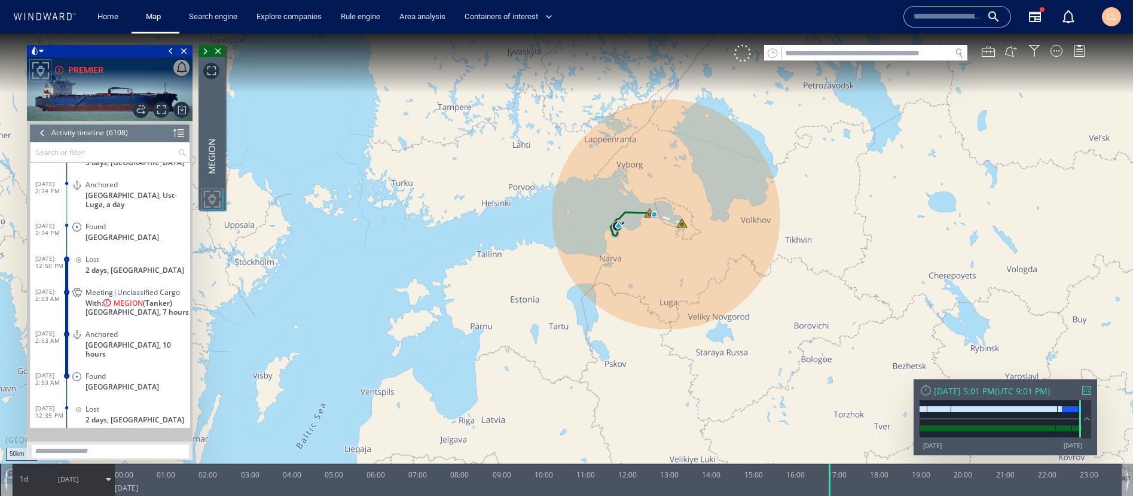
click at [488, 235] on canvas "Map" at bounding box center [566, 258] width 1133 height 450
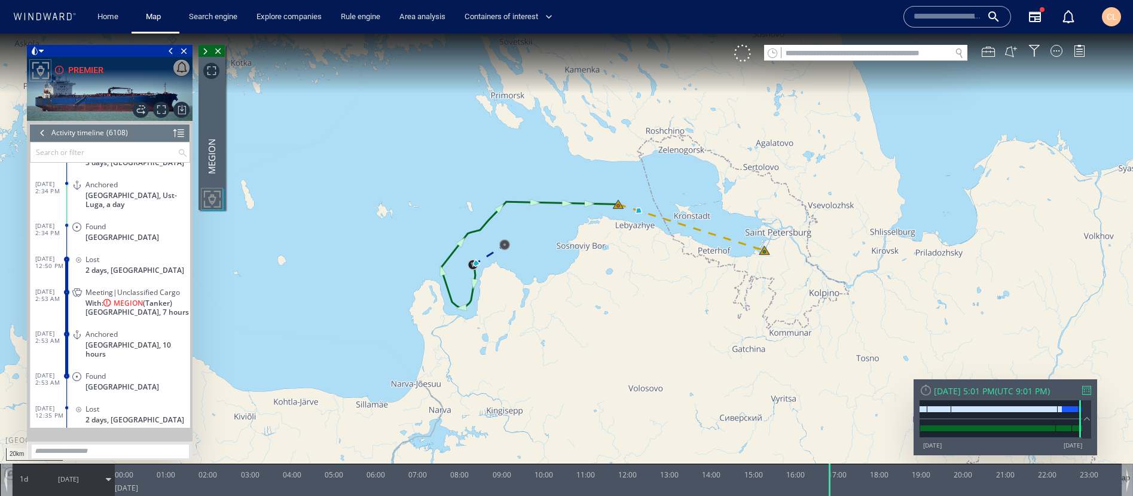
drag, startPoint x: 585, startPoint y: 191, endPoint x: 615, endPoint y: 224, distance: 44.9
click at [615, 224] on canvas "Map" at bounding box center [566, 258] width 1133 height 450
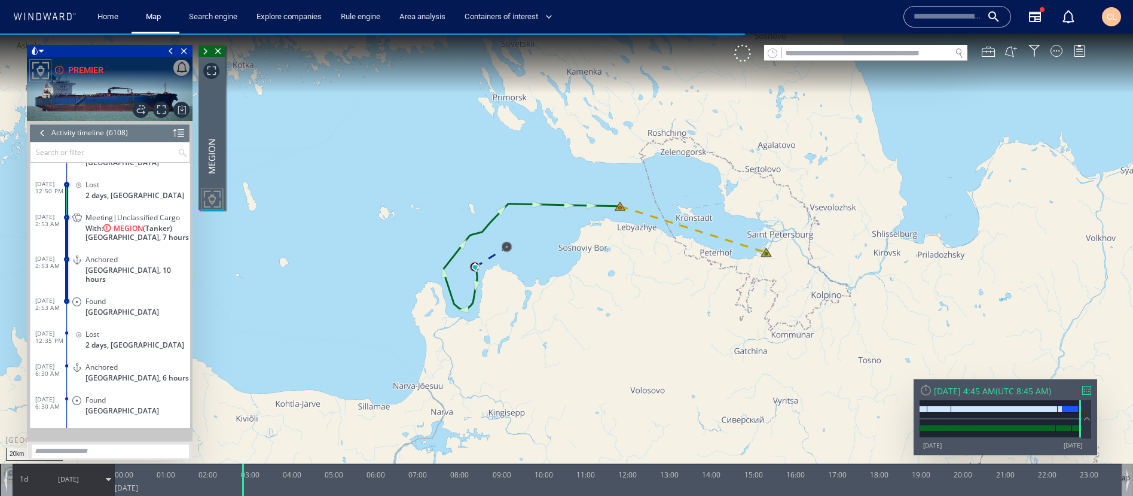
scroll to position [2006, 0]
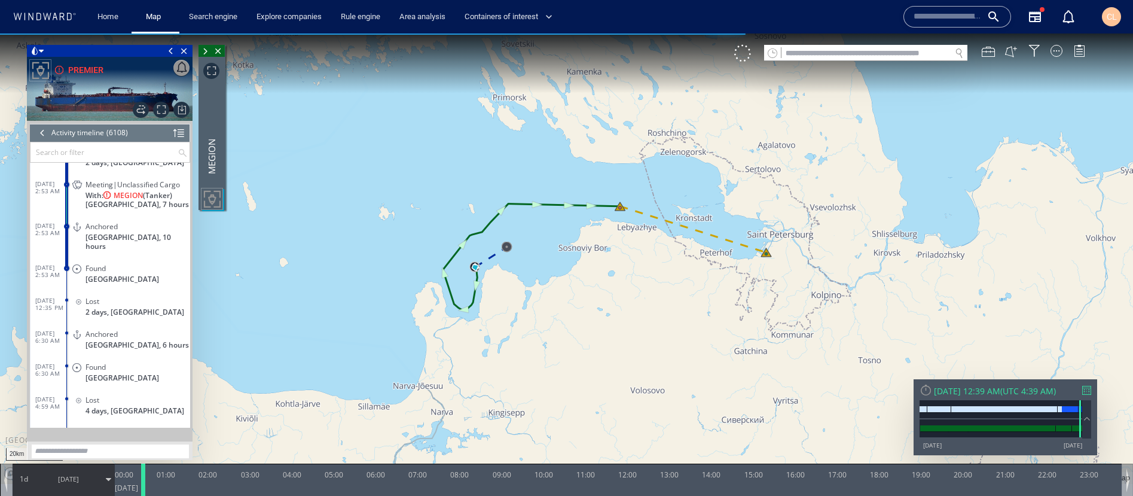
drag, startPoint x: 828, startPoint y: 475, endPoint x: 141, endPoint y: 480, distance: 687.1
click at [141, 428] on div at bounding box center [145, 479] width 12 height 32
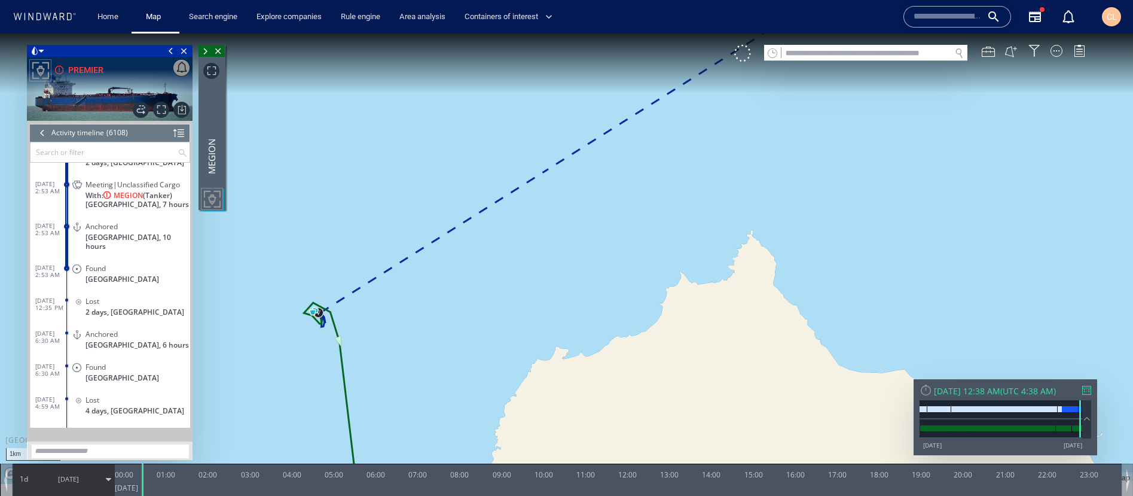
drag, startPoint x: 334, startPoint y: 340, endPoint x: 518, endPoint y: 324, distance: 185.4
click at [518, 324] on canvas "Map" at bounding box center [566, 258] width 1133 height 450
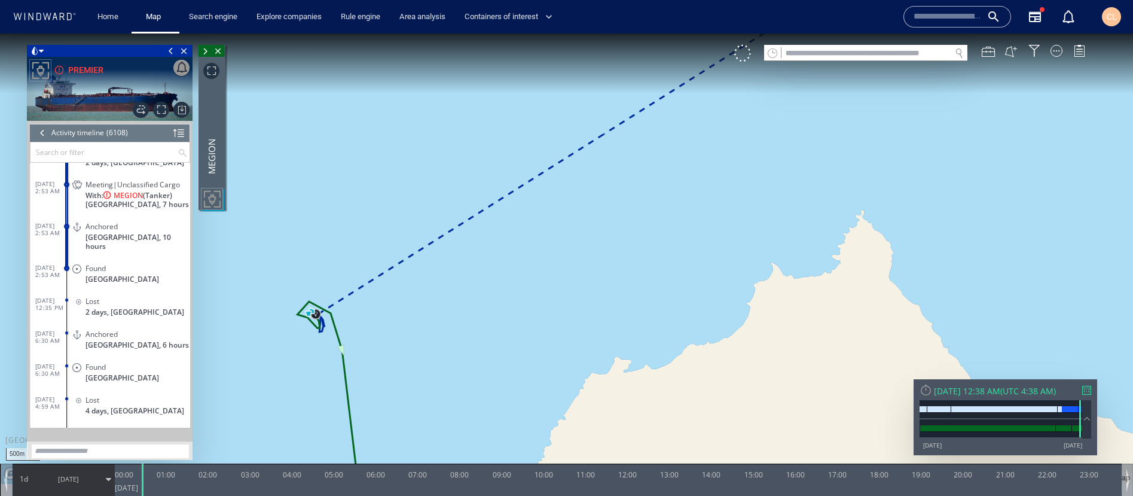
click at [206, 51] on span at bounding box center [205, 51] width 13 height 12
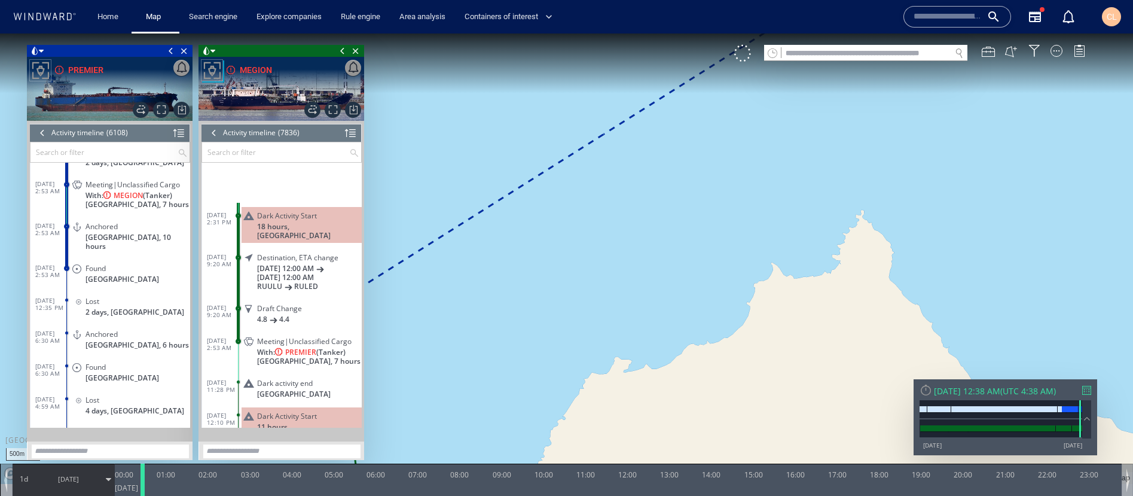
scroll to position [2203, 0]
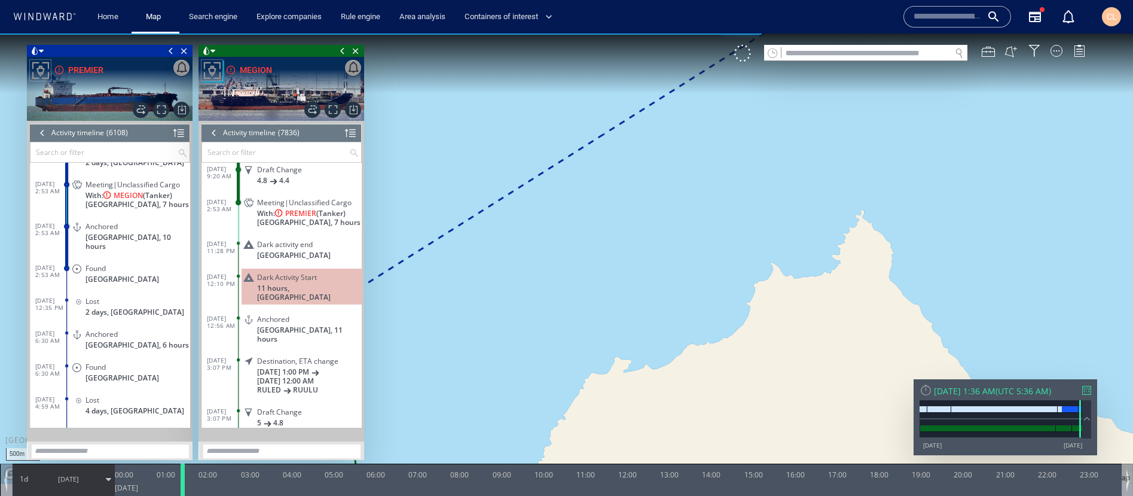
drag, startPoint x: 141, startPoint y: 487, endPoint x: 181, endPoint y: 482, distance: 40.4
click at [181, 428] on div at bounding box center [185, 479] width 12 height 32
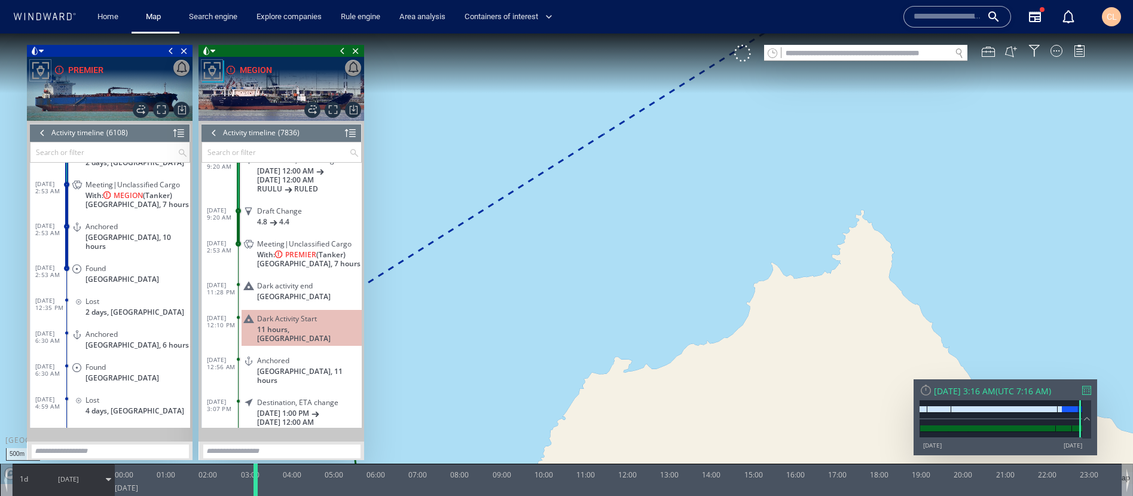
scroll to position [1973, 0]
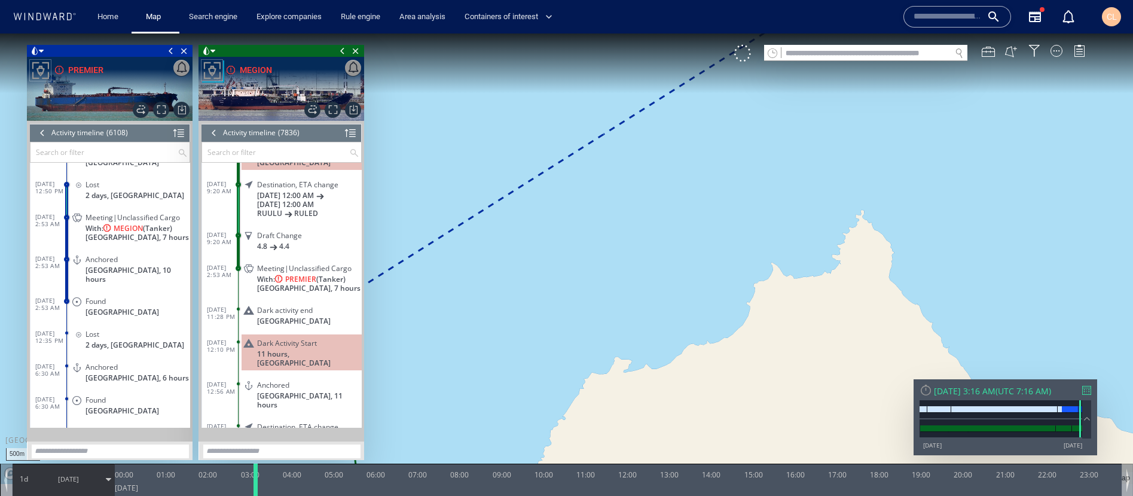
drag, startPoint x: 187, startPoint y: 483, endPoint x: 253, endPoint y: 474, distance: 66.5
click at [253, 428] on div at bounding box center [258, 479] width 12 height 32
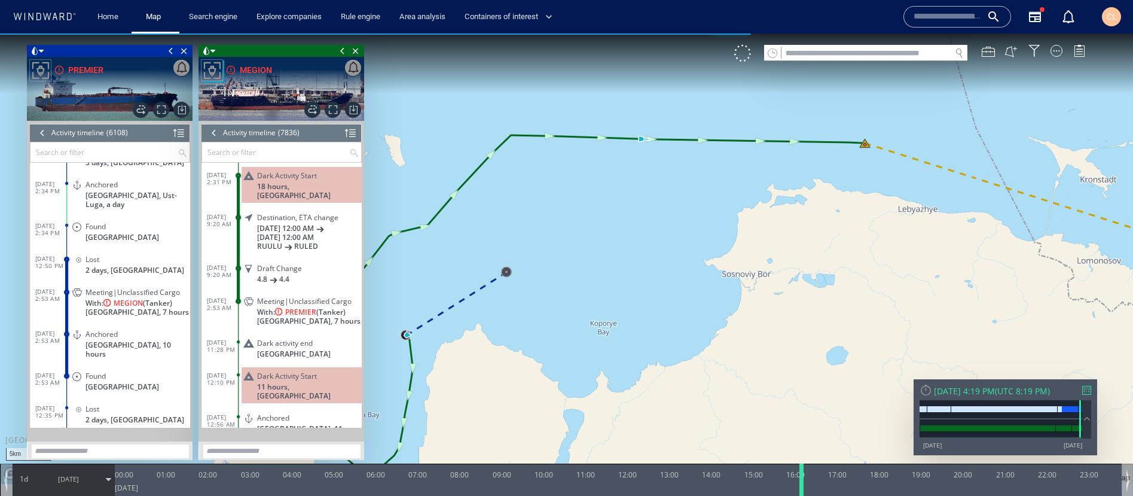
scroll to position [2039, 0]
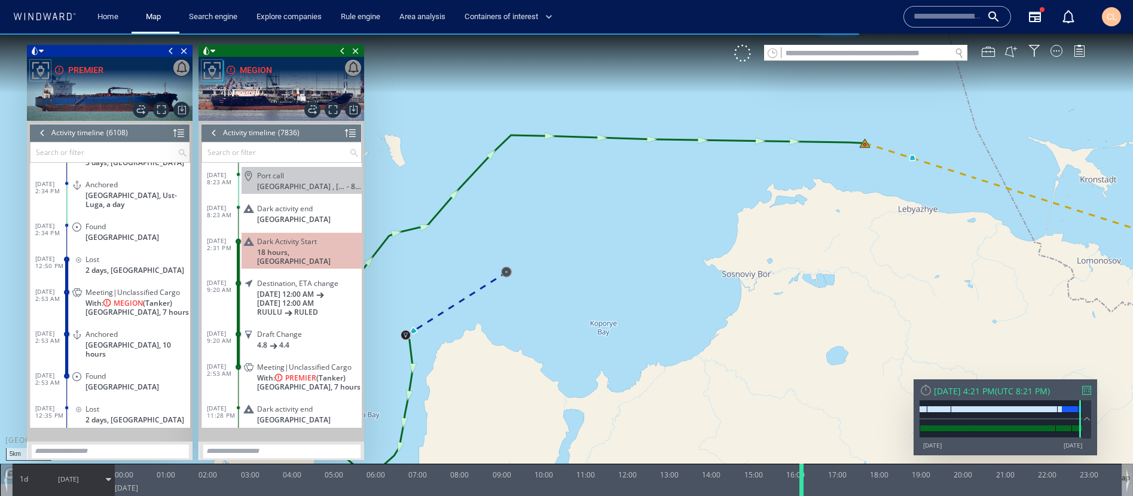
drag, startPoint x: 257, startPoint y: 486, endPoint x: 802, endPoint y: 465, distance: 546.3
click at [802, 428] on div at bounding box center [804, 479] width 12 height 32
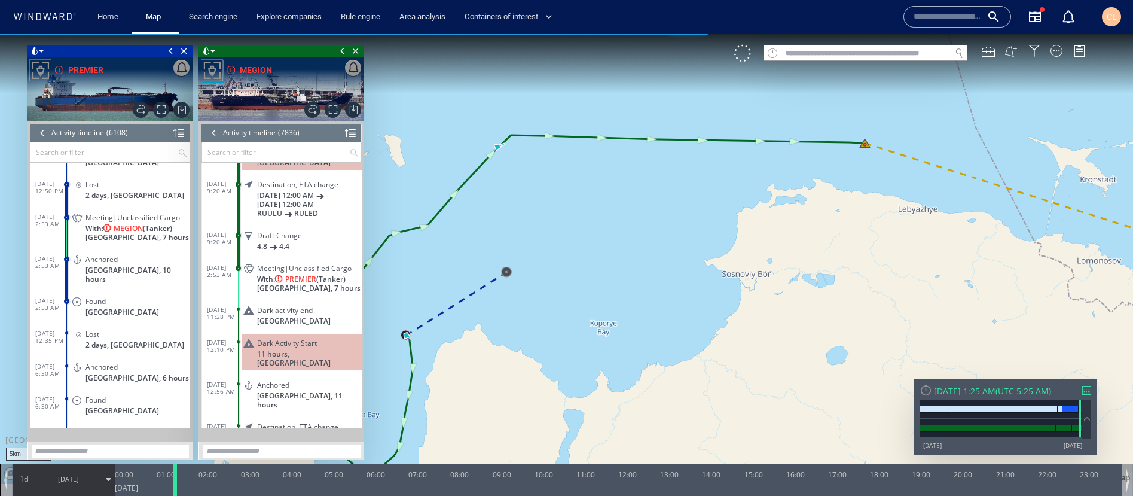
scroll to position [2203, 0]
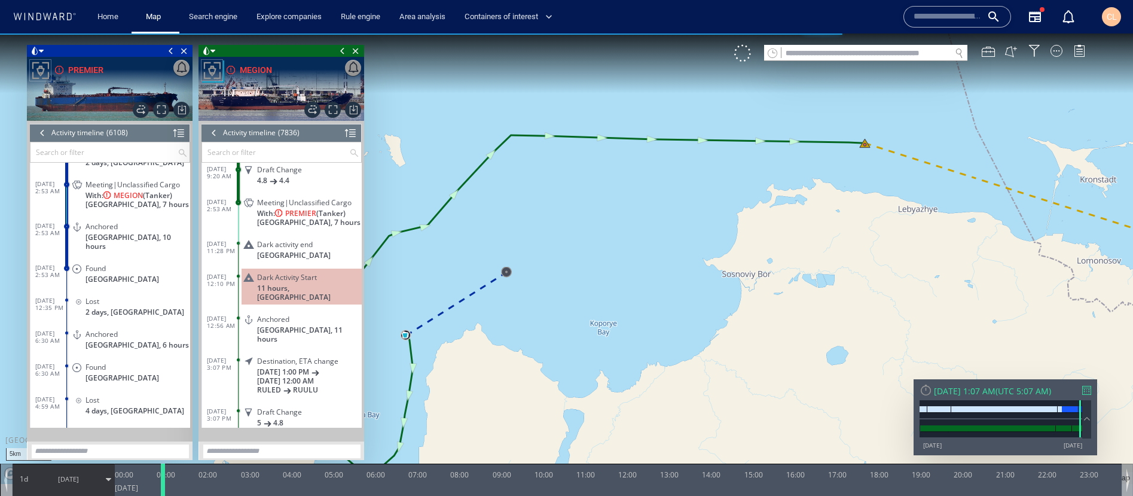
drag, startPoint x: 803, startPoint y: 486, endPoint x: 164, endPoint y: 475, distance: 638.7
click at [164, 428] on div at bounding box center [165, 479] width 12 height 32
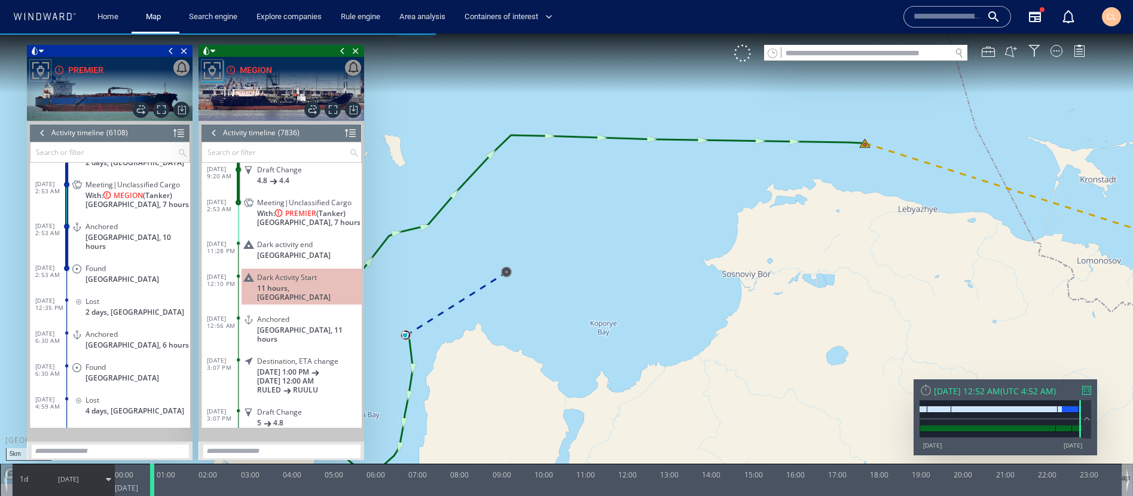
drag, startPoint x: 164, startPoint y: 475, endPoint x: 152, endPoint y: 472, distance: 12.8
click at [152, 428] on div at bounding box center [154, 479] width 12 height 32
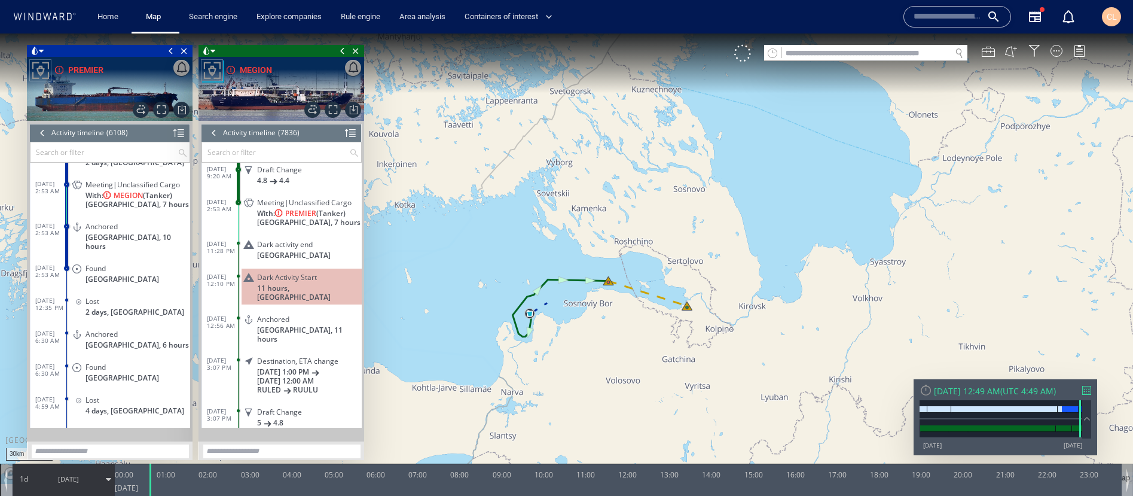
drag, startPoint x: 554, startPoint y: 334, endPoint x: 594, endPoint y: 337, distance: 40.1
click at [594, 337] on canvas "Map" at bounding box center [566, 258] width 1133 height 450
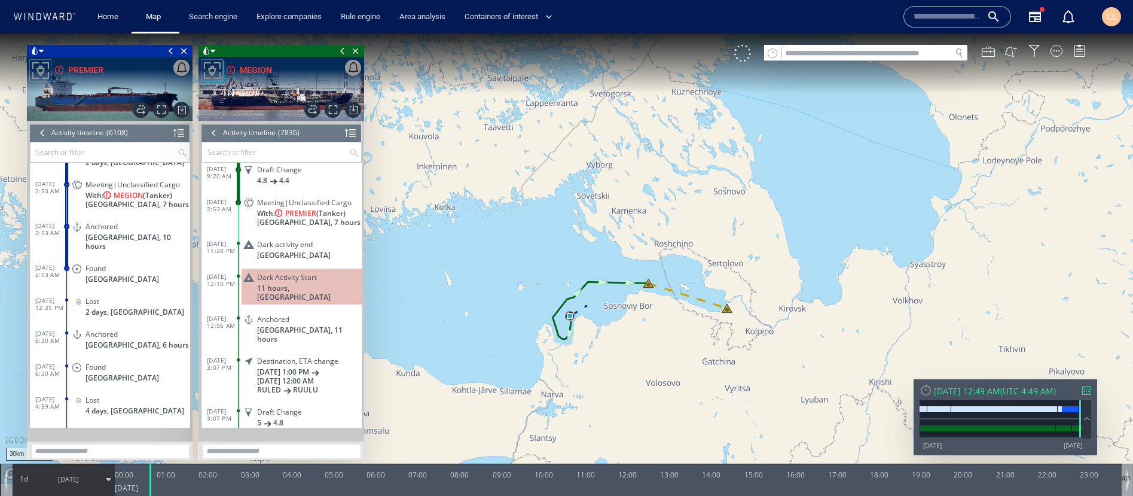
click at [340, 48] on span at bounding box center [342, 51] width 13 height 12
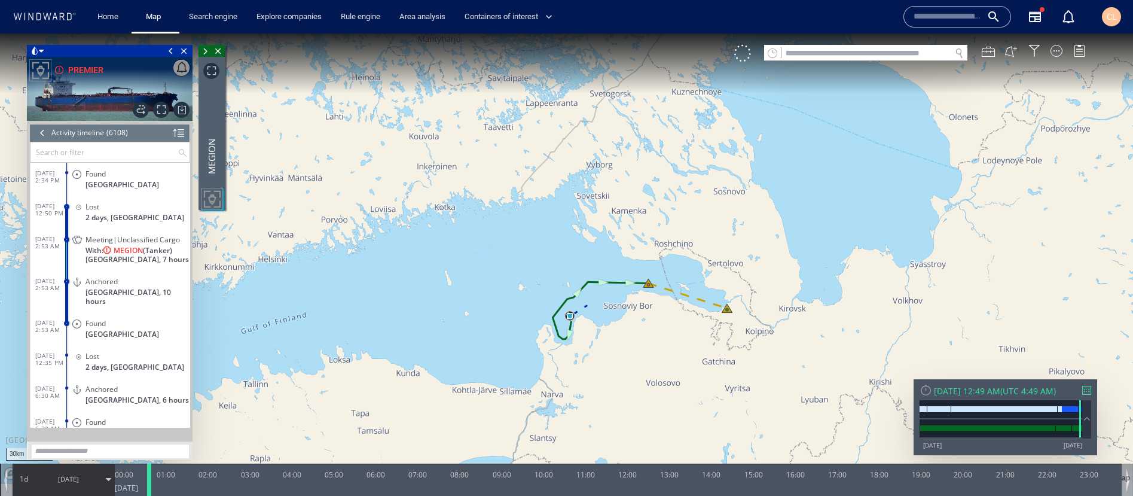
scroll to position [2006, 0]
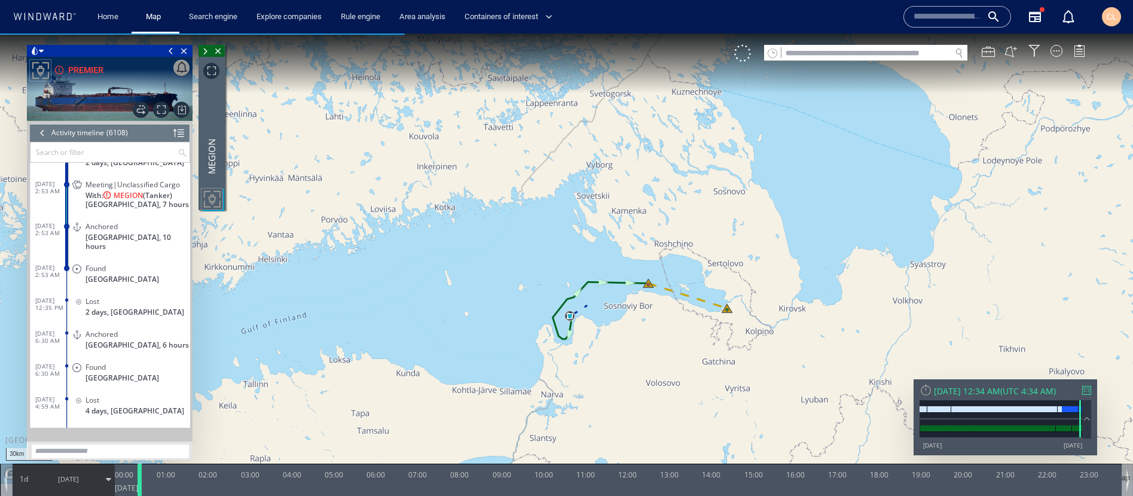
drag, startPoint x: 151, startPoint y: 488, endPoint x: 140, endPoint y: 486, distance: 10.9
click at [140, 428] on div at bounding box center [142, 479] width 12 height 32
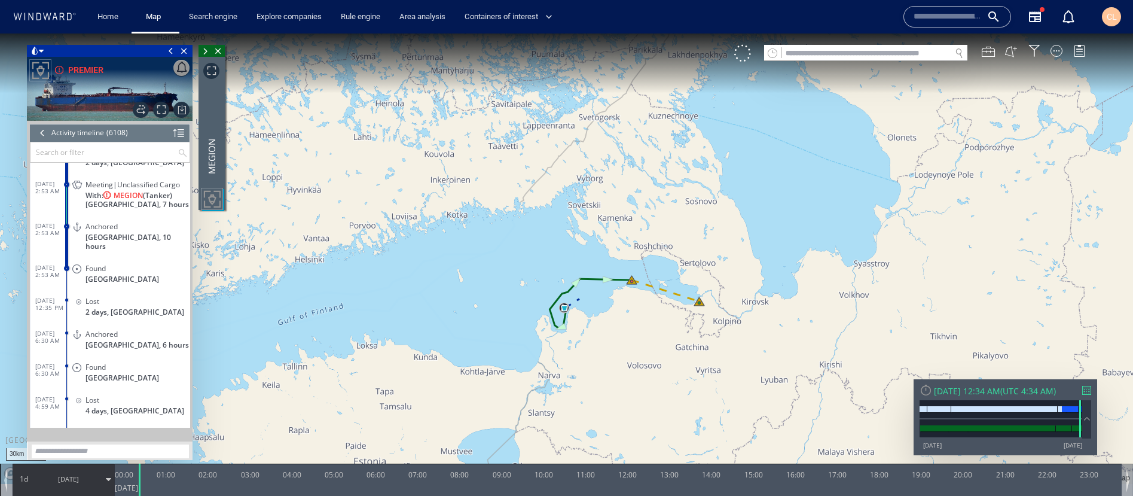
drag, startPoint x: 532, startPoint y: 260, endPoint x: 492, endPoint y: 258, distance: 39.5
click at [492, 258] on canvas "Map" at bounding box center [566, 258] width 1133 height 450
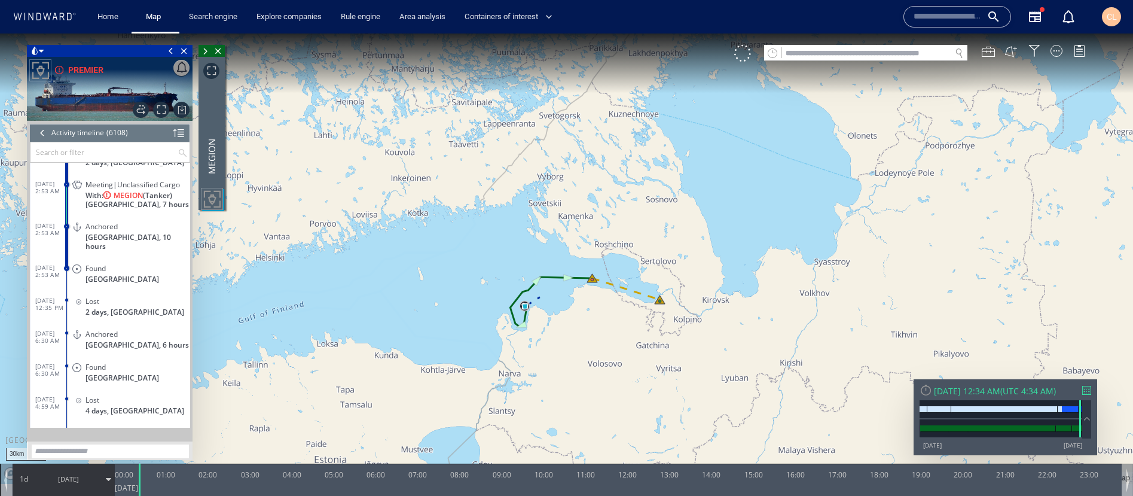
click at [203, 51] on span at bounding box center [205, 51] width 13 height 12
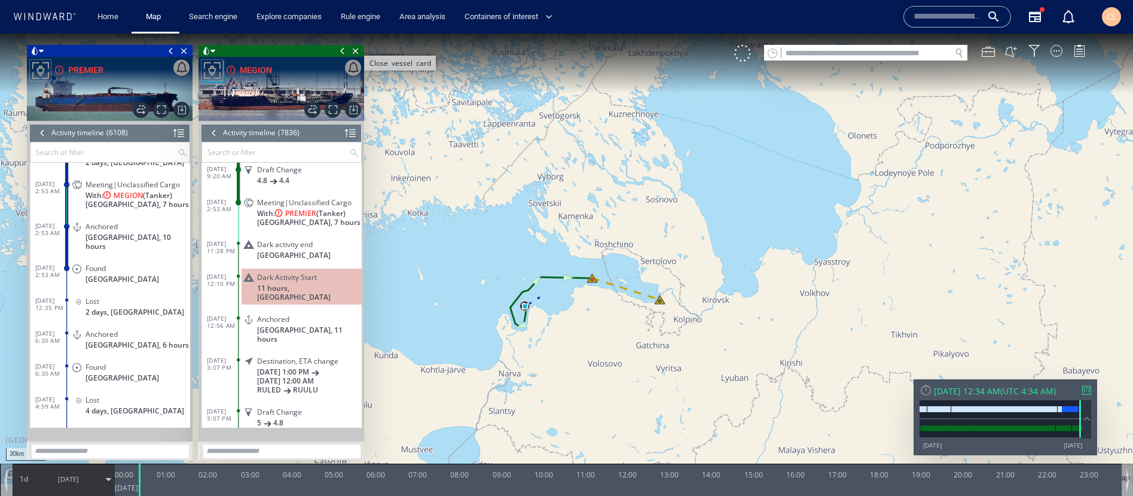
click at [356, 50] on span "Close vessel card" at bounding box center [355, 51] width 13 height 12
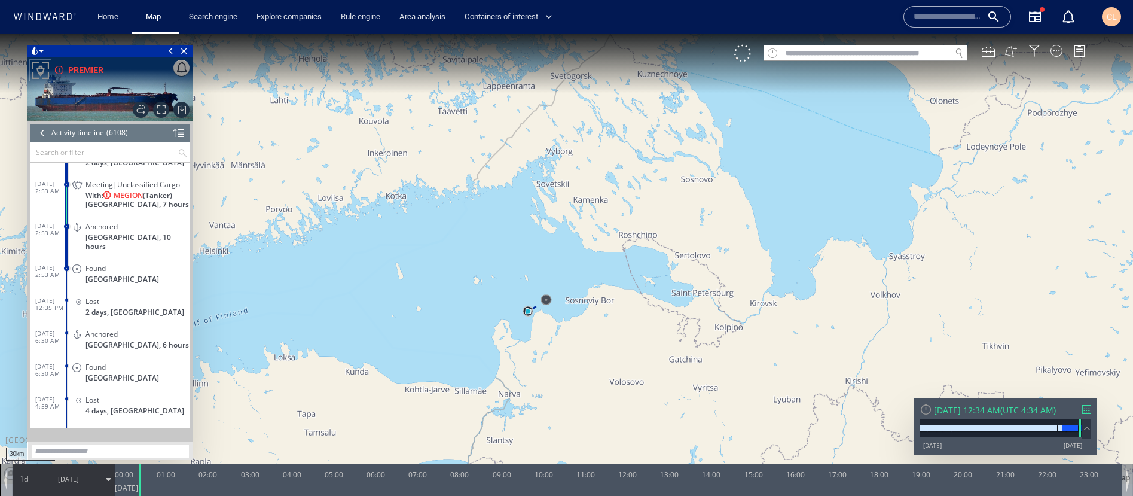
click at [130, 191] on span "MEGION" at bounding box center [128, 195] width 29 height 9
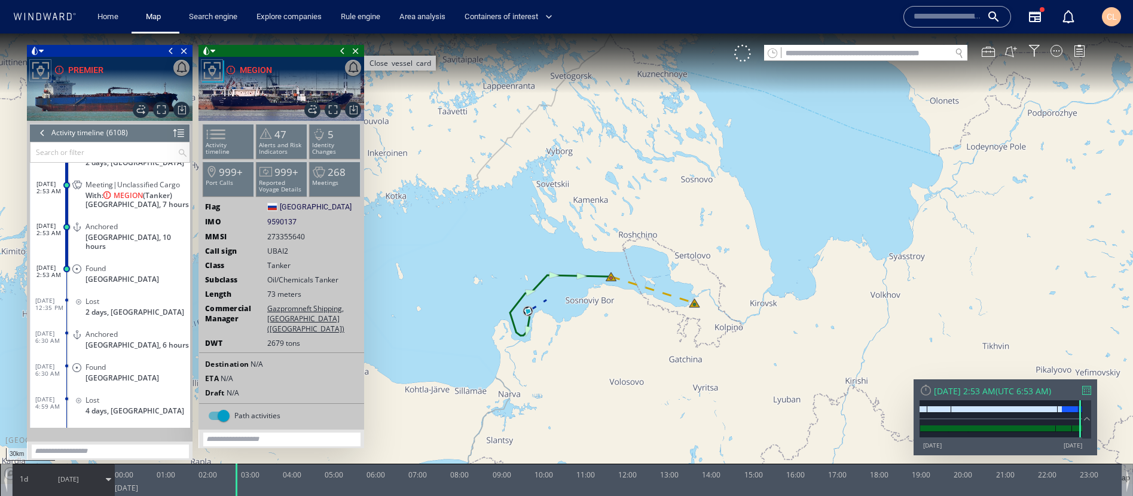
click at [357, 51] on span "Close vessel card" at bounding box center [355, 51] width 13 height 12
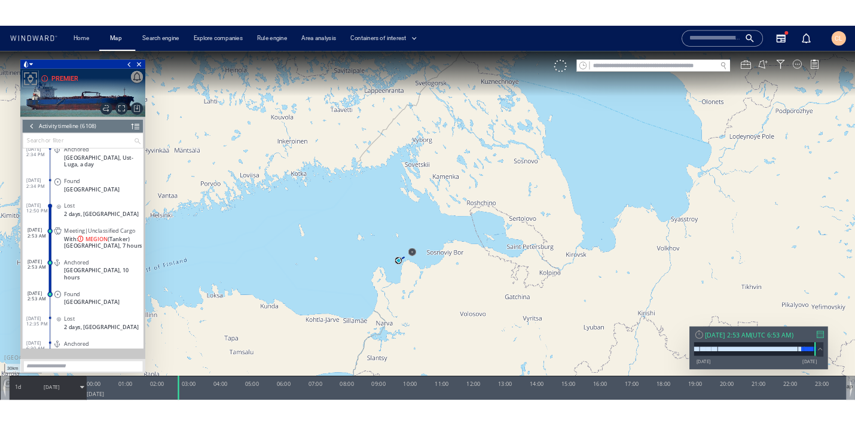
scroll to position [1927, 0]
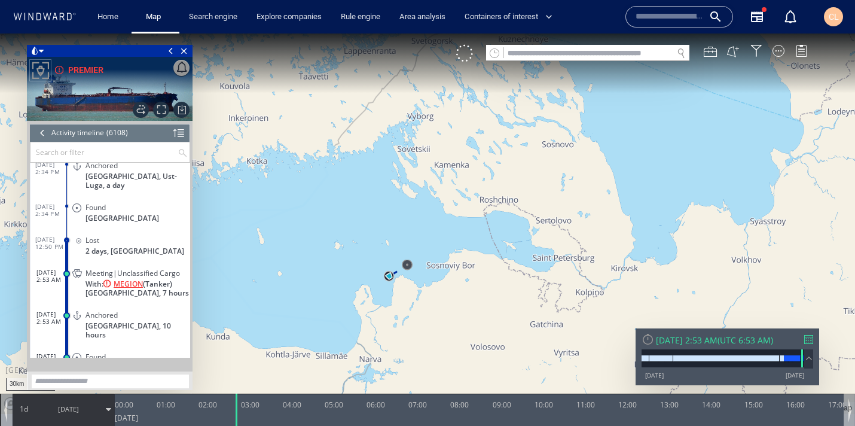
click at [126, 279] on span "MEGION" at bounding box center [128, 283] width 29 height 9
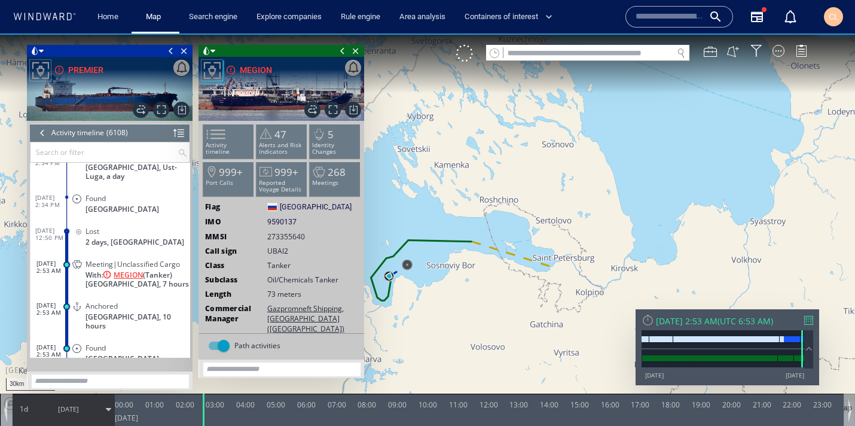
scroll to position [2006, 0]
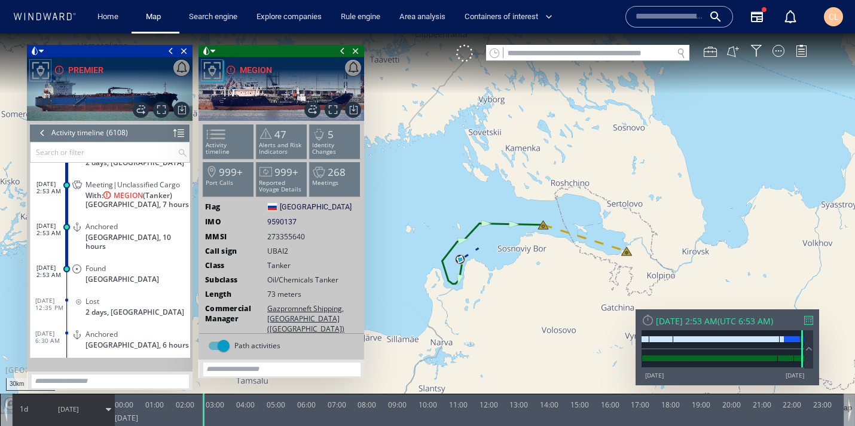
drag, startPoint x: 423, startPoint y: 169, endPoint x: 577, endPoint y: 138, distance: 157.4
click at [577, 138] on canvas "Map" at bounding box center [427, 223] width 855 height 380
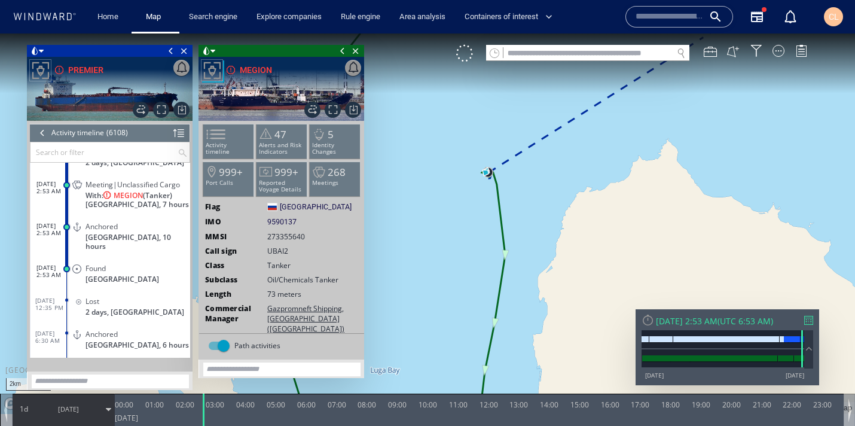
drag, startPoint x: 562, startPoint y: 160, endPoint x: 593, endPoint y: 181, distance: 37.0
click at [593, 181] on canvas "Map" at bounding box center [427, 223] width 855 height 380
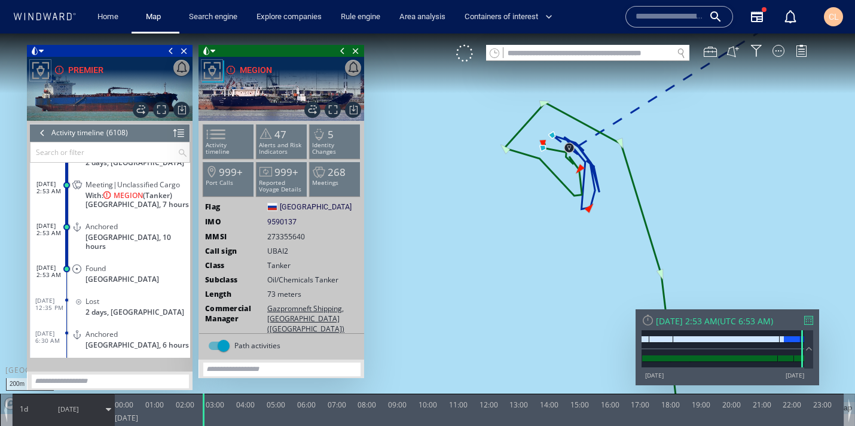
drag, startPoint x: 663, startPoint y: 181, endPoint x: 499, endPoint y: 188, distance: 164.0
click at [499, 188] on canvas "Map" at bounding box center [427, 223] width 855 height 380
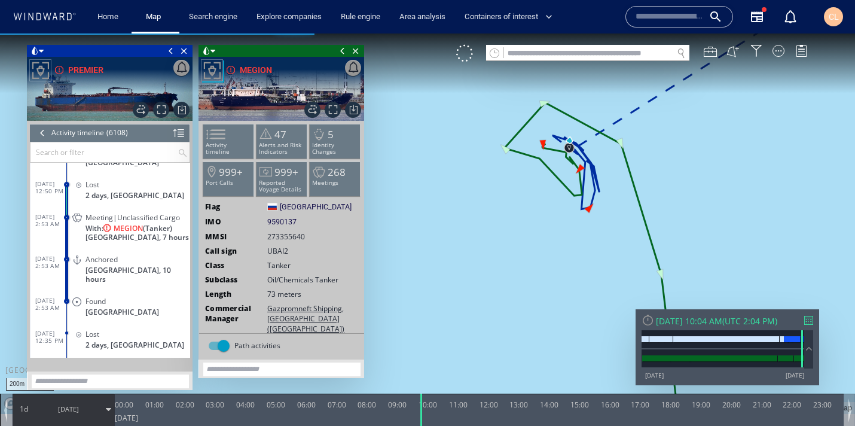
drag, startPoint x: 205, startPoint y: 416, endPoint x: 417, endPoint y: 432, distance: 212.9
click at [417, 426] on html "200m © Mapbox © OpenStreetMap Improve this map 0 0 23:00 Friday 8 August 2025 0…" at bounding box center [427, 229] width 855 height 392
click at [239, 140] on li "Activity timeline" at bounding box center [228, 141] width 51 height 35
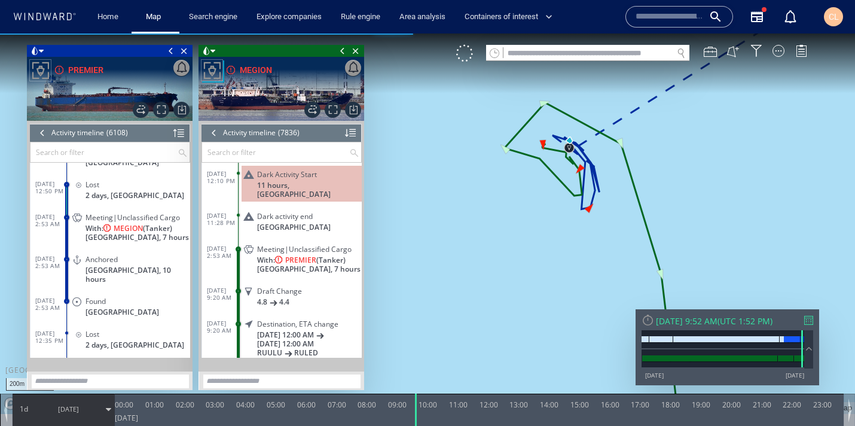
scroll to position [255428, 0]
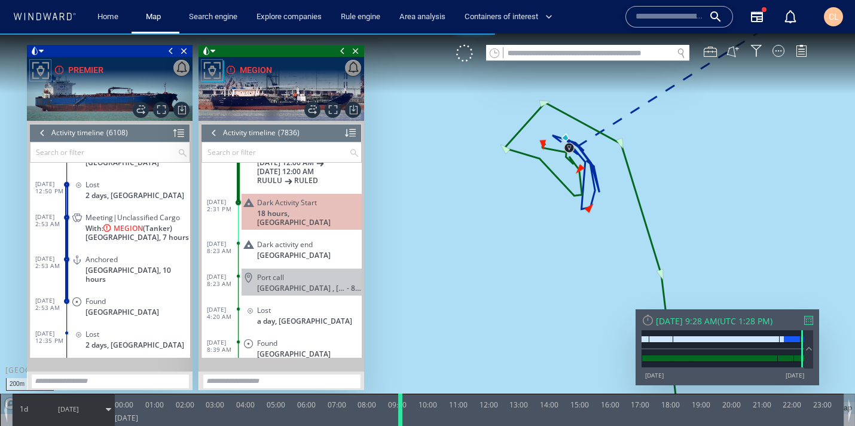
drag, startPoint x: 413, startPoint y: 411, endPoint x: 396, endPoint y: 408, distance: 16.9
click at [396, 408] on div at bounding box center [402, 409] width 12 height 32
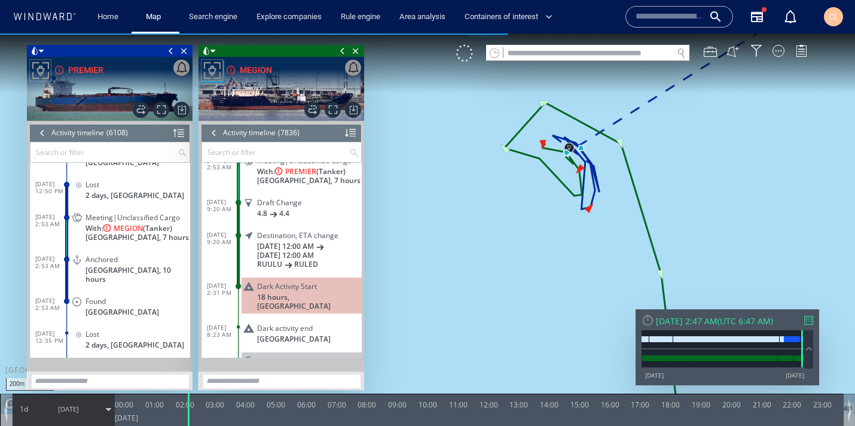
scroll to position [255467, 0]
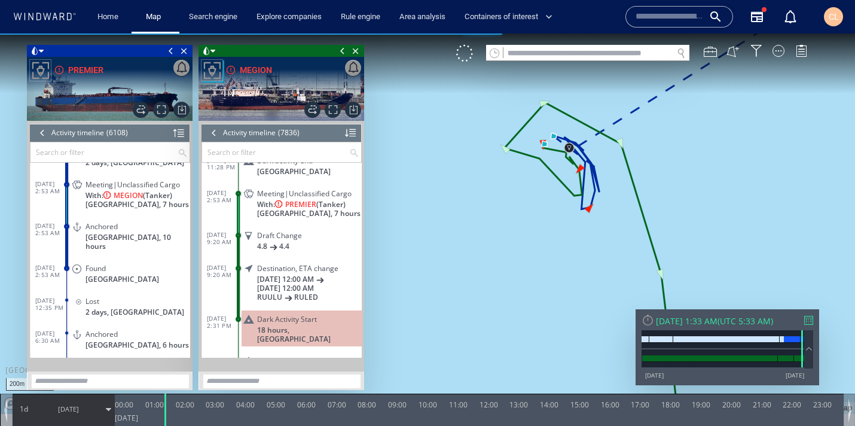
drag, startPoint x: 401, startPoint y: 408, endPoint x: 173, endPoint y: 381, distance: 230.0
click at [173, 33] on div "200m © Mapbox © OpenStreetMap Improve this map 0 0 23:00 Friday 8 August 2025 0…" at bounding box center [427, 33] width 855 height 0
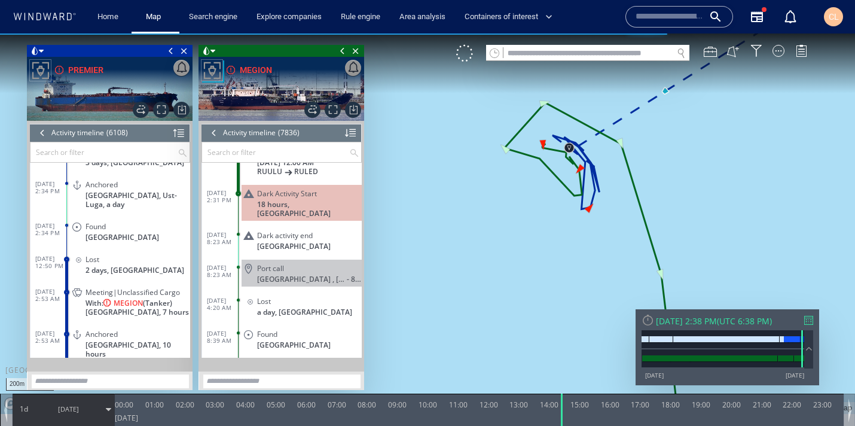
scroll to position [255598, 0]
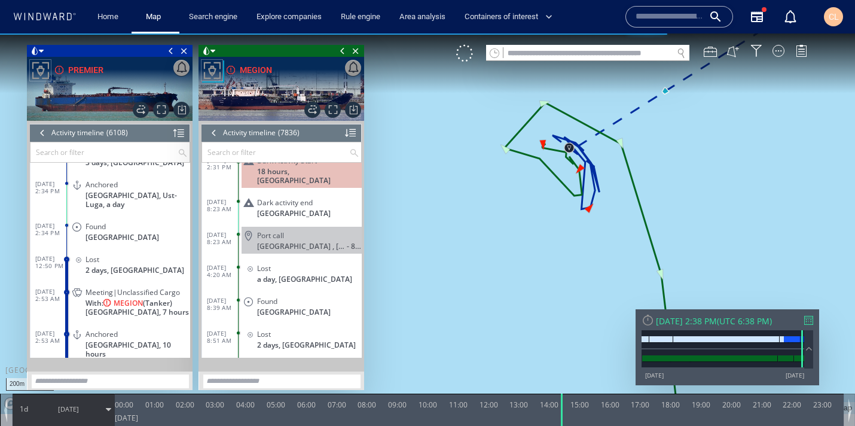
drag, startPoint x: 167, startPoint y: 412, endPoint x: 558, endPoint y: 428, distance: 392.0
click at [558, 426] on html "200m © Mapbox © OpenStreetMap Improve this map 0 0 23:00 Friday 8 August 2025 0…" at bounding box center [427, 229] width 855 height 392
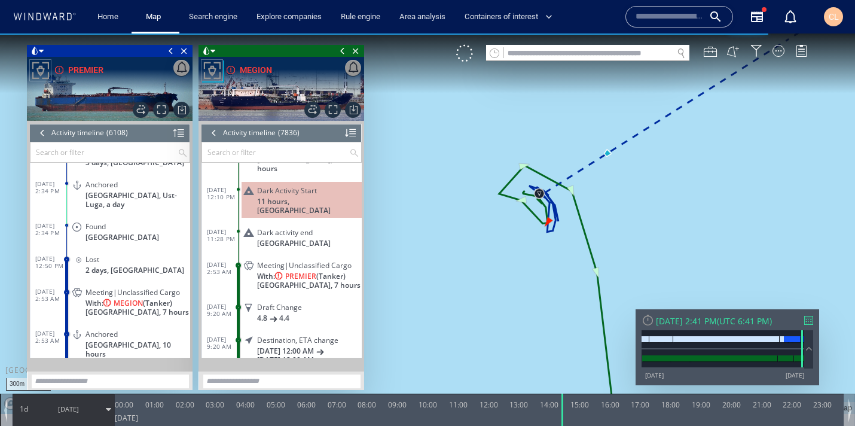
scroll to position [255411, 0]
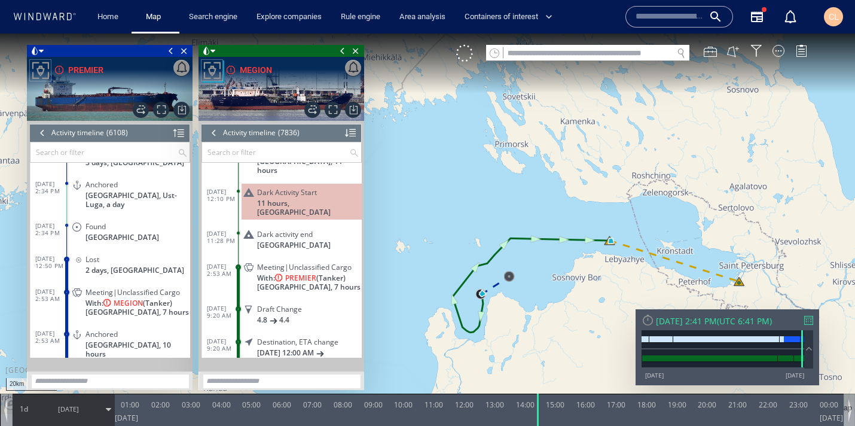
drag, startPoint x: 557, startPoint y: 413, endPoint x: 509, endPoint y: 408, distance: 48.7
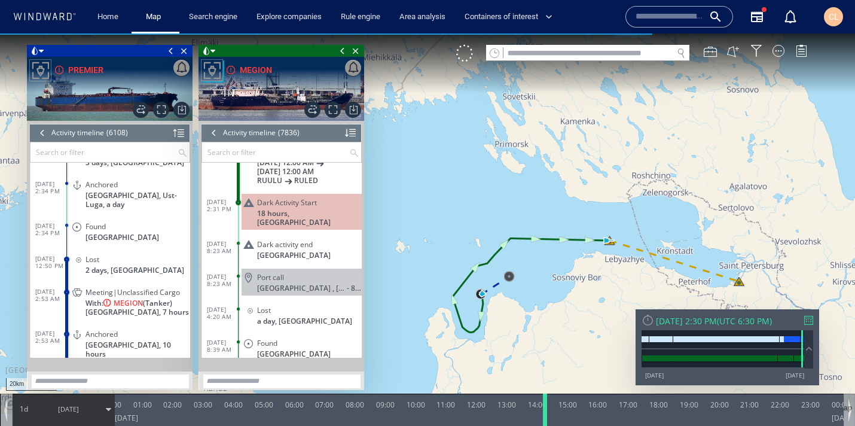
scroll to position [255598, 0]
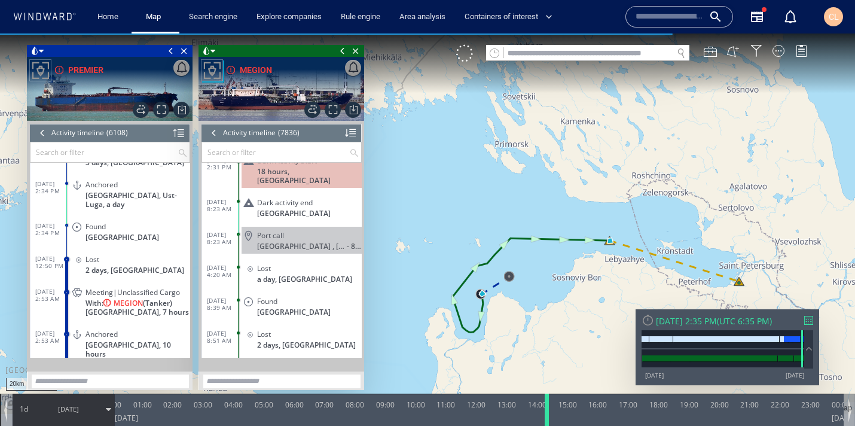
drag, startPoint x: 483, startPoint y: 413, endPoint x: 561, endPoint y: 421, distance: 78.7
click at [555, 422] on div at bounding box center [549, 409] width 12 height 32
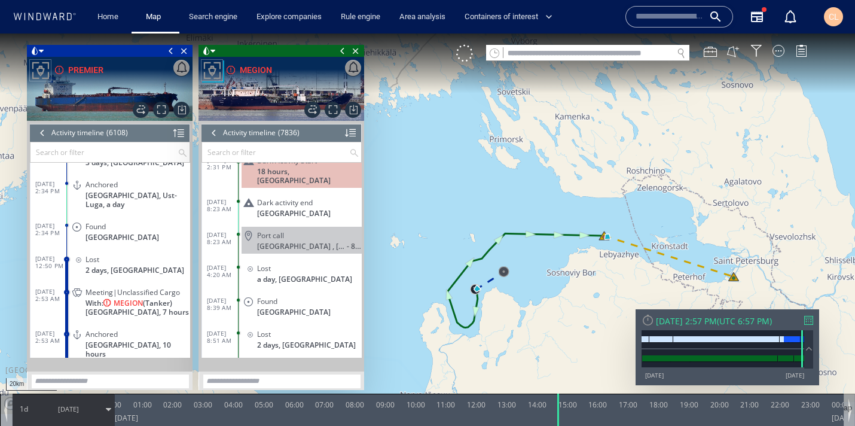
drag, startPoint x: 754, startPoint y: 289, endPoint x: 720, endPoint y: 260, distance: 45.3
click at [720, 260] on canvas "Map" at bounding box center [427, 223] width 855 height 380
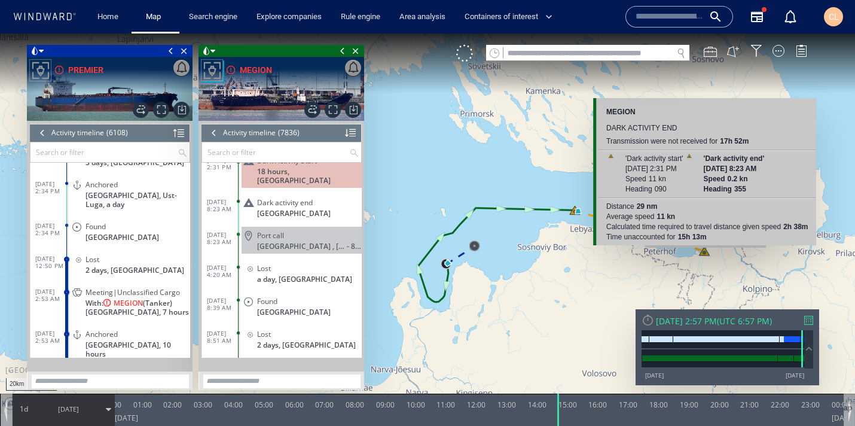
click at [706, 254] on canvas "Map" at bounding box center [427, 223] width 855 height 380
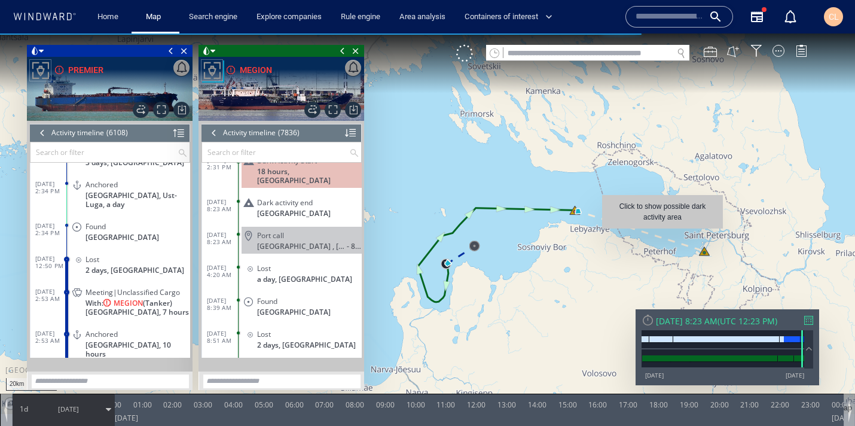
click at [663, 234] on canvas "Map" at bounding box center [427, 223] width 855 height 380
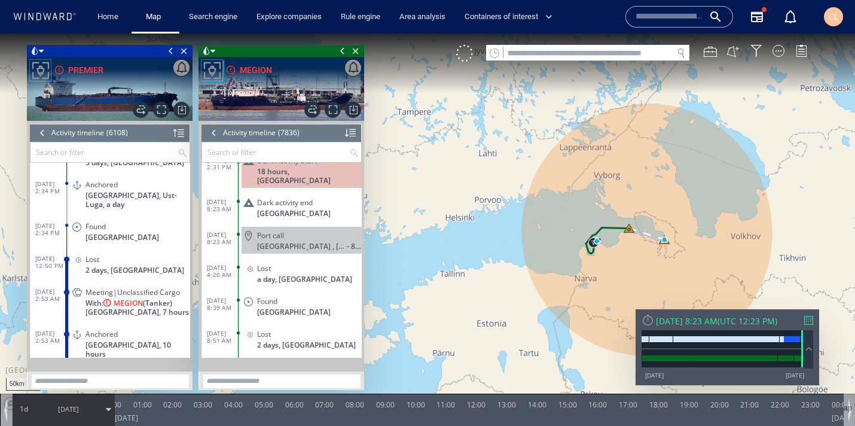
click at [502, 218] on canvas "Map" at bounding box center [427, 223] width 855 height 380
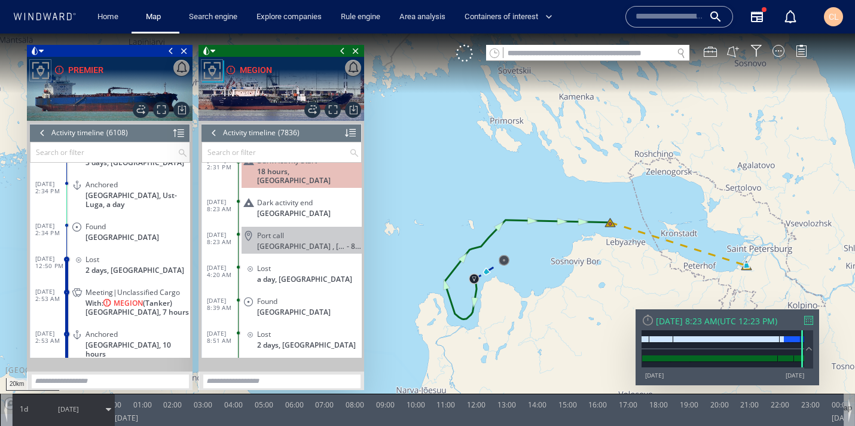
drag, startPoint x: 535, startPoint y: 191, endPoint x: 535, endPoint y: 114, distance: 76.5
click at [535, 114] on canvas "Map" at bounding box center [427, 223] width 855 height 380
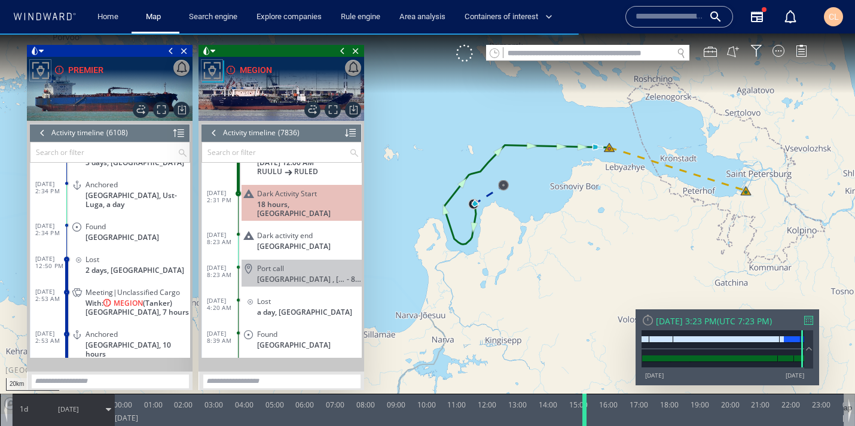
scroll to position [255598, 0]
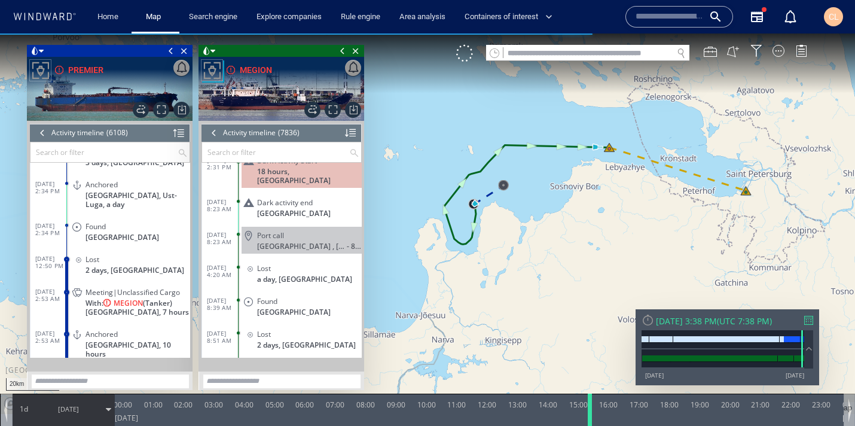
drag, startPoint x: 479, startPoint y: 416, endPoint x: 588, endPoint y: 412, distance: 109.5
click at [588, 412] on div at bounding box center [592, 409] width 12 height 32
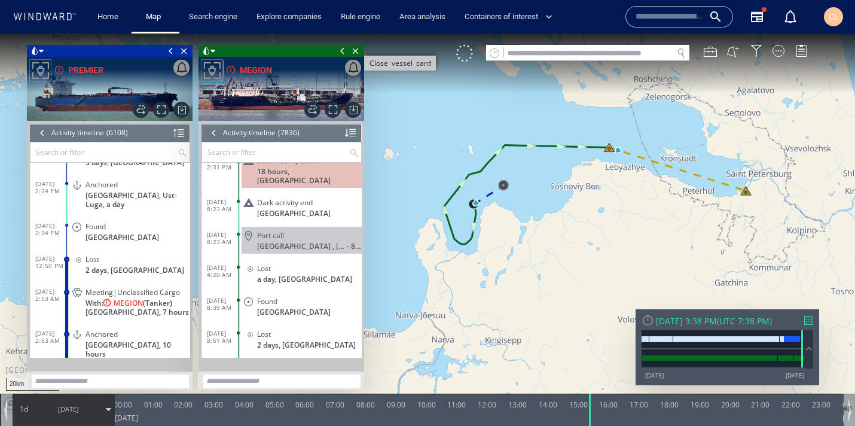
click at [355, 52] on span "Close vessel card" at bounding box center [355, 51] width 13 height 12
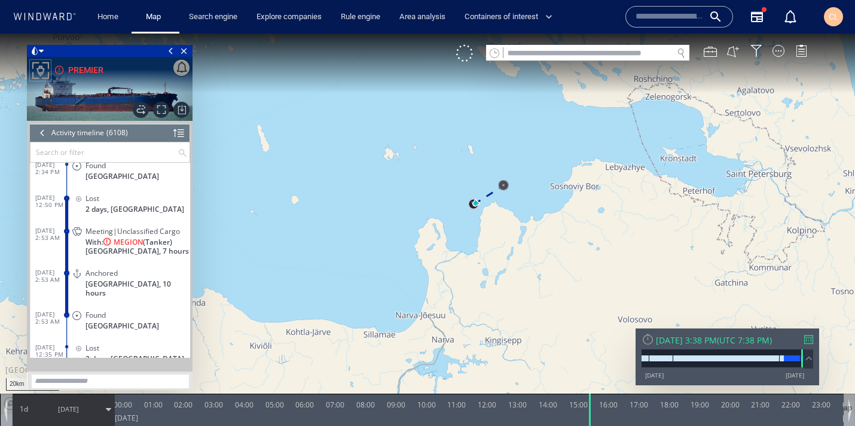
scroll to position [1962, 0]
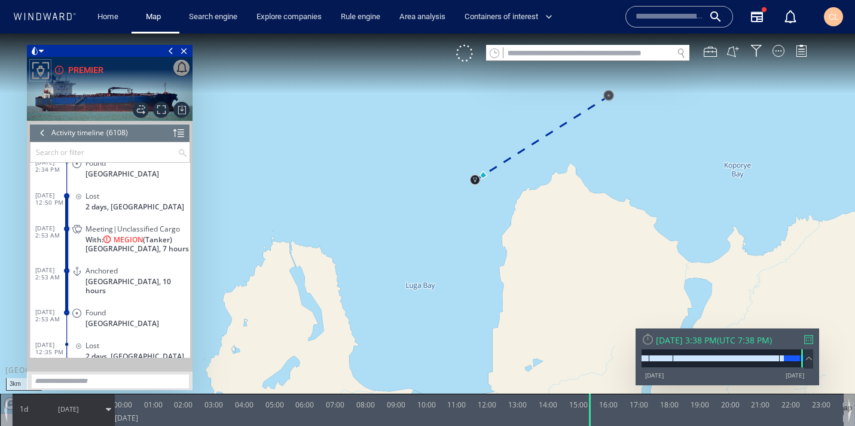
drag, startPoint x: 481, startPoint y: 188, endPoint x: 450, endPoint y: 255, distance: 74.4
click at [450, 255] on canvas "Map" at bounding box center [427, 223] width 855 height 380
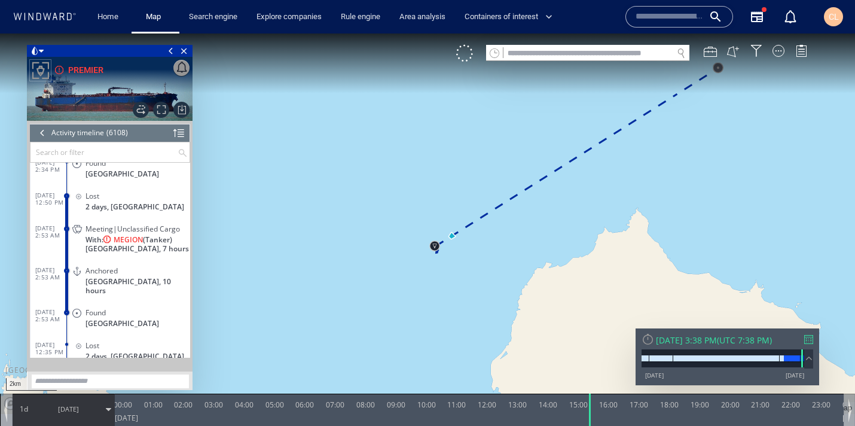
drag, startPoint x: 532, startPoint y: 232, endPoint x: 455, endPoint y: 289, distance: 95.8
click at [455, 289] on canvas "Map" at bounding box center [427, 223] width 855 height 380
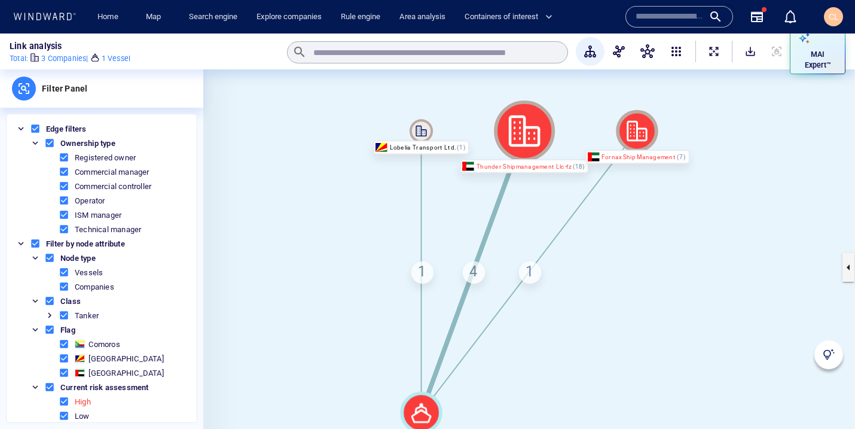
click at [648, 156] on div "Fornax Ship Management" at bounding box center [637, 156] width 105 height 14
click at [636, 126] on icon at bounding box center [637, 131] width 20 height 20
click at [616, 152] on div "Fornax Ship Management" at bounding box center [637, 156] width 105 height 14
click at [622, 157] on div "Fornax Ship Management" at bounding box center [637, 156] width 105 height 14
click at [639, 121] on icon at bounding box center [637, 131] width 42 height 42
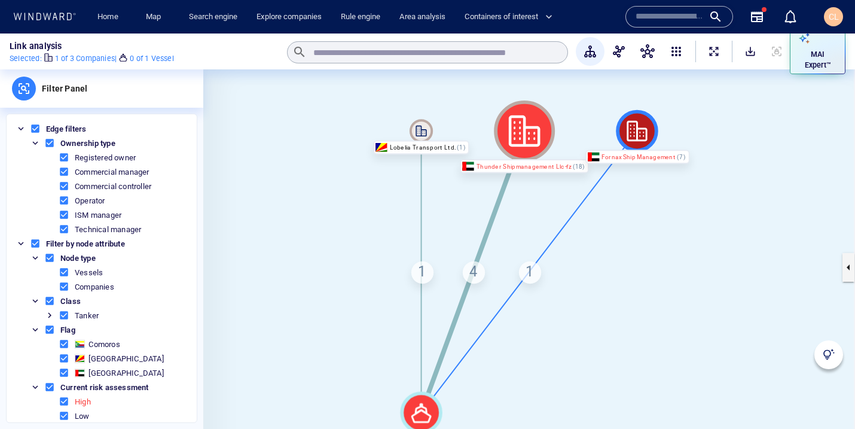
click at [648, 155] on div "Fornax Ship Management" at bounding box center [637, 156] width 105 height 14
click at [632, 135] on icon at bounding box center [637, 131] width 42 height 42
click at [645, 154] on div "Fornax Ship Management" at bounding box center [637, 156] width 105 height 14
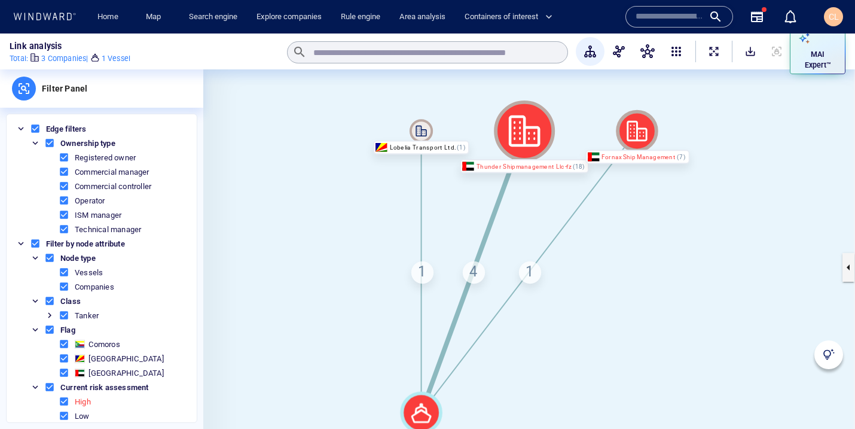
click at [645, 154] on div "Fornax Ship Management" at bounding box center [637, 156] width 105 height 14
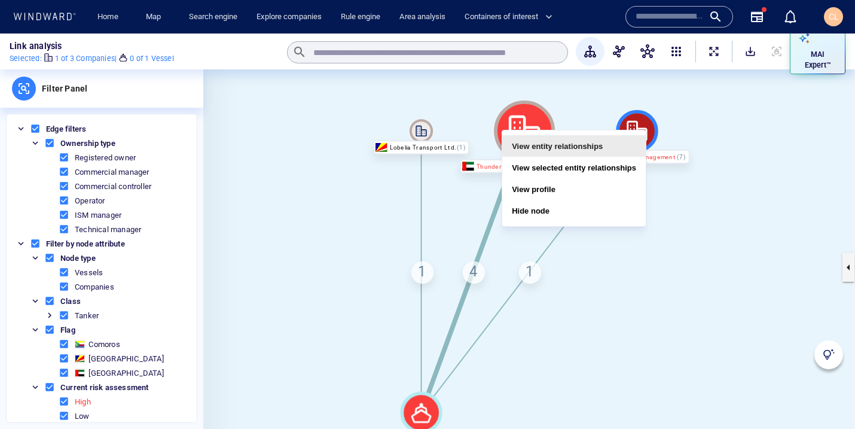
click at [593, 139] on button "View entity relationships" at bounding box center [574, 146] width 144 height 22
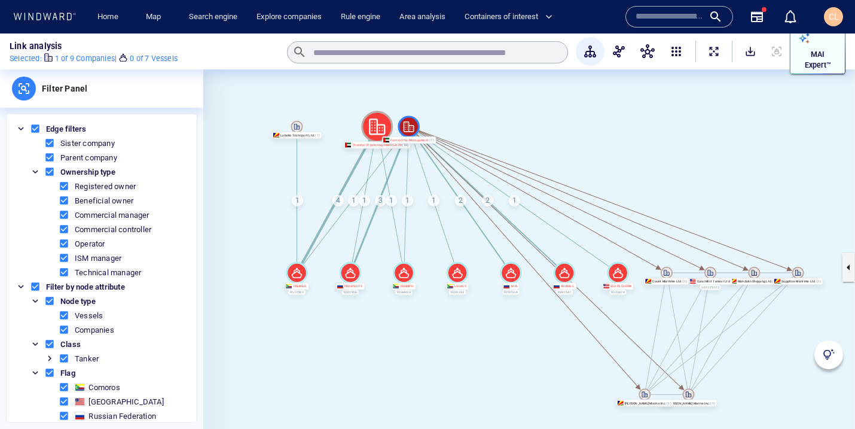
click at [814, 59] on p "MAI Expert™" at bounding box center [817, 60] width 39 height 22
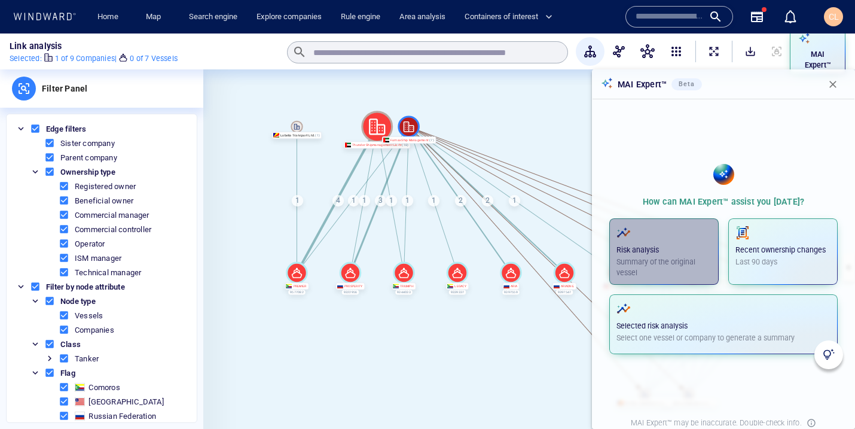
click at [664, 277] on p "Summary of the original vessel" at bounding box center [663, 268] width 95 height 22
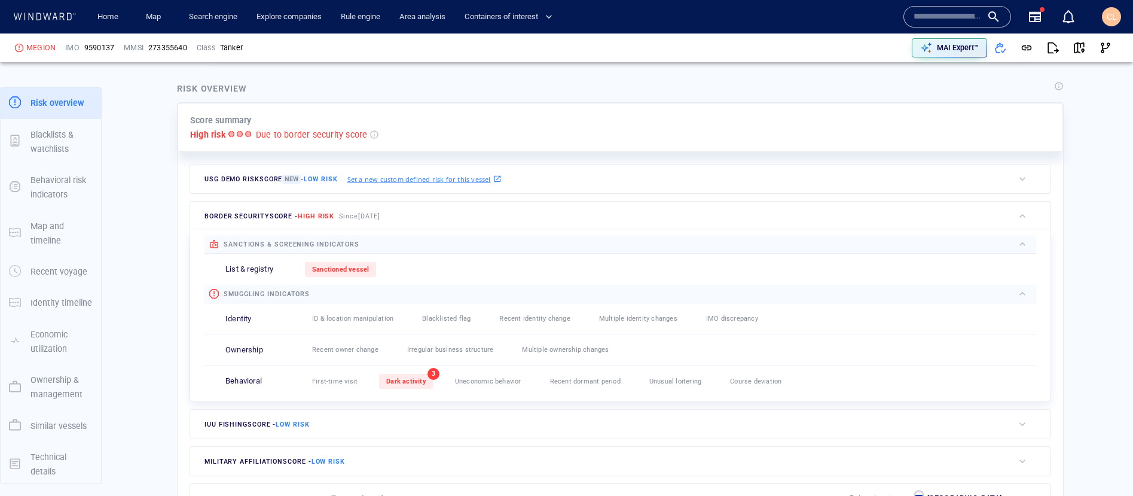
scroll to position [254, 0]
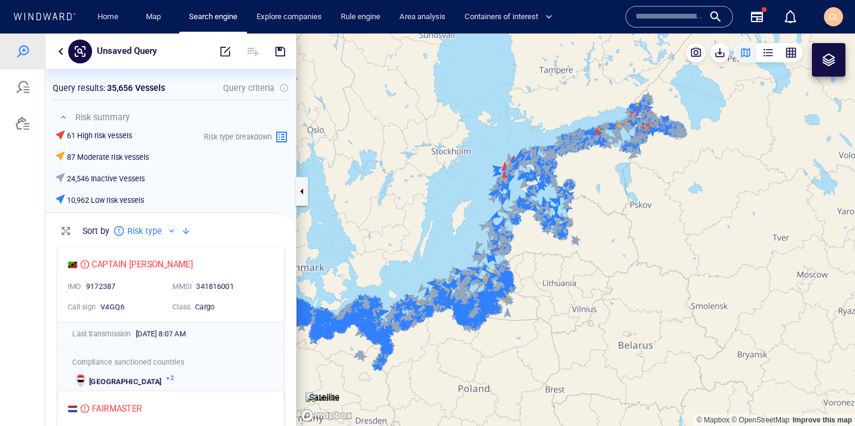
scroll to position [185, 251]
drag, startPoint x: 422, startPoint y: 136, endPoint x: 535, endPoint y: 128, distance: 113.9
click at [535, 128] on canvas "Map" at bounding box center [576, 229] width 558 height 392
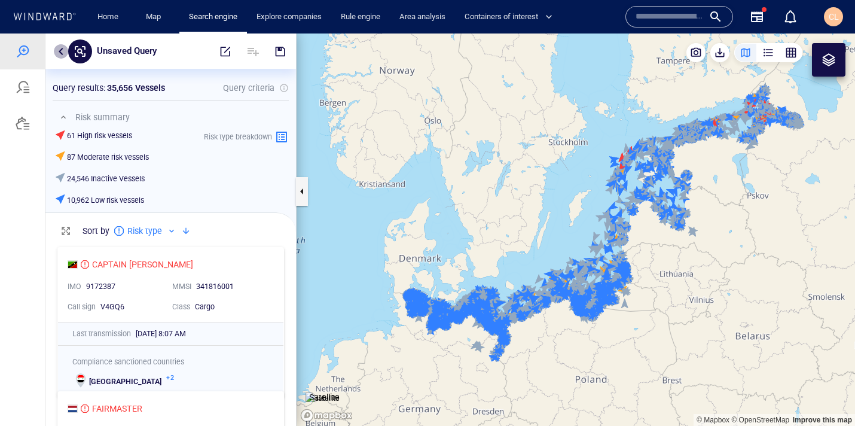
click at [63, 52] on button "button" at bounding box center [61, 51] width 14 height 14
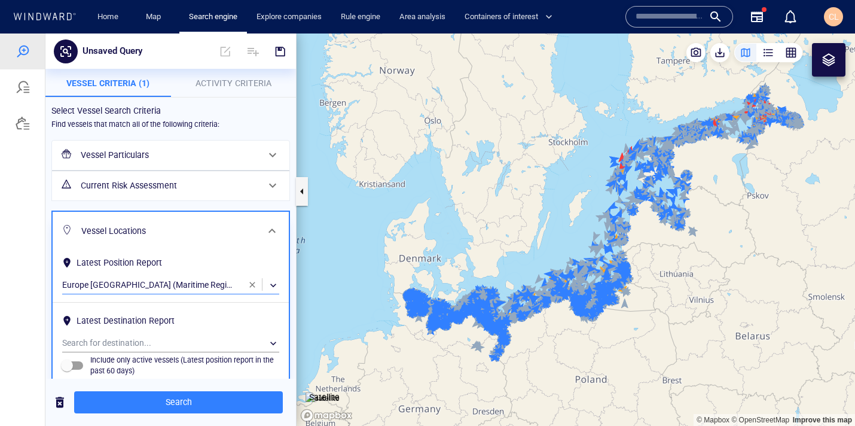
scroll to position [86, 0]
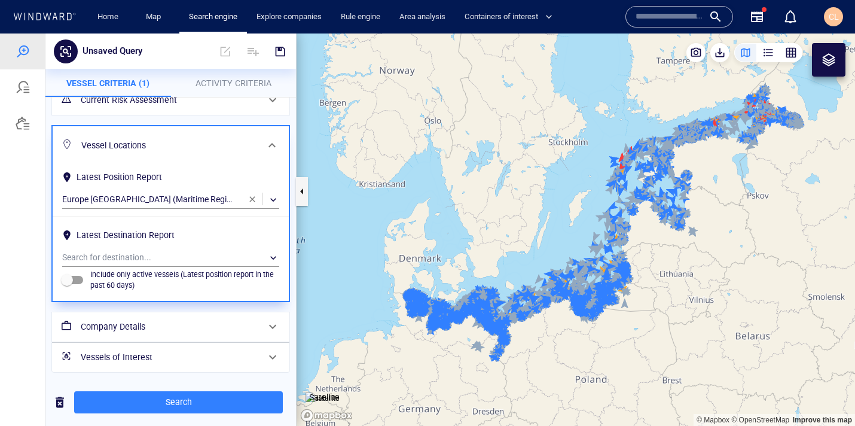
click at [129, 329] on h6 "Company Details" at bounding box center [170, 326] width 178 height 15
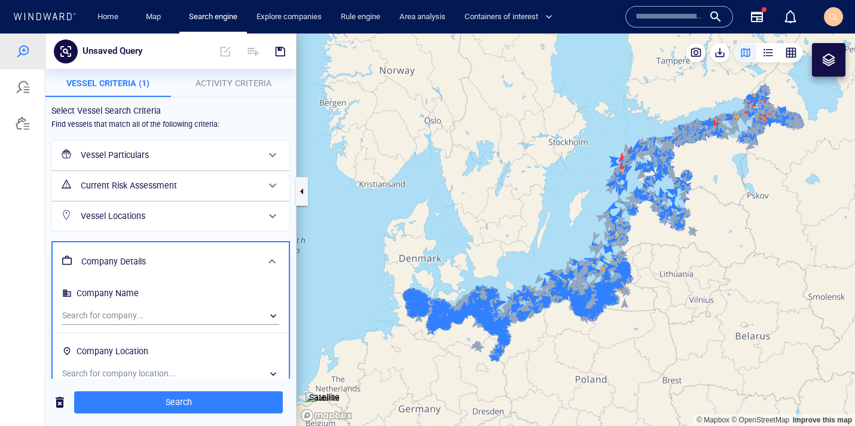
click at [156, 258] on h6 "Company Details" at bounding box center [169, 261] width 176 height 15
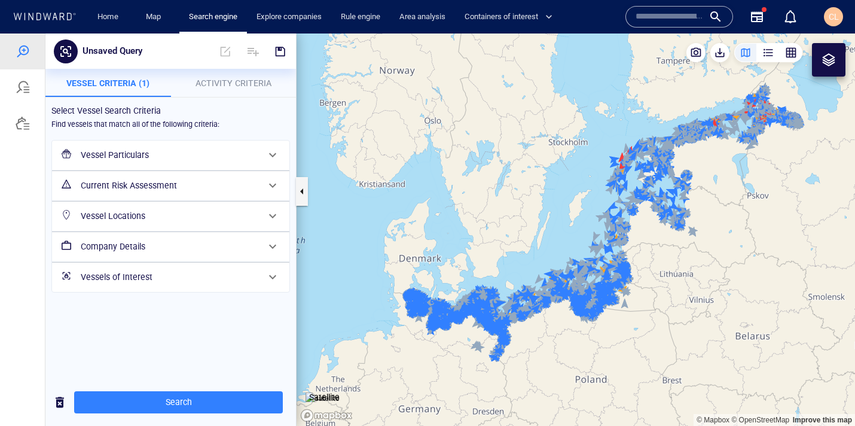
click at [157, 160] on h6 "Vessel Particulars" at bounding box center [170, 155] width 178 height 15
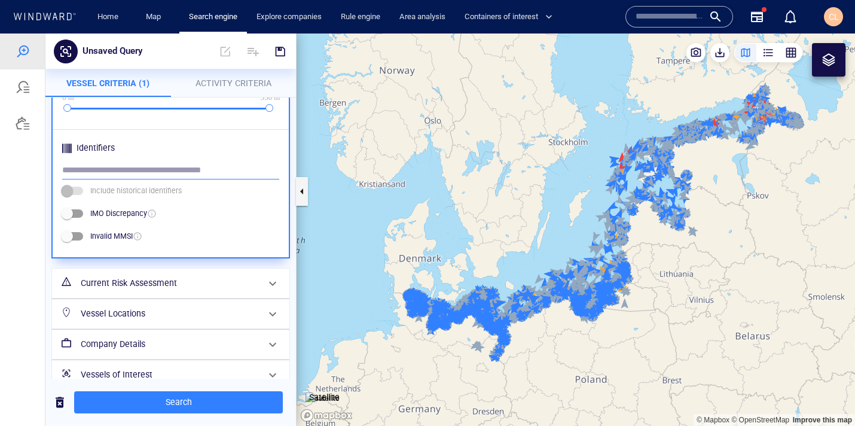
scroll to position [563, 0]
click at [111, 318] on h6 "Vessel Locations" at bounding box center [170, 313] width 178 height 15
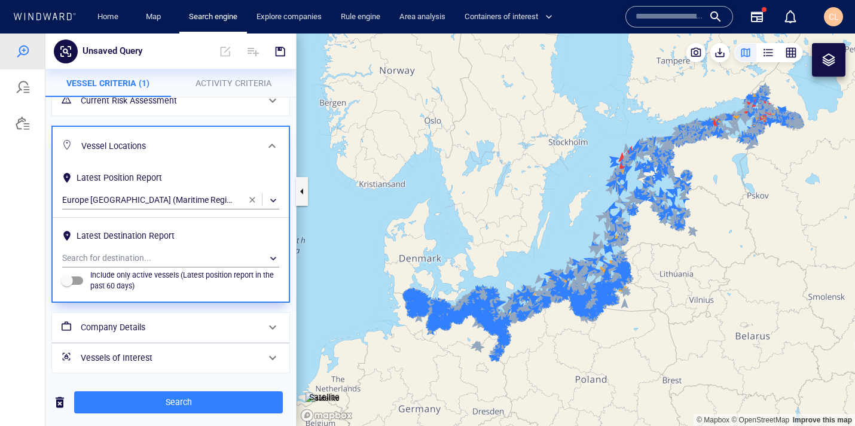
scroll to position [86, 0]
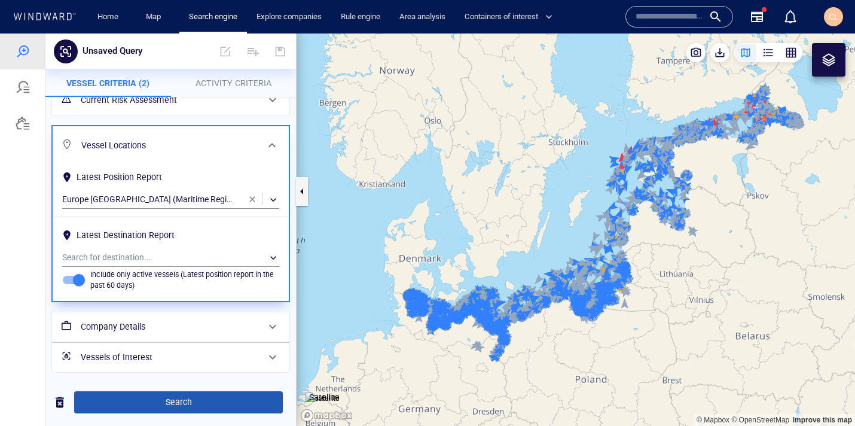
click at [135, 396] on span "Search" at bounding box center [179, 402] width 190 height 15
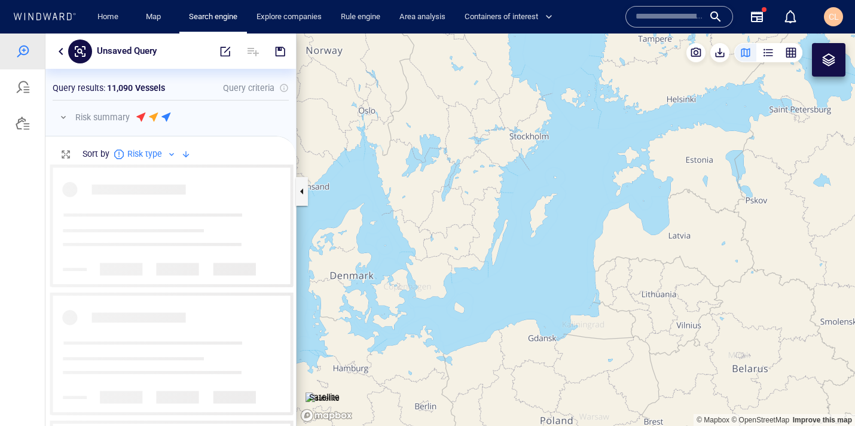
scroll to position [261, 251]
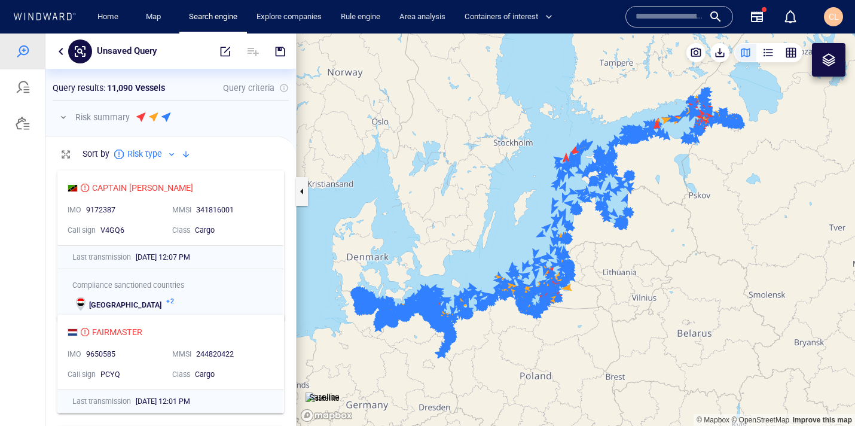
click at [60, 115] on button "button" at bounding box center [63, 117] width 14 height 14
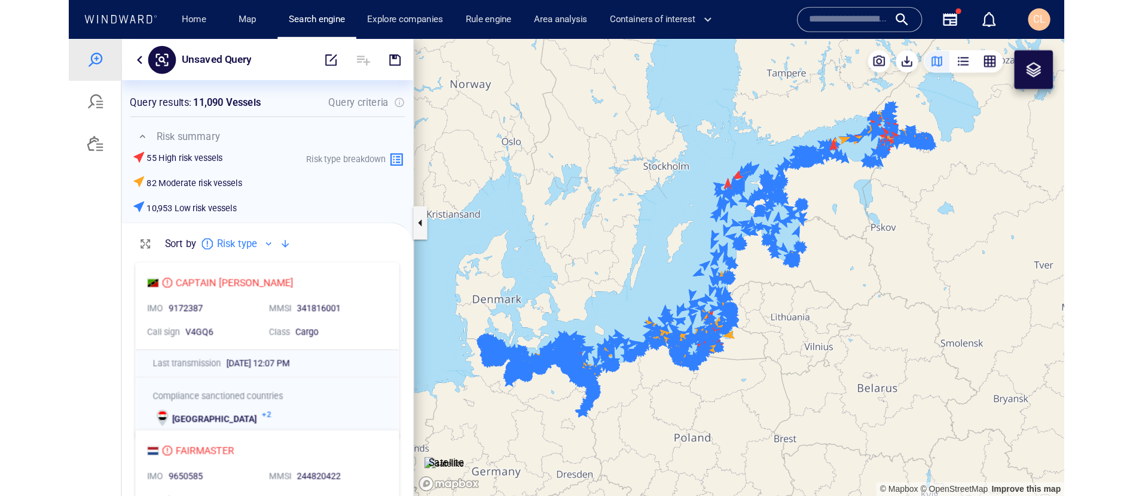
scroll to position [1, 1]
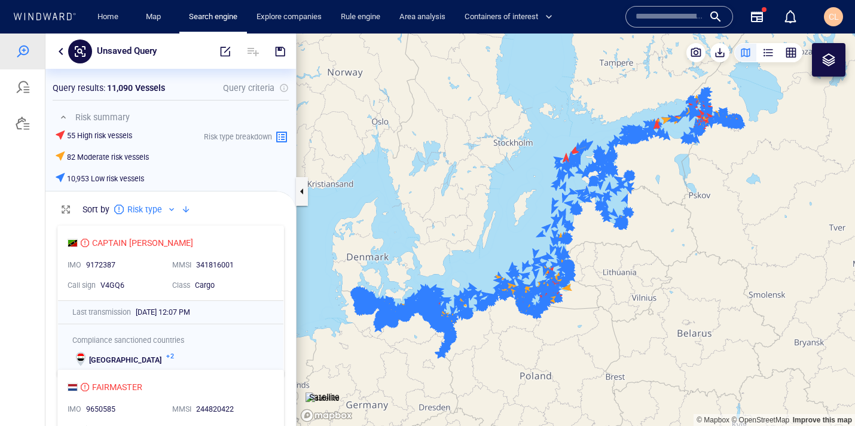
click at [151, 56] on p "Unsaved Query" at bounding box center [127, 52] width 60 height 16
type input "**********"
click at [188, 48] on div "sts_baltic" at bounding box center [142, 51] width 101 height 23
click at [171, 53] on div "sts_baltic" at bounding box center [142, 51] width 101 height 23
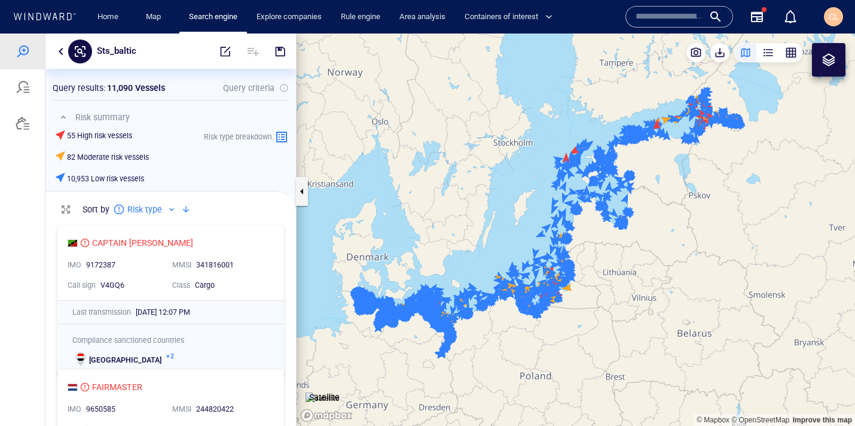
click at [135, 52] on p "sts_baltic" at bounding box center [116, 52] width 39 height 16
click at [135, 52] on input "**********" at bounding box center [145, 51] width 89 height 10
click at [390, 87] on canvas "Map" at bounding box center [576, 229] width 558 height 392
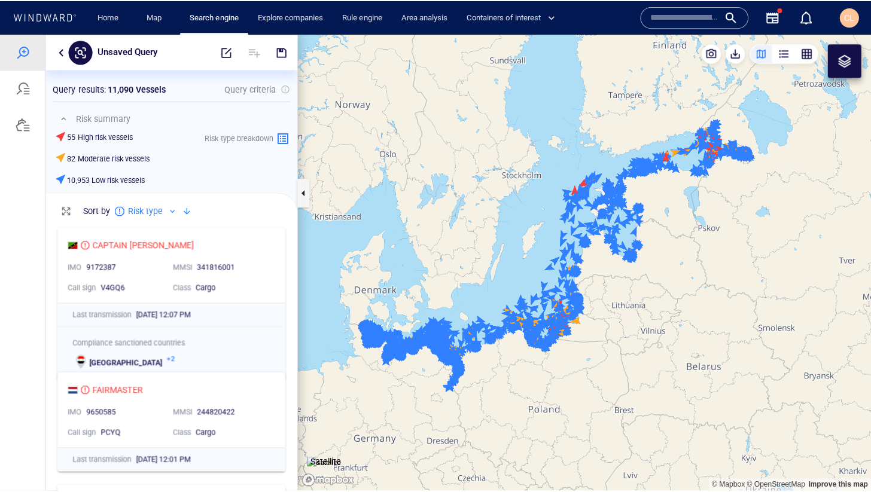
scroll to position [272, 251]
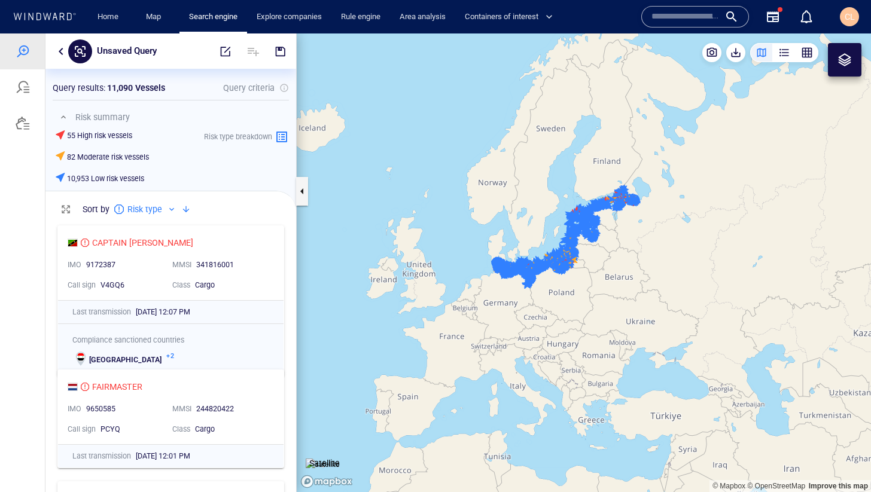
drag, startPoint x: 651, startPoint y: 225, endPoint x: 593, endPoint y: 240, distance: 59.7
click at [593, 240] on canvas "Map" at bounding box center [584, 262] width 574 height 459
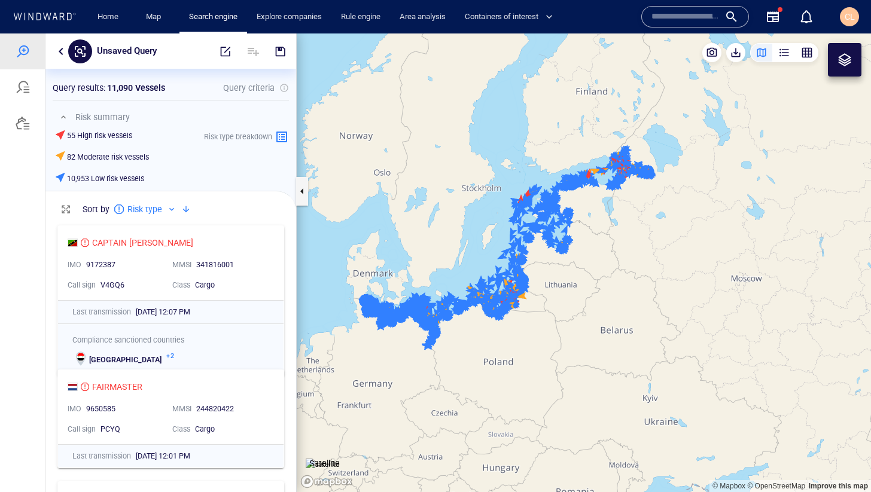
drag, startPoint x: 593, startPoint y: 240, endPoint x: 621, endPoint y: 237, distance: 28.3
click at [621, 237] on canvas "Map" at bounding box center [584, 262] width 574 height 459
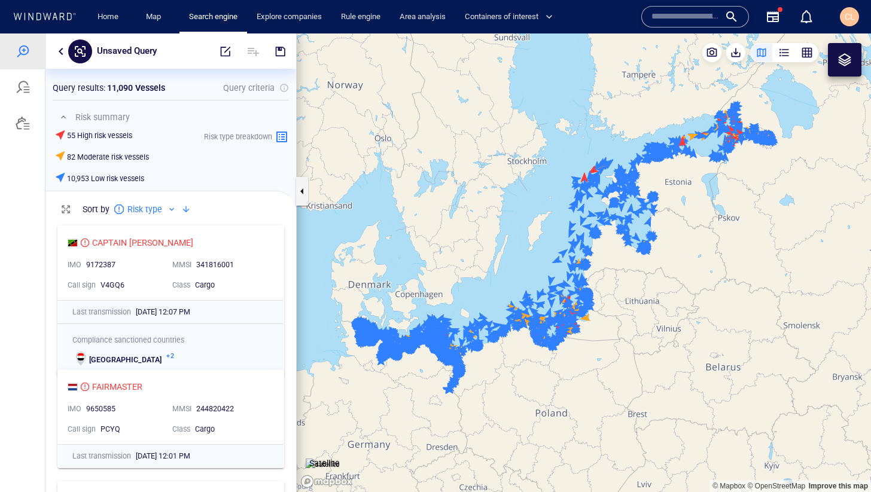
drag, startPoint x: 621, startPoint y: 237, endPoint x: 685, endPoint y: 237, distance: 64.0
click at [685, 237] on canvas "Map" at bounding box center [584, 262] width 574 height 459
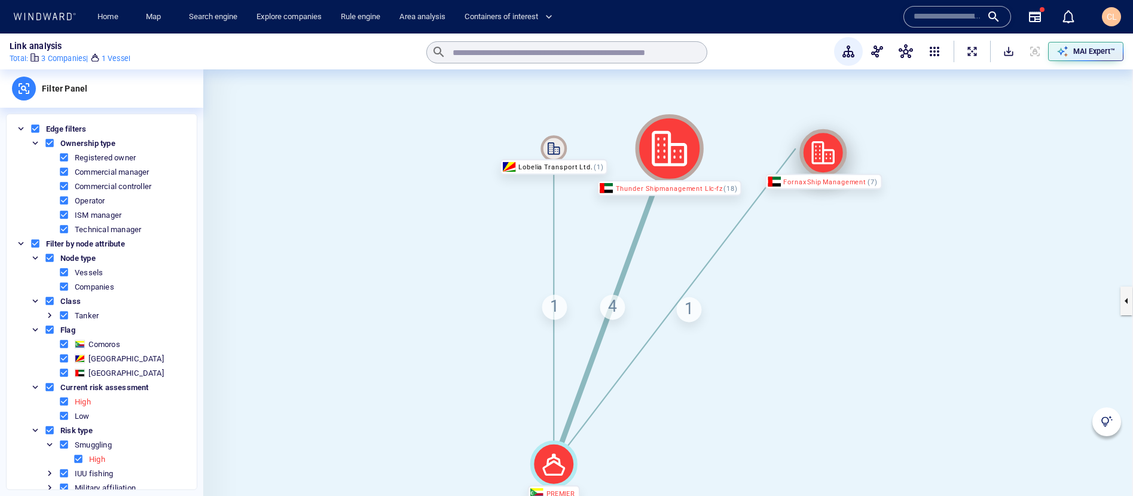
drag, startPoint x: 796, startPoint y: 152, endPoint x: 632, endPoint y: 170, distance: 164.8
click at [834, 164] on icon at bounding box center [822, 152] width 23 height 23
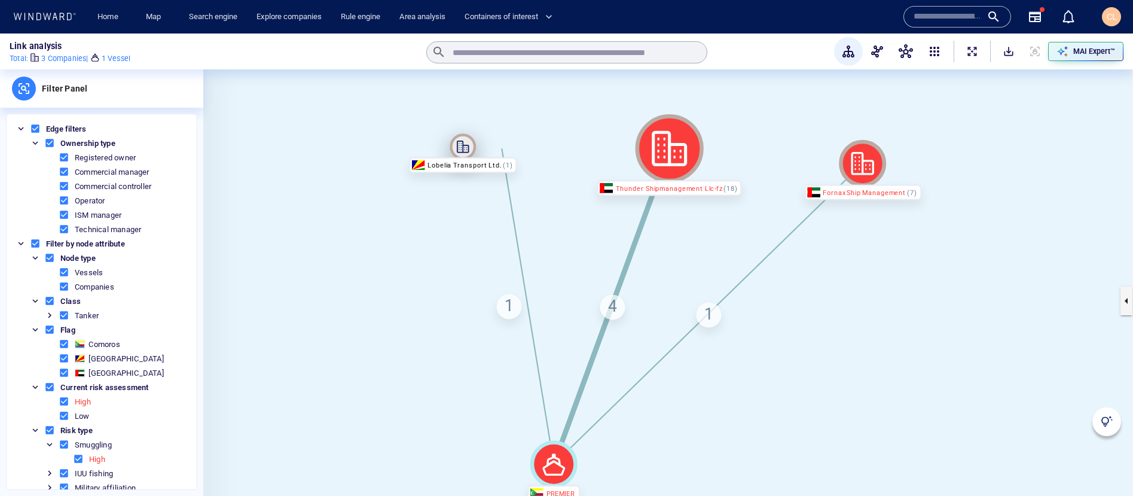
drag, startPoint x: 550, startPoint y: 150, endPoint x: 459, endPoint y: 148, distance: 90.3
click at [459, 148] on icon at bounding box center [463, 146] width 26 height 26
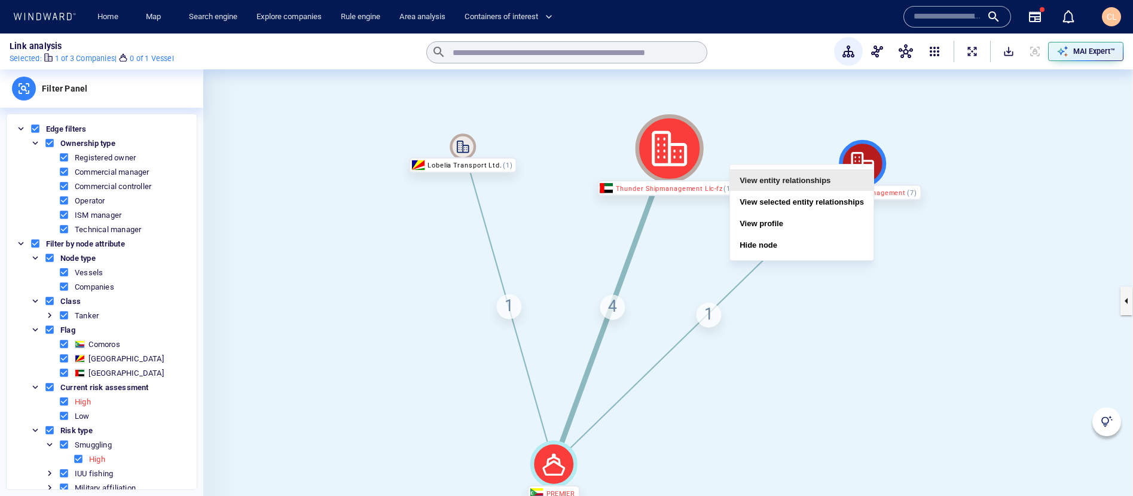
click at [820, 177] on button "View entity relationships" at bounding box center [802, 180] width 144 height 22
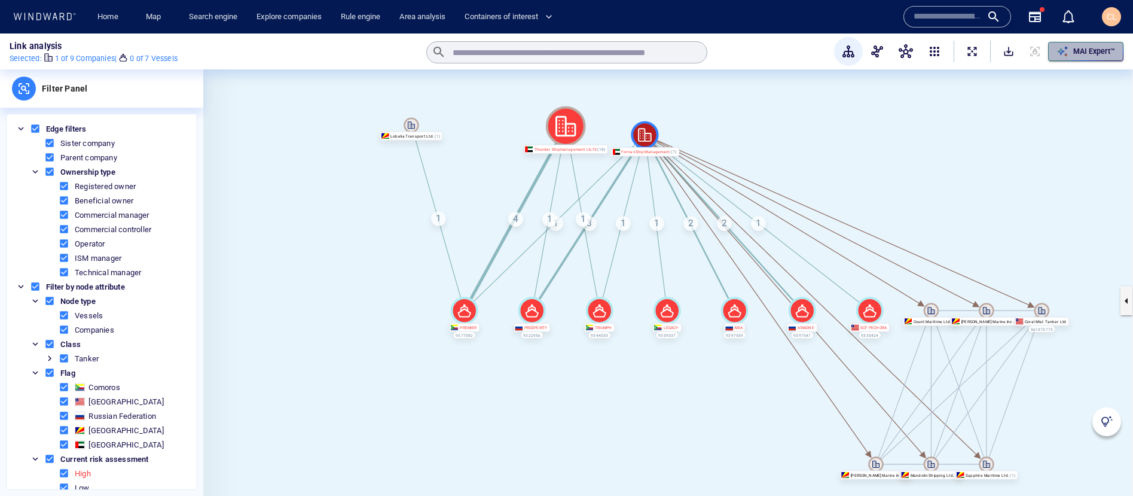
click at [1106, 47] on p "MAI Expert™" at bounding box center [1094, 51] width 42 height 11
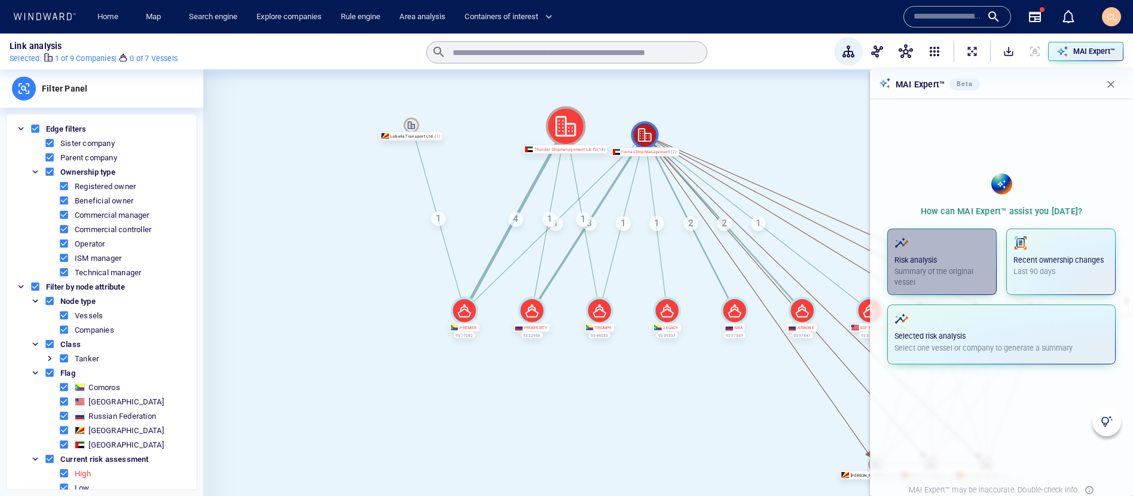
click at [970, 255] on p "Risk analysis" at bounding box center [942, 260] width 95 height 11
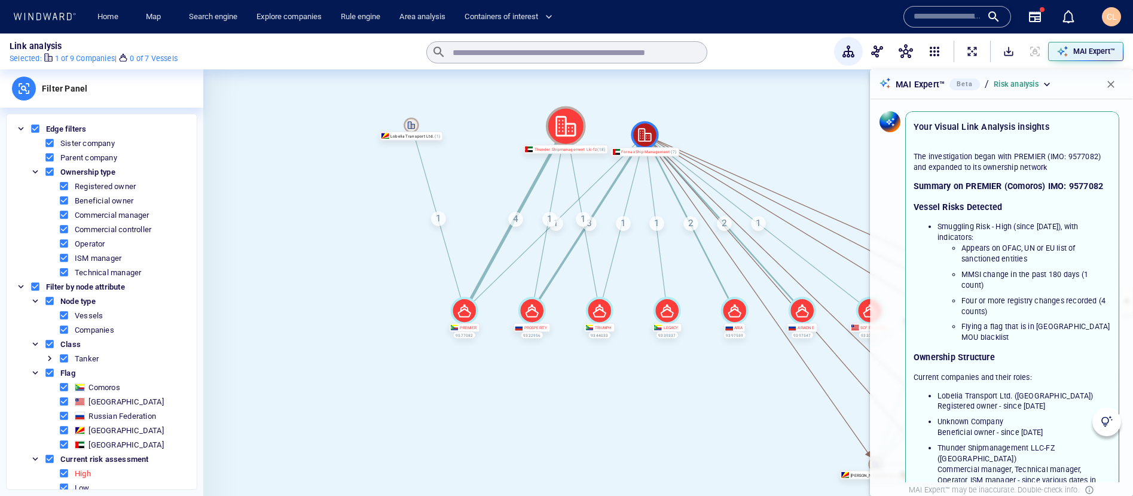
click at [1120, 78] on button "button" at bounding box center [1111, 84] width 26 height 26
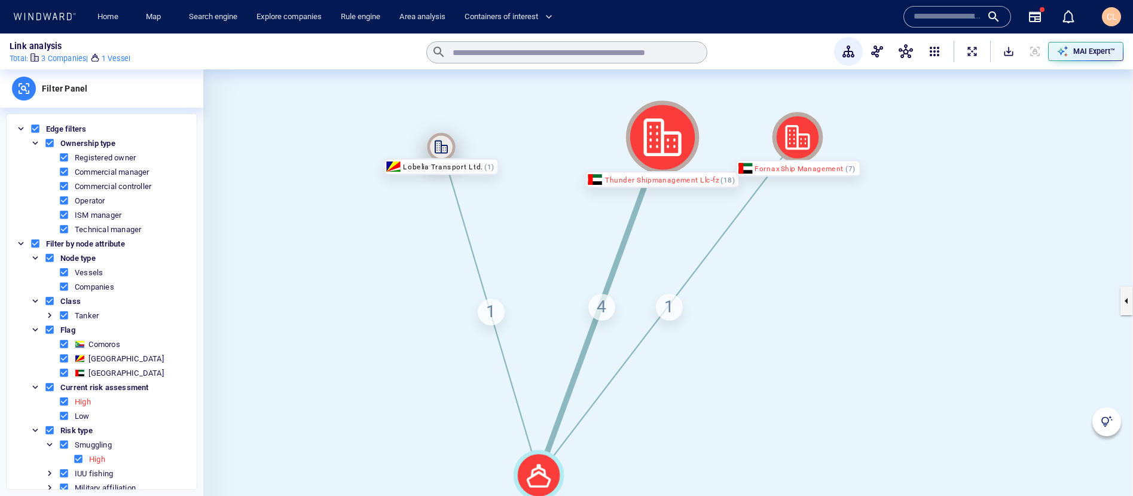
drag, startPoint x: 545, startPoint y: 138, endPoint x: 447, endPoint y: 147, distance: 97.9
click at [447, 147] on icon at bounding box center [441, 147] width 13 height 13
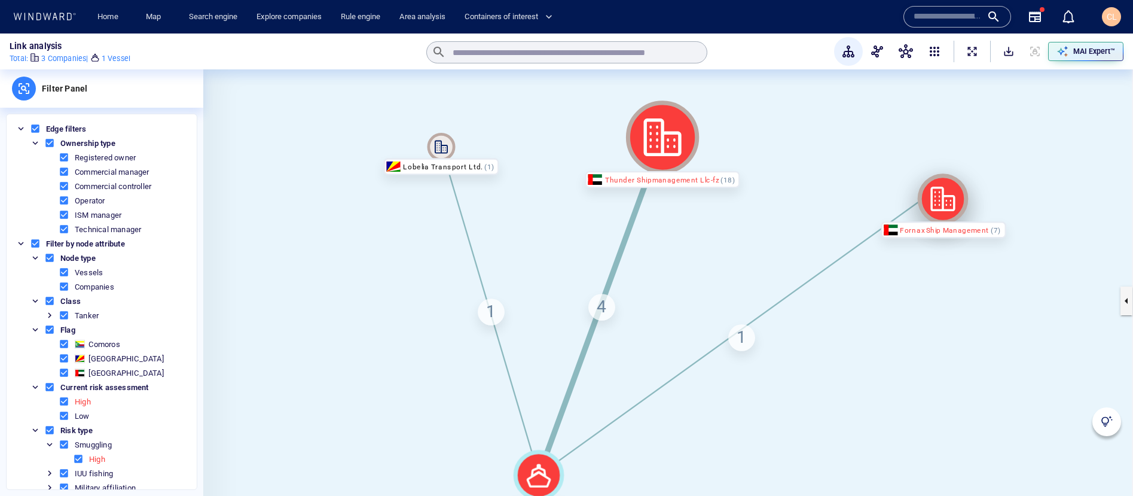
drag, startPoint x: 813, startPoint y: 133, endPoint x: 959, endPoint y: 195, distance: 157.8
click at [959, 195] on icon at bounding box center [943, 198] width 51 height 51
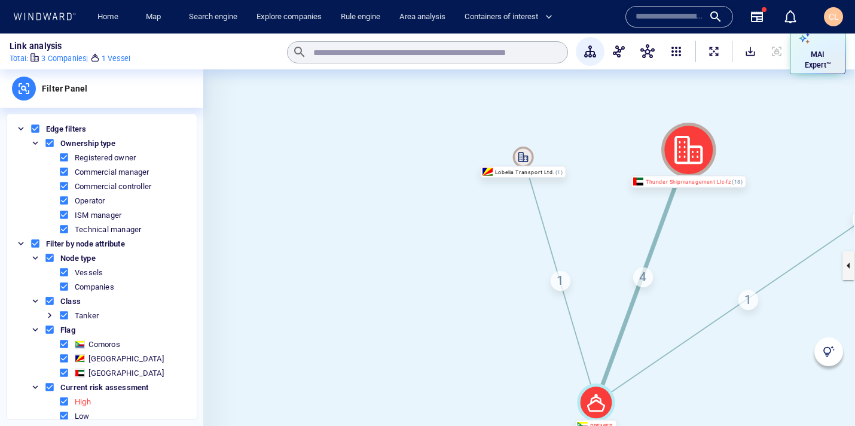
drag, startPoint x: 578, startPoint y: 169, endPoint x: 417, endPoint y: 139, distance: 163.0
click at [417, 139] on canvas at bounding box center [529, 265] width 652 height 392
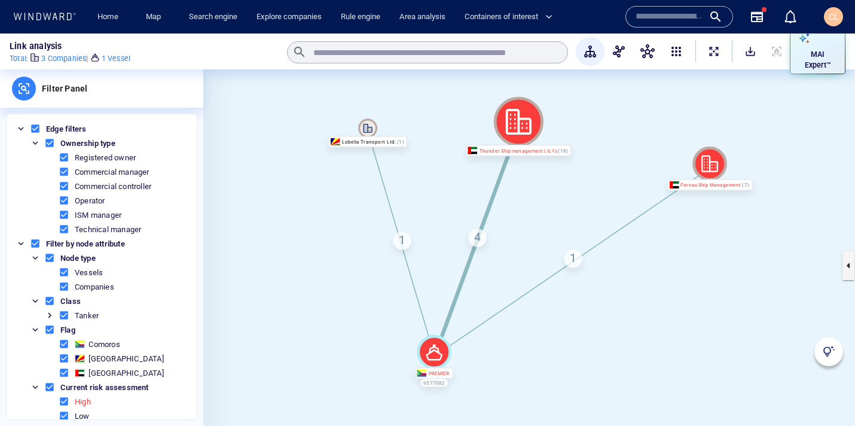
drag, startPoint x: 417, startPoint y: 139, endPoint x: 430, endPoint y: 159, distance: 23.4
click at [430, 159] on canvas at bounding box center [529, 265] width 652 height 392
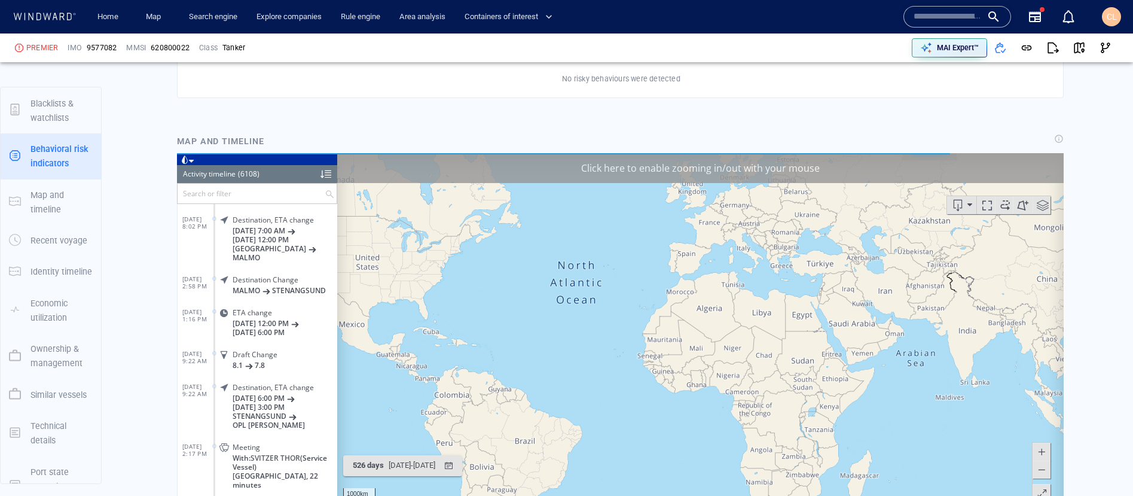
scroll to position [96, 0]
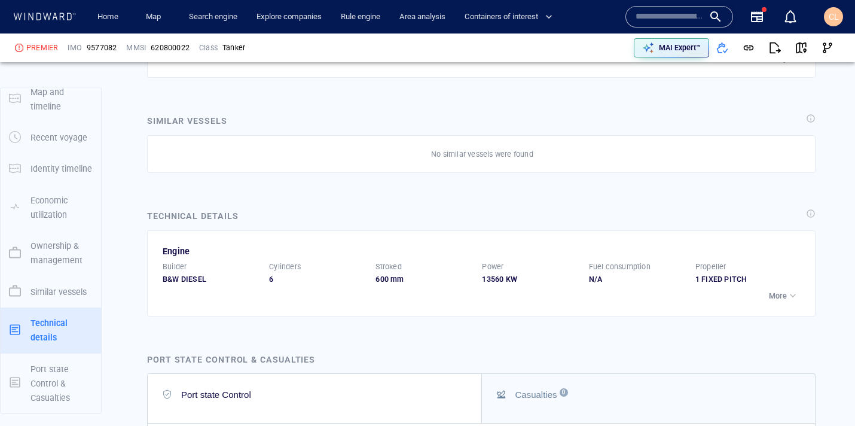
scroll to position [3024, 0]
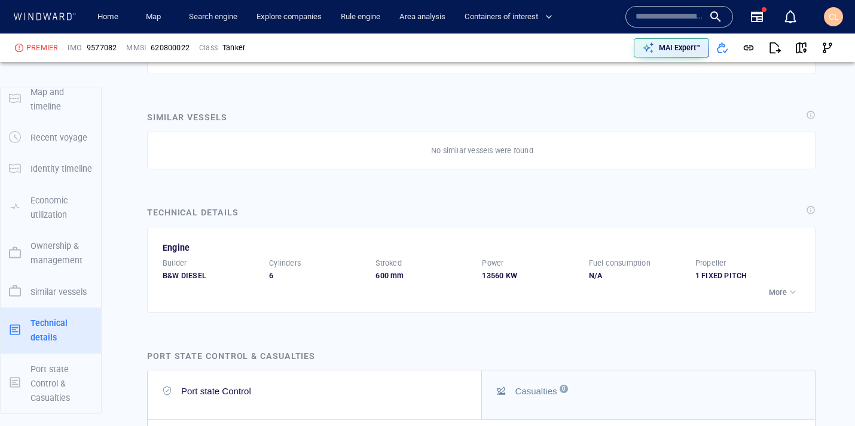
click at [779, 287] on p "More" at bounding box center [778, 292] width 18 height 11
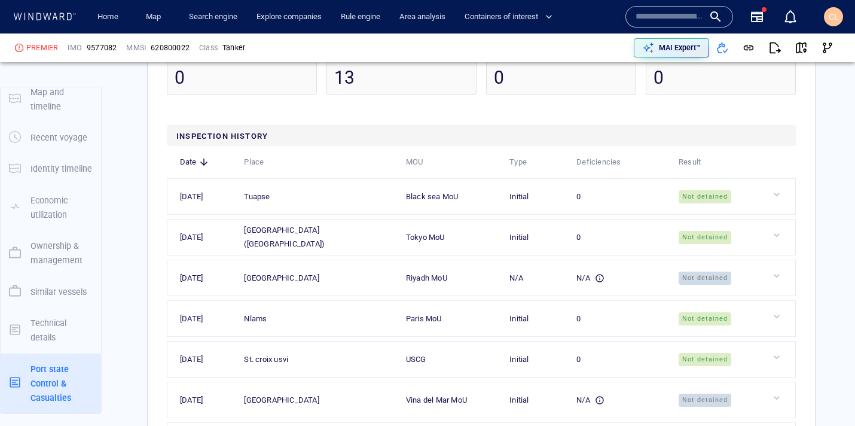
scroll to position [3922, 0]
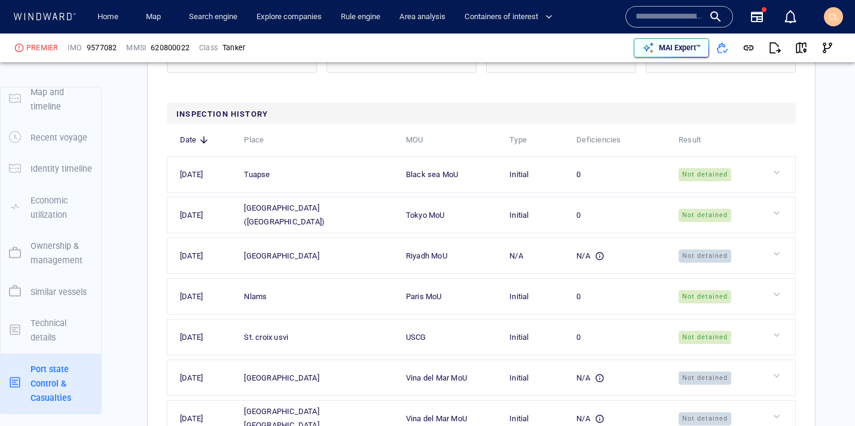
click at [683, 48] on p "MAI Expert™" at bounding box center [680, 47] width 42 height 11
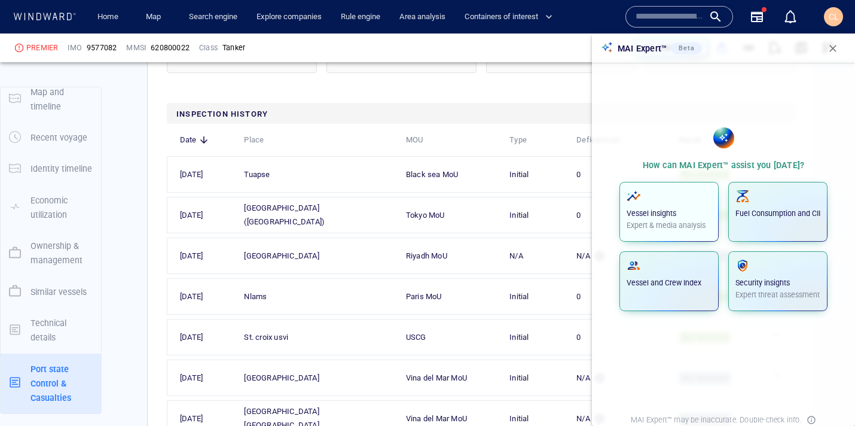
click at [638, 196] on icon "button" at bounding box center [633, 197] width 13 height 7
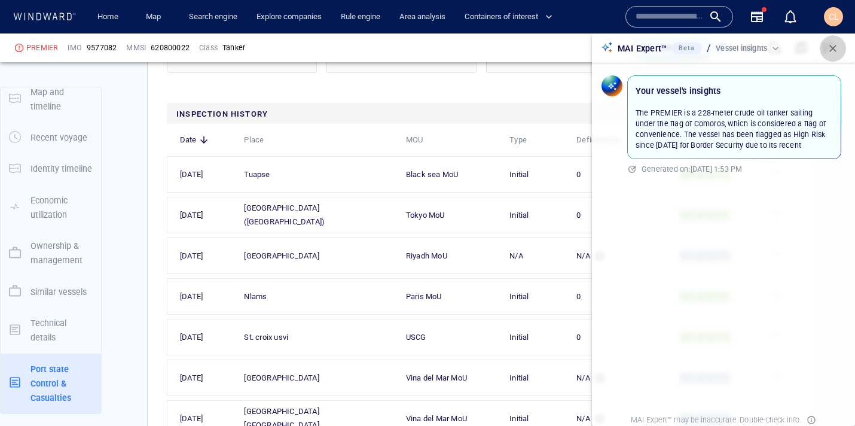
click at [837, 53] on span "button" at bounding box center [833, 48] width 12 height 12
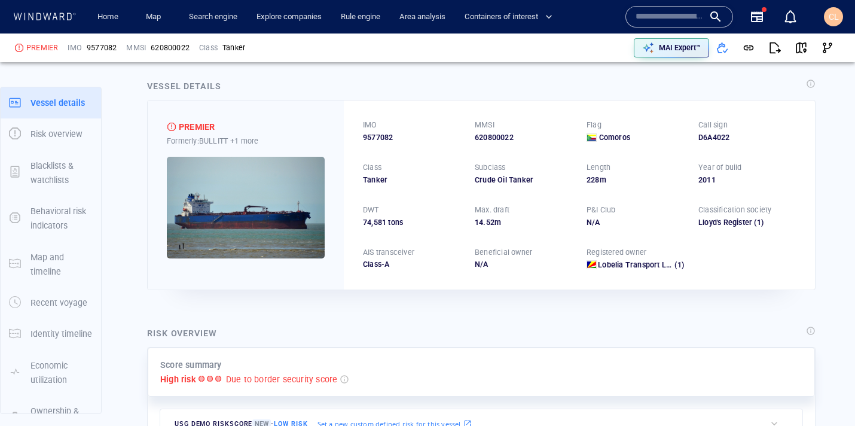
scroll to position [0, 0]
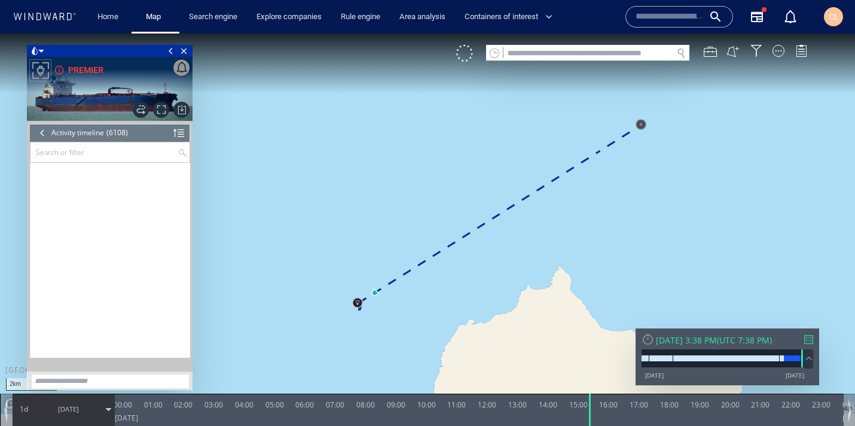
scroll to position [1962, 0]
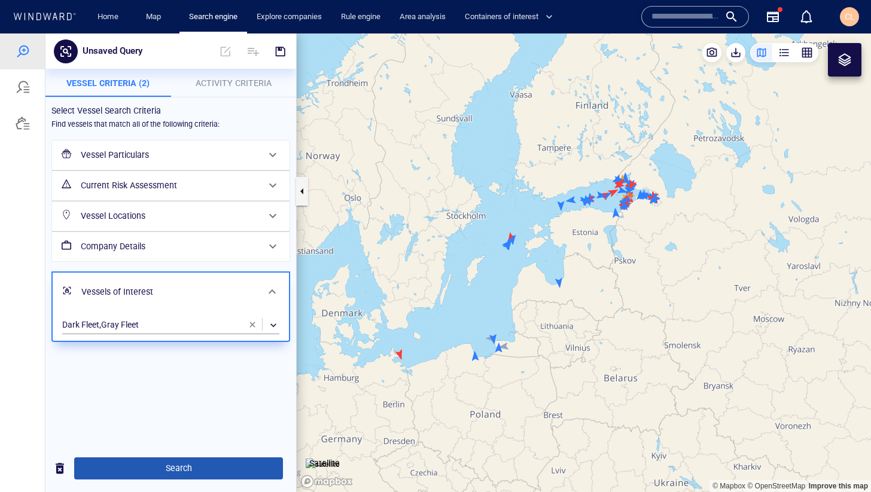
click at [191, 471] on span "Search" at bounding box center [179, 468] width 190 height 15
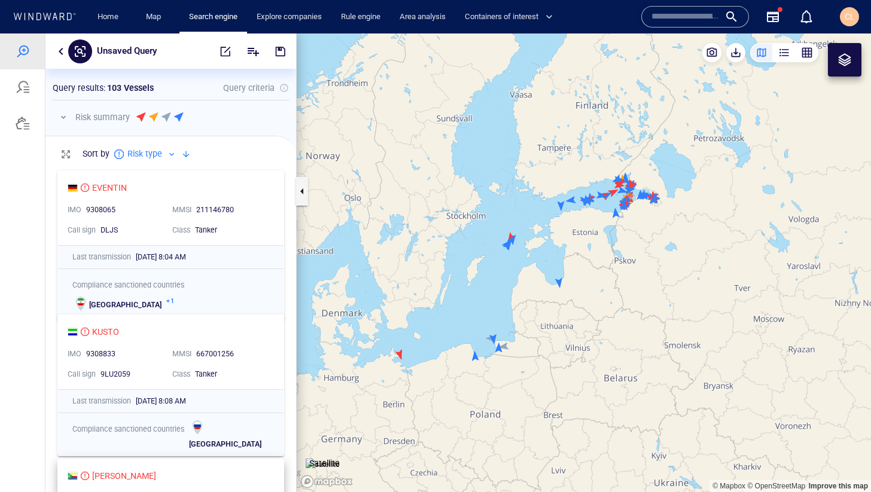
scroll to position [328, 251]
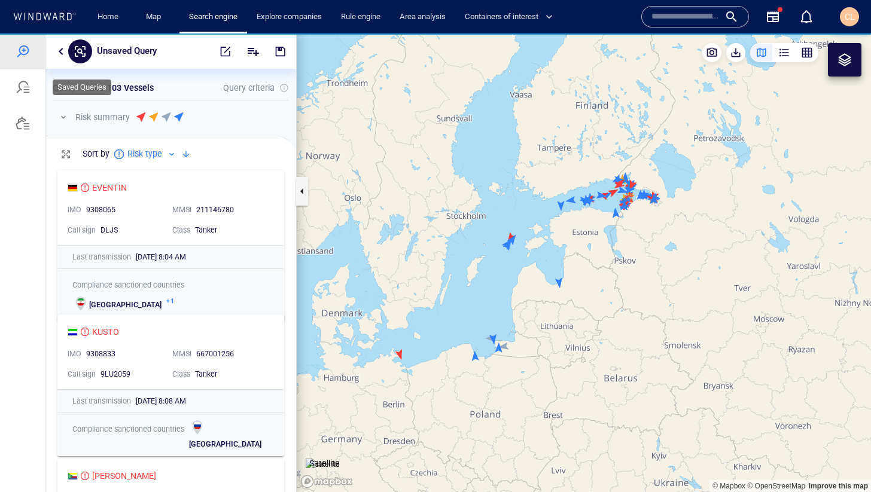
click at [23, 96] on div at bounding box center [22, 87] width 45 height 36
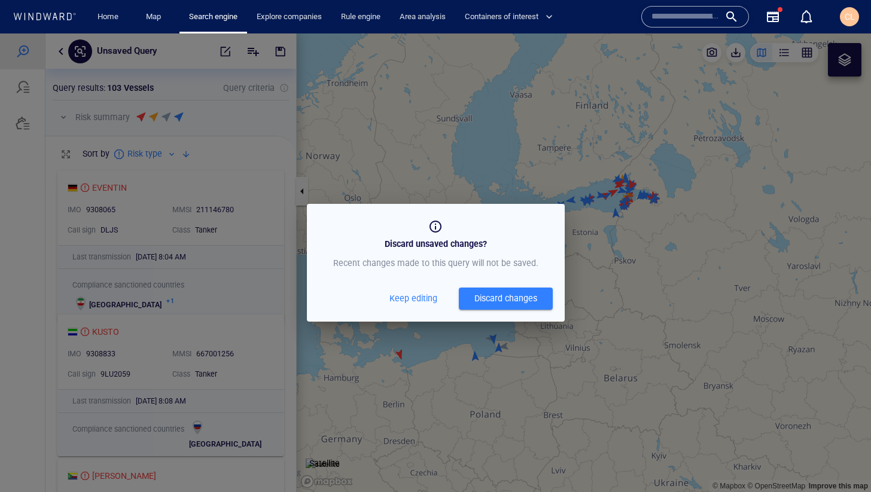
click at [506, 306] on button "Discard changes" at bounding box center [506, 299] width 94 height 22
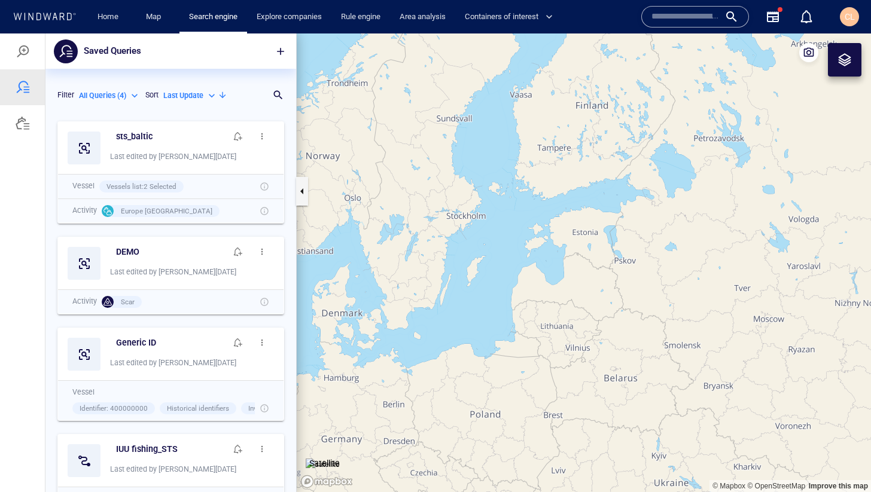
scroll to position [377, 251]
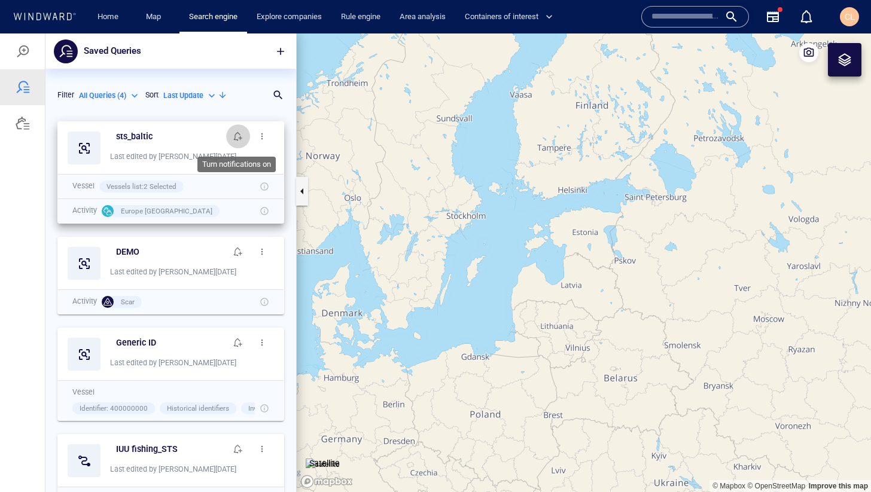
click at [239, 134] on span "button" at bounding box center [238, 137] width 10 height 10
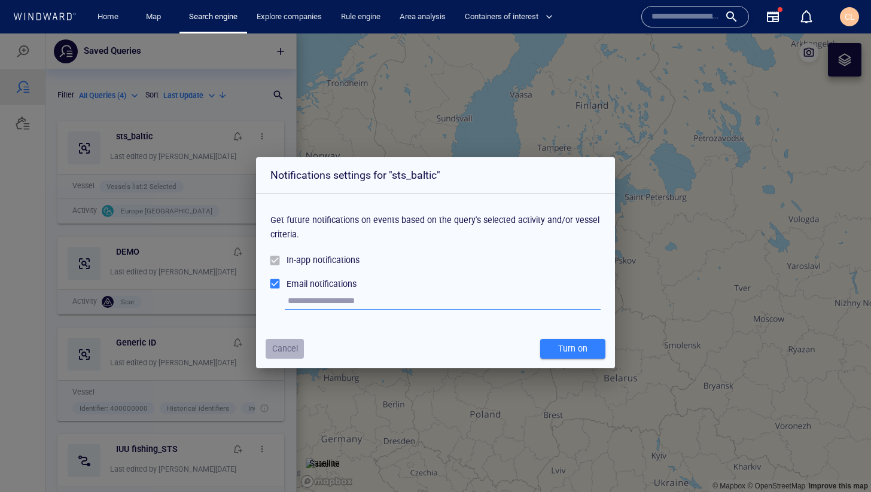
click at [286, 350] on span "Cancel" at bounding box center [285, 348] width 26 height 15
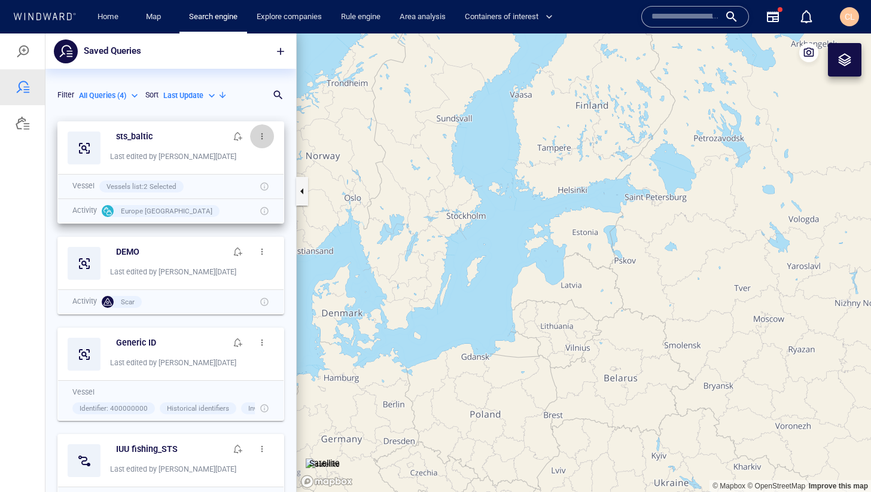
click at [262, 139] on span "button" at bounding box center [262, 137] width 10 height 10
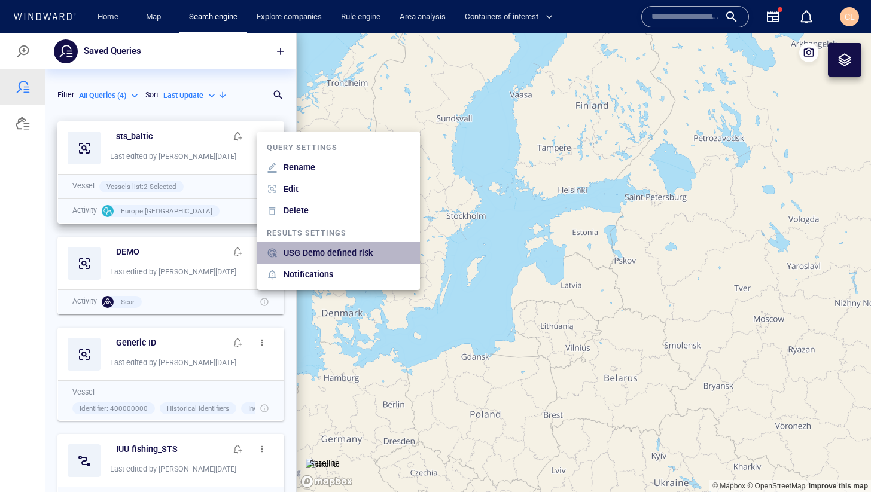
click at [300, 252] on p "USG Demo defined risk" at bounding box center [328, 253] width 90 height 14
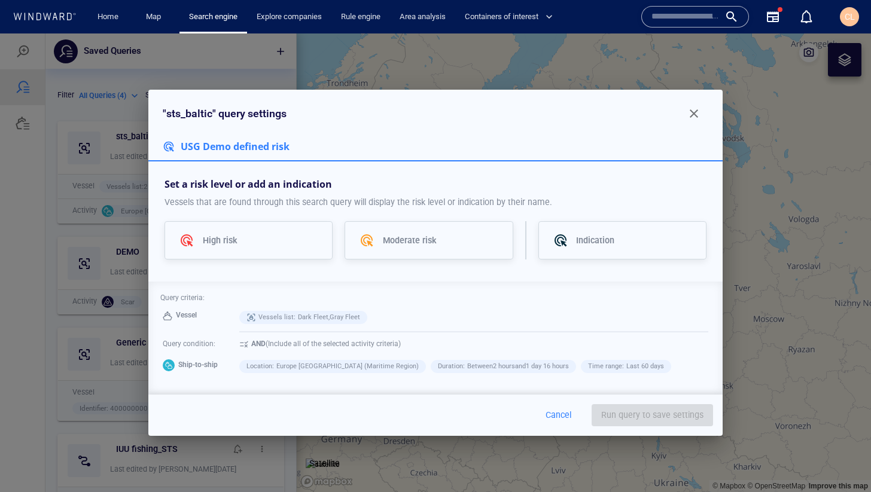
click at [300, 252] on div "High risk" at bounding box center [248, 240] width 168 height 39
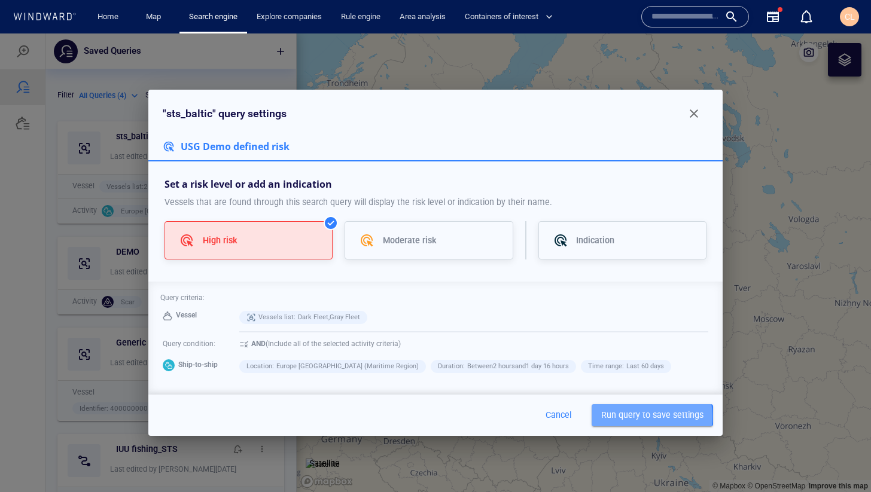
click at [646, 416] on span "Run query to save settings" at bounding box center [652, 415] width 102 height 15
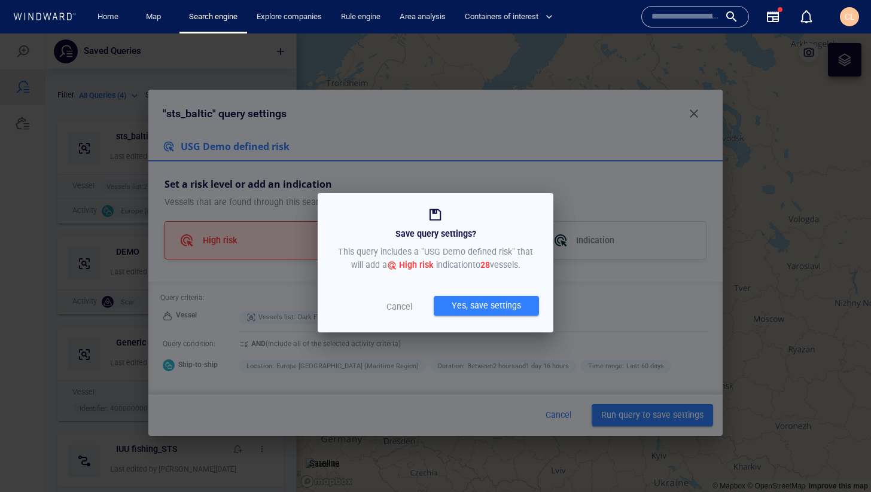
click at [407, 310] on p "Cancel" at bounding box center [399, 307] width 50 height 14
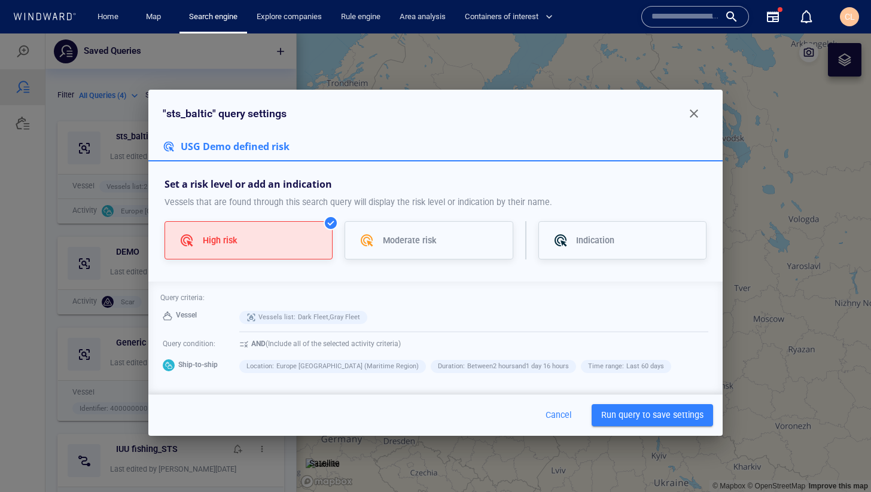
click at [689, 117] on span "button" at bounding box center [693, 113] width 14 height 14
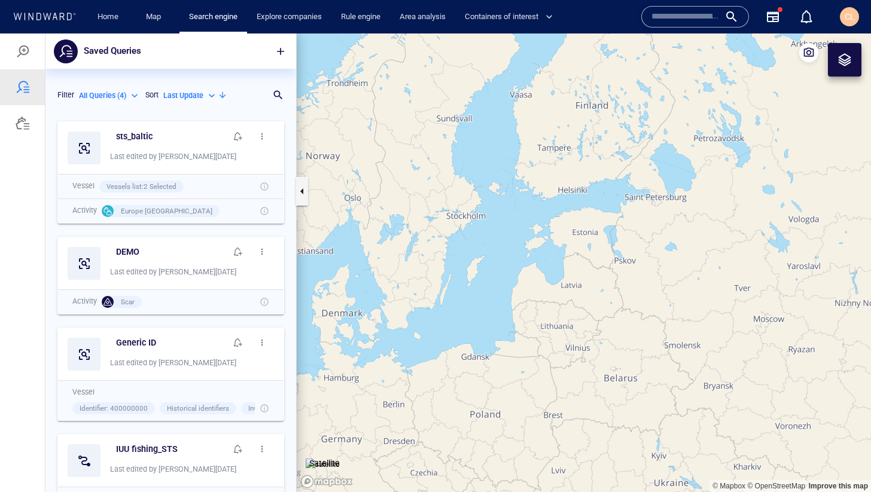
click at [853, 51] on div at bounding box center [844, 59] width 33 height 33
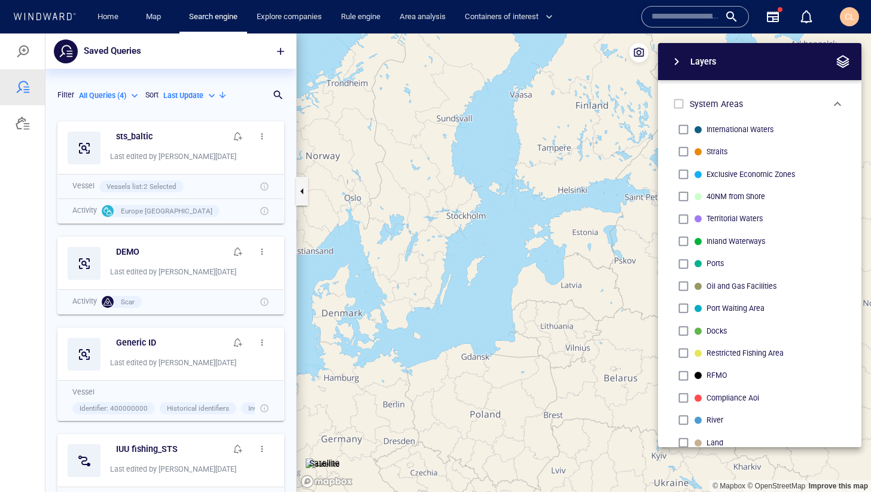
scroll to position [38, 0]
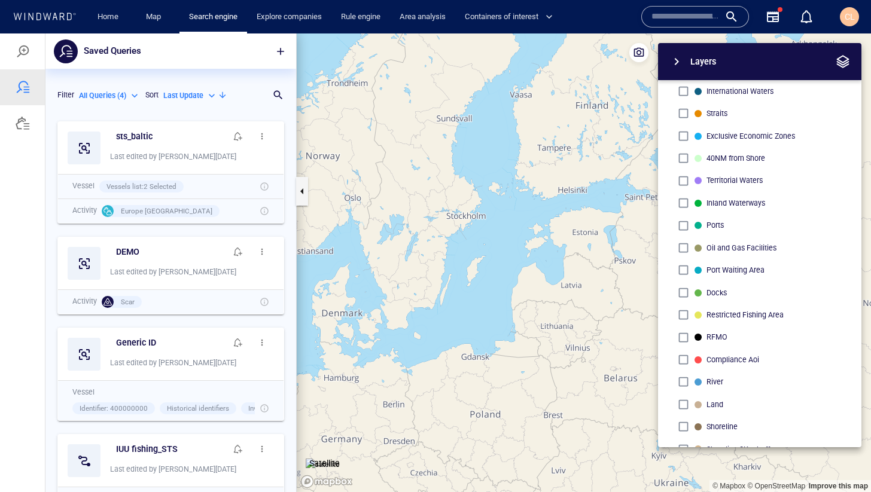
click at [218, 30] on div "Search engine" at bounding box center [213, 17] width 68 height 34
click at [27, 48] on div at bounding box center [23, 51] width 14 height 14
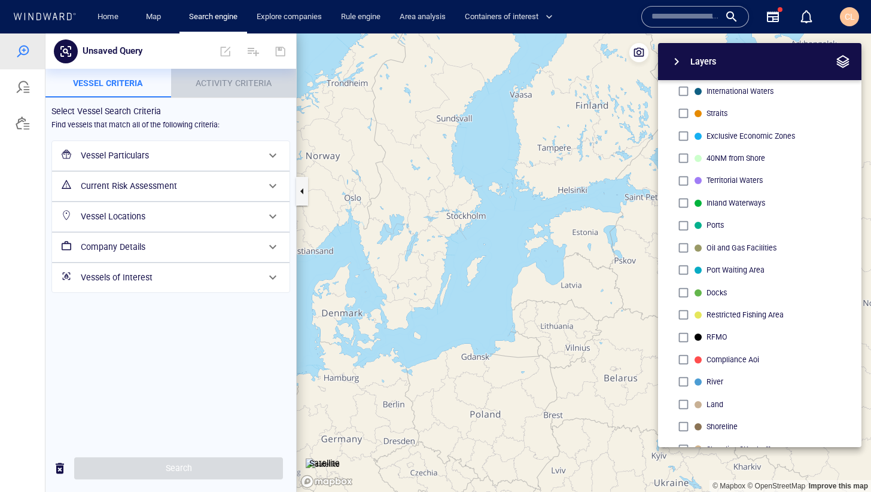
click at [222, 88] on span "Activity Criteria" at bounding box center [234, 83] width 76 height 10
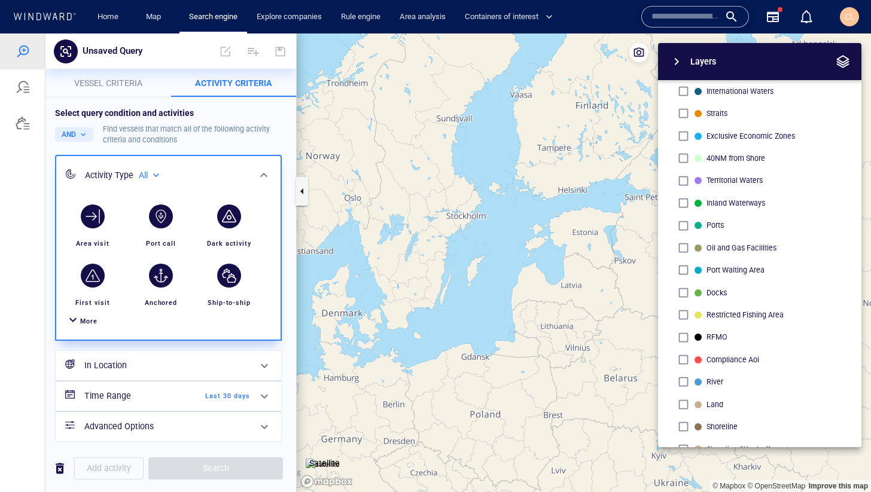
click at [142, 373] on div "In Location" at bounding box center [167, 365] width 175 height 25
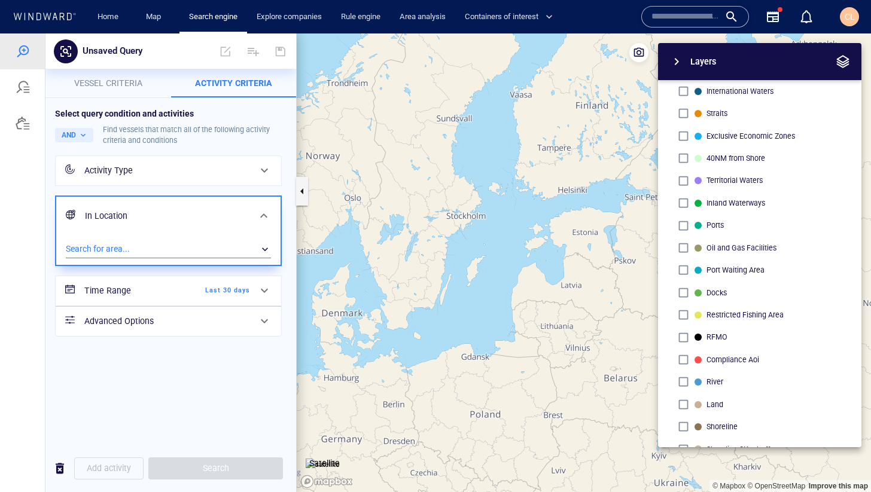
click at [129, 242] on div "​" at bounding box center [168, 249] width 205 height 18
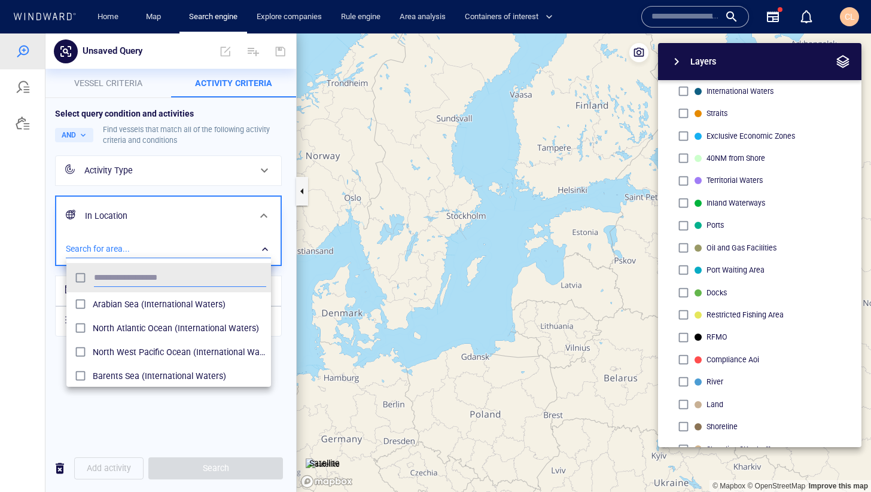
scroll to position [119, 204]
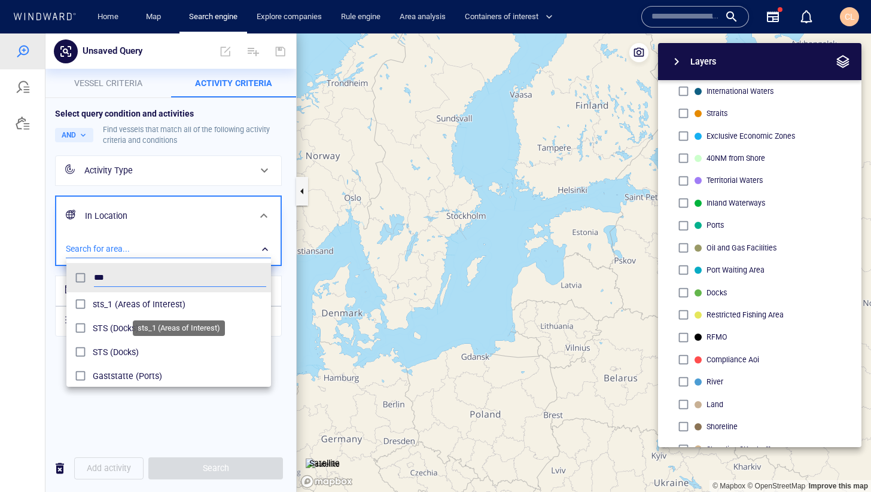
type input "***"
click at [141, 304] on span "sts_1 (Areas of Interest)" at bounding box center [179, 304] width 173 height 14
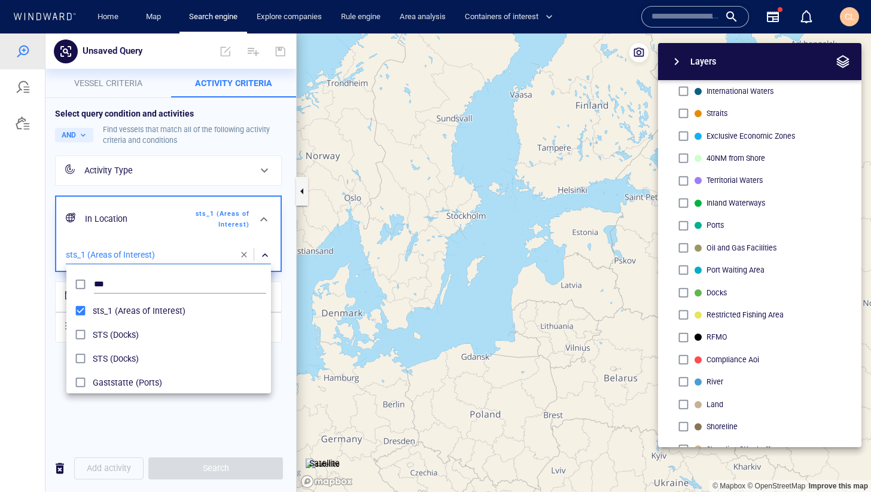
click at [479, 222] on div at bounding box center [435, 262] width 871 height 459
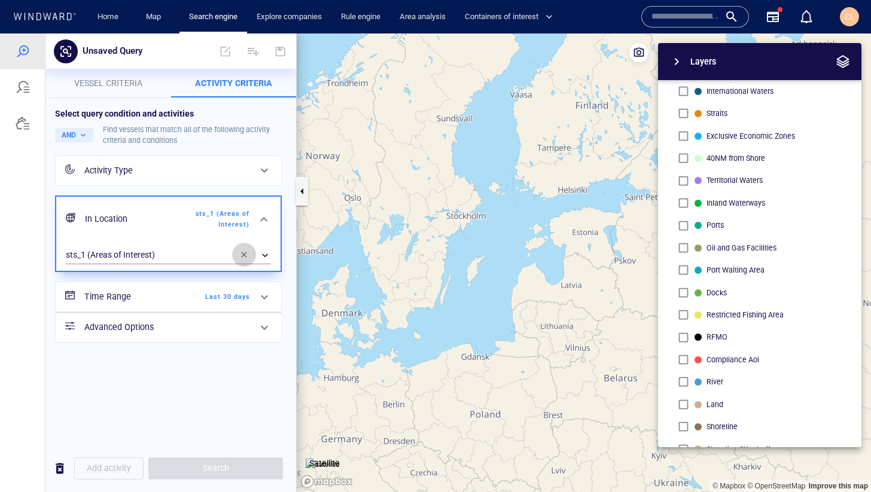
click at [239, 254] on span "button" at bounding box center [244, 255] width 10 height 10
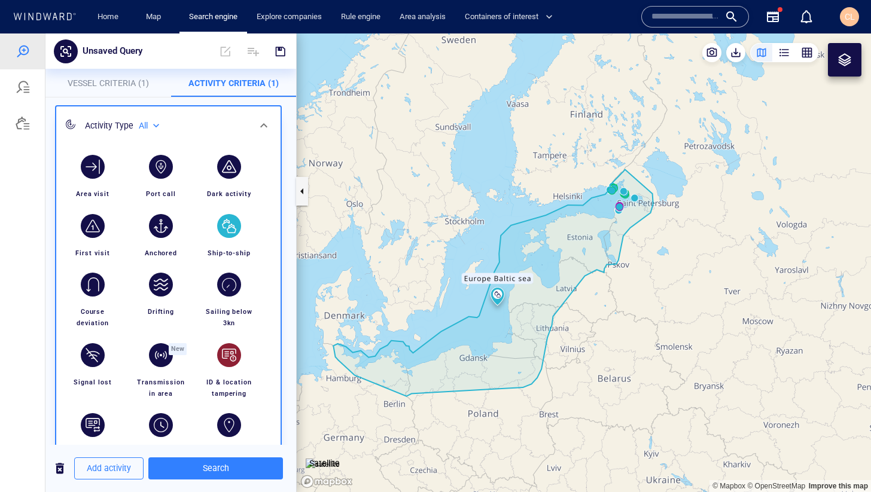
scroll to position [42, 0]
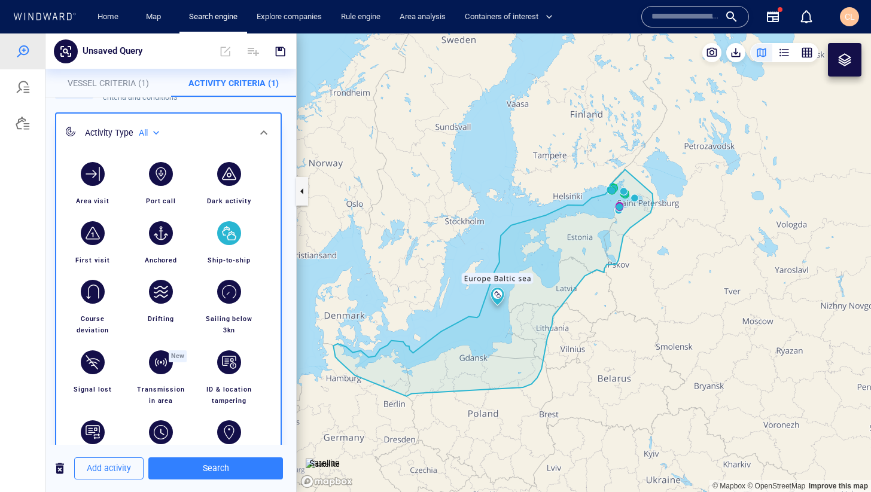
click at [229, 234] on div "button" at bounding box center [229, 233] width 24 height 24
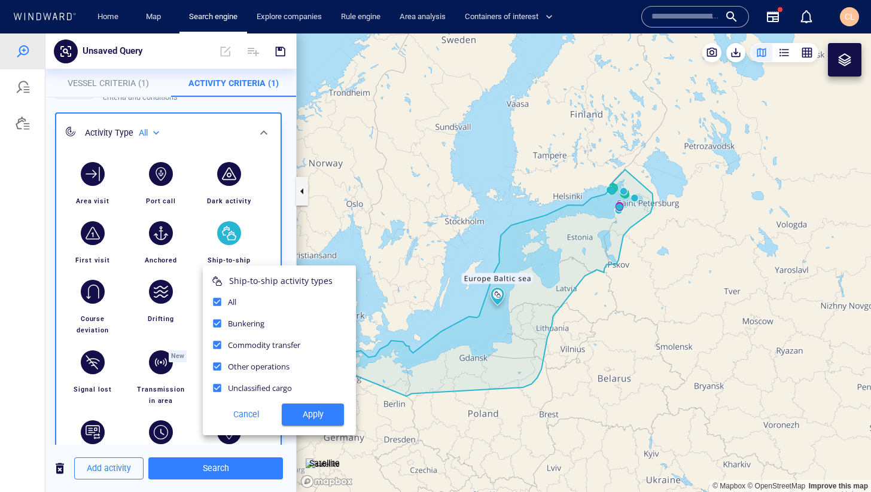
click at [204, 208] on div at bounding box center [435, 262] width 871 height 459
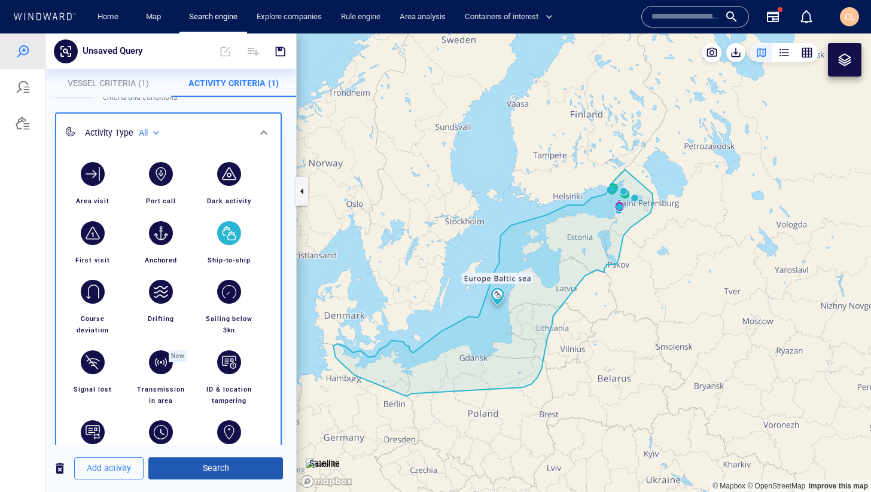
click at [209, 471] on span "Search" at bounding box center [215, 468] width 115 height 15
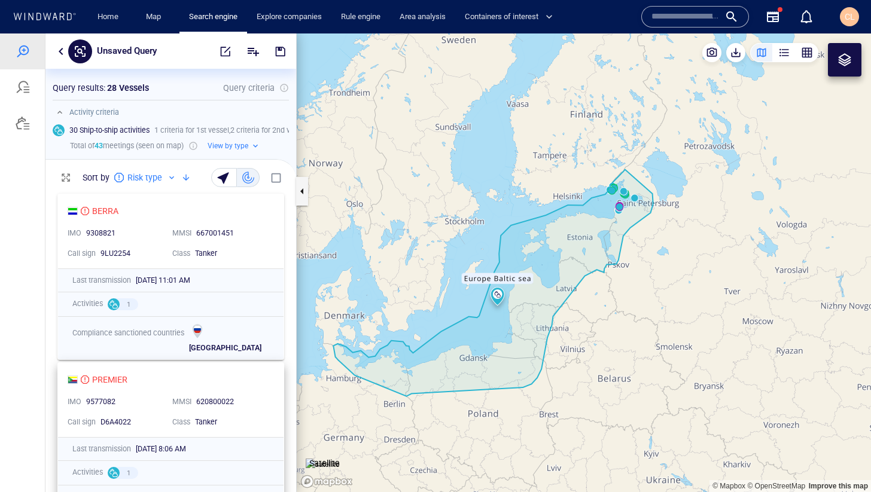
scroll to position [304, 251]
click at [62, 57] on button "button" at bounding box center [61, 51] width 14 height 14
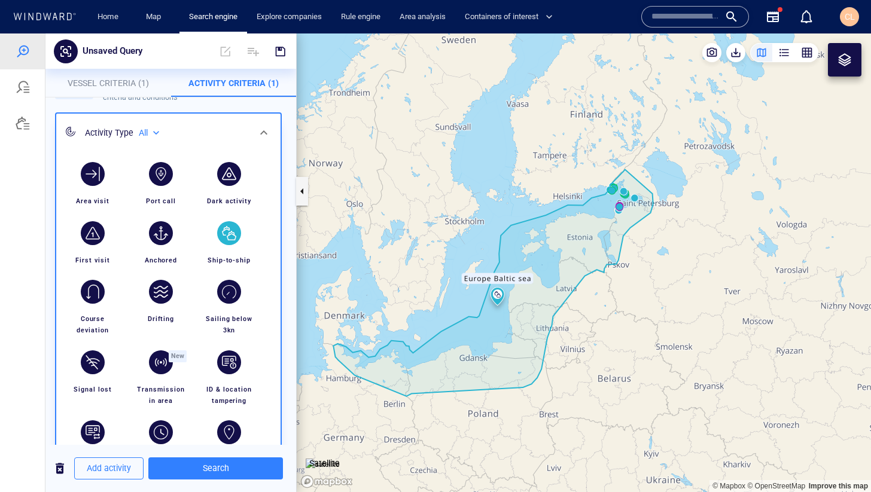
click at [197, 480] on div "Add activity Search" at bounding box center [170, 468] width 251 height 29
click at [190, 471] on span "Search" at bounding box center [215, 468] width 115 height 15
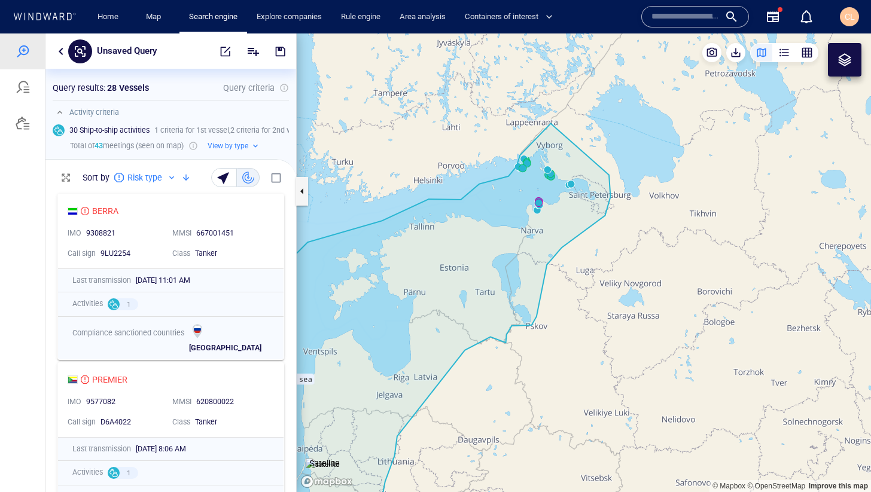
drag, startPoint x: 437, startPoint y: 299, endPoint x: 521, endPoint y: 231, distance: 108.0
click at [521, 231] on canvas "Map" at bounding box center [584, 262] width 574 height 459
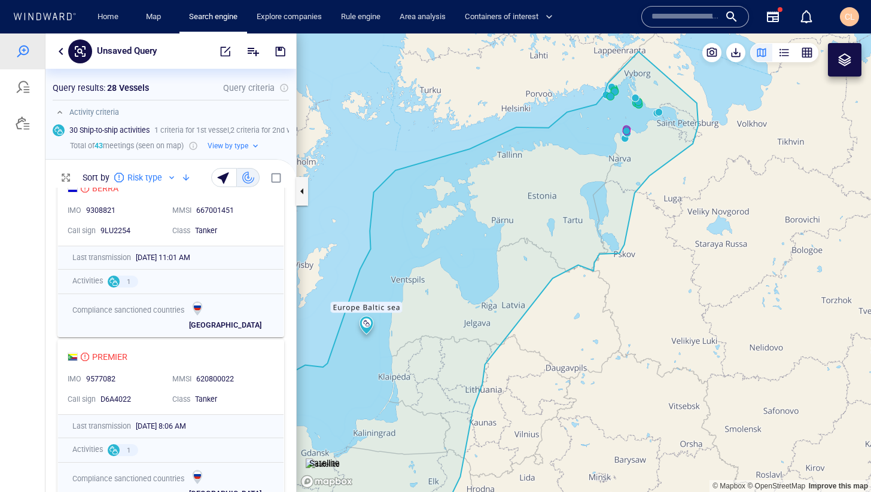
scroll to position [26, 0]
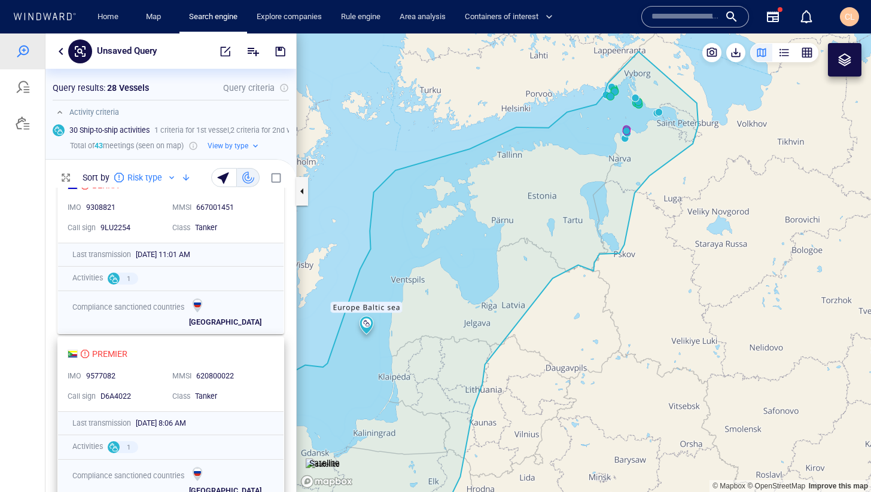
click at [213, 347] on div "PREMIER" at bounding box center [166, 354] width 197 height 14
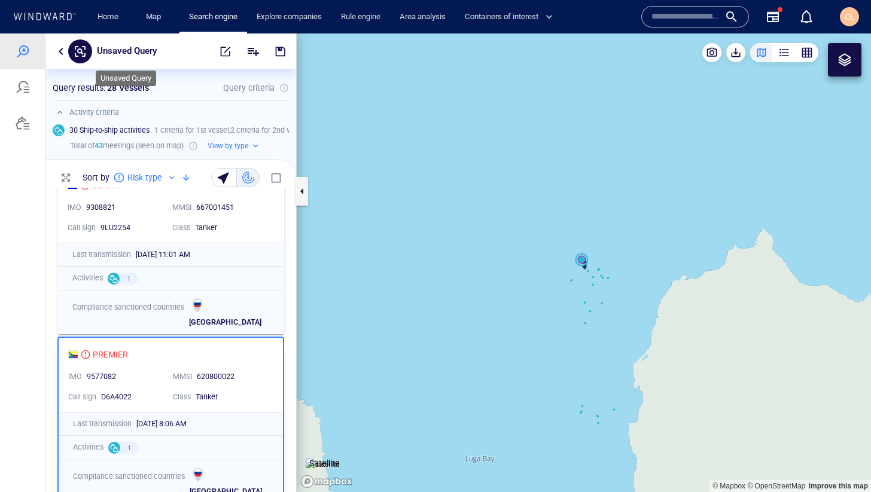
click at [134, 51] on p "Unsaved Query" at bounding box center [127, 52] width 60 height 16
type input "**********"
click at [275, 53] on span "button" at bounding box center [280, 51] width 12 height 12
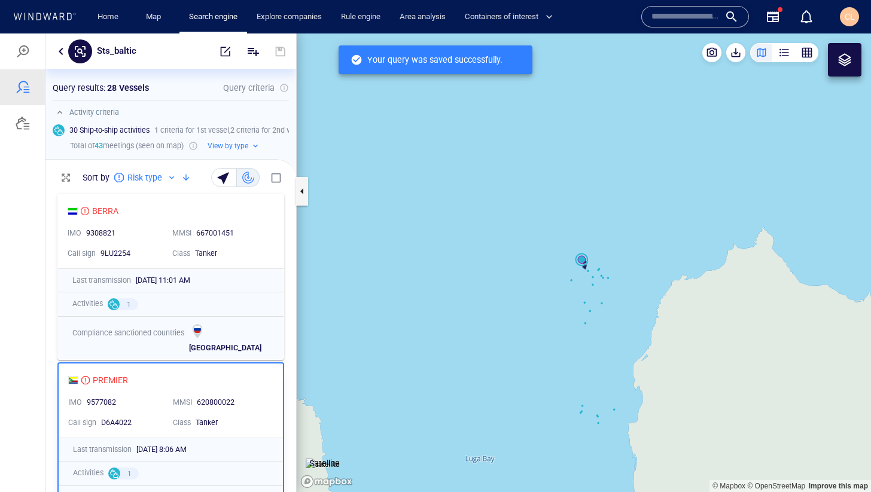
scroll to position [304, 251]
click at [845, 60] on div at bounding box center [844, 60] width 14 height 14
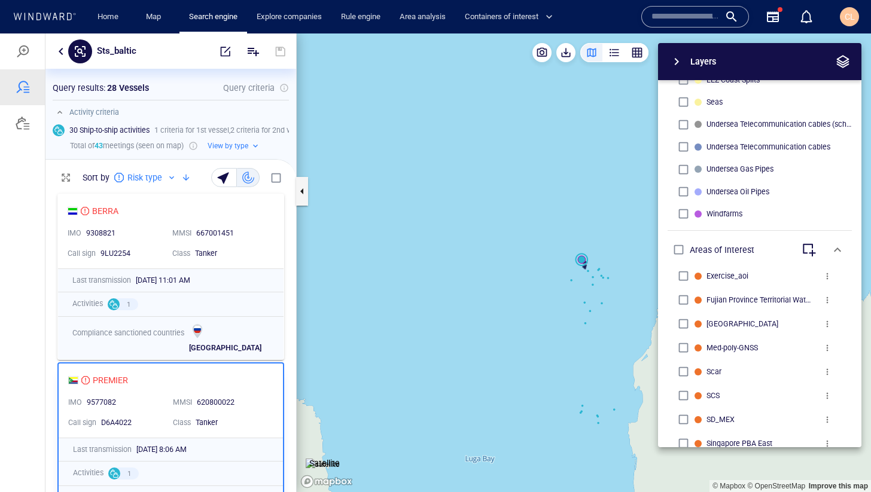
scroll to position [451, 0]
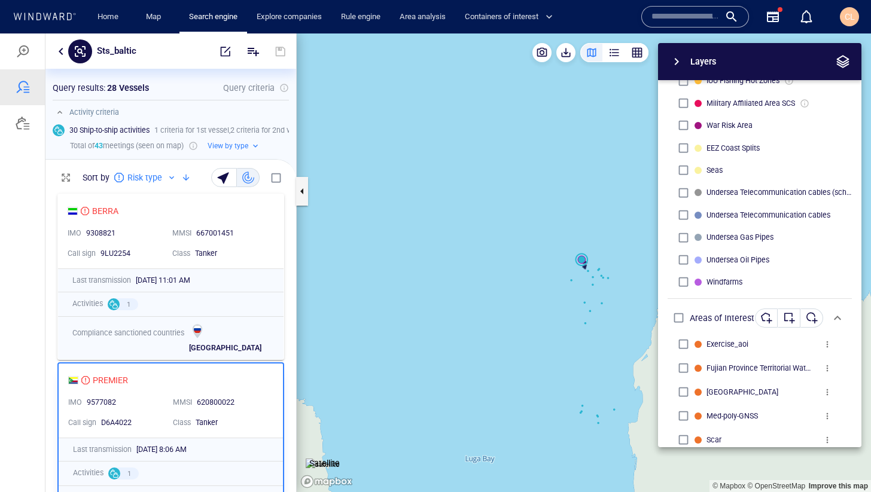
click at [810, 319] on div "button" at bounding box center [811, 318] width 12 height 12
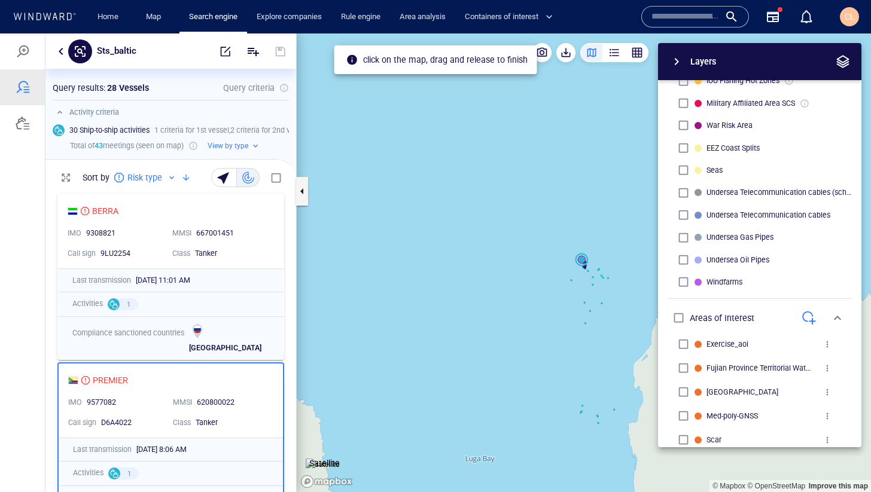
click at [439, 228] on canvas "Map" at bounding box center [584, 262] width 574 height 459
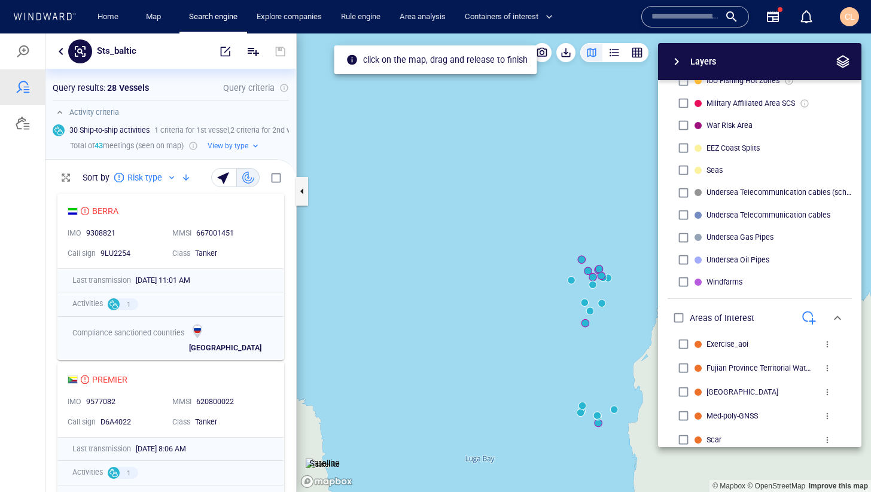
drag, startPoint x: 508, startPoint y: 283, endPoint x: 450, endPoint y: 252, distance: 66.1
click at [450, 252] on canvas "Map" at bounding box center [584, 262] width 574 height 459
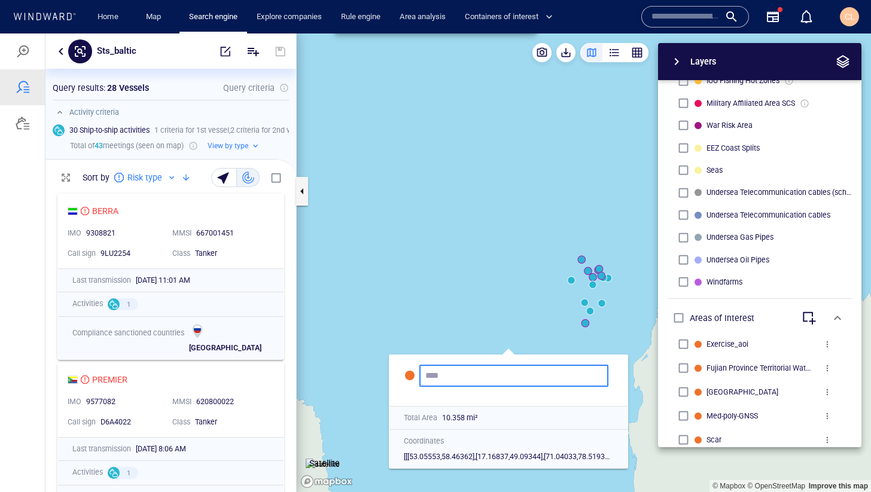
scroll to position [0, 0]
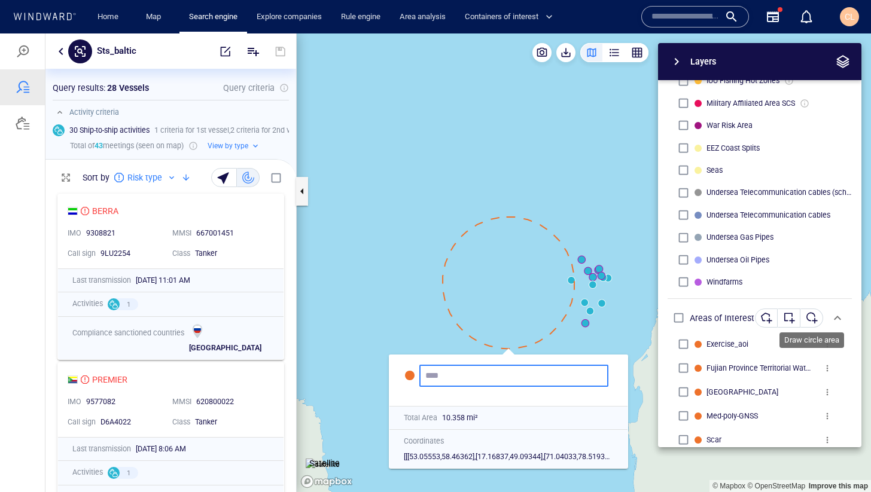
click at [813, 319] on div "button" at bounding box center [811, 318] width 12 height 12
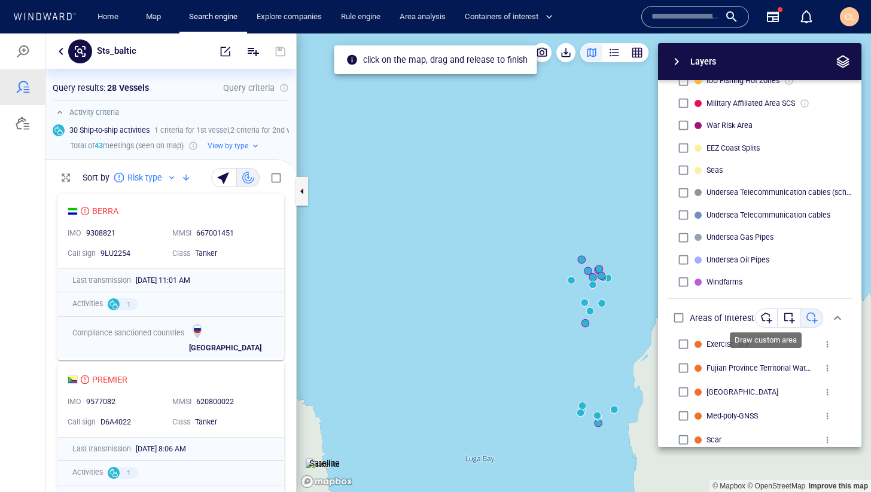
click at [767, 319] on div "button" at bounding box center [766, 318] width 12 height 12
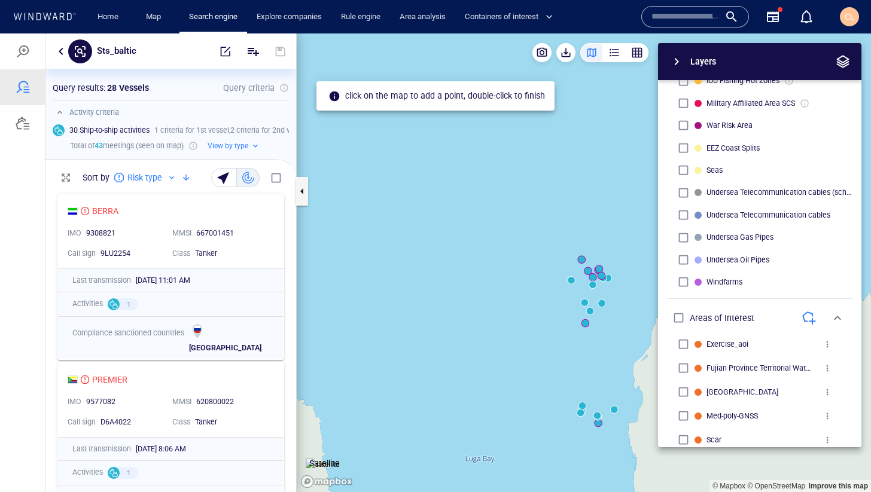
click at [411, 172] on canvas "Map" at bounding box center [584, 262] width 574 height 459
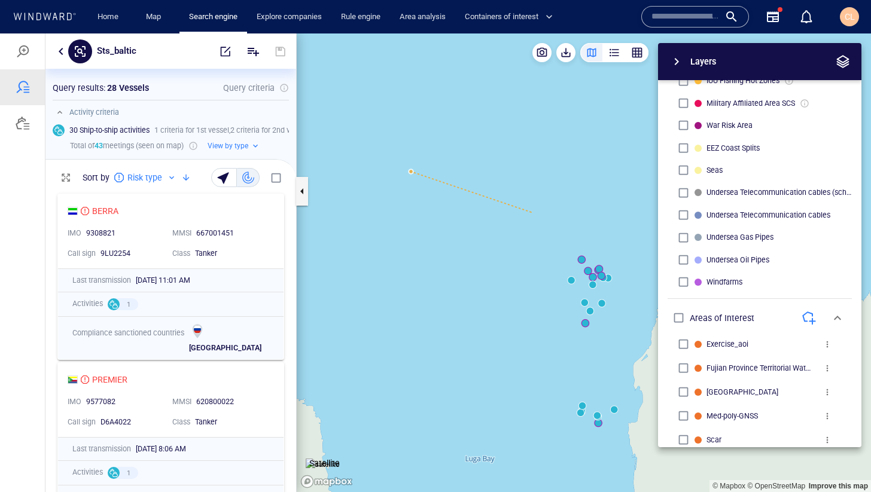
drag, startPoint x: 535, startPoint y: 215, endPoint x: 486, endPoint y: 242, distance: 55.6
click at [535, 216] on div "Layers System Areas International Waters Straits Exclusive Economic Zones 40NM …" at bounding box center [696, 245] width 329 height 404
click at [421, 236] on canvas "Map" at bounding box center [584, 262] width 574 height 459
click at [415, 236] on canvas "Map" at bounding box center [584, 262] width 574 height 459
click at [395, 235] on canvas "Map" at bounding box center [584, 262] width 574 height 459
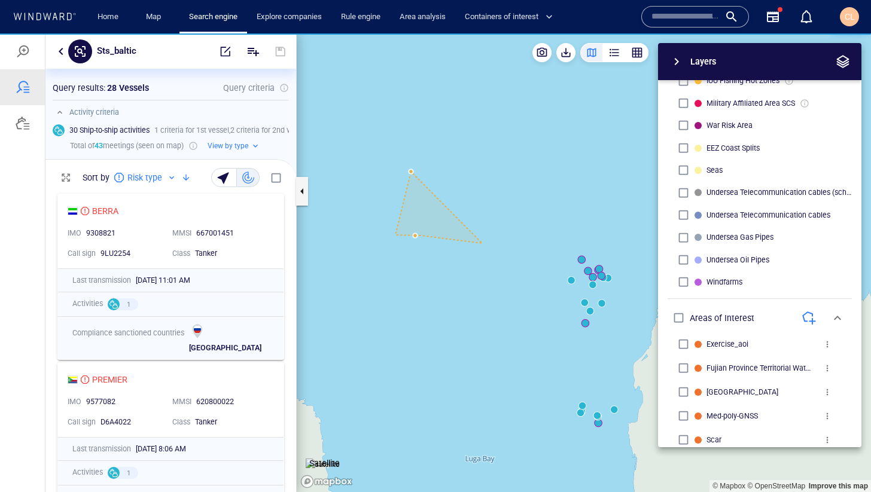
click at [395, 235] on canvas "Map" at bounding box center [584, 262] width 574 height 459
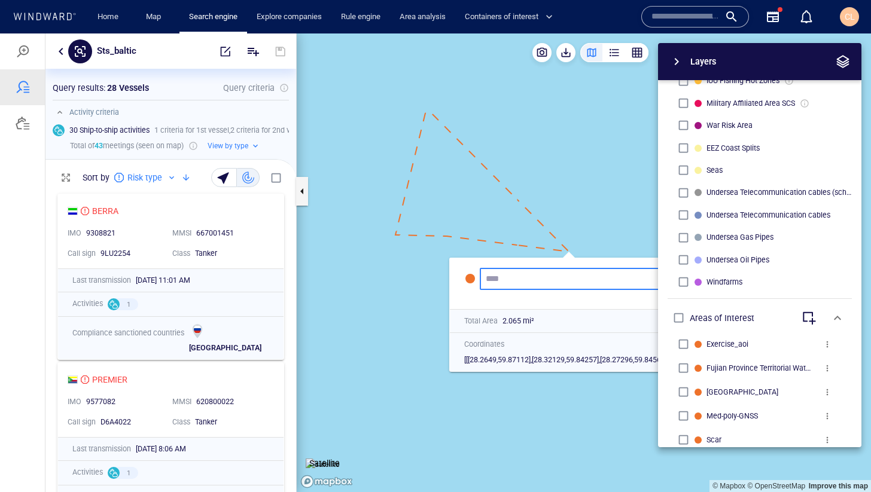
click at [494, 281] on input "text" at bounding box center [574, 279] width 177 height 10
type input "*****"
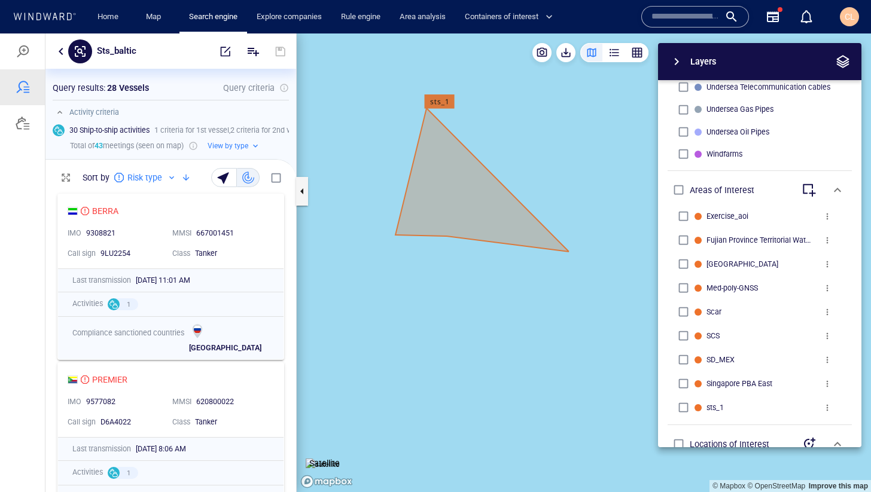
scroll to position [605, 0]
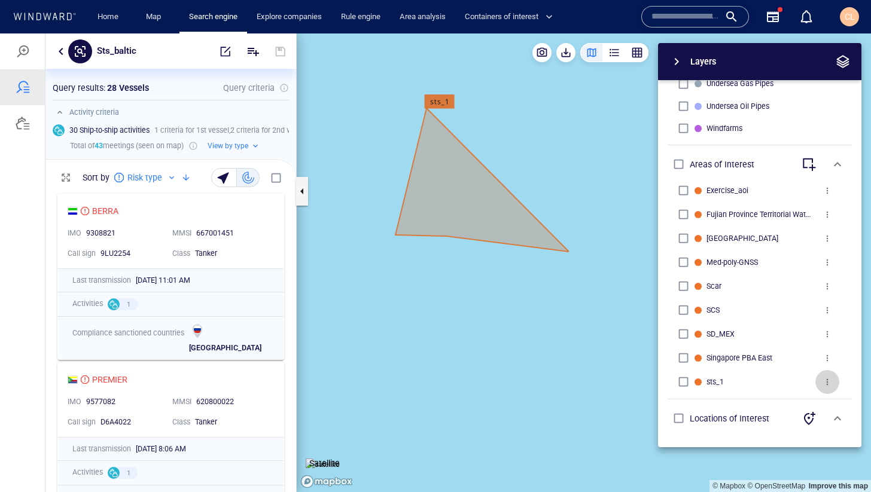
click at [827, 384] on span "more" at bounding box center [827, 382] width 10 height 10
click at [801, 403] on li "Delete" at bounding box center [801, 403] width 120 height 22
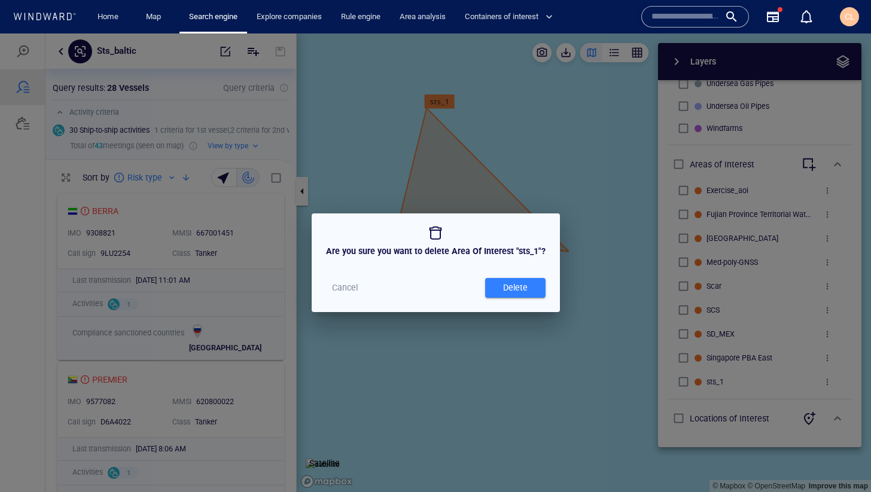
click at [523, 285] on div "Delete" at bounding box center [514, 288] width 29 height 20
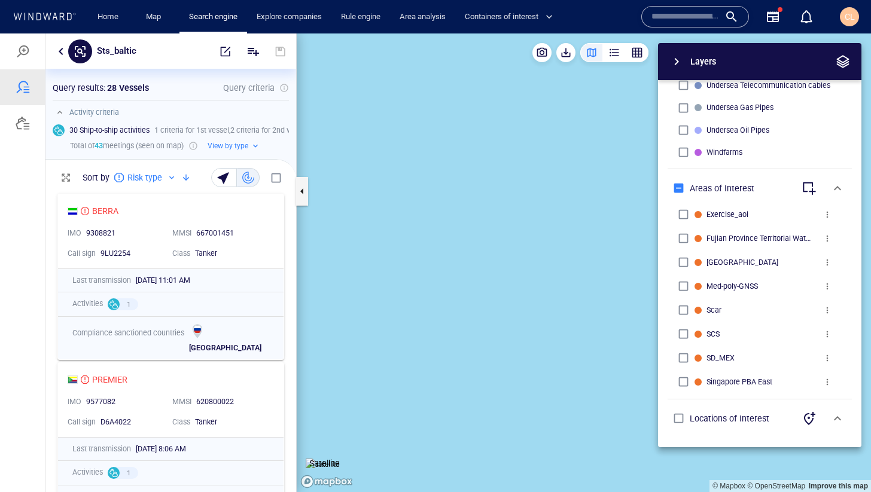
click at [572, 127] on div "Layers System Areas International Waters Straits Exclusive Economic Zones 40NM …" at bounding box center [696, 245] width 329 height 404
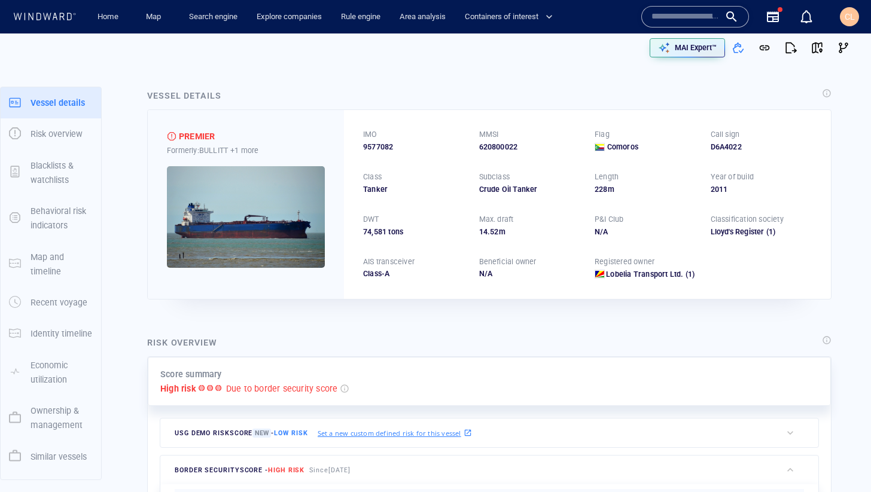
click at [248, 207] on img at bounding box center [246, 217] width 158 height 102
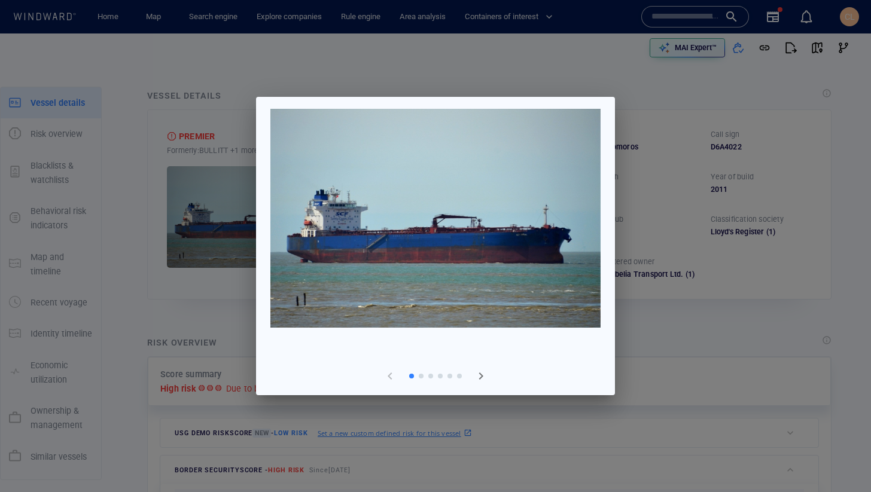
click at [482, 378] on span "button" at bounding box center [481, 376] width 14 height 14
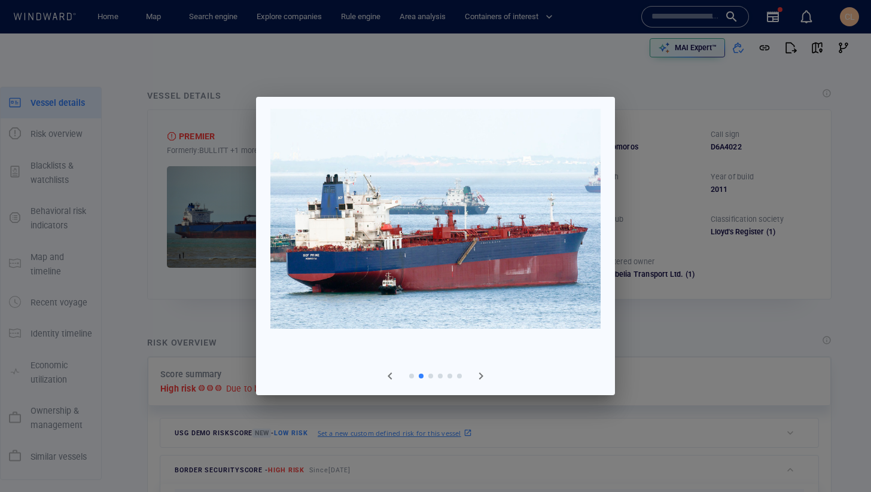
click at [482, 378] on span "button" at bounding box center [481, 376] width 14 height 14
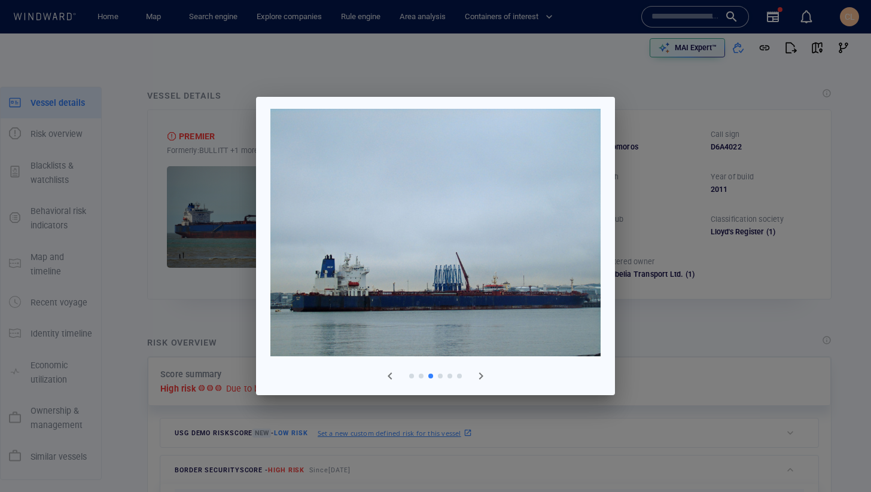
click at [636, 325] on div at bounding box center [435, 246] width 871 height 492
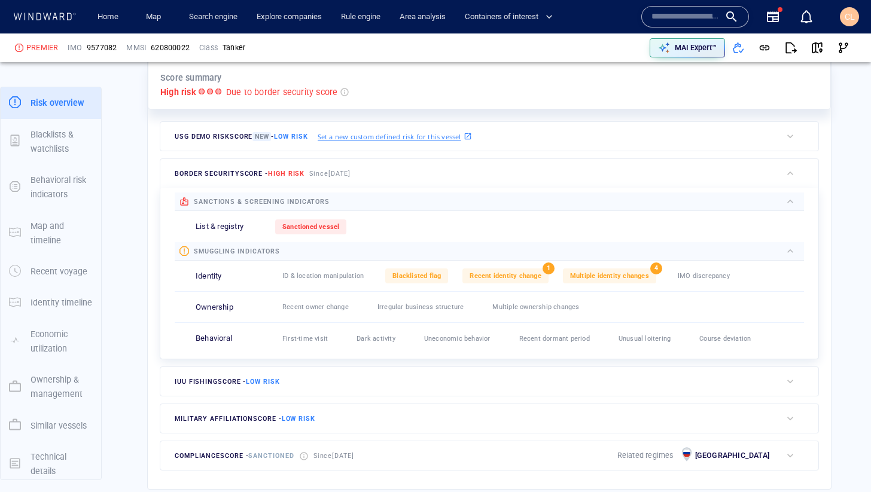
scroll to position [289, 0]
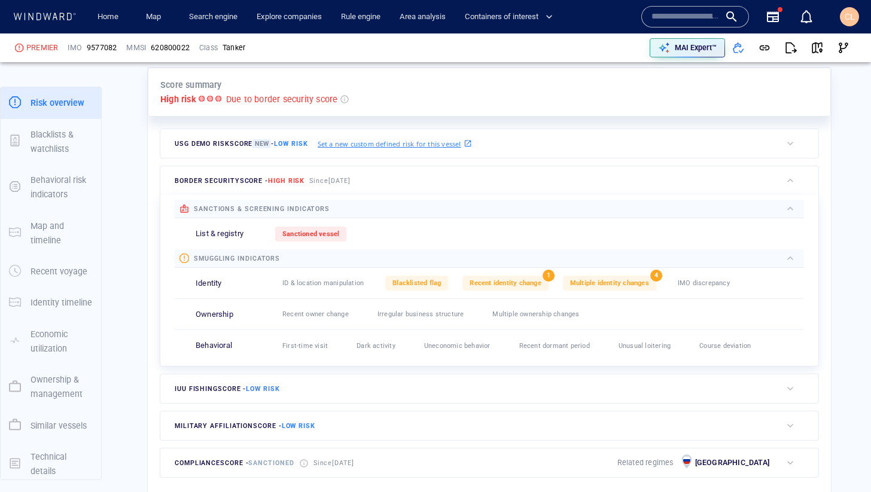
drag, startPoint x: 390, startPoint y: 184, endPoint x: 328, endPoint y: 182, distance: 61.6
click at [328, 182] on div "border security score - High risk Since [DATE]" at bounding box center [470, 180] width 621 height 29
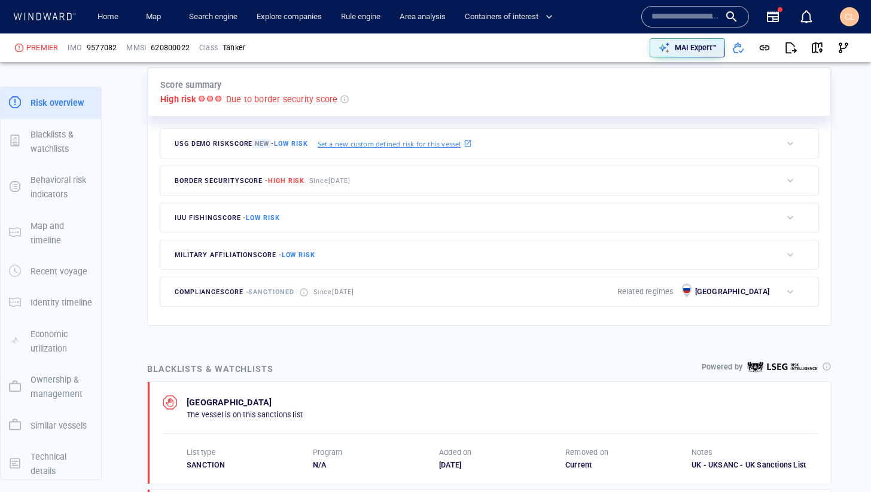
click at [390, 190] on div "border security score - High risk Since [DATE]" at bounding box center [470, 180] width 621 height 29
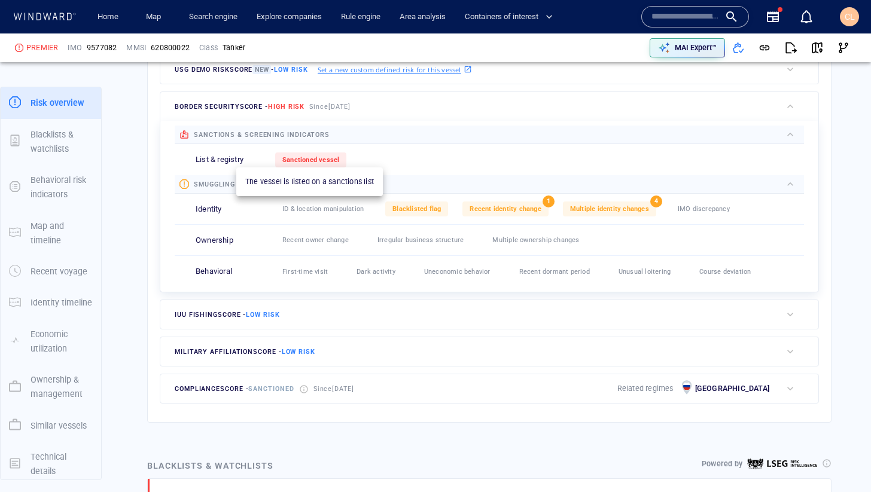
click at [311, 156] on span "Sanctioned vessel" at bounding box center [310, 160] width 57 height 8
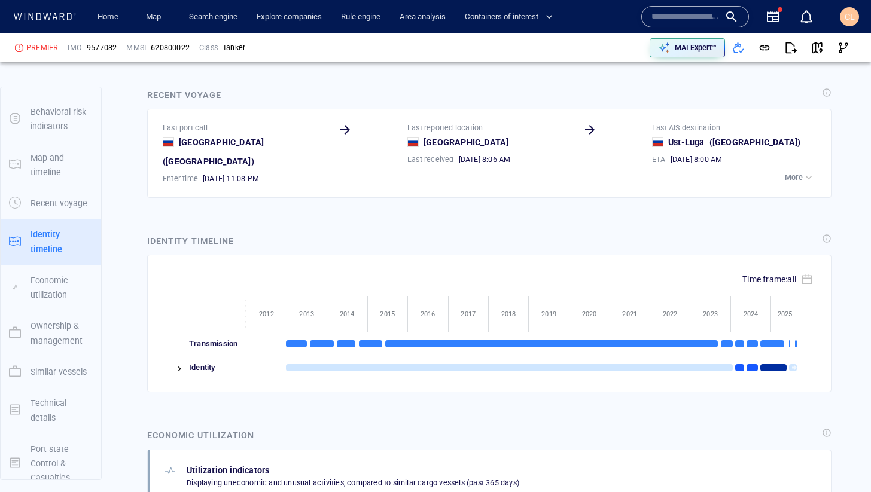
scroll to position [1823, 0]
click at [177, 363] on img at bounding box center [180, 368] width 10 height 10
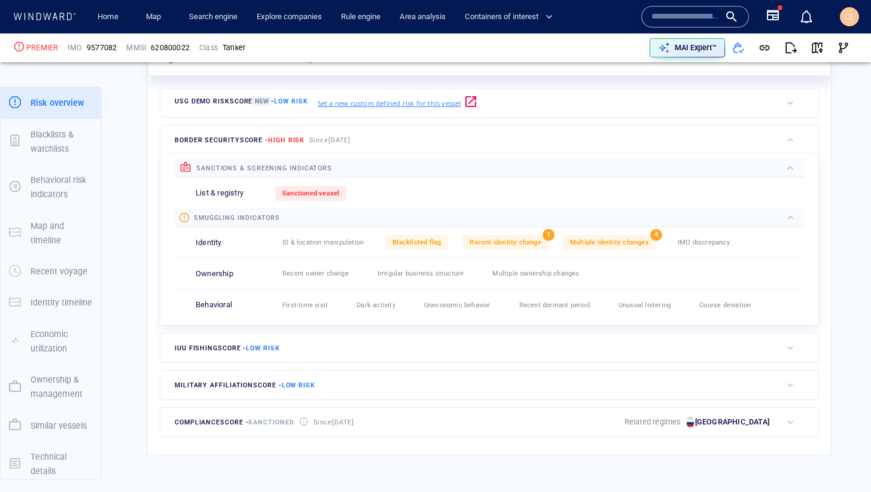
scroll to position [320, 0]
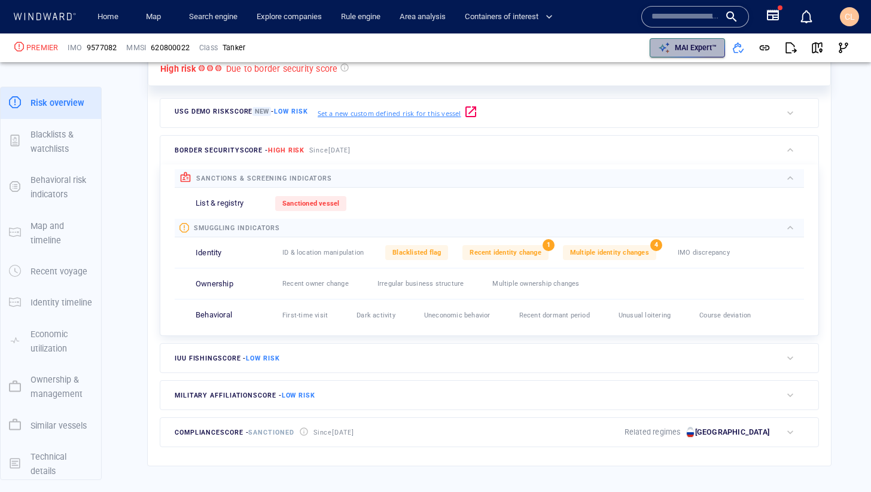
click at [708, 53] on p "MAI Expert™" at bounding box center [695, 47] width 42 height 11
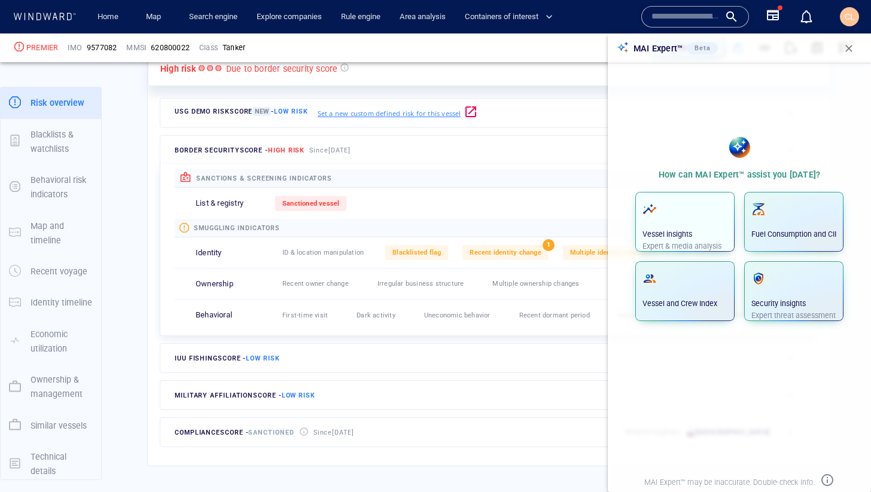
click at [675, 224] on div "Vessel insights Expert & media analysis" at bounding box center [684, 225] width 85 height 53
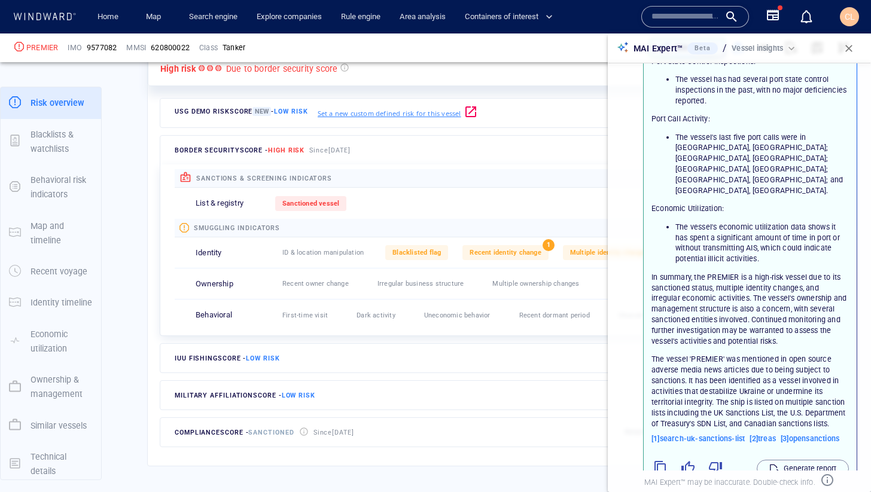
scroll to position [447, 0]
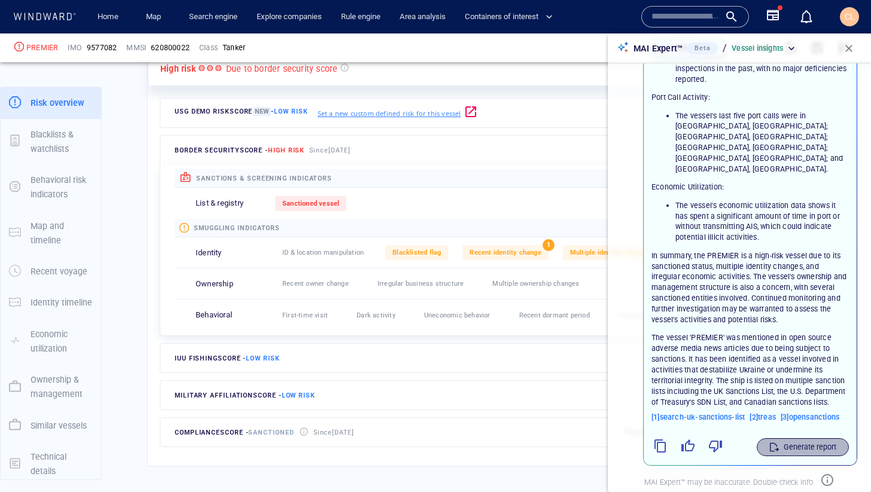
click at [799, 442] on p "Generate report" at bounding box center [809, 447] width 53 height 11
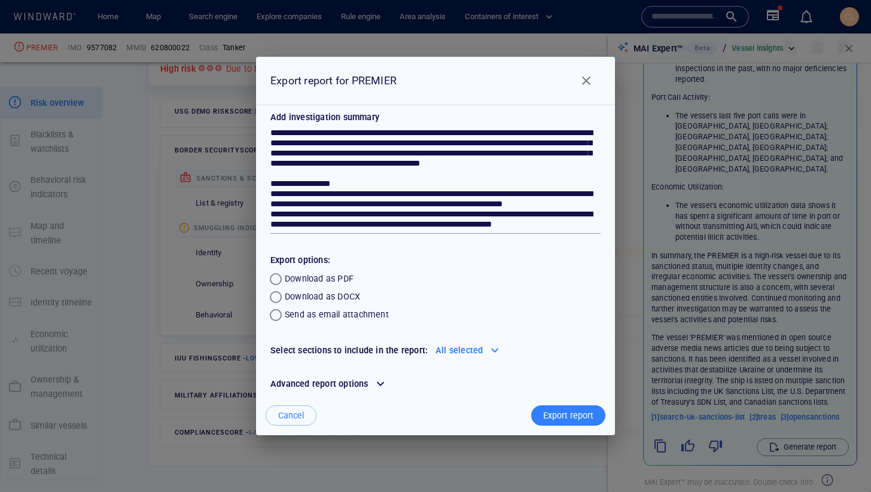
click at [495, 350] on div at bounding box center [494, 350] width 19 height 19
click at [424, 279] on div "Download as PDF" at bounding box center [434, 279] width 334 height 18
click at [585, 83] on span "Close" at bounding box center [586, 81] width 14 height 14
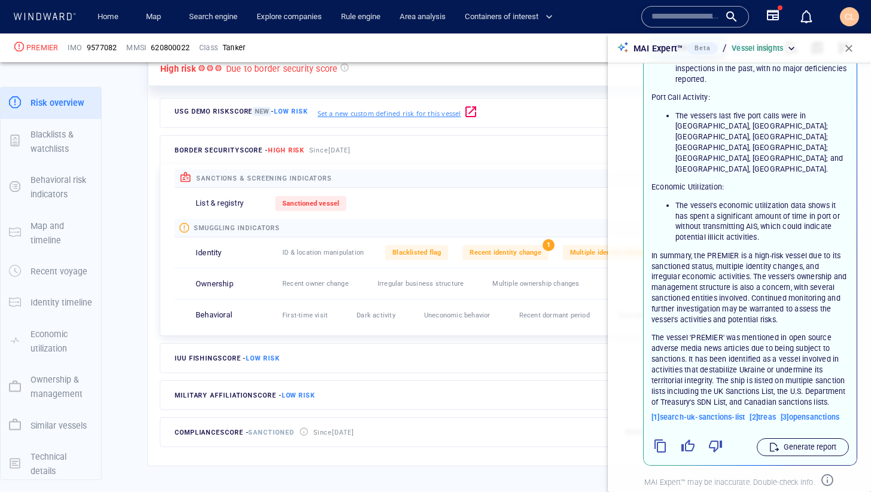
click at [794, 442] on p "Generate report" at bounding box center [809, 447] width 53 height 11
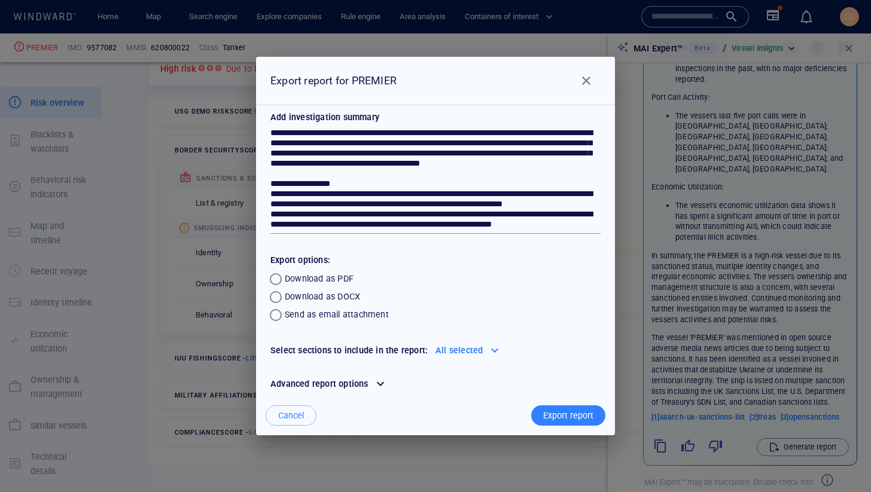
click at [554, 414] on div "Export report" at bounding box center [568, 416] width 55 height 20
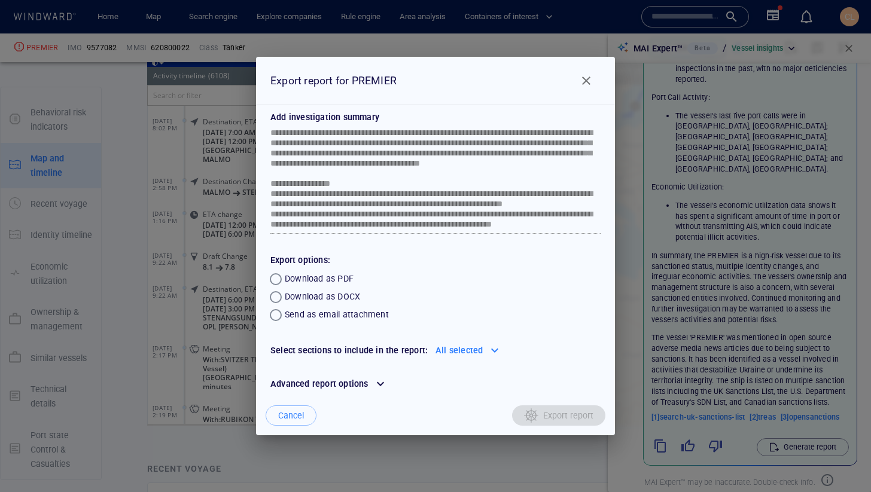
scroll to position [0, 0]
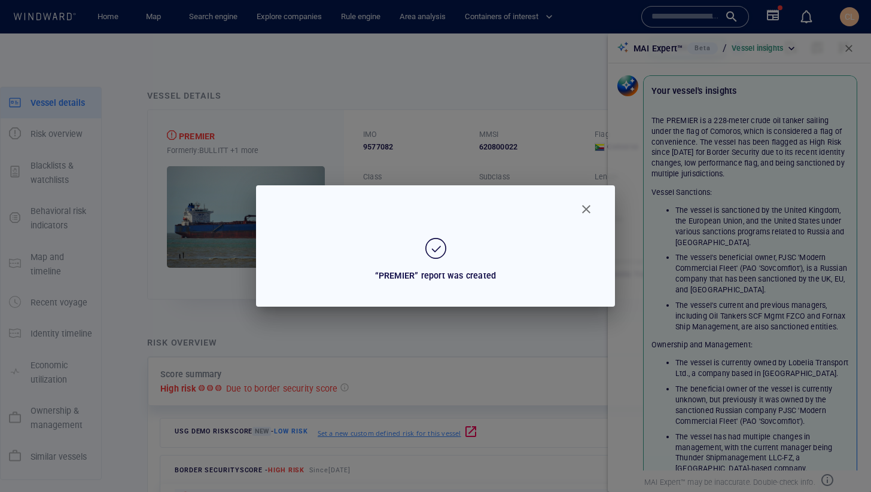
scroll to position [447, 0]
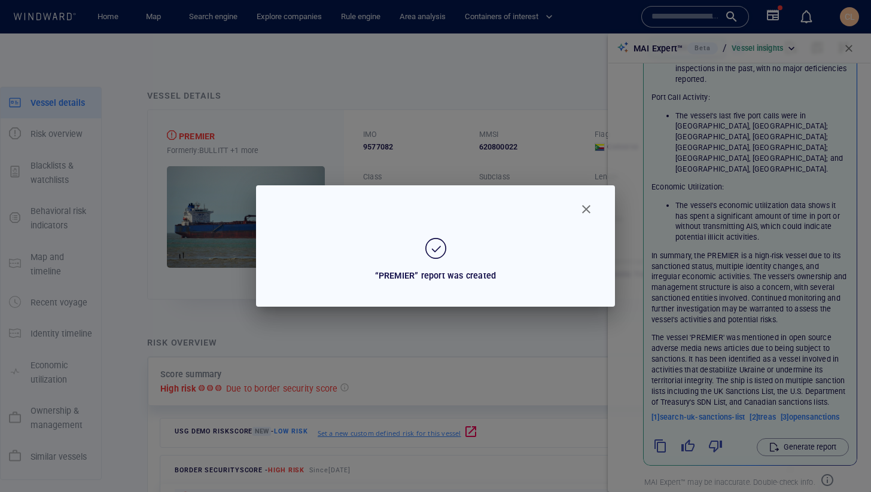
click at [585, 210] on span "Close" at bounding box center [586, 209] width 14 height 14
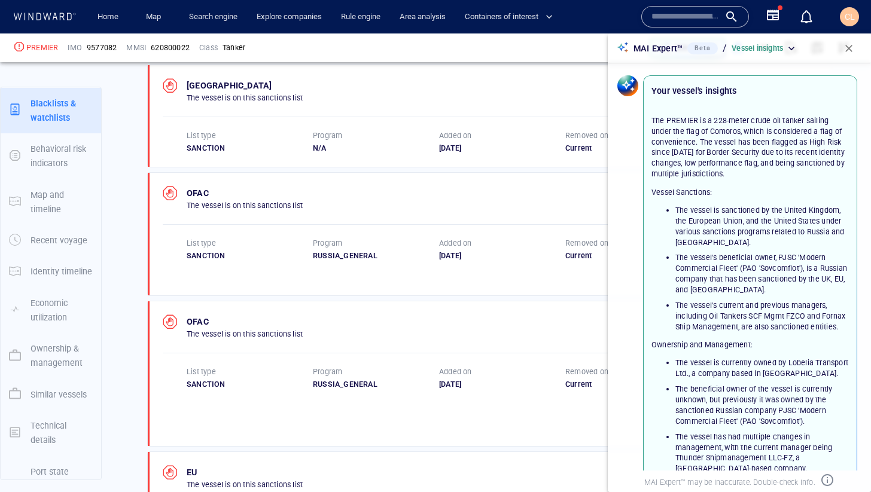
scroll to position [786, 0]
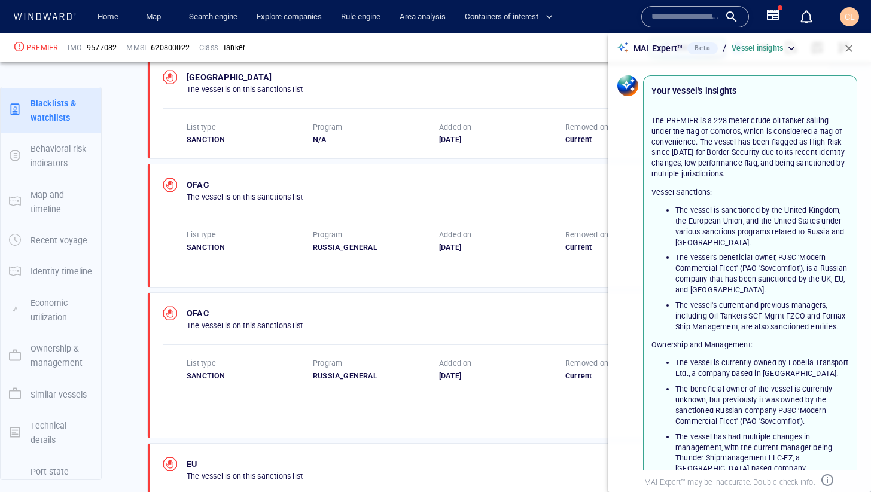
click at [848, 47] on span "button" at bounding box center [849, 48] width 12 height 12
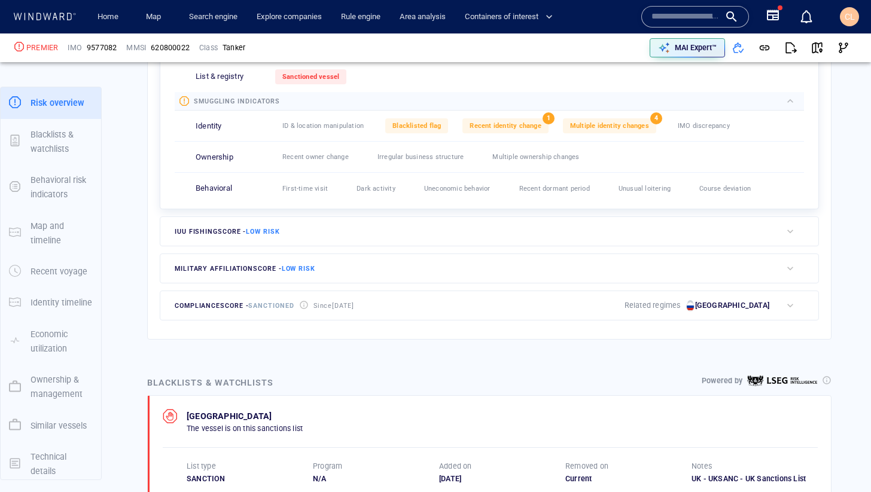
scroll to position [445, 0]
click at [251, 272] on span "military affiliation score - Low risk" at bounding box center [245, 270] width 141 height 8
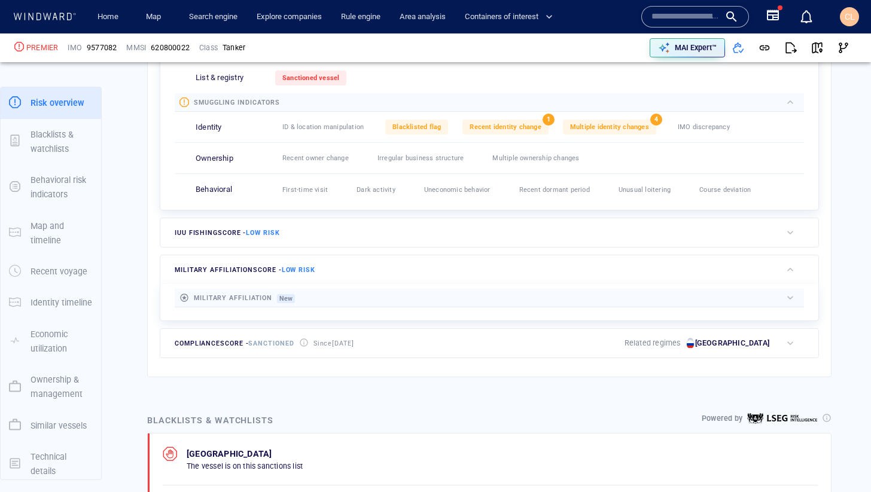
click at [229, 274] on div "military affiliation score - Low risk" at bounding box center [244, 270] width 145 height 18
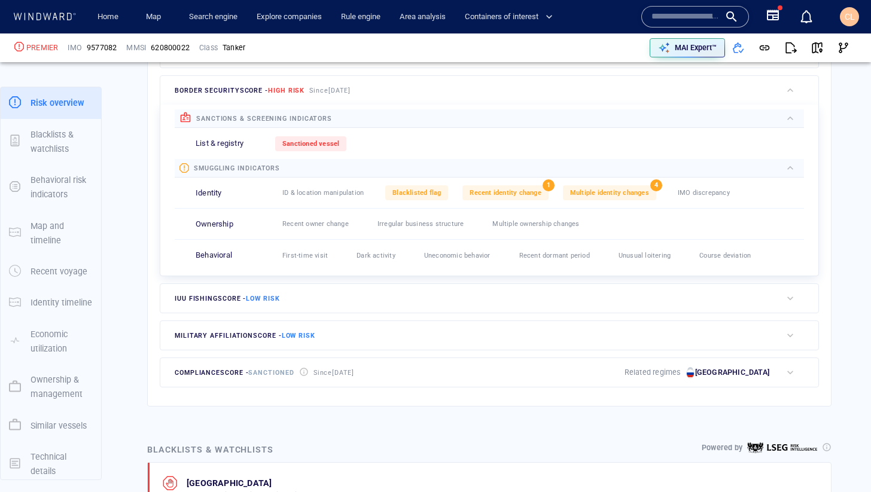
scroll to position [377, 0]
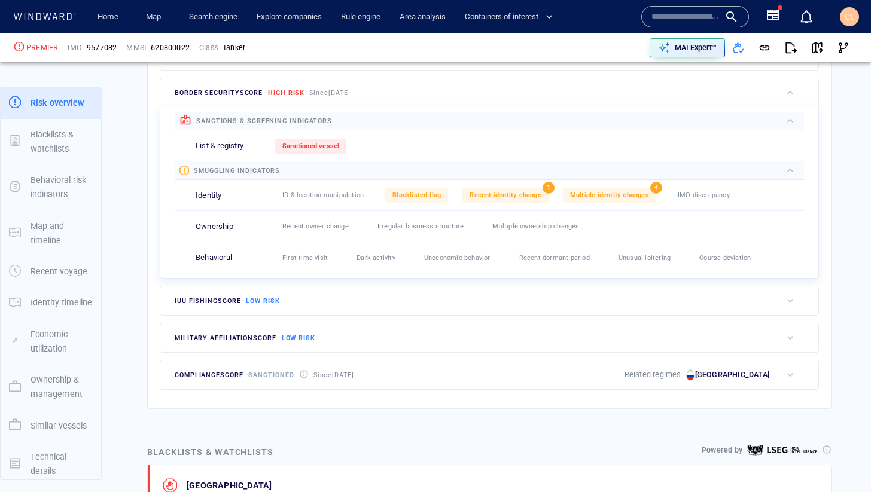
click at [694, 23] on input "text" at bounding box center [685, 17] width 68 height 18
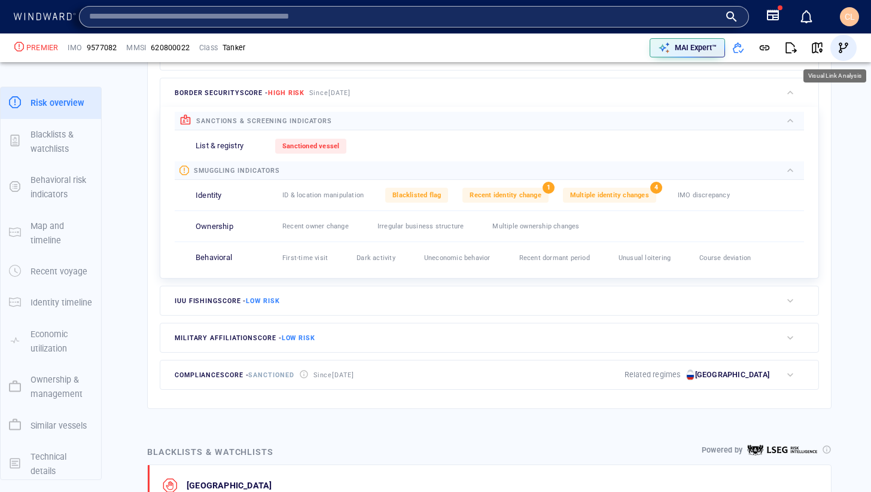
click at [842, 50] on span "button" at bounding box center [843, 48] width 12 height 12
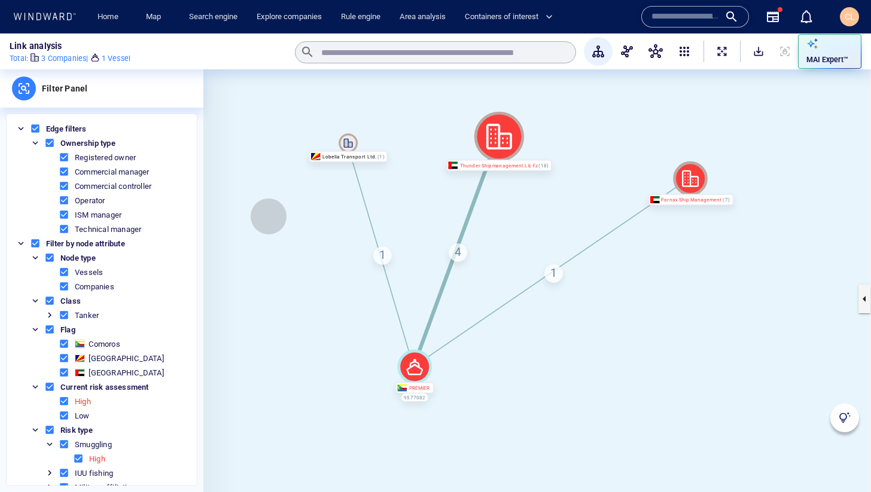
drag, startPoint x: 306, startPoint y: 221, endPoint x: 273, endPoint y: 216, distance: 32.6
click at [273, 216] on canvas at bounding box center [536, 298] width 667 height 459
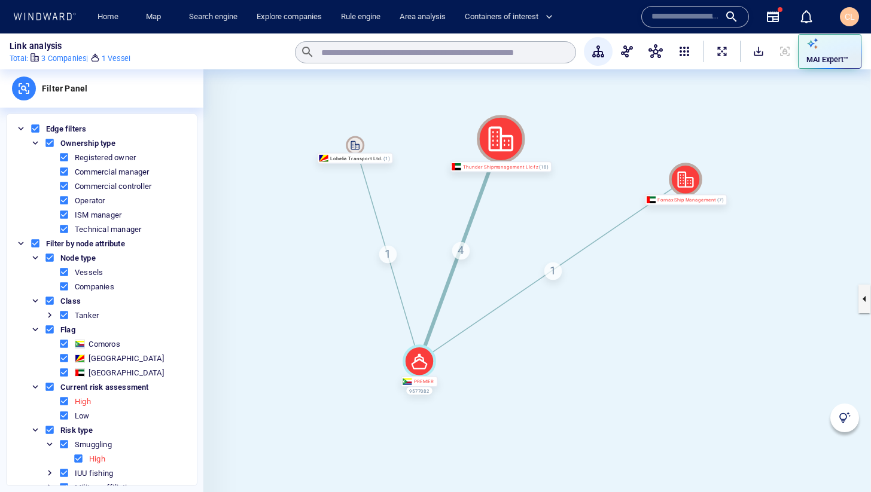
click at [555, 268] on div "1" at bounding box center [552, 270] width 17 height 17
click at [462, 249] on div "4" at bounding box center [460, 250] width 17 height 17
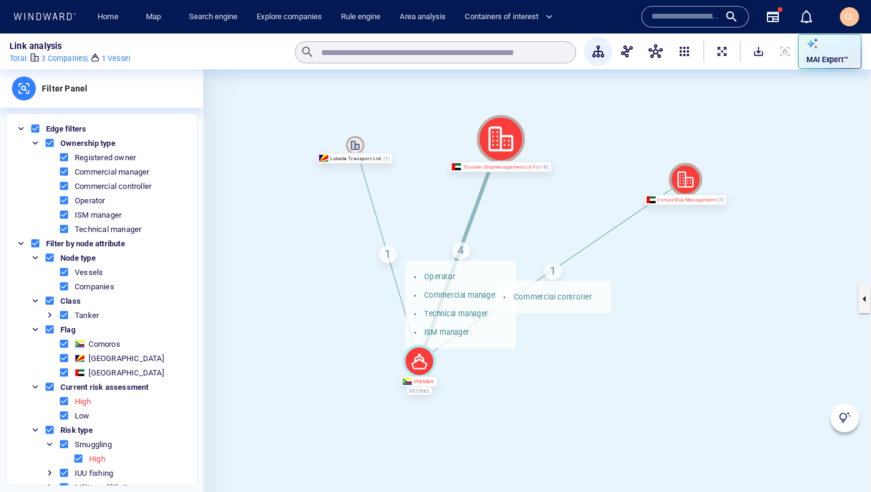
click at [387, 254] on div "1" at bounding box center [387, 253] width 17 height 17
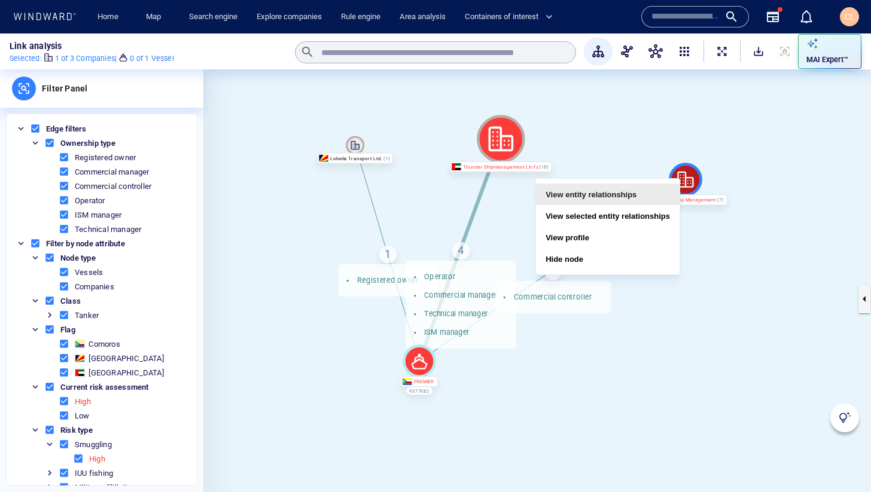
click at [634, 193] on button "View entity relationships" at bounding box center [608, 195] width 144 height 22
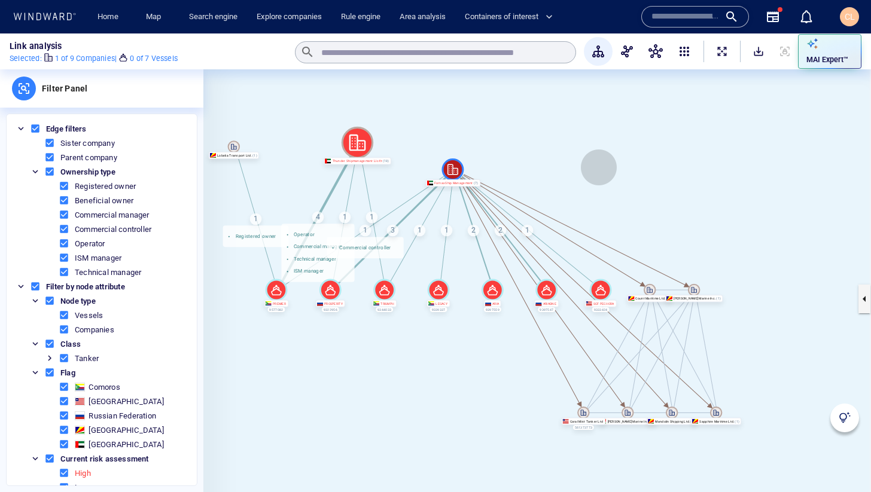
drag, startPoint x: 670, startPoint y: 166, endPoint x: 588, endPoint y: 166, distance: 81.9
click at [588, 166] on canvas at bounding box center [536, 298] width 667 height 459
click at [825, 53] on div "MAI Expert™" at bounding box center [827, 60] width 47 height 16
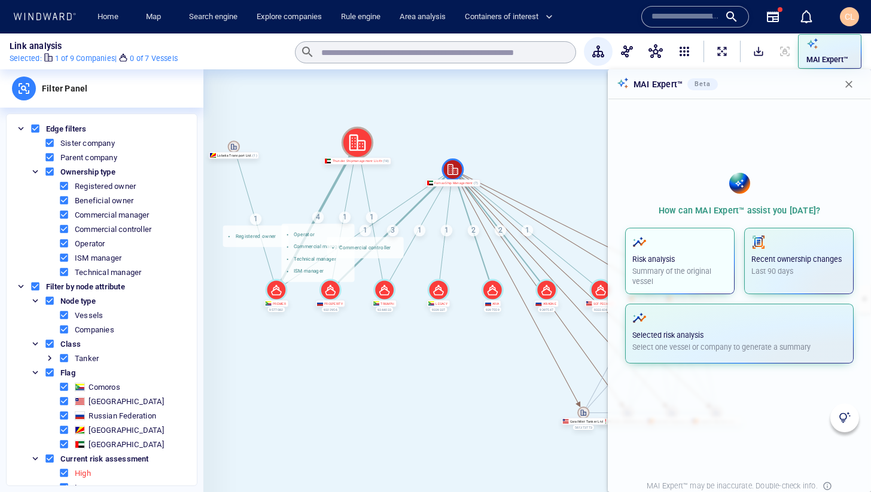
click at [684, 261] on p "Risk analysis" at bounding box center [679, 259] width 95 height 11
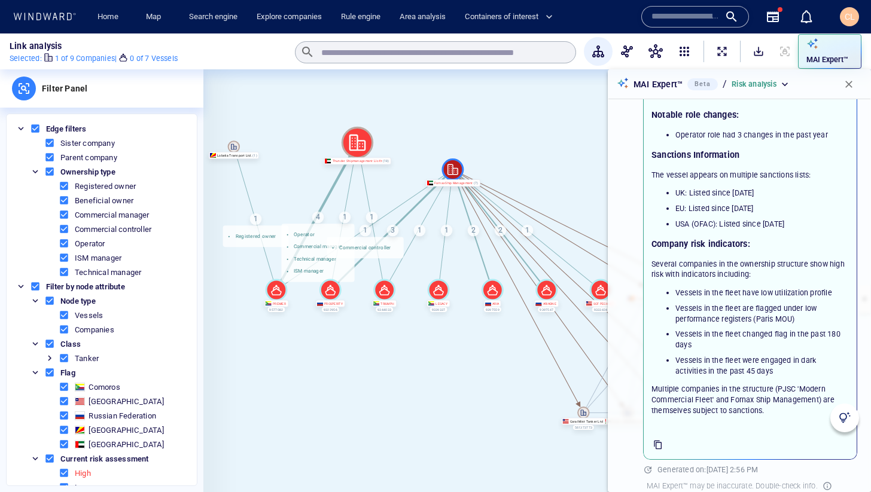
scroll to position [539, 0]
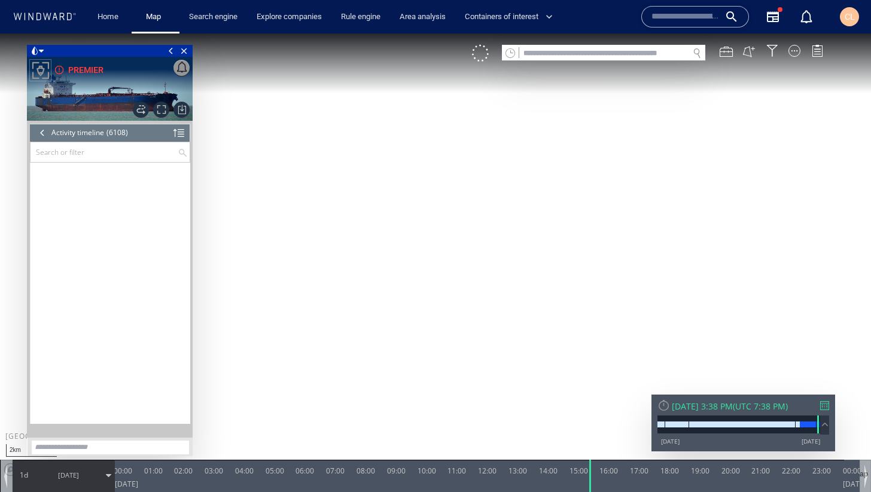
scroll to position [1962, 0]
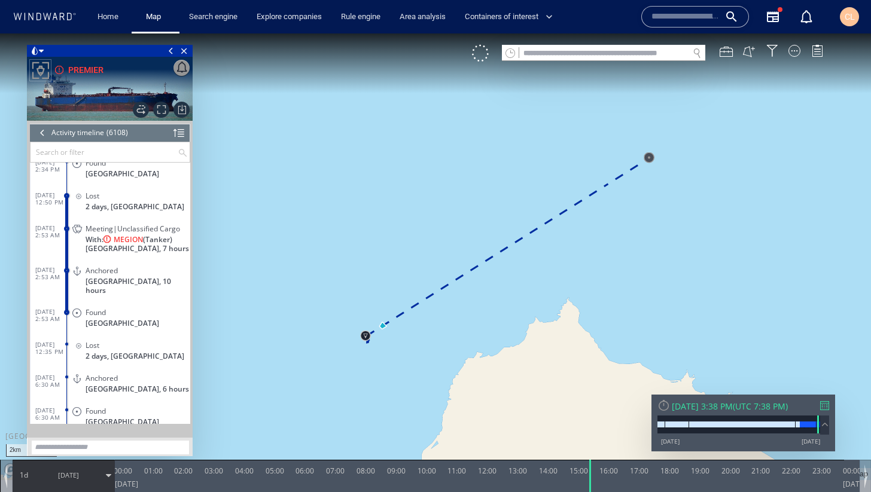
click at [41, 135] on div at bounding box center [42, 133] width 13 height 18
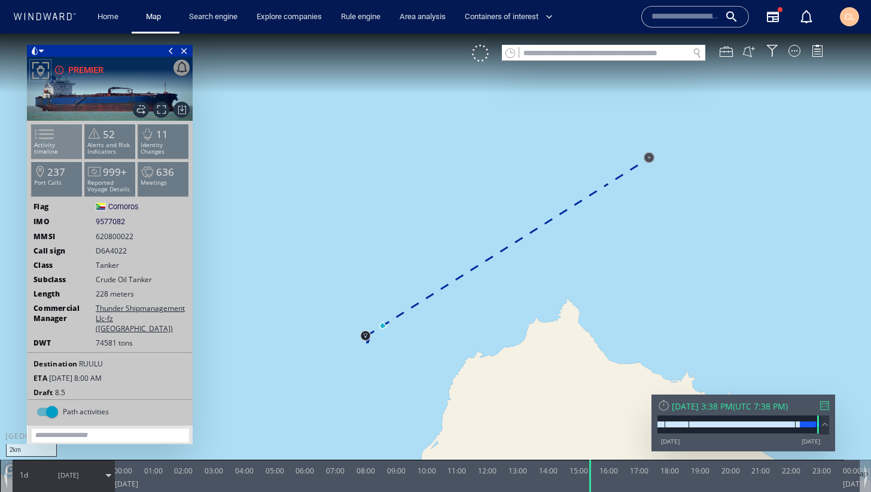
click at [59, 152] on li "Activity timeline" at bounding box center [57, 141] width 51 height 35
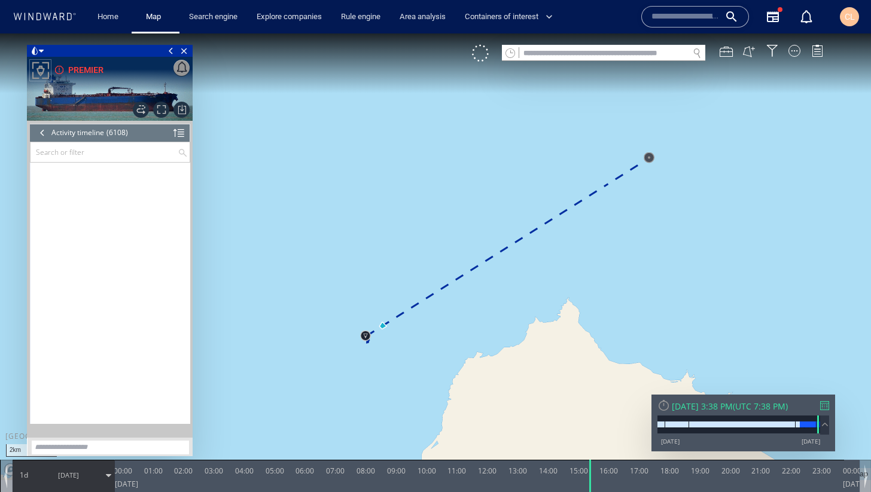
scroll to position [1907, 0]
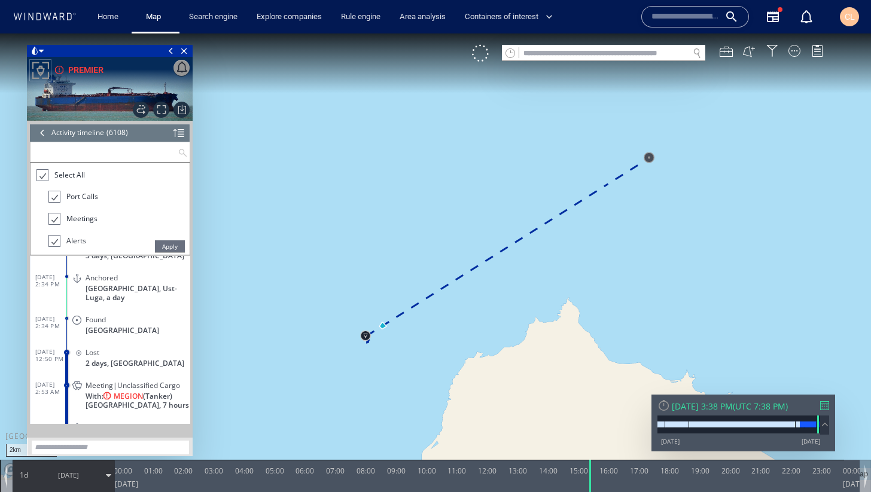
click at [77, 151] on input "text" at bounding box center [103, 152] width 147 height 20
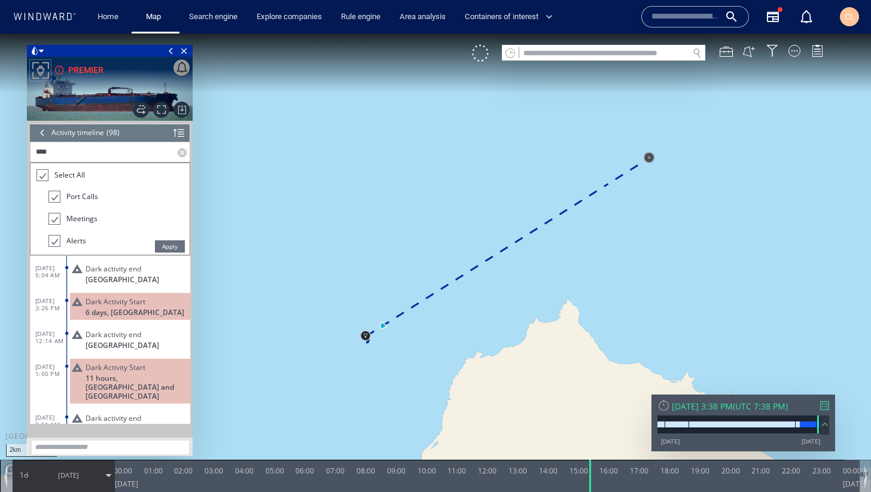
click at [170, 242] on span "Apply" at bounding box center [170, 246] width 30 height 12
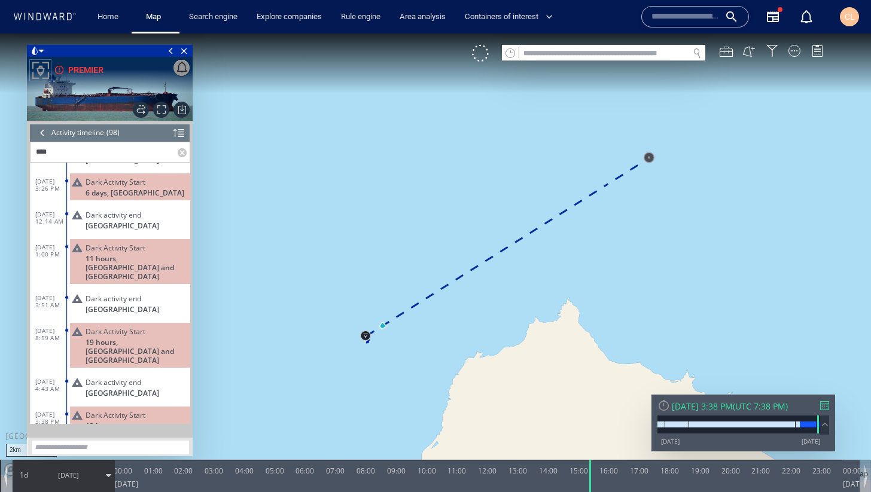
scroll to position [11, 0]
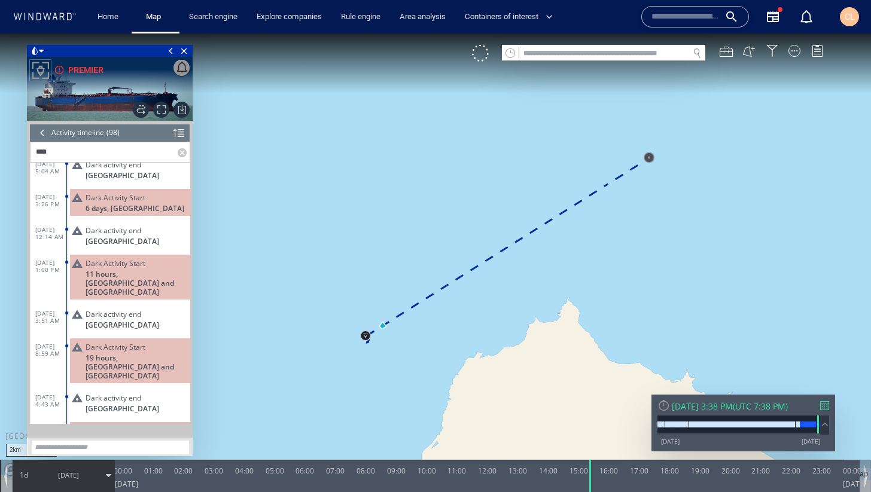
click at [93, 149] on input "****" at bounding box center [103, 152] width 147 height 20
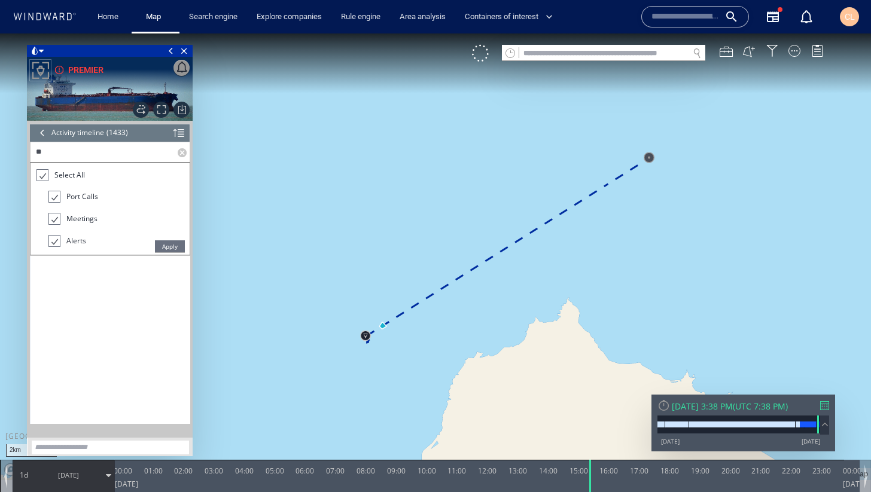
type input "*"
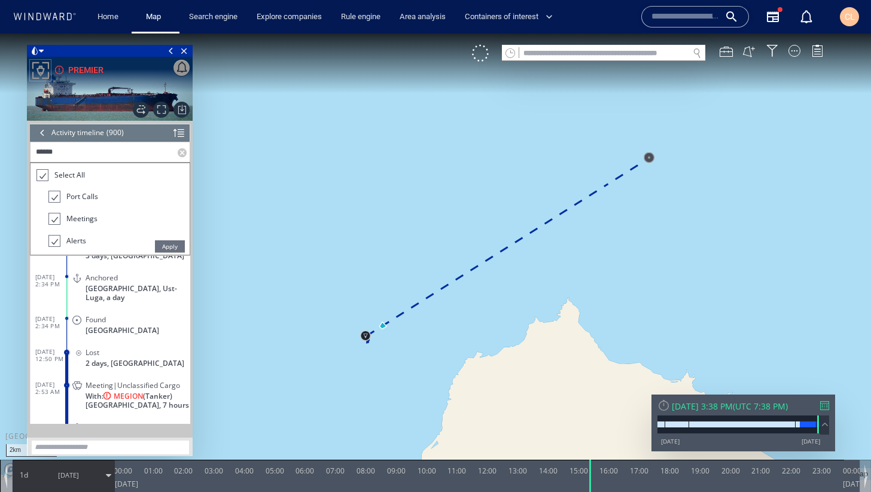
scroll to position [1611, 0]
type input "******"
click at [161, 245] on span "Apply" at bounding box center [170, 246] width 30 height 12
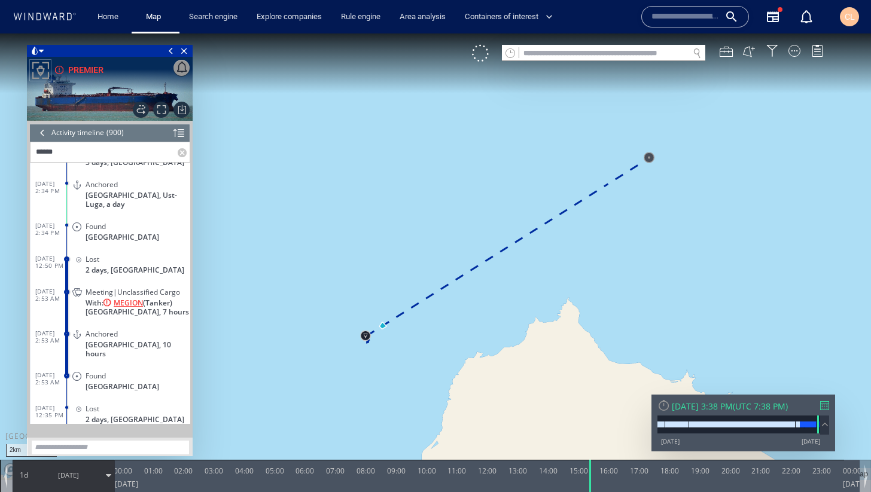
click at [136, 298] on span "MEGION" at bounding box center [128, 302] width 29 height 9
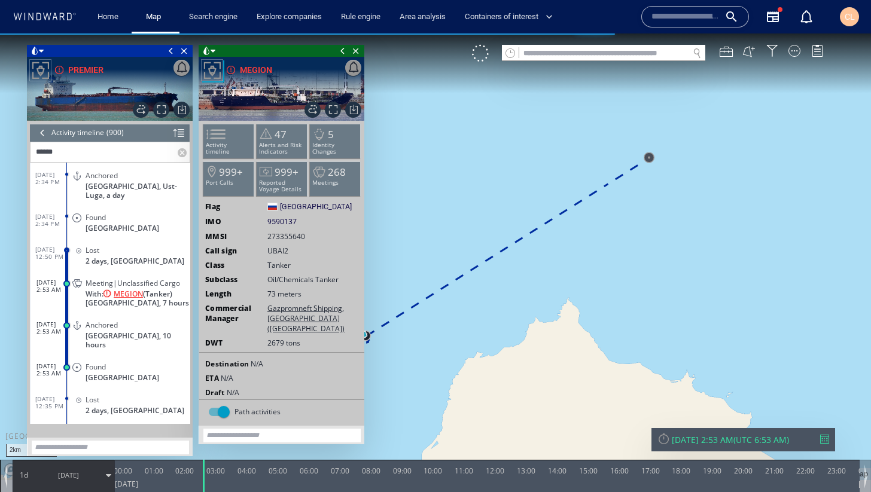
scroll to position [1710, 0]
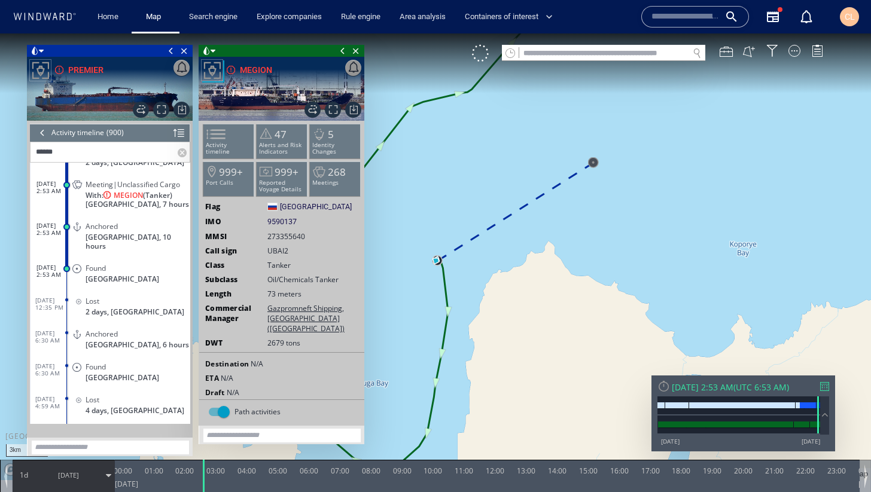
drag, startPoint x: 462, startPoint y: 185, endPoint x: 535, endPoint y: 185, distance: 73.5
click at [535, 185] on canvas "Map" at bounding box center [435, 256] width 871 height 447
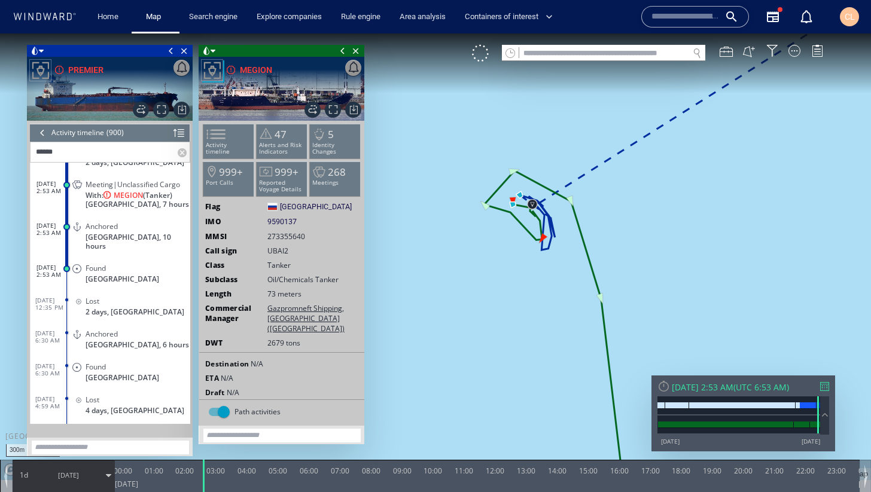
drag, startPoint x: 530, startPoint y: 260, endPoint x: 526, endPoint y: 299, distance: 39.6
click at [526, 299] on canvas "Map" at bounding box center [435, 256] width 871 height 447
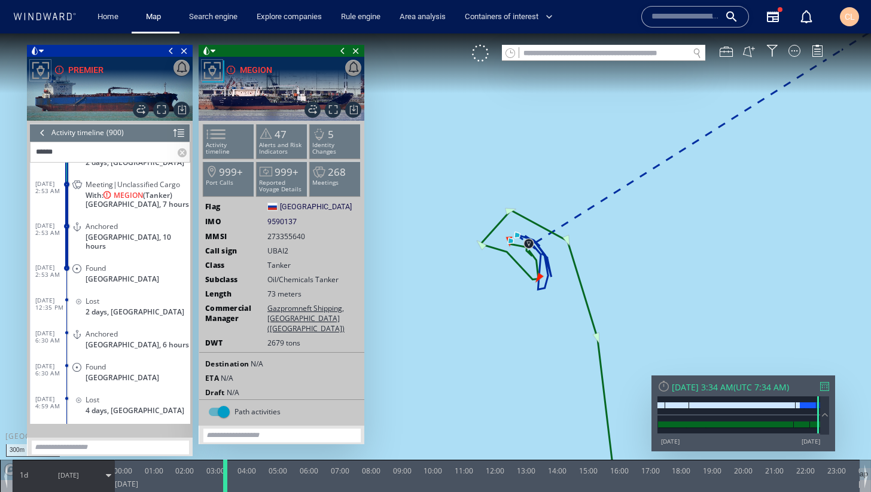
scroll to position [1677, 0]
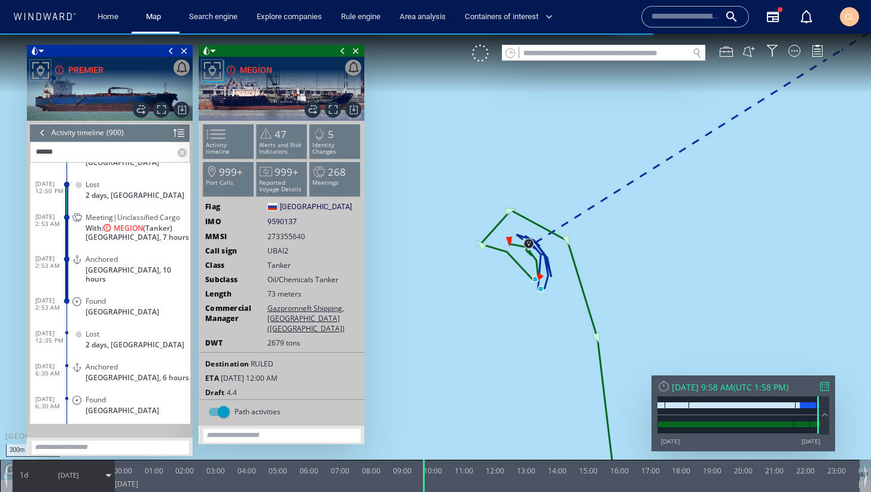
drag, startPoint x: 202, startPoint y: 483, endPoint x: 422, endPoint y: 496, distance: 220.5
click at [422, 492] on html "300m © Mapbox © OpenStreetMap Improve this map 0 0 00:00 [DATE] 01:00 02:00 03:…" at bounding box center [435, 262] width 871 height 459
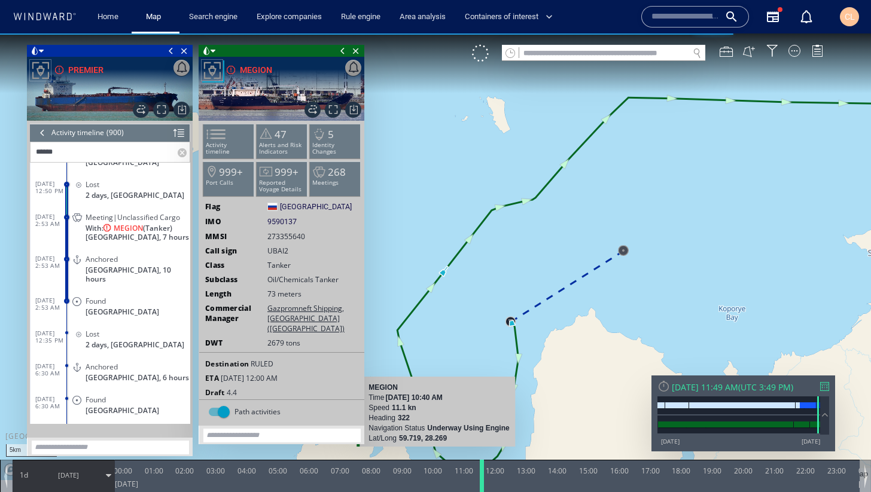
drag, startPoint x: 426, startPoint y: 471, endPoint x: 484, endPoint y: 475, distance: 58.2
click at [484, 475] on div at bounding box center [484, 476] width 12 height 32
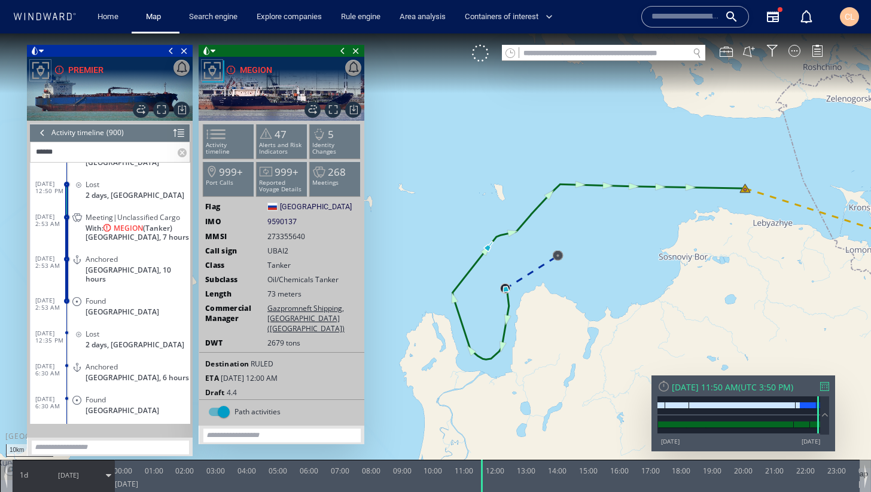
drag, startPoint x: 616, startPoint y: 269, endPoint x: 563, endPoint y: 267, distance: 53.2
click at [563, 267] on canvas "Map" at bounding box center [435, 256] width 871 height 447
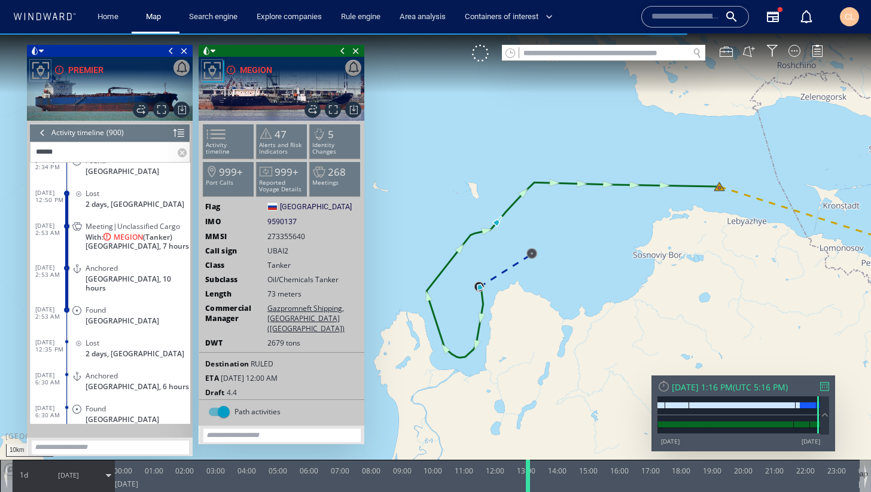
scroll to position [1611, 0]
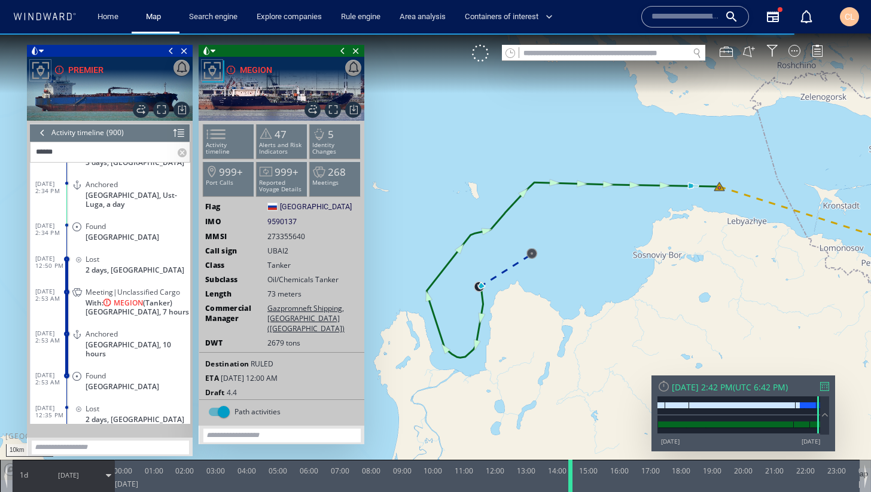
drag, startPoint x: 482, startPoint y: 466, endPoint x: 570, endPoint y: 477, distance: 89.1
click at [570, 477] on div at bounding box center [572, 476] width 12 height 32
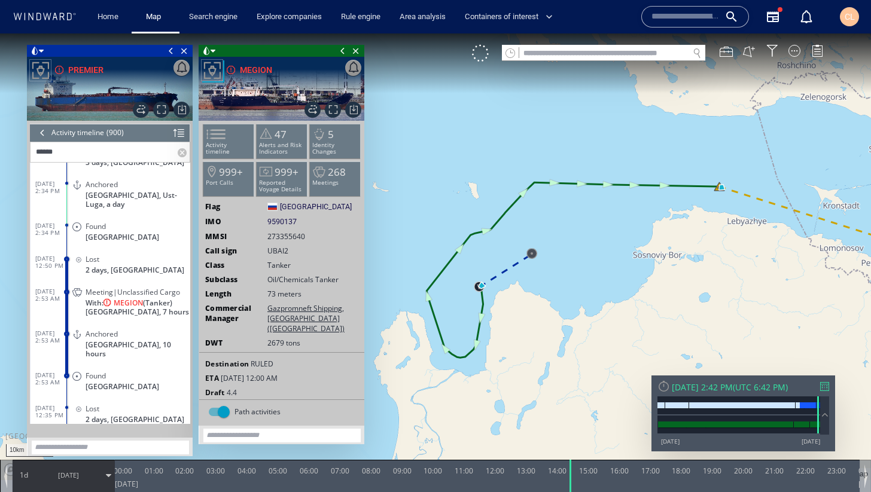
drag, startPoint x: 652, startPoint y: 307, endPoint x: 544, endPoint y: 300, distance: 108.5
click at [544, 300] on canvas "Map" at bounding box center [435, 256] width 871 height 447
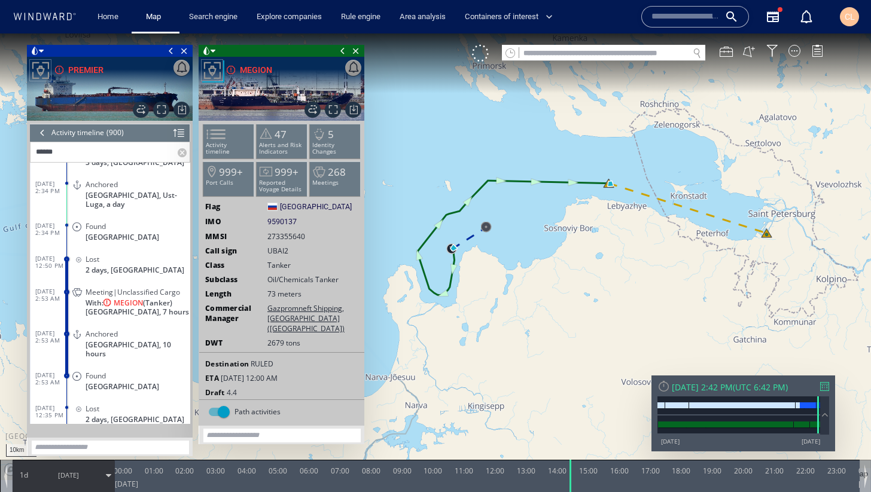
drag, startPoint x: 670, startPoint y: 231, endPoint x: 561, endPoint y: 218, distance: 110.2
click at [561, 218] on canvas "Map" at bounding box center [435, 256] width 871 height 447
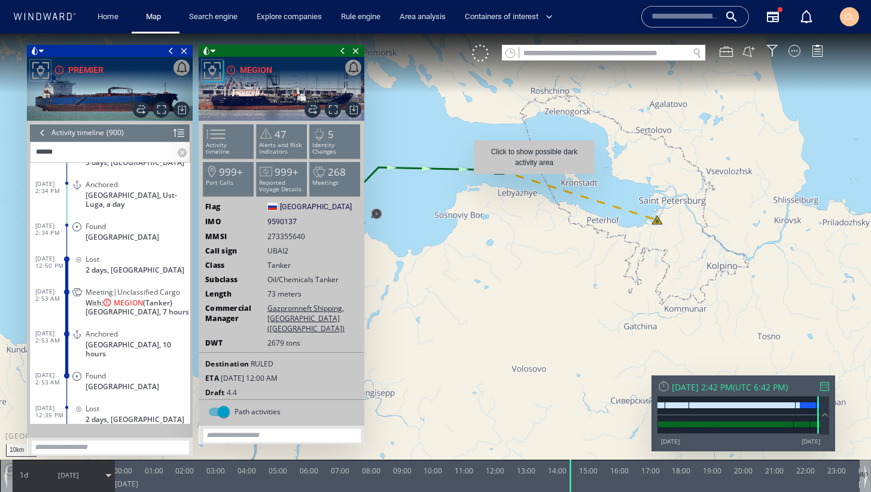
click at [534, 180] on canvas "Map" at bounding box center [435, 256] width 871 height 447
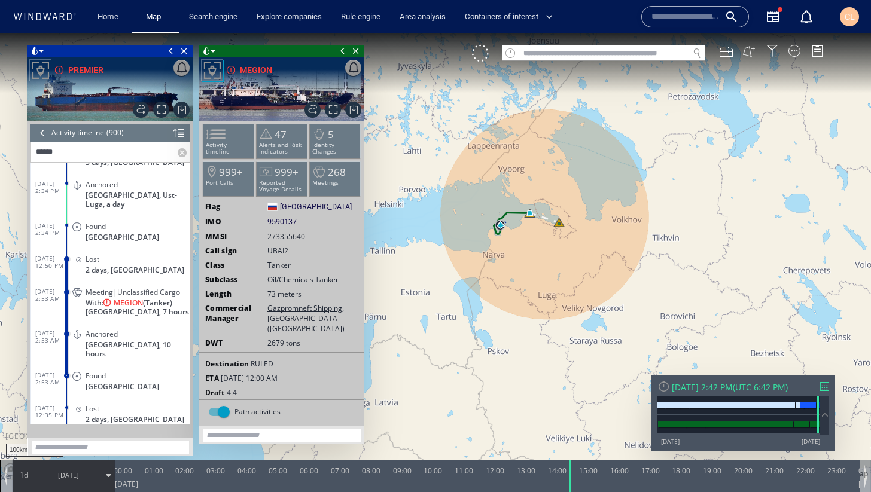
click at [443, 266] on canvas "Map" at bounding box center [435, 256] width 871 height 447
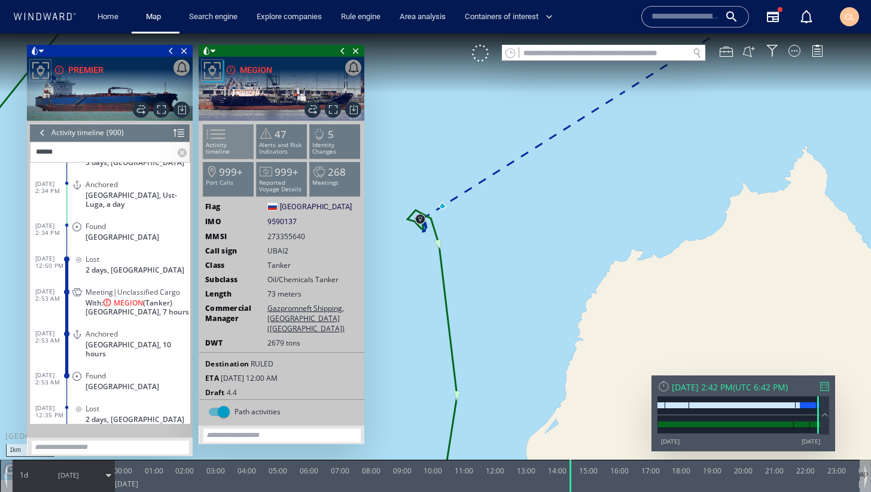
click at [231, 139] on li "Activity timeline" at bounding box center [228, 141] width 51 height 35
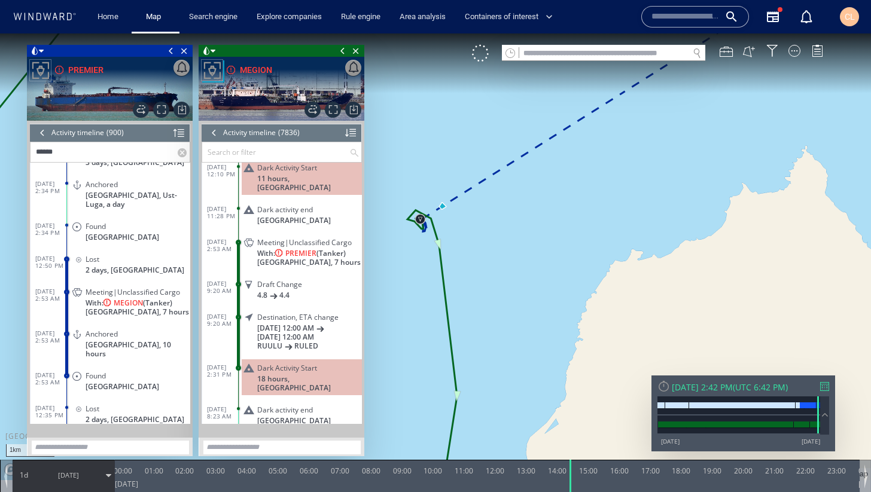
scroll to position [255435, 0]
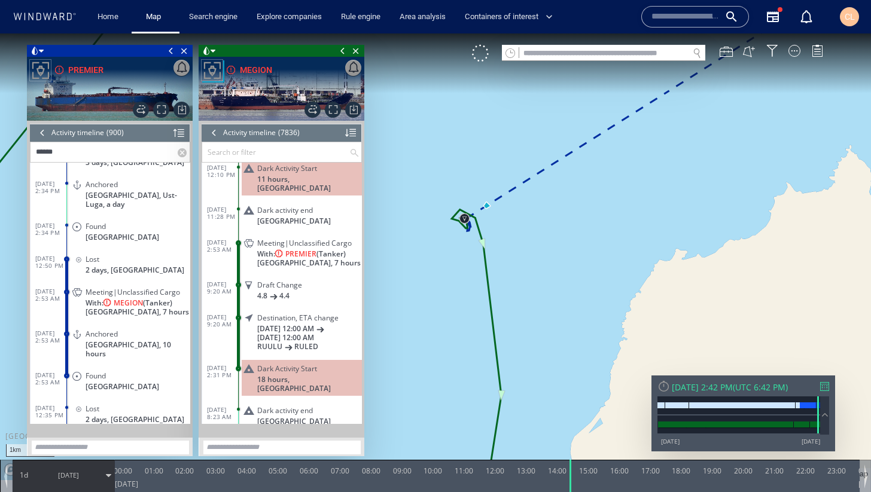
drag, startPoint x: 426, startPoint y: 291, endPoint x: 475, endPoint y: 289, distance: 49.6
click at [475, 289] on canvas "Map" at bounding box center [435, 256] width 871 height 447
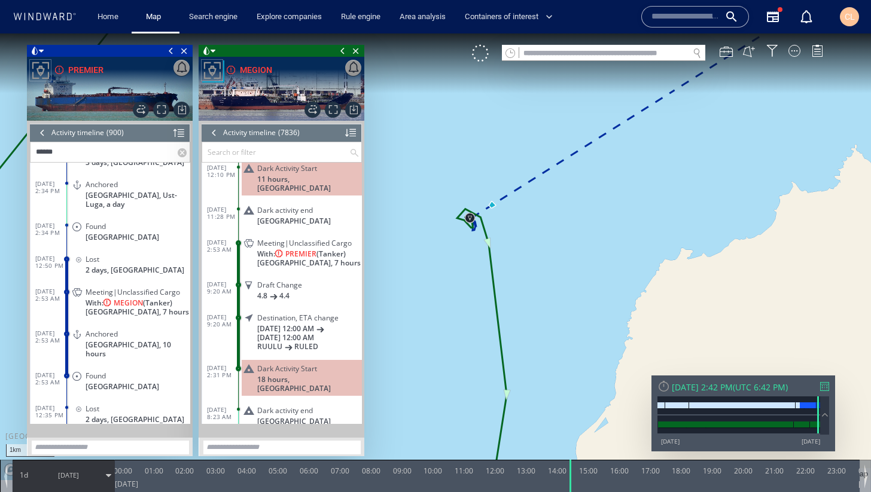
click at [353, 135] on div at bounding box center [350, 133] width 11 height 18
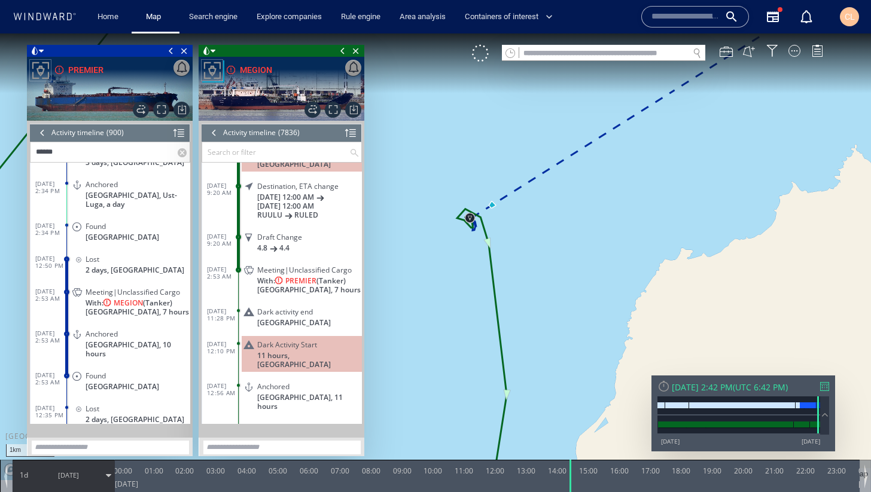
scroll to position [2127, 0]
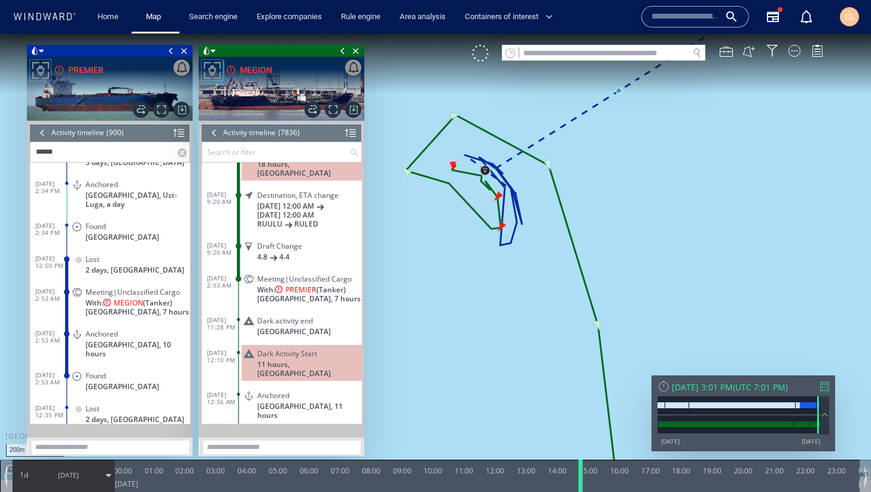
scroll to position [2039, 0]
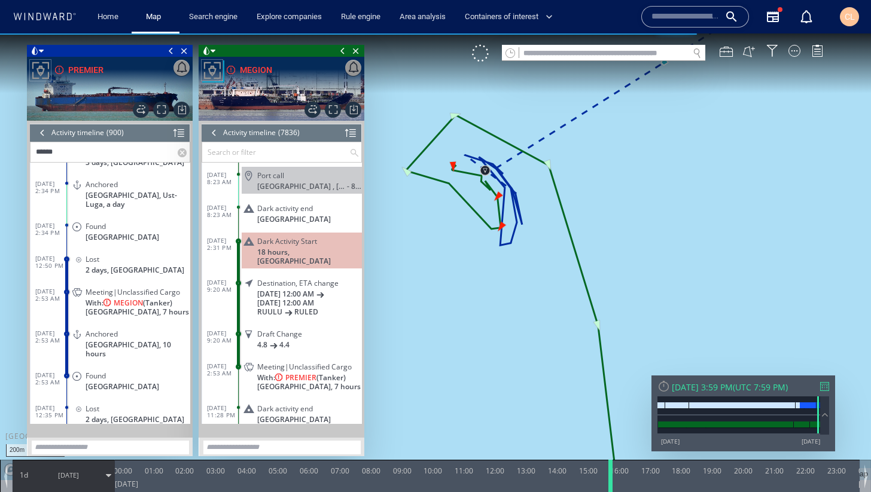
drag, startPoint x: 570, startPoint y: 466, endPoint x: 610, endPoint y: 467, distance: 40.1
click at [610, 467] on div at bounding box center [612, 476] width 12 height 32
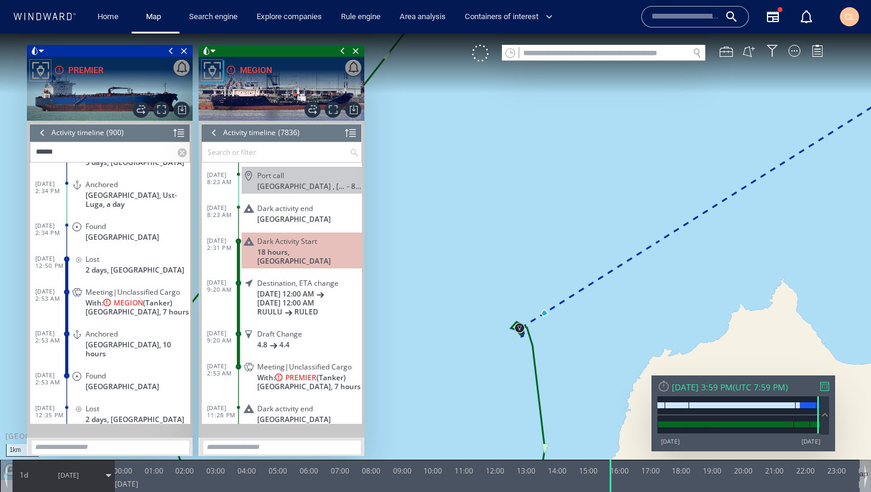
drag, startPoint x: 579, startPoint y: 381, endPoint x: 532, endPoint y: 369, distance: 48.7
click at [532, 369] on canvas "Map" at bounding box center [435, 256] width 871 height 447
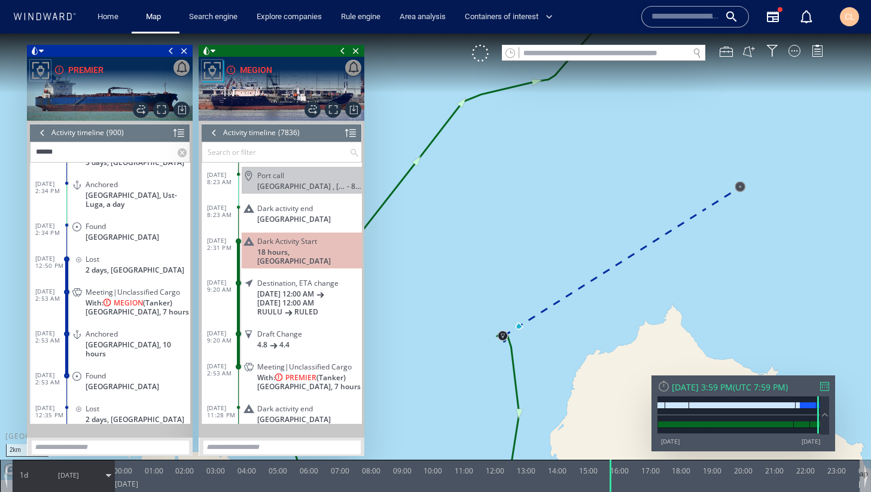
drag, startPoint x: 557, startPoint y: 362, endPoint x: 510, endPoint y: 342, distance: 51.4
click at [510, 342] on canvas "Map" at bounding box center [435, 256] width 871 height 447
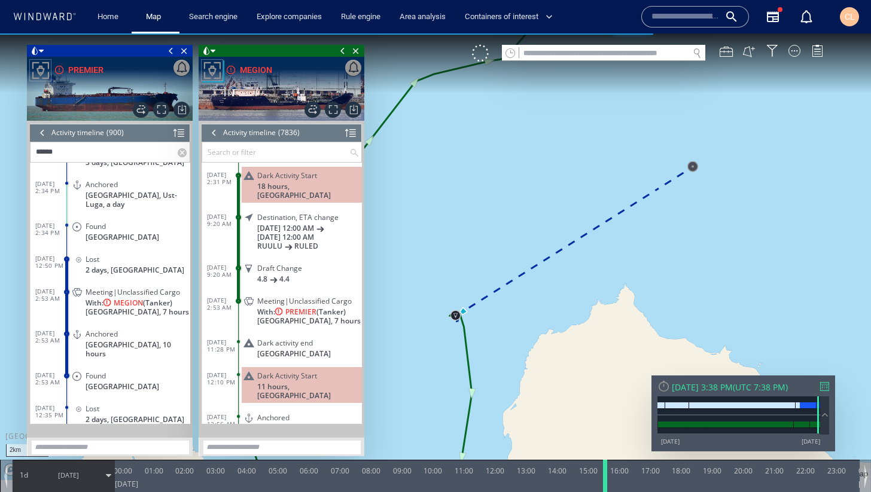
scroll to position [2039, 0]
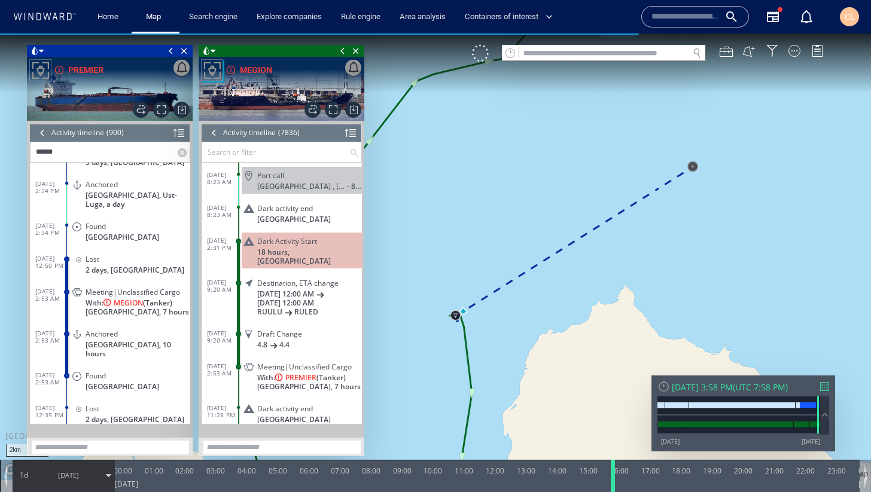
click at [613, 463] on div at bounding box center [615, 476] width 12 height 32
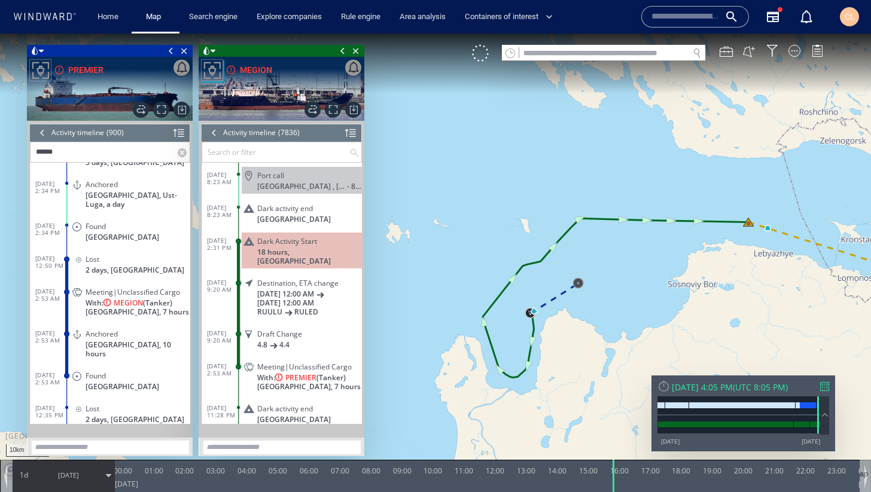
drag, startPoint x: 603, startPoint y: 318, endPoint x: 512, endPoint y: 315, distance: 90.4
click at [512, 315] on canvas "Map" at bounding box center [435, 256] width 871 height 447
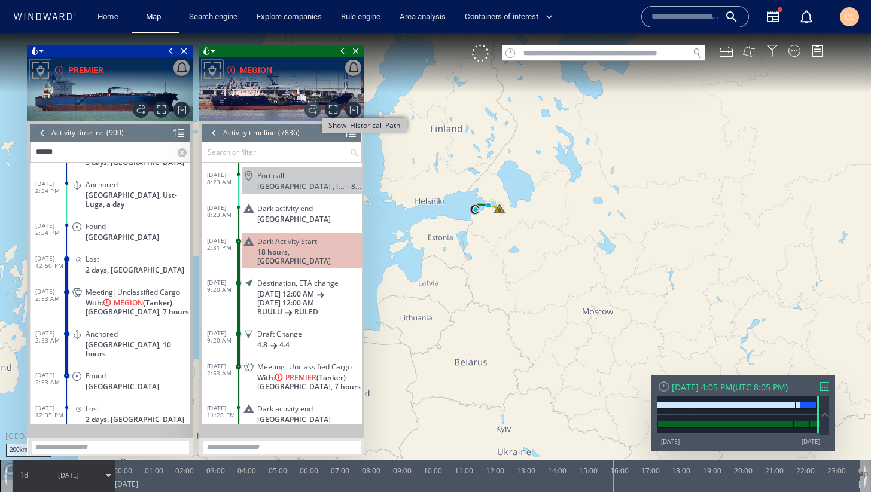
click at [312, 112] on span "Show Historical Path" at bounding box center [312, 110] width 16 height 16
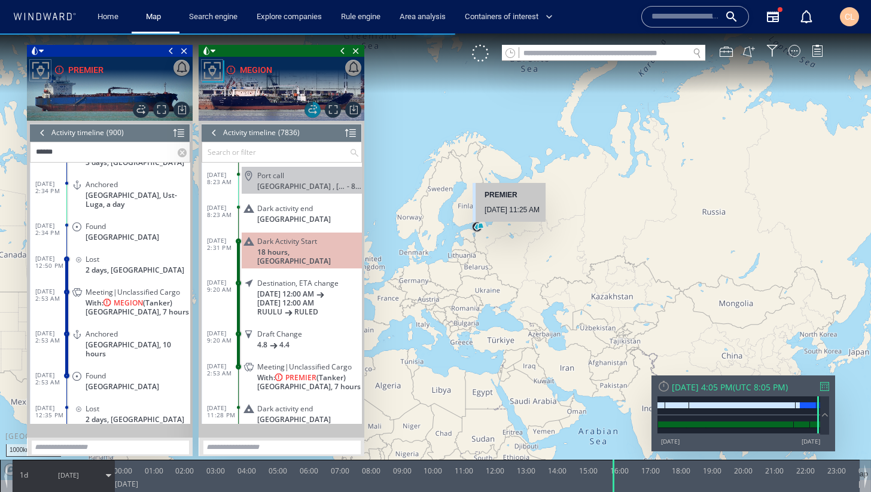
drag, startPoint x: 478, startPoint y: 233, endPoint x: 511, endPoint y: 234, distance: 32.9
click at [511, 234] on canvas "Map" at bounding box center [435, 256] width 871 height 447
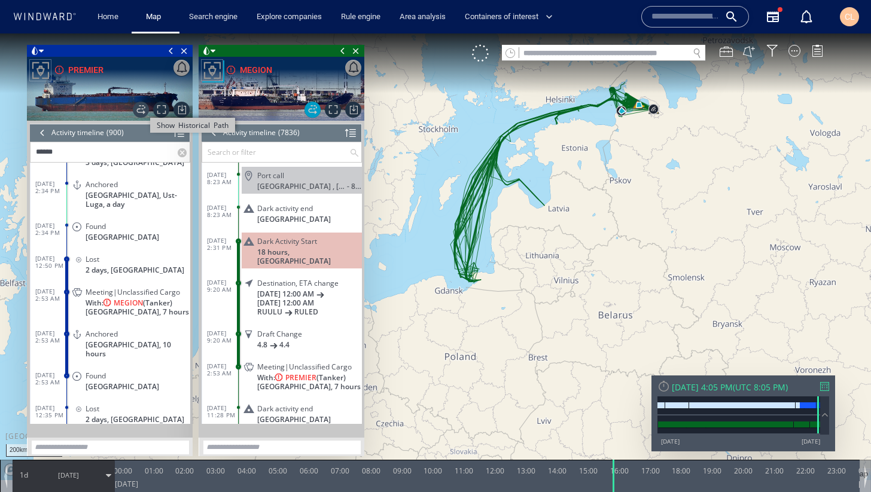
click at [138, 108] on span "Show Historical Path" at bounding box center [141, 110] width 16 height 16
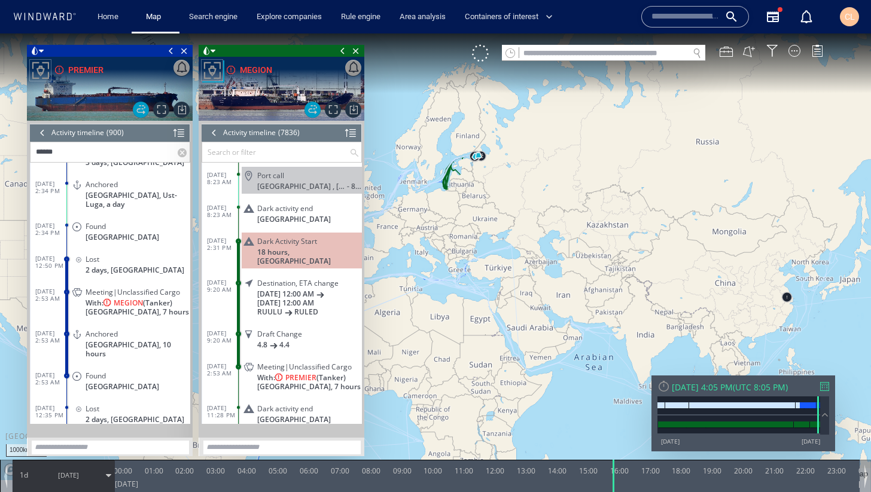
click at [341, 54] on span at bounding box center [342, 51] width 13 height 12
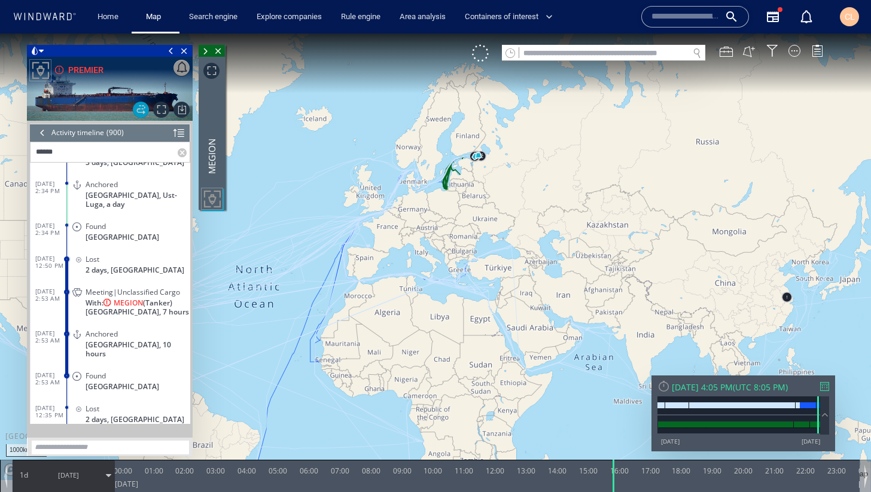
click at [170, 50] on span at bounding box center [170, 51] width 13 height 12
